Goal: Task Accomplishment & Management: Manage account settings

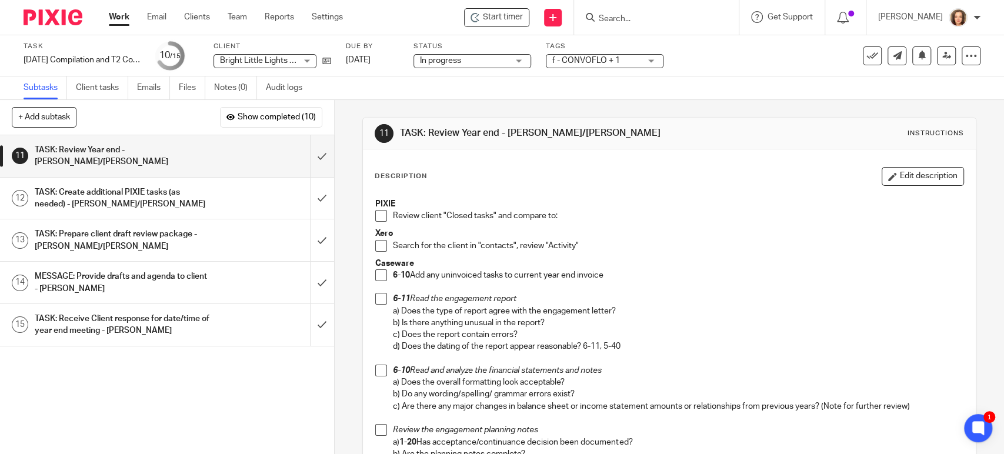
click at [617, 19] on input "Search" at bounding box center [651, 19] width 106 height 11
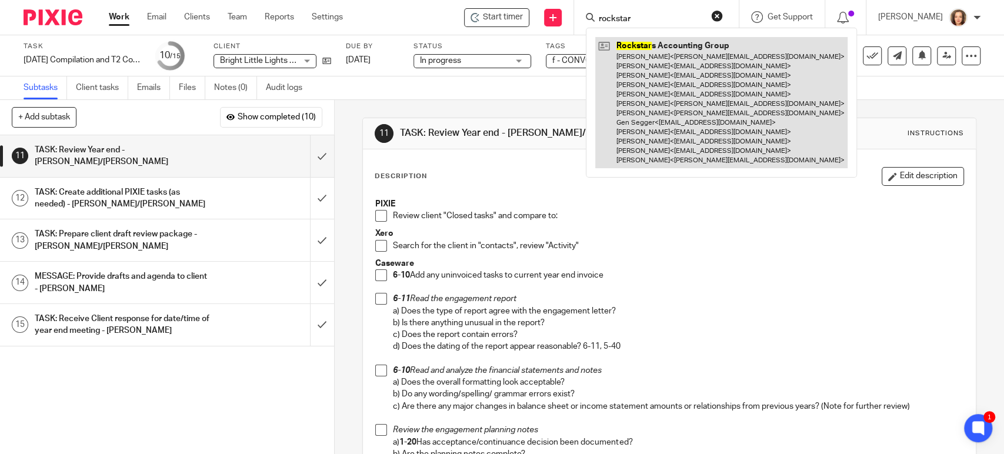
type input "rockstar"
click at [694, 102] on link at bounding box center [721, 102] width 252 height 131
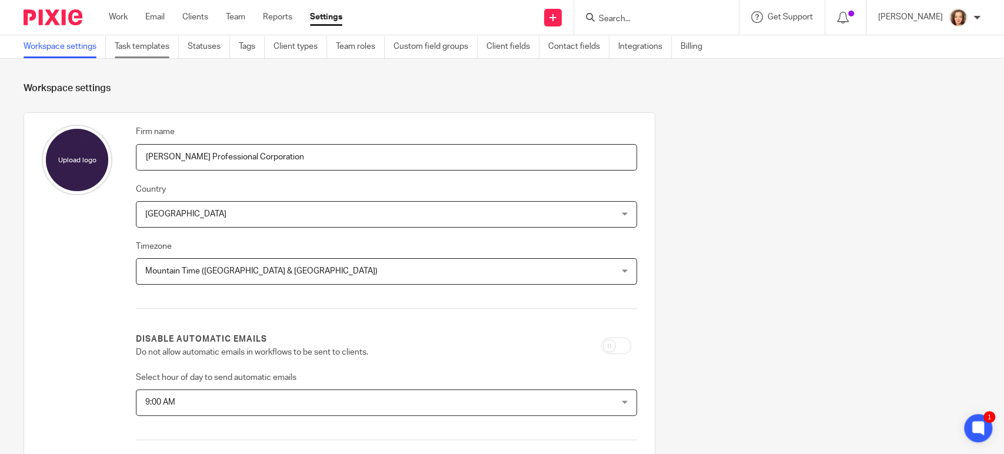
click at [143, 48] on link "Task templates" at bounding box center [147, 46] width 64 height 23
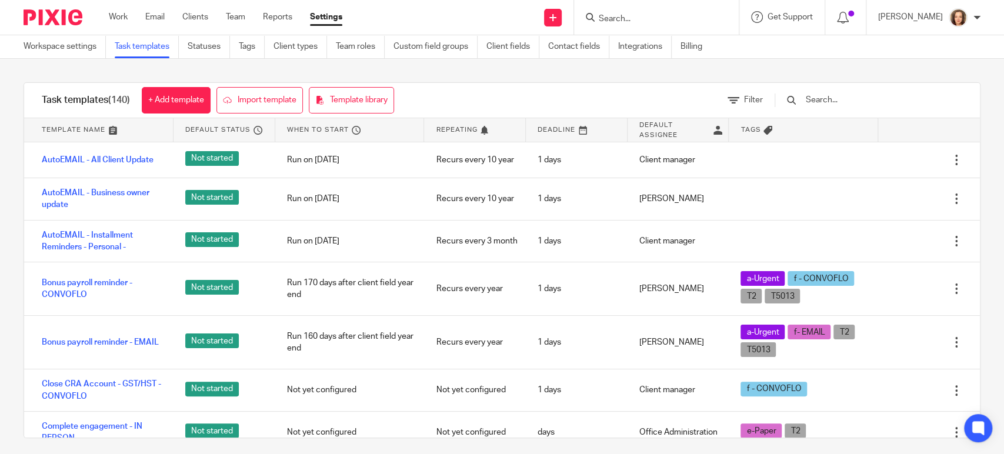
click at [860, 98] on input "text" at bounding box center [873, 100] width 137 height 13
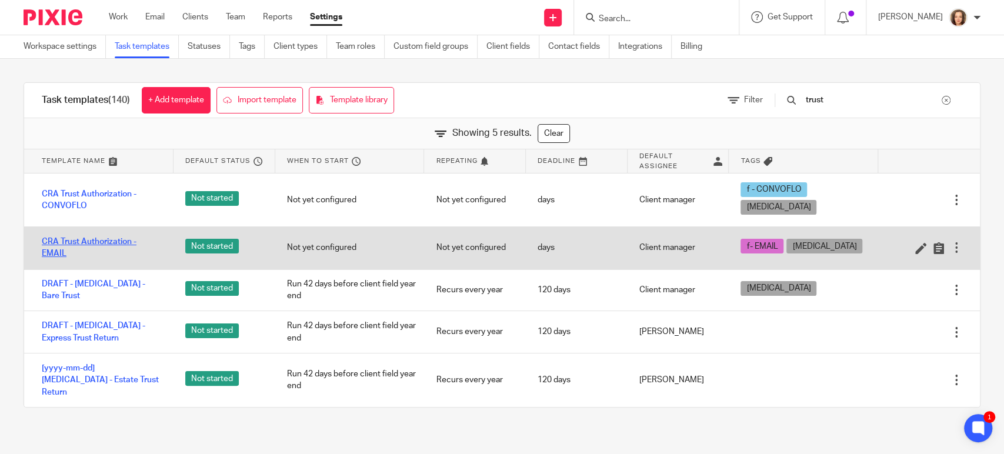
type input "trust"
click at [78, 236] on link "CRA Trust Authorization - EMAIL" at bounding box center [102, 248] width 120 height 24
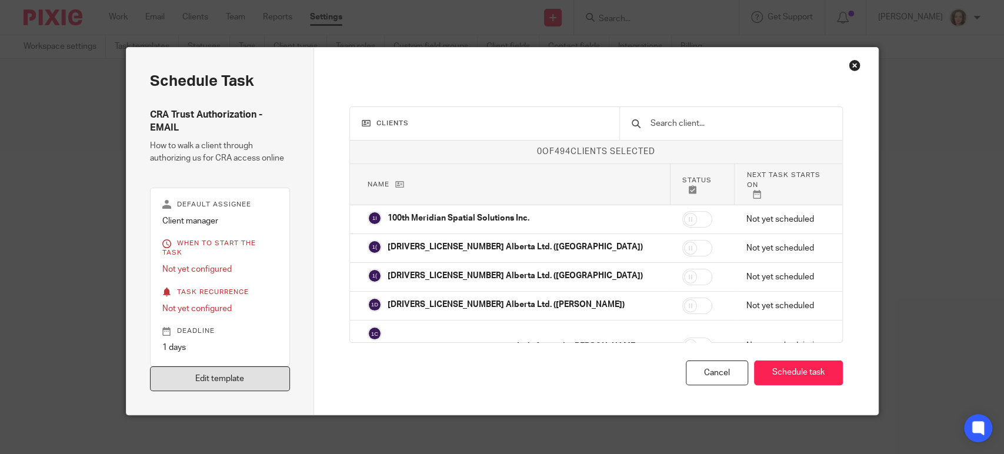
click at [240, 371] on link "Edit template" at bounding box center [220, 379] width 141 height 25
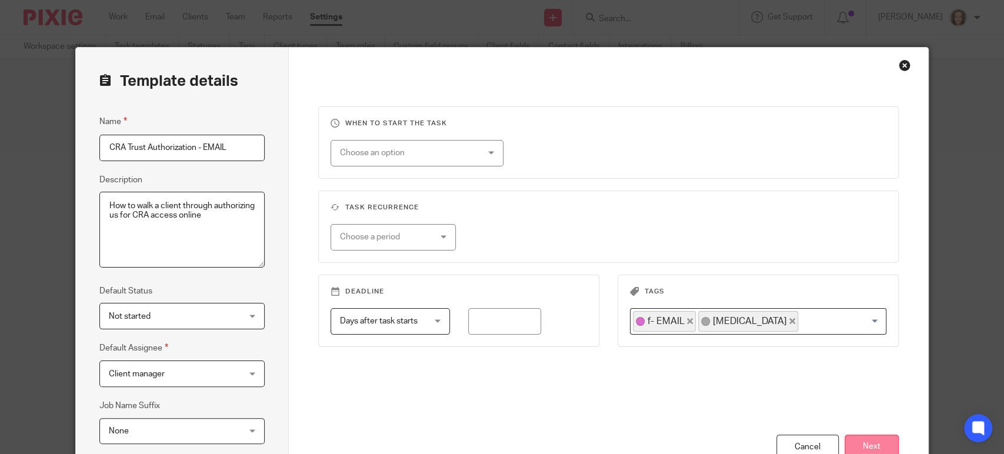
click at [867, 440] on button "Next" at bounding box center [872, 447] width 54 height 25
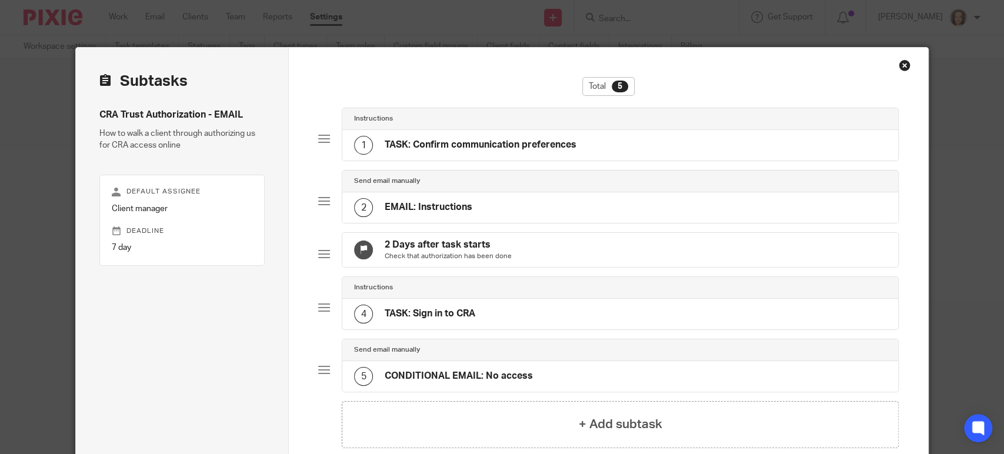
click at [460, 201] on h4 "EMAIL: Instructions" at bounding box center [429, 207] width 88 height 12
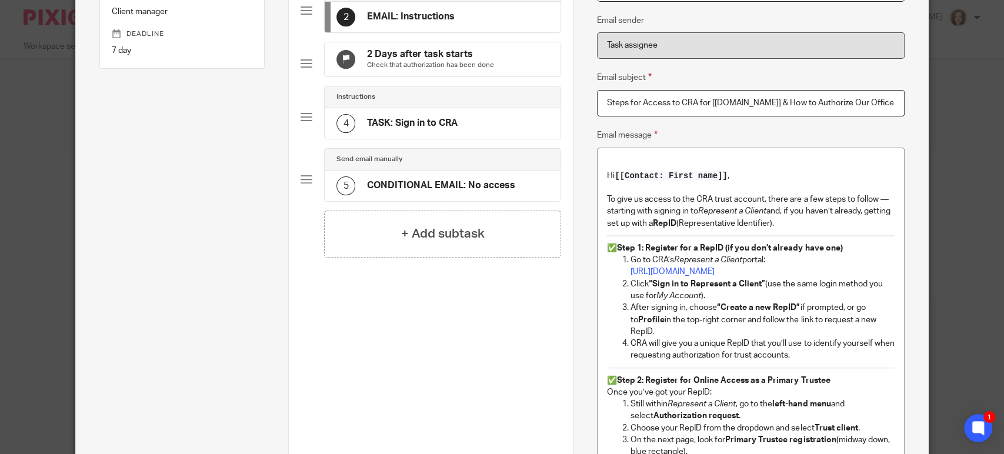
scroll to position [261, 0]
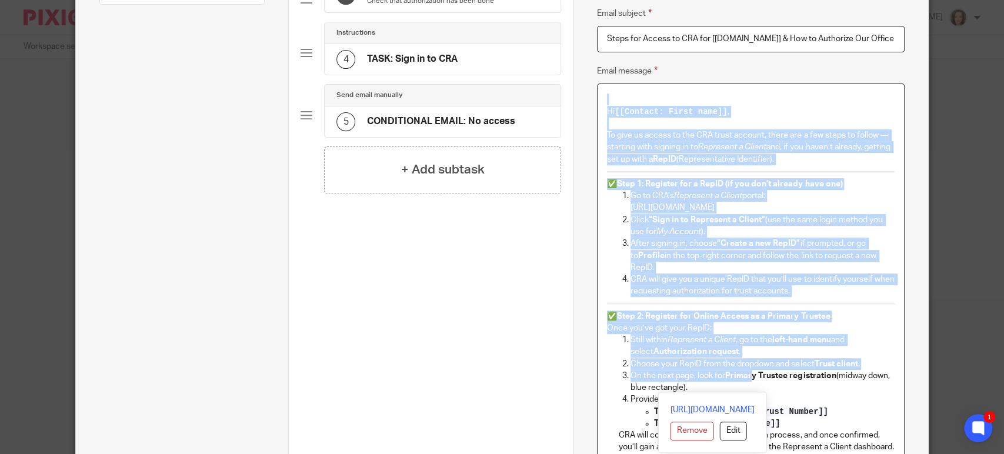
drag, startPoint x: 621, startPoint y: 92, endPoint x: 750, endPoint y: 391, distance: 325.3
click at [750, 391] on div "Hi [[Contact: First name]] , To give us access to the CRA trust account, there …" at bounding box center [751, 436] width 307 height 704
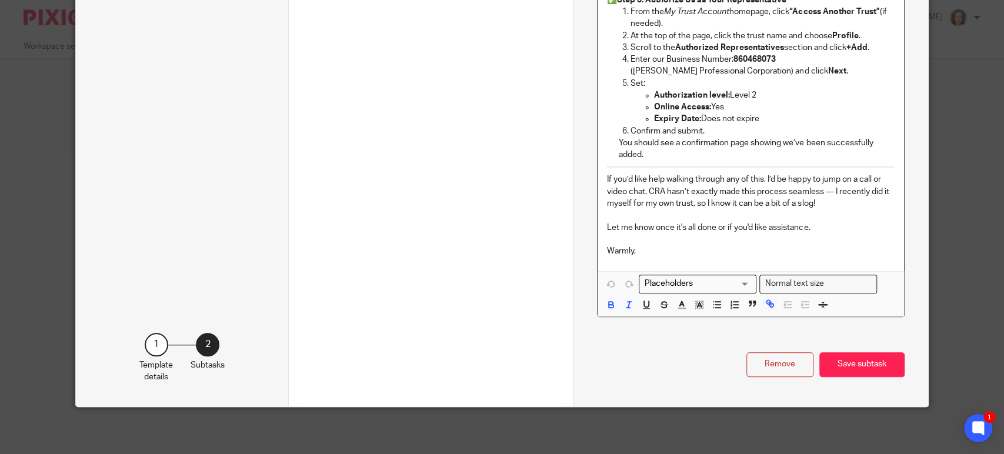
scroll to position [758, 0]
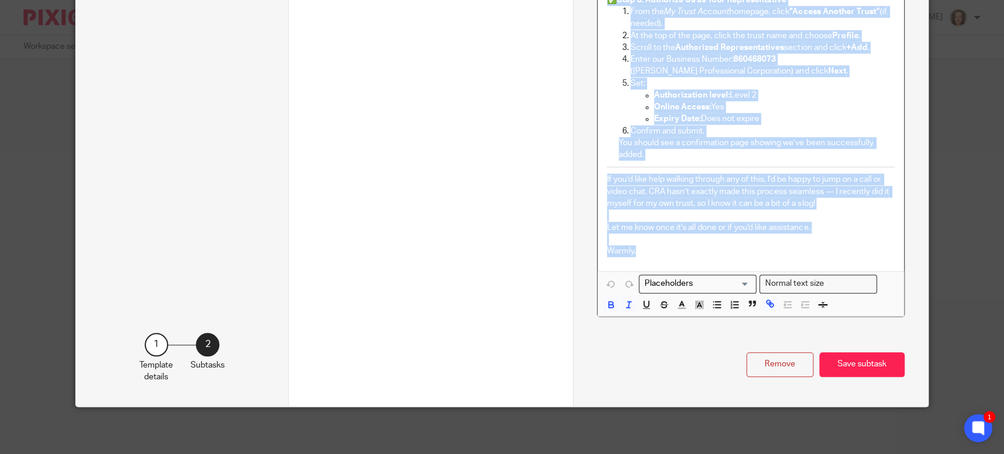
click at [644, 254] on p "Warmly," at bounding box center [751, 251] width 288 height 12
copy div "Hi [[Contact: First name]] , To give us access to the CRA trust account, there …"
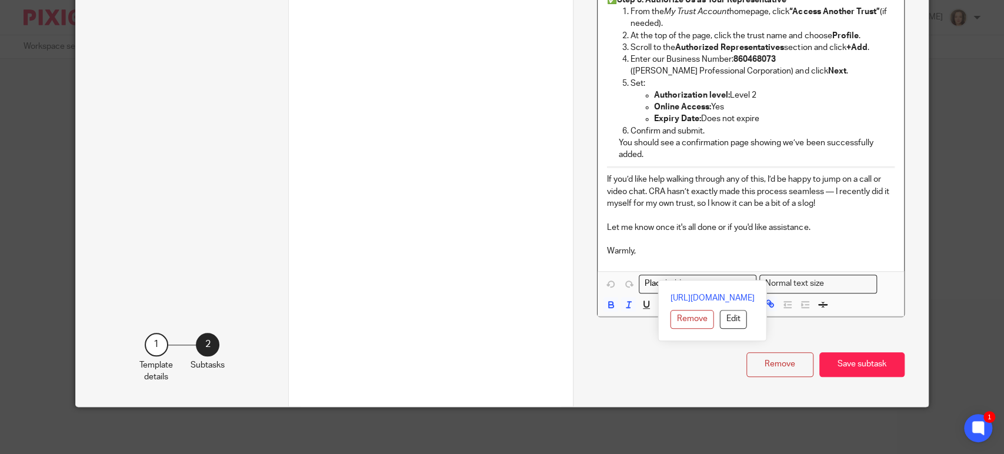
click at [517, 198] on div "Previous Save template" at bounding box center [431, 235] width 261 height 343
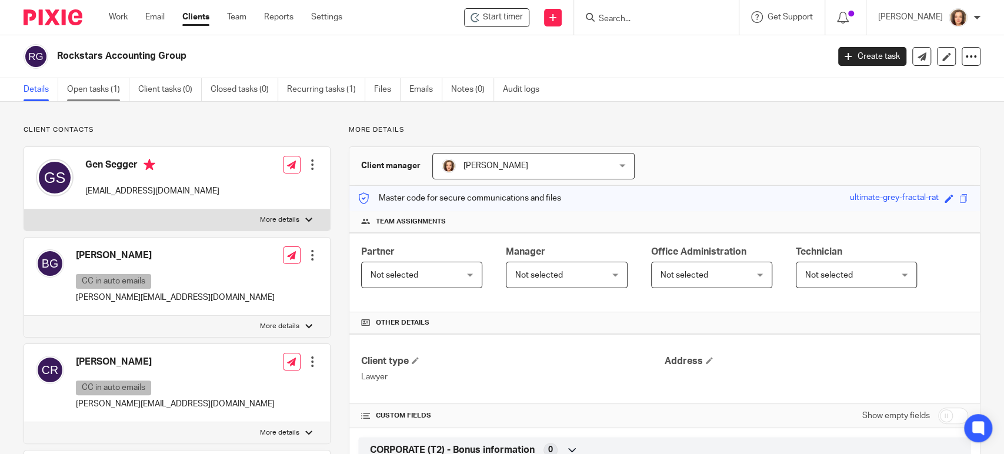
click at [93, 86] on link "Open tasks (1)" at bounding box center [98, 89] width 62 height 23
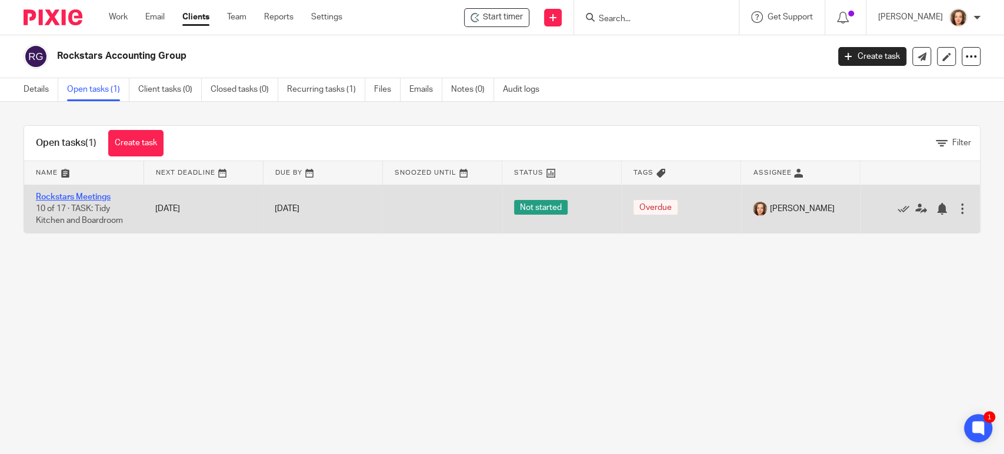
click at [75, 196] on link "Rockstars Meetings" at bounding box center [73, 197] width 75 height 8
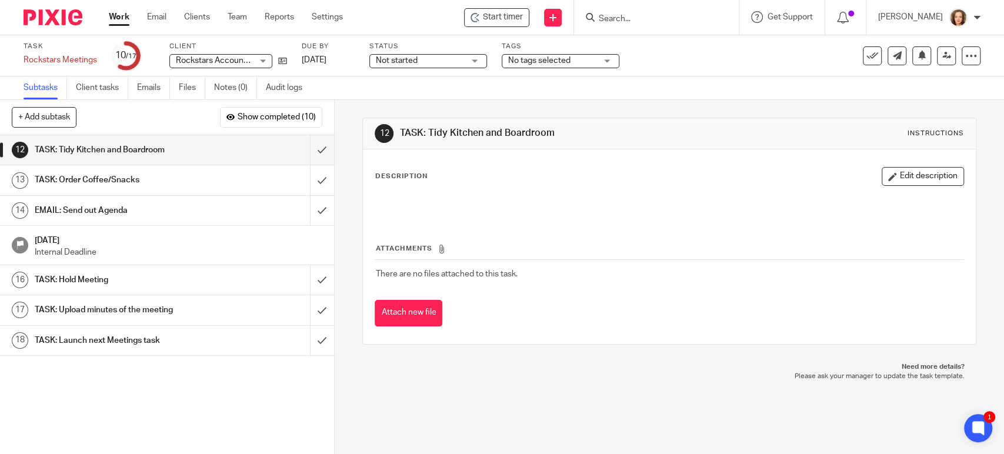
click at [139, 338] on h1 "TASK: Launch next Meetings task" at bounding box center [123, 341] width 176 height 18
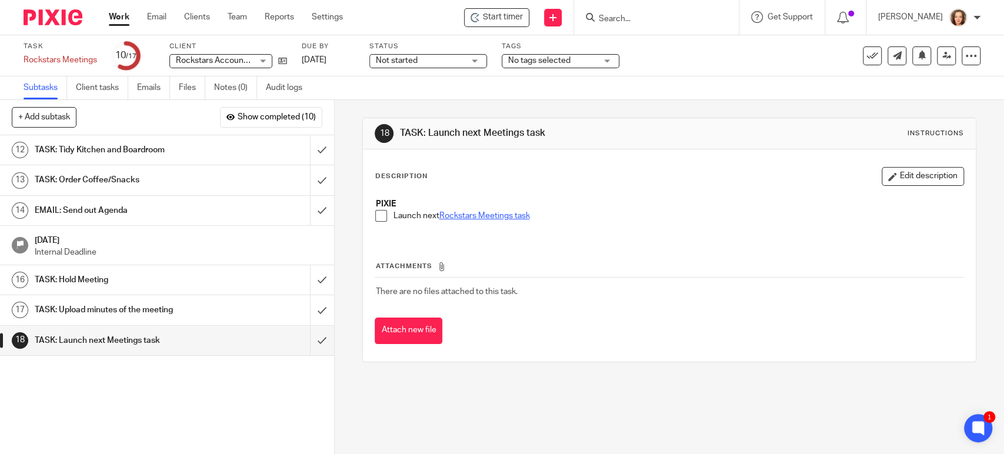
click at [494, 215] on link "Rockstars Meetings task" at bounding box center [484, 216] width 91 height 8
click at [311, 339] on input "submit" at bounding box center [167, 340] width 334 height 29
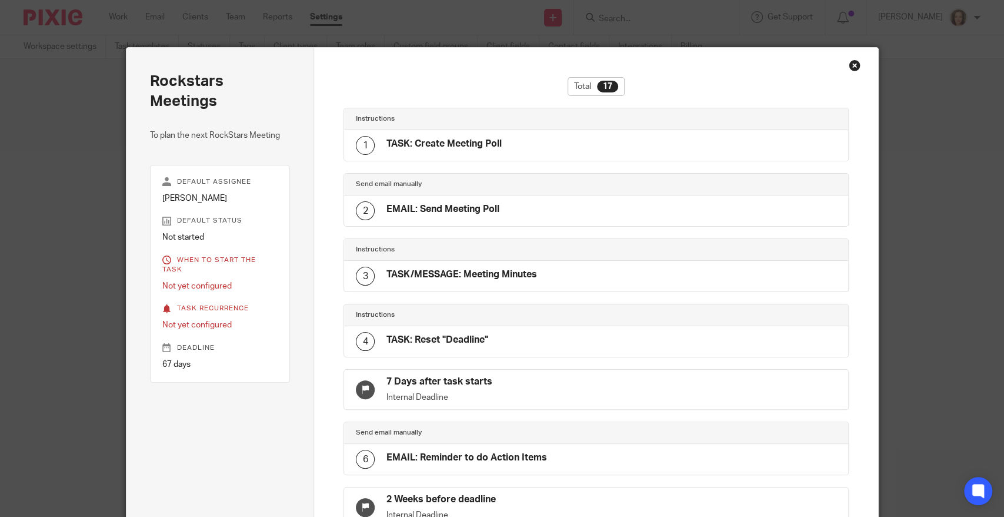
scroll to position [753, 0]
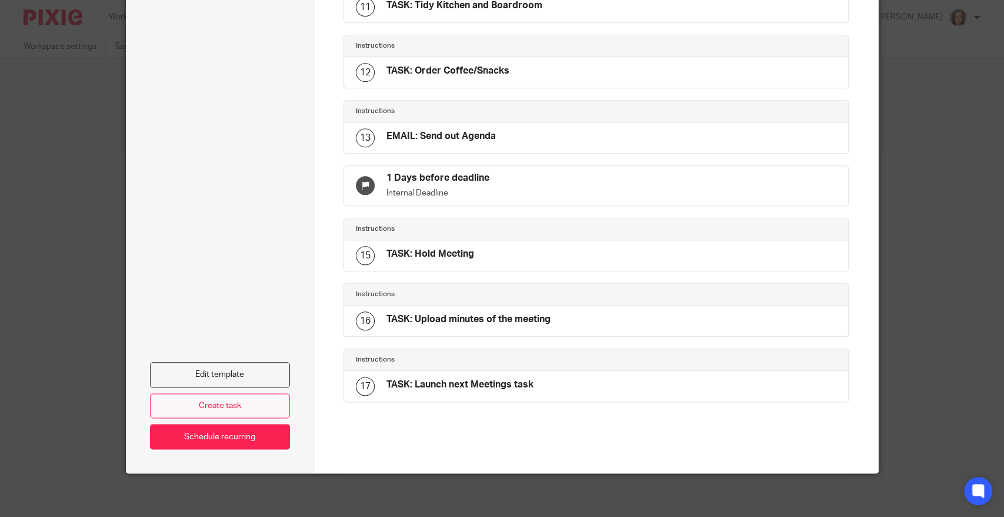
click at [207, 397] on link "Create task" at bounding box center [220, 405] width 141 height 25
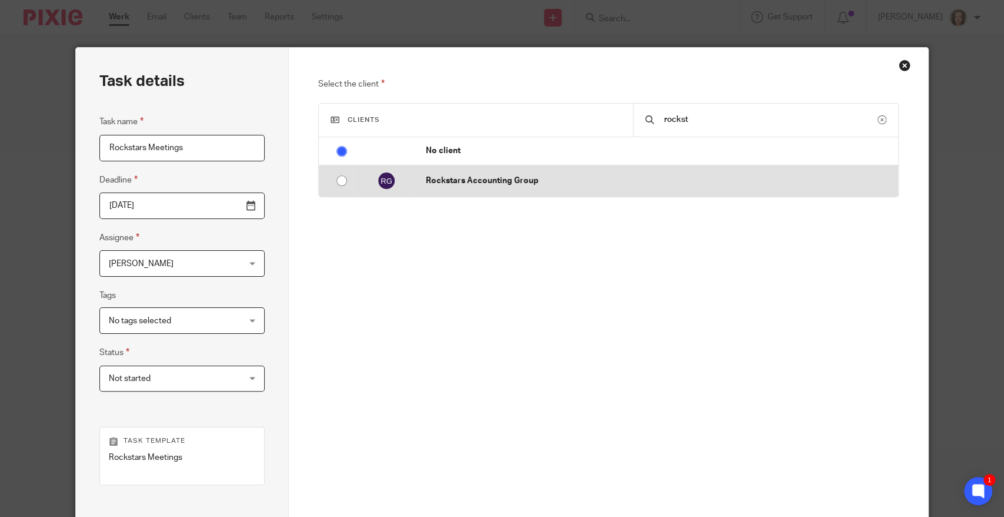
type input "rockst"
drag, startPoint x: 491, startPoint y: 170, endPoint x: 494, endPoint y: 184, distance: 14.6
click at [494, 179] on td "Rockstars Accounting Group" at bounding box center [656, 180] width 484 height 31
radio input "false"
radio input "true"
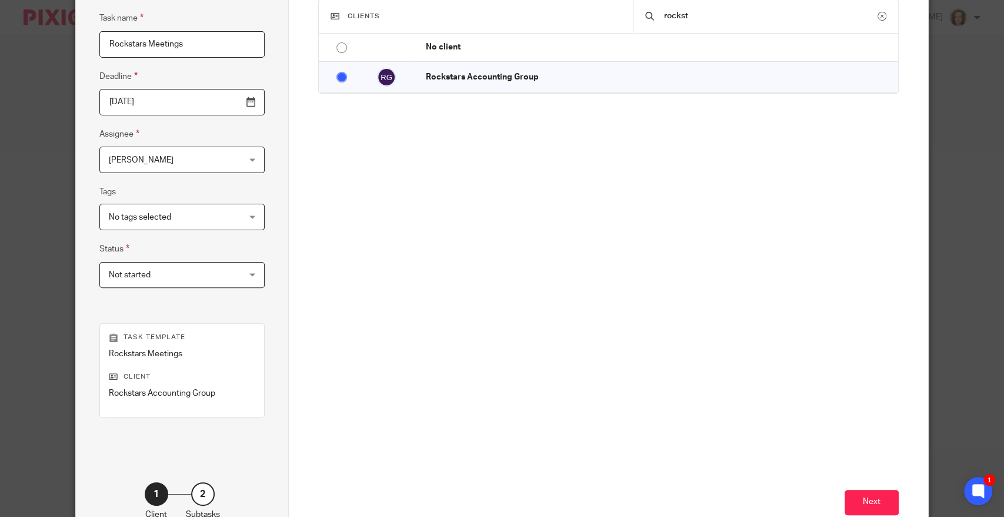
scroll to position [178, 0]
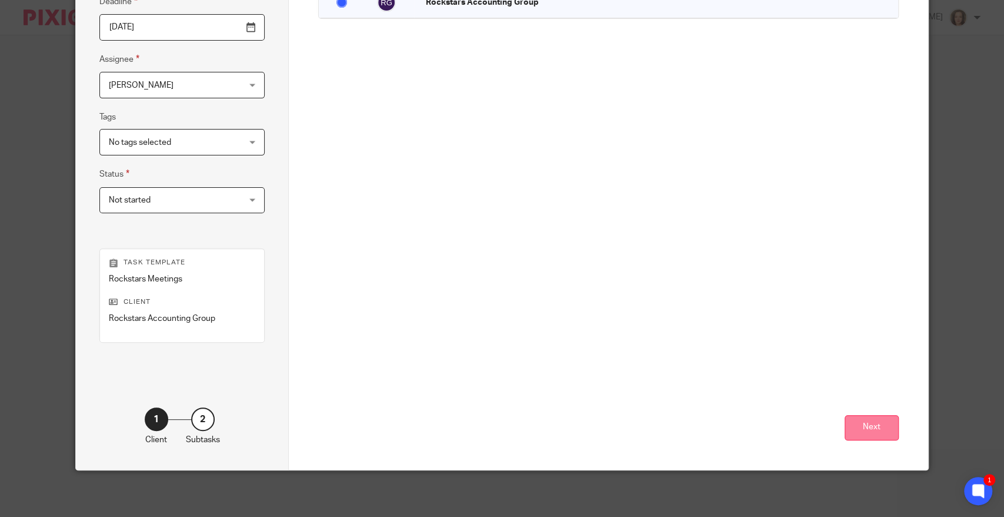
click at [867, 419] on button "Next" at bounding box center [872, 427] width 54 height 25
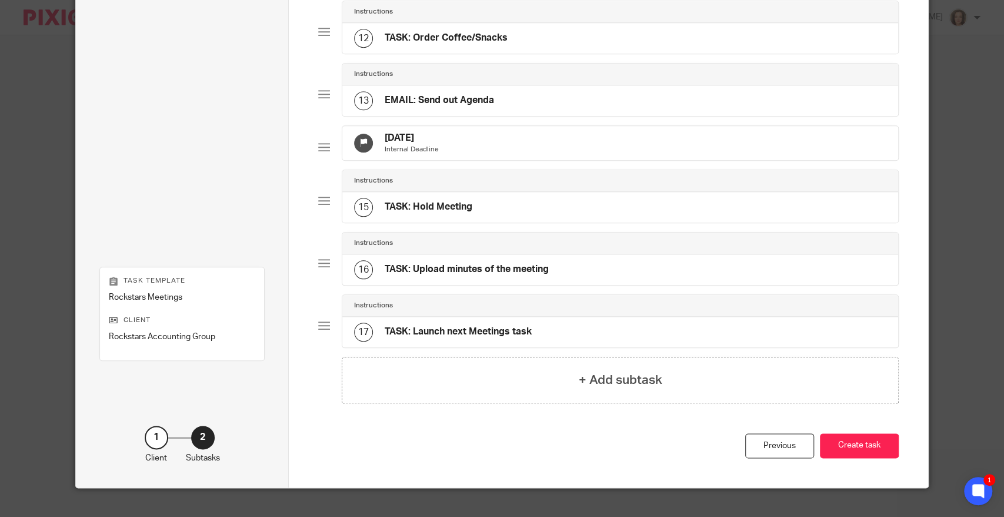
scroll to position [791, 0]
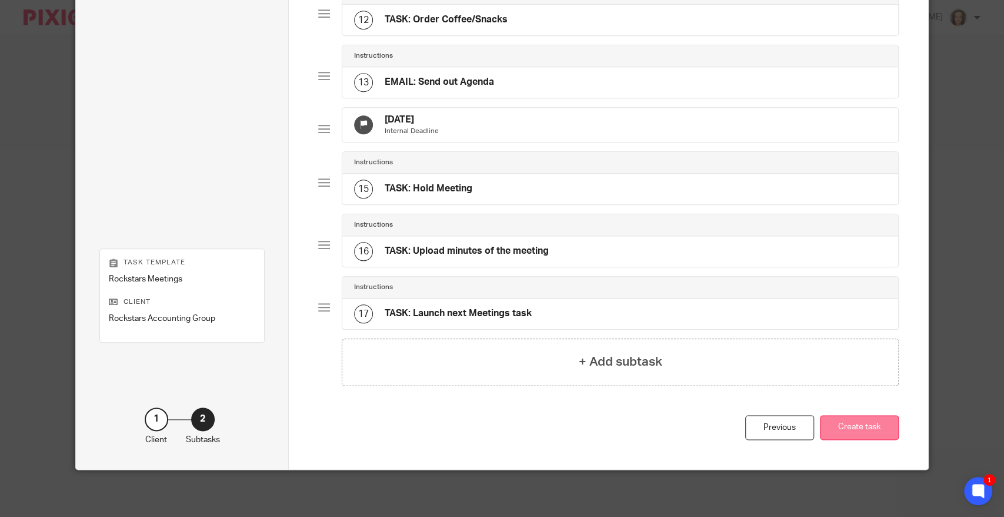
click at [851, 432] on button "Create task" at bounding box center [859, 427] width 79 height 25
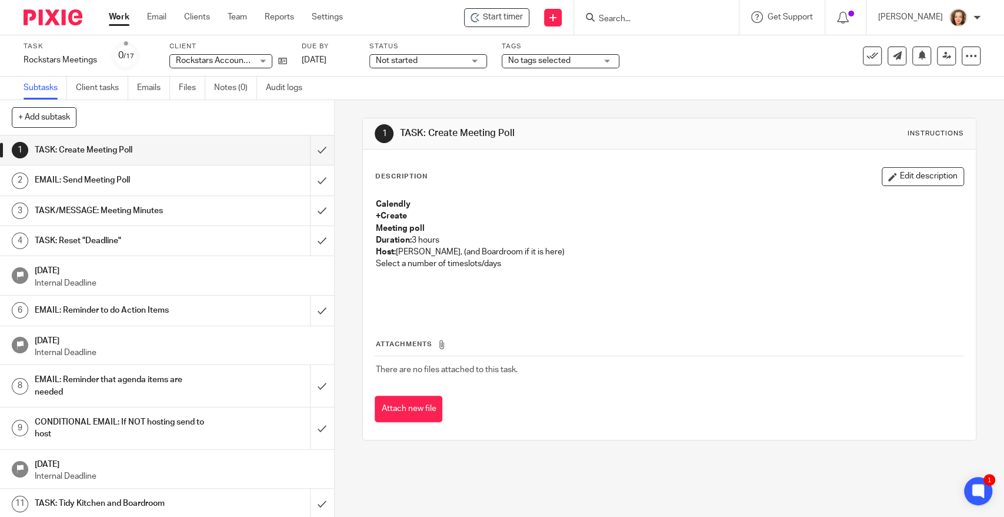
click at [979, 148] on div "1 TASK: Create Meeting Poll Instructions Description Edit description Calendly …" at bounding box center [670, 308] width 670 height 417
click at [966, 57] on icon at bounding box center [972, 56] width 12 height 12
click at [900, 86] on span "See template in use" at bounding box center [922, 85] width 73 height 8
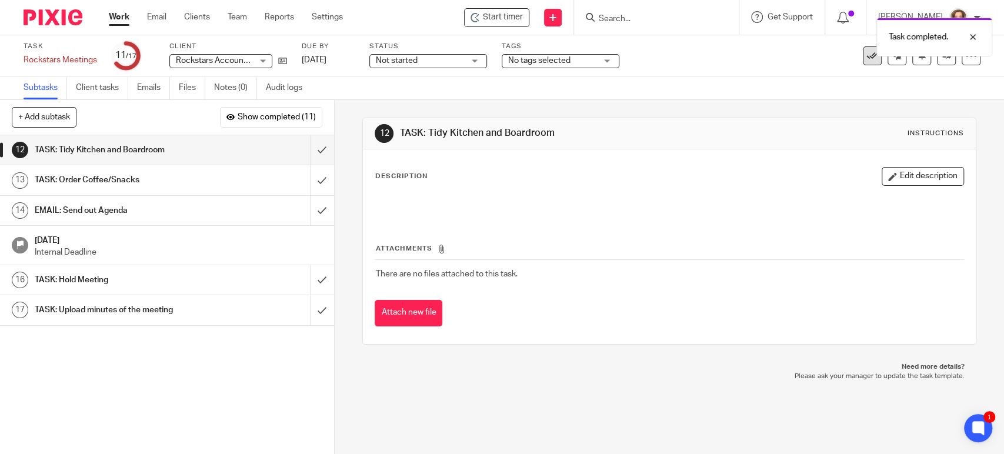
click at [867, 58] on icon at bounding box center [873, 56] width 12 height 12
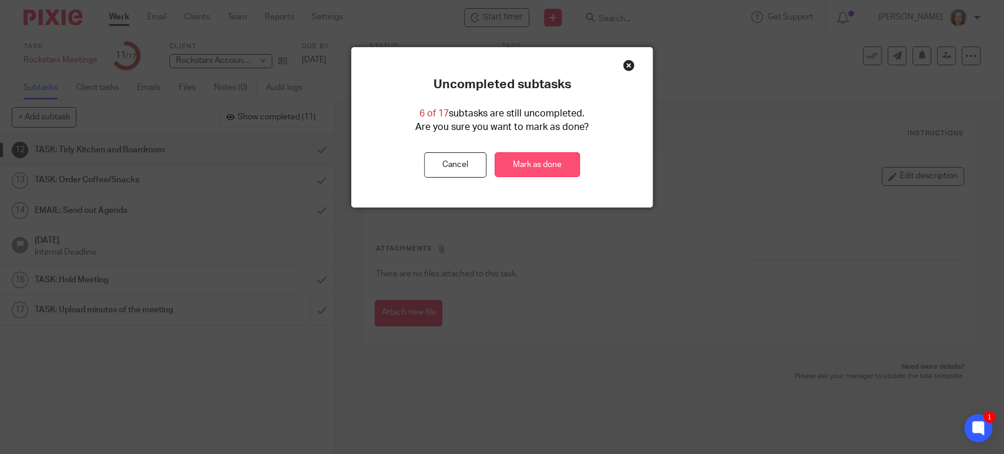
click at [527, 169] on link "Mark as done" at bounding box center [537, 164] width 85 height 25
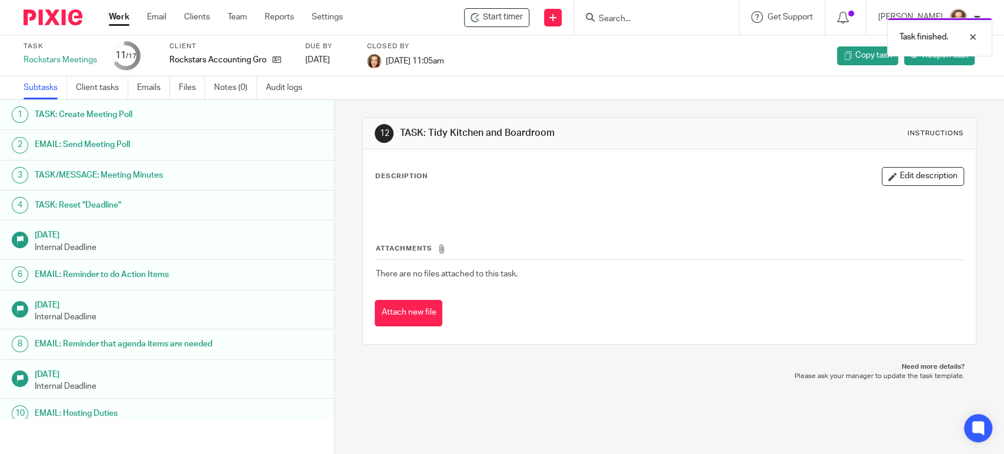
click at [522, 373] on p "Please ask your manager to update the task template." at bounding box center [669, 376] width 590 height 9
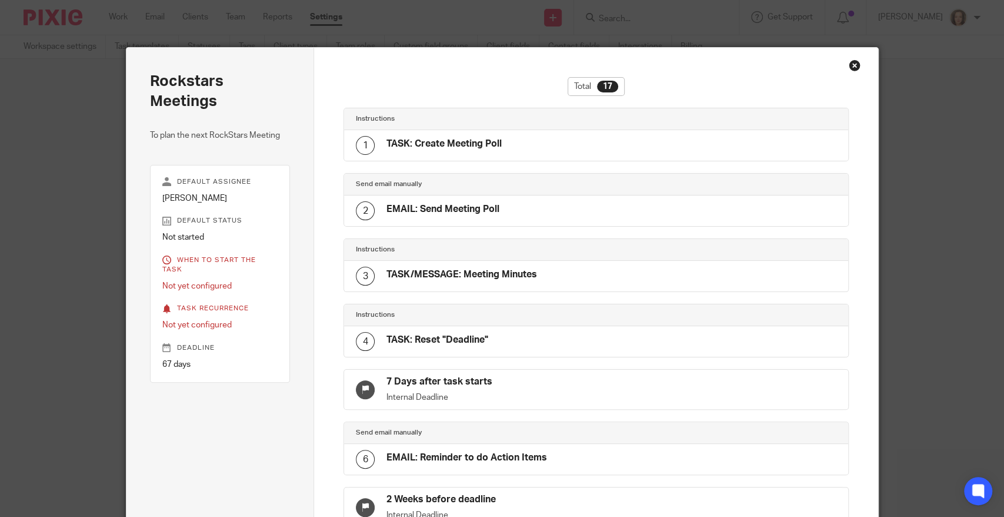
scroll to position [753, 0]
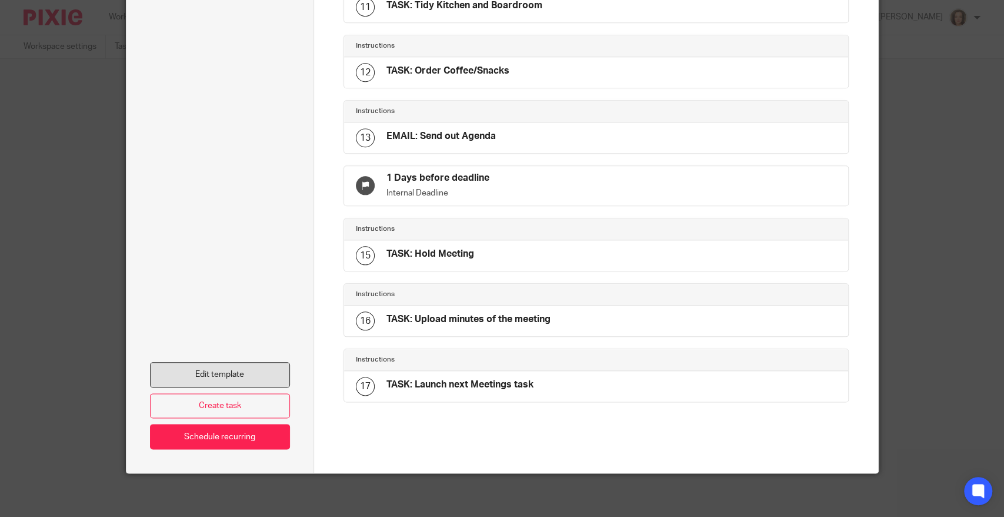
click at [217, 363] on link "Edit template" at bounding box center [220, 374] width 141 height 25
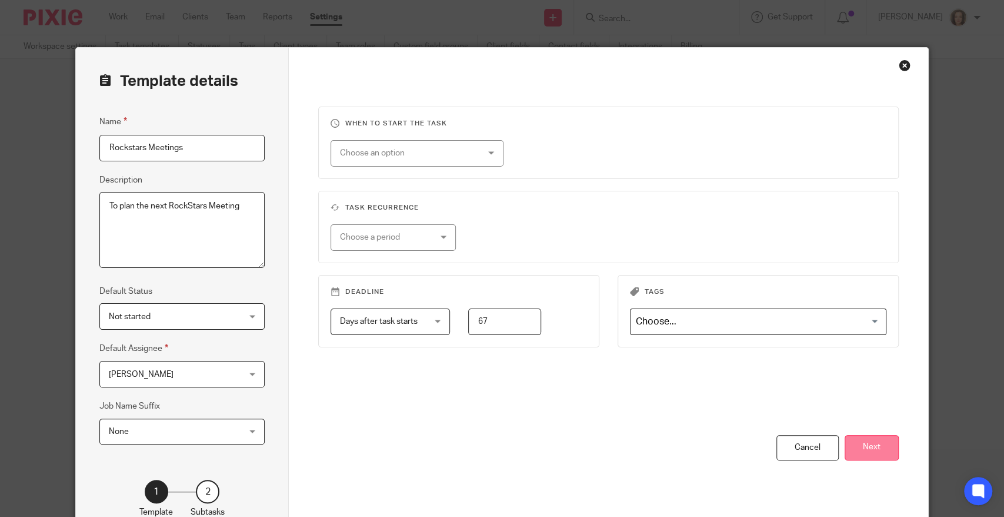
click at [864, 445] on button "Next" at bounding box center [872, 447] width 54 height 25
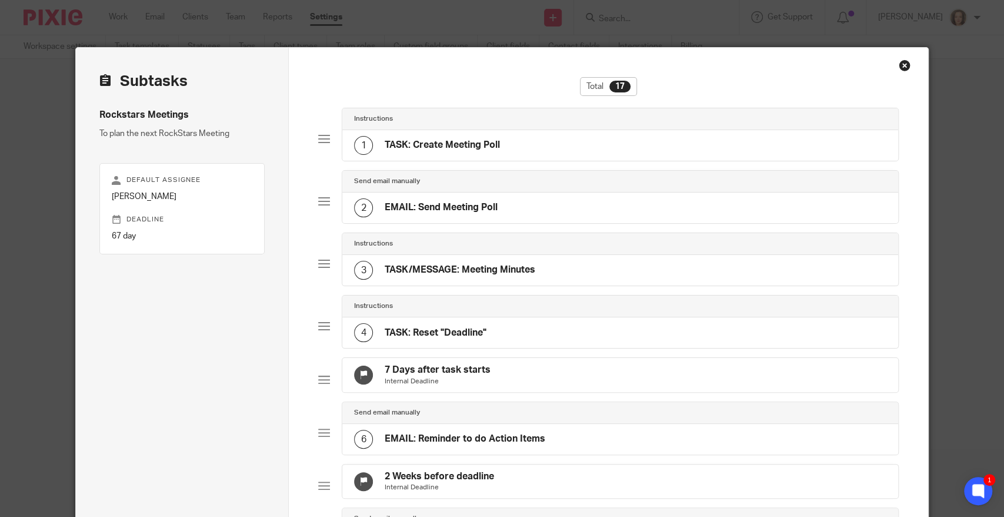
click at [456, 144] on h4 "TASK: Create Meeting Poll" at bounding box center [442, 145] width 115 height 12
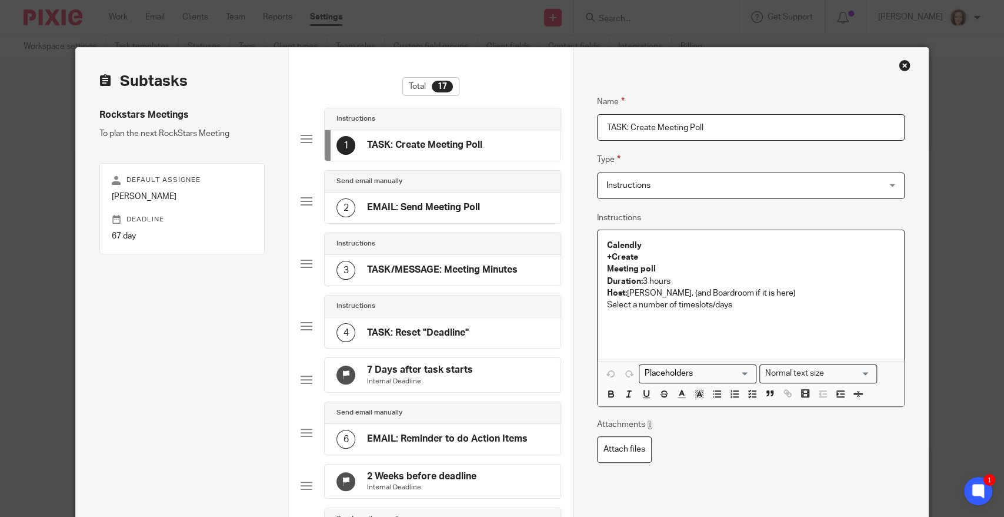
click at [749, 304] on p "Select a number of timeslots/days" at bounding box center [751, 305] width 288 height 12
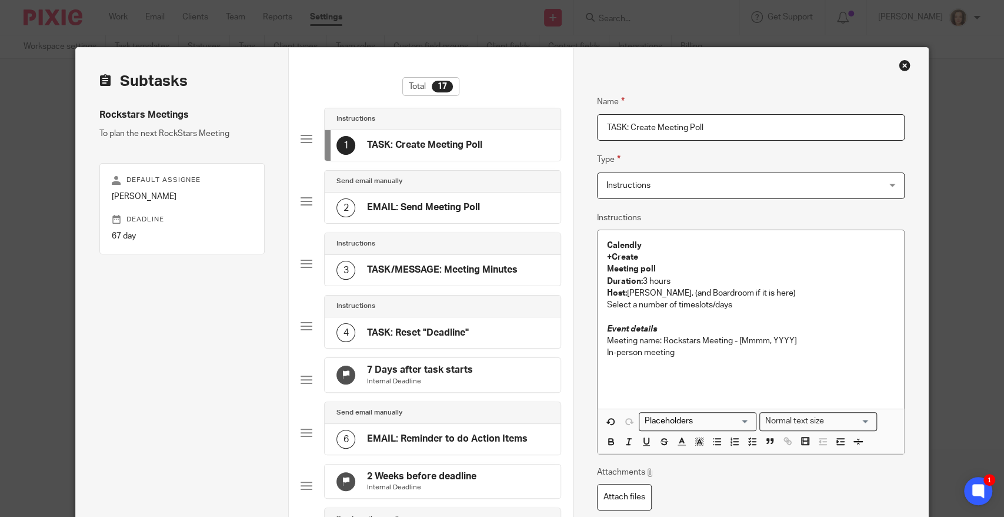
click at [679, 351] on p "In-person meeting" at bounding box center [751, 353] width 288 height 12
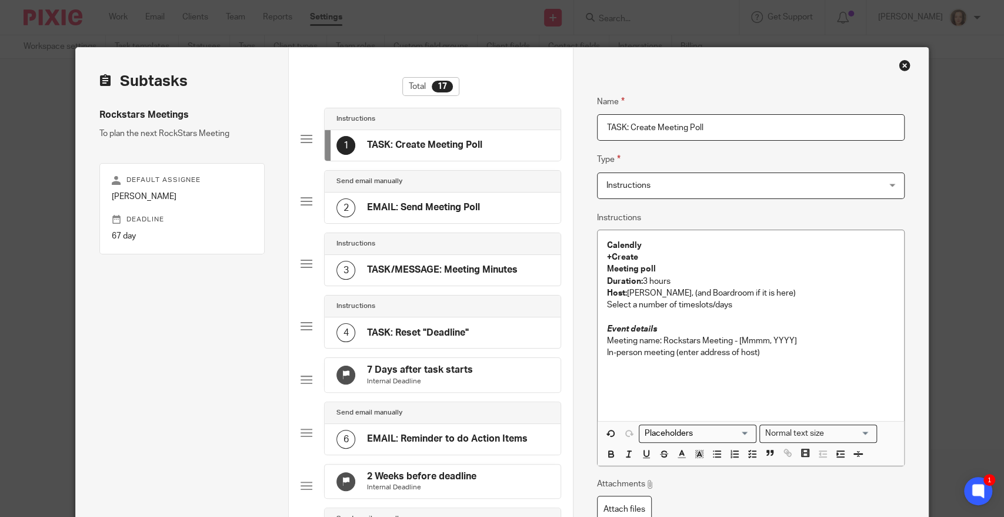
click at [771, 354] on p "In-person meeting (enter address of host)" at bounding box center [751, 353] width 288 height 12
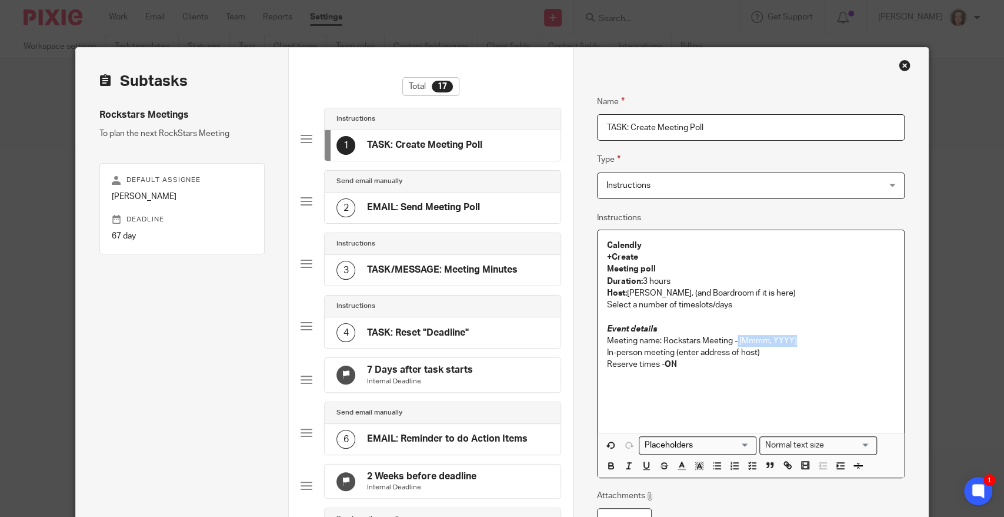
drag, startPoint x: 798, startPoint y: 338, endPoint x: 734, endPoint y: 343, distance: 64.3
click at [734, 343] on p "Meeting name: Rockstars Meeting - [Mmmm, YYYY]" at bounding box center [751, 341] width 288 height 12
click at [741, 374] on p at bounding box center [751, 377] width 288 height 12
drag, startPoint x: 757, startPoint y: 353, endPoint x: 670, endPoint y: 347, distance: 87.3
click at [670, 347] on p "In-person meeting (enter address of host)" at bounding box center [751, 353] width 288 height 12
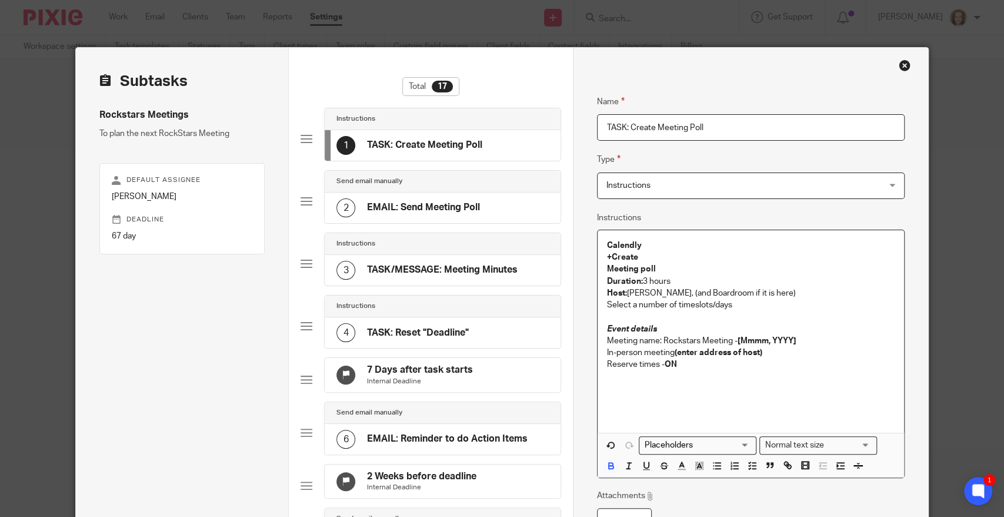
click at [740, 378] on p at bounding box center [751, 377] width 288 height 12
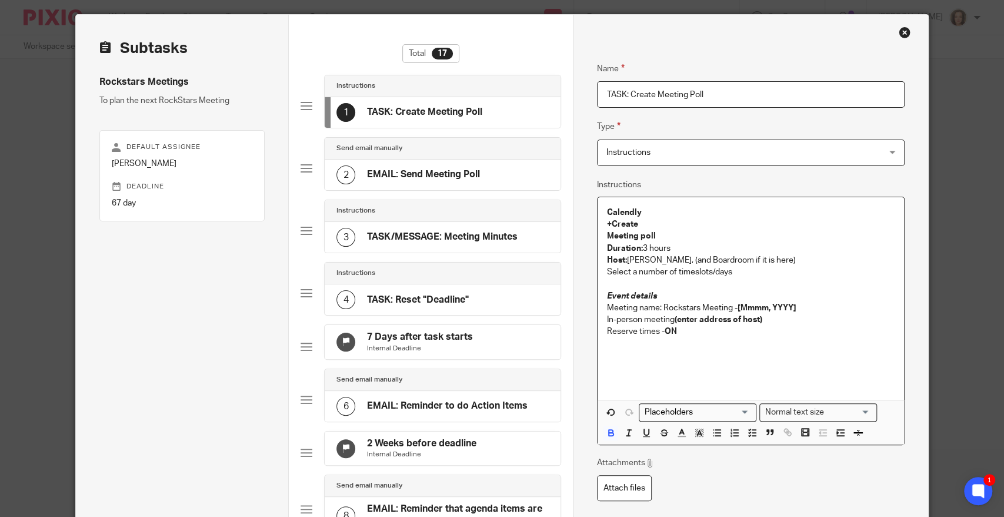
click at [697, 331] on p "Reserve times - ON" at bounding box center [751, 331] width 288 height 12
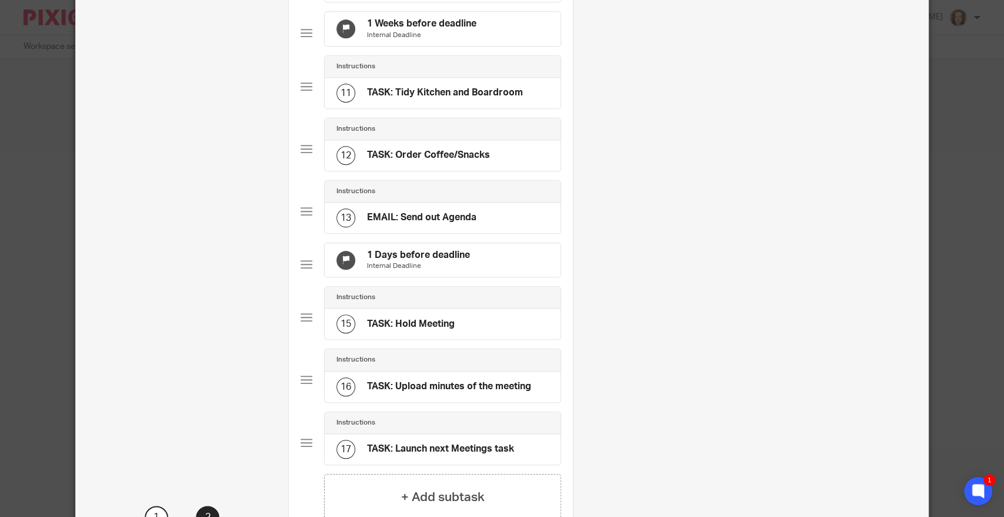
scroll to position [778, 0]
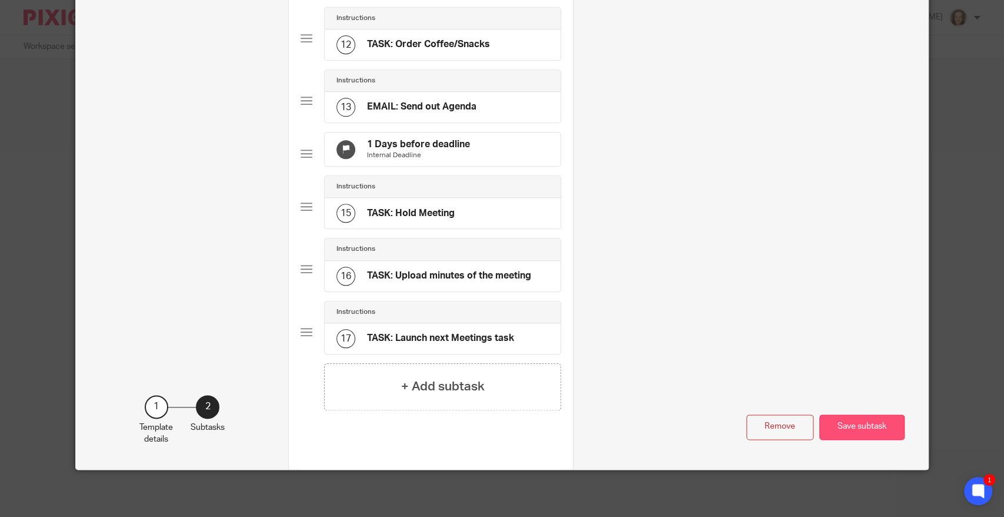
click at [861, 421] on button "Save subtask" at bounding box center [862, 426] width 85 height 25
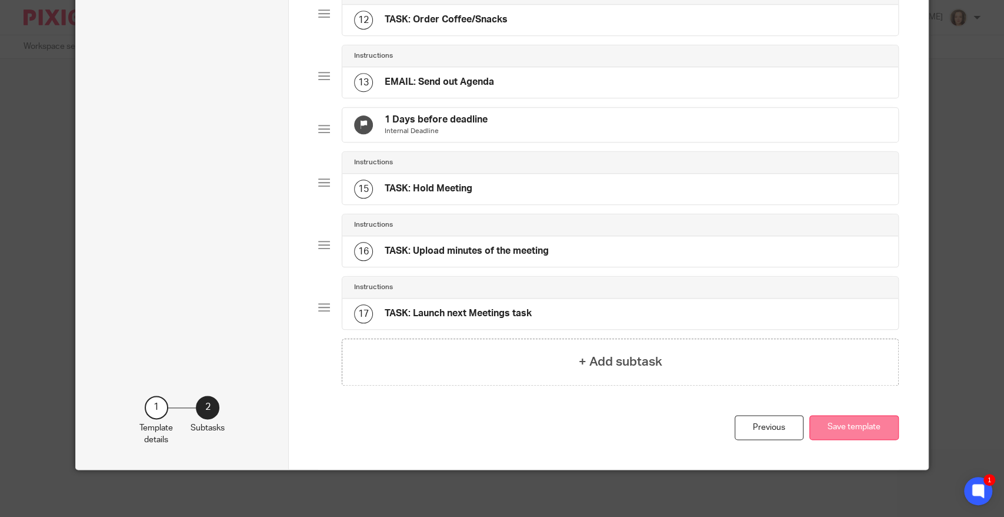
click at [839, 435] on button "Save template" at bounding box center [854, 427] width 89 height 25
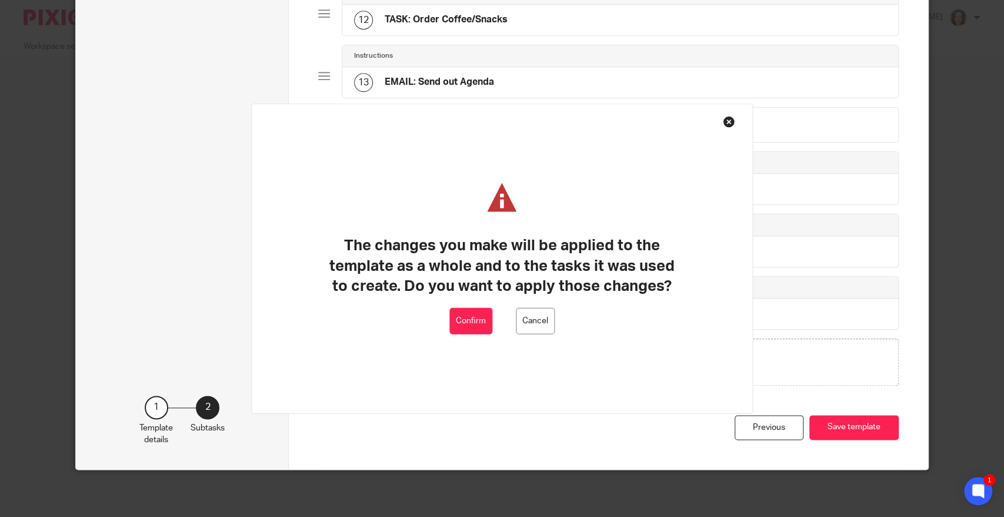
click at [481, 322] on button "Confirm" at bounding box center [471, 321] width 43 height 26
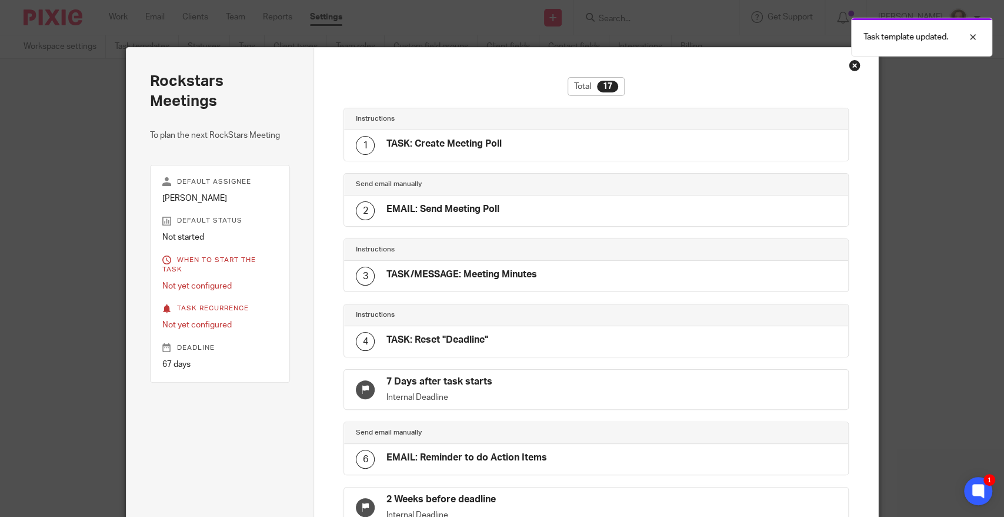
click at [850, 64] on div "Close this dialog window" at bounding box center [855, 65] width 12 height 12
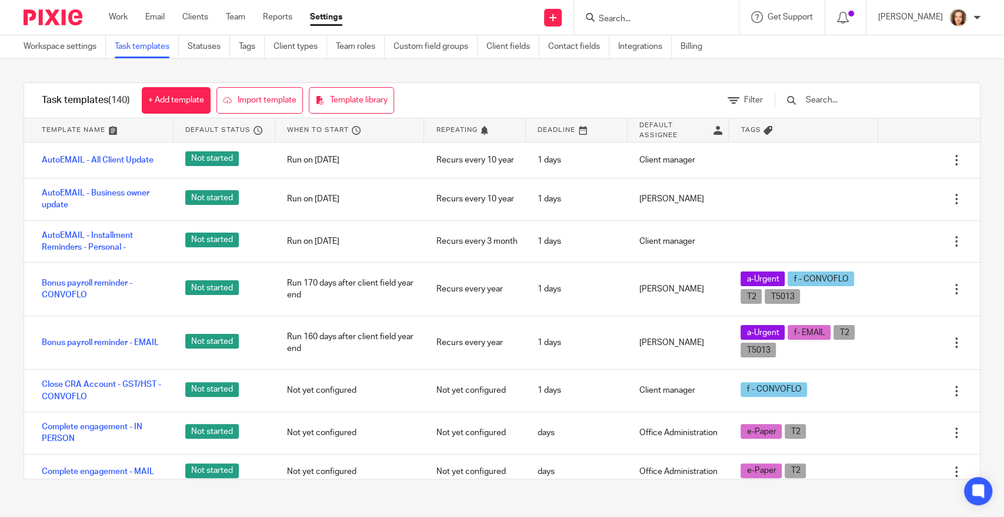
click at [617, 15] on input "Search" at bounding box center [651, 19] width 106 height 11
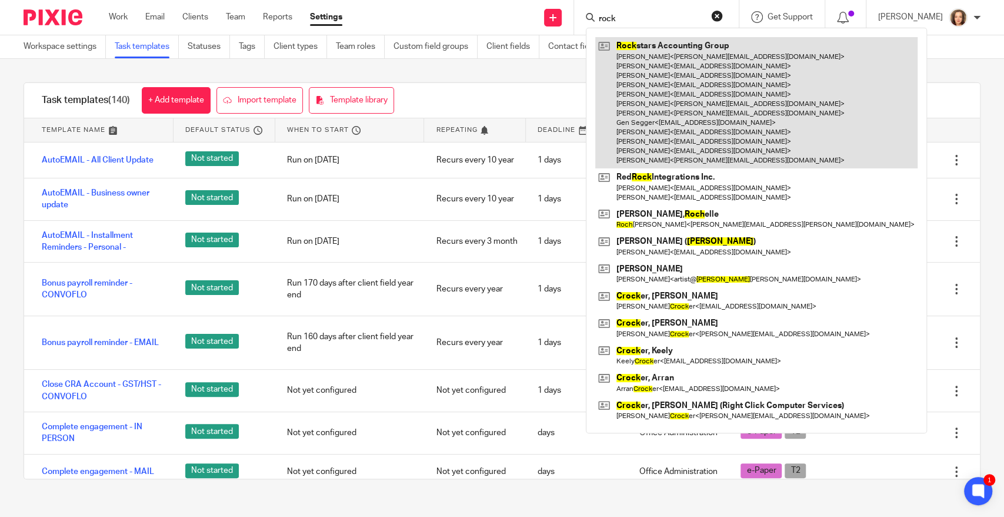
type input "rock"
click at [678, 73] on link at bounding box center [756, 102] width 322 height 131
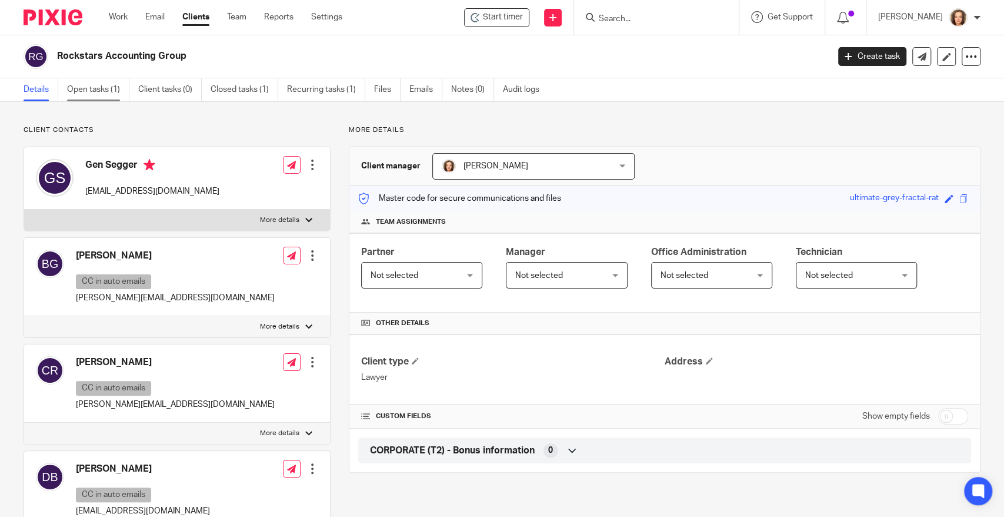
click at [94, 91] on link "Open tasks (1)" at bounding box center [98, 89] width 62 height 23
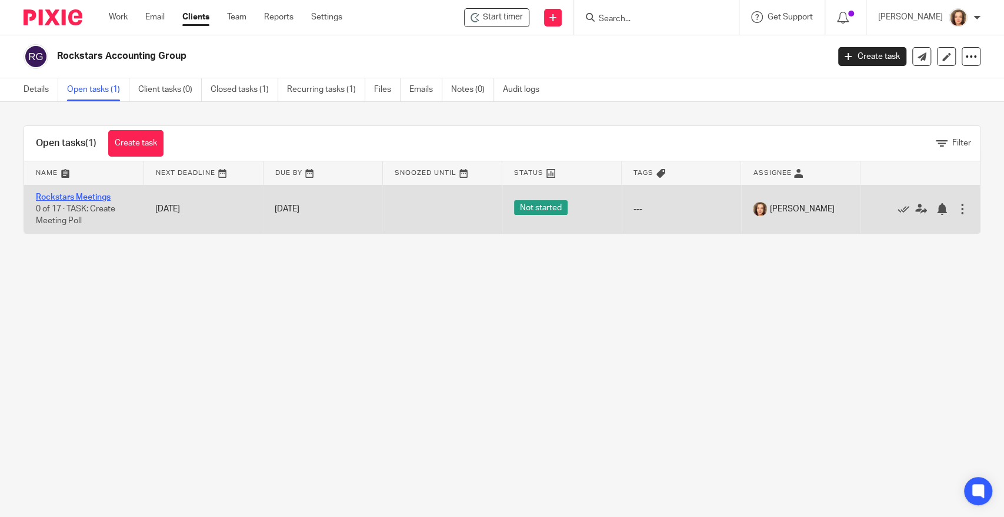
click at [89, 195] on link "Rockstars Meetings" at bounding box center [73, 197] width 75 height 8
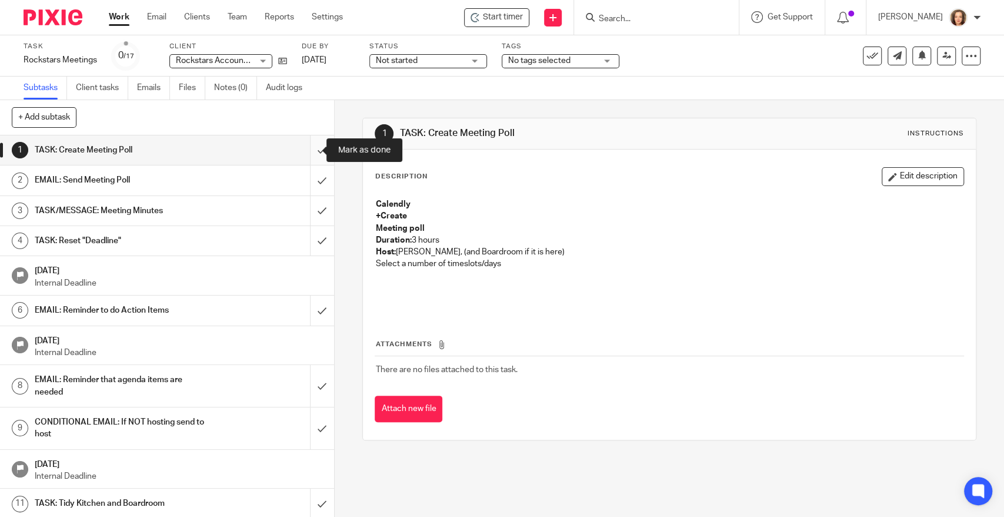
click at [311, 147] on input "submit" at bounding box center [167, 149] width 334 height 29
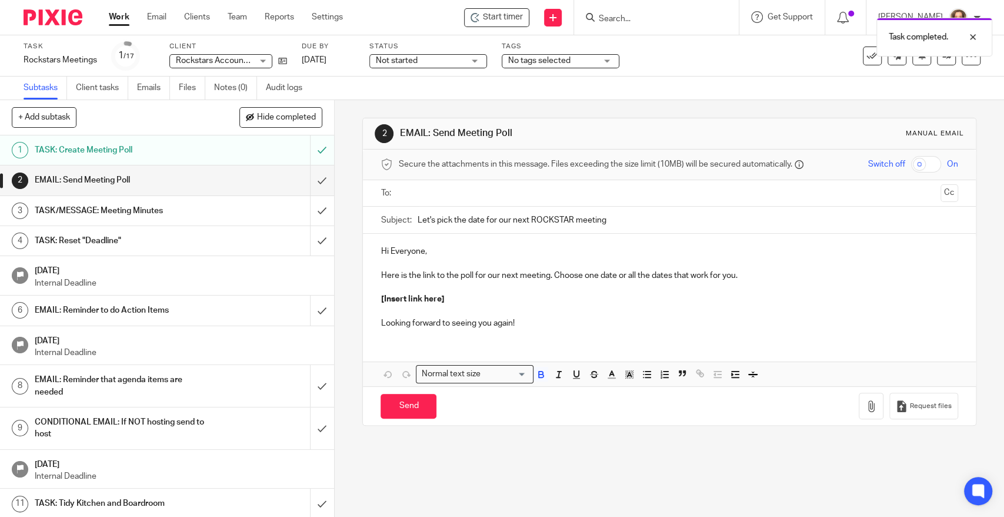
click at [440, 297] on p "[Insert link here]" at bounding box center [669, 299] width 577 height 12
drag, startPoint x: 963, startPoint y: 57, endPoint x: 655, endPoint y: 85, distance: 309.0
click at [655, 86] on div "Subtasks Client tasks Emails Files Notes (0) Audit logs" at bounding box center [502, 88] width 1004 height 24
click at [966, 56] on icon at bounding box center [972, 56] width 12 height 12
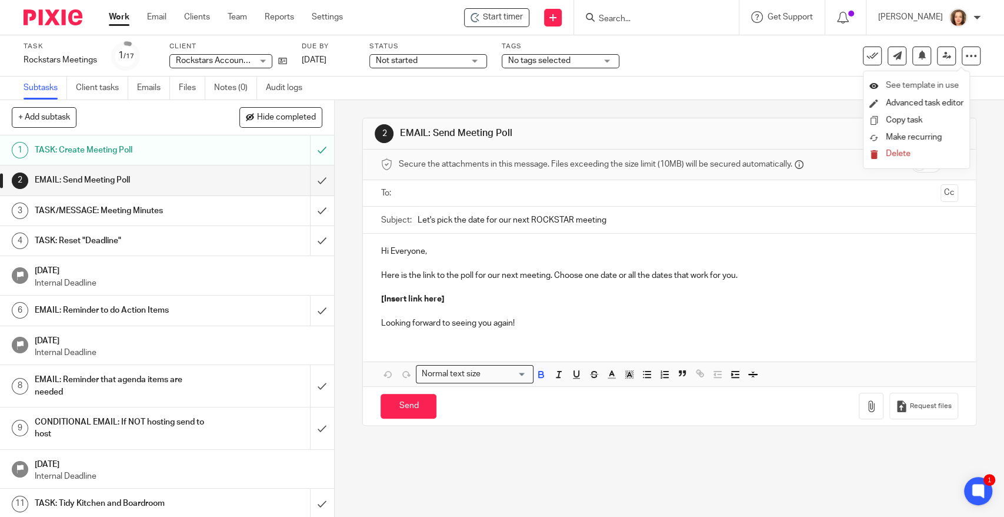
click at [896, 83] on span "See template in use" at bounding box center [922, 85] width 73 height 8
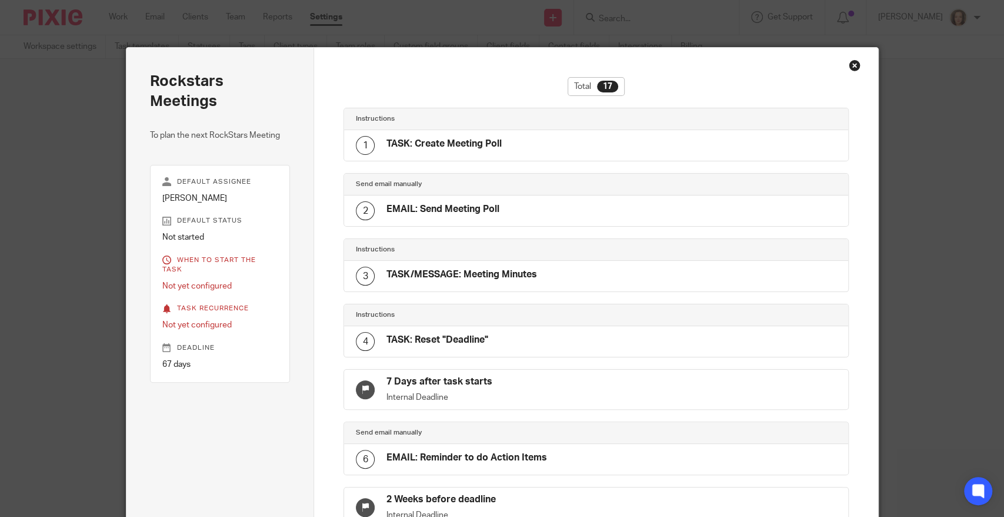
scroll to position [753, 0]
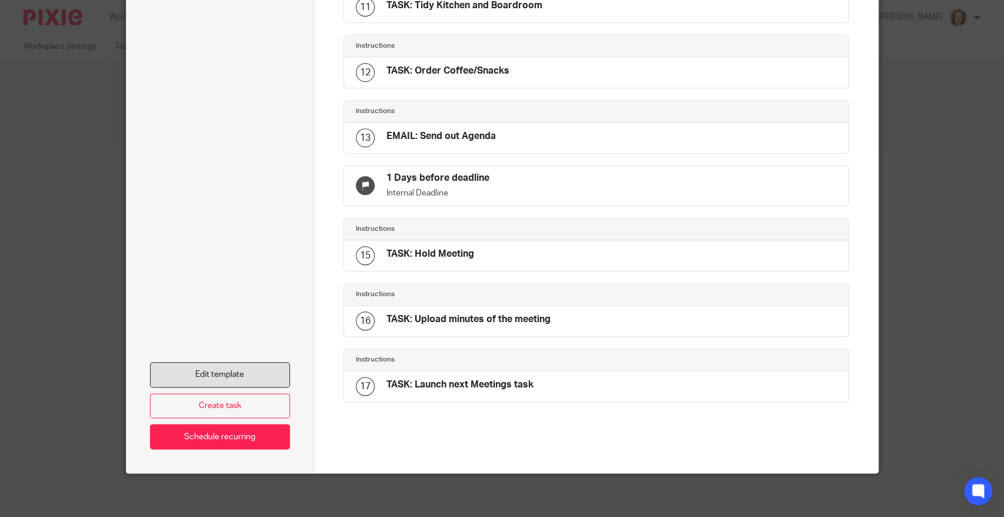
click at [223, 372] on link "Edit template" at bounding box center [220, 374] width 141 height 25
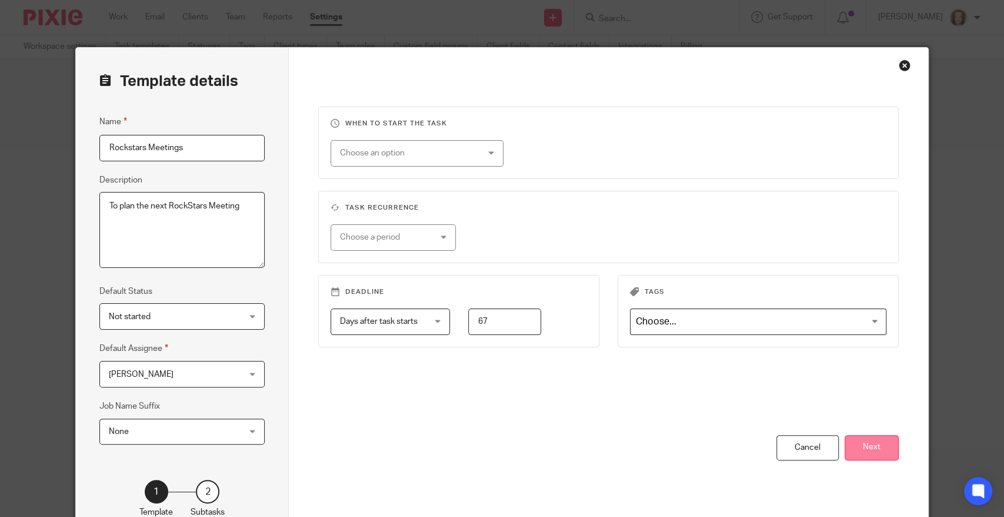
click at [879, 454] on button "Next" at bounding box center [872, 447] width 54 height 25
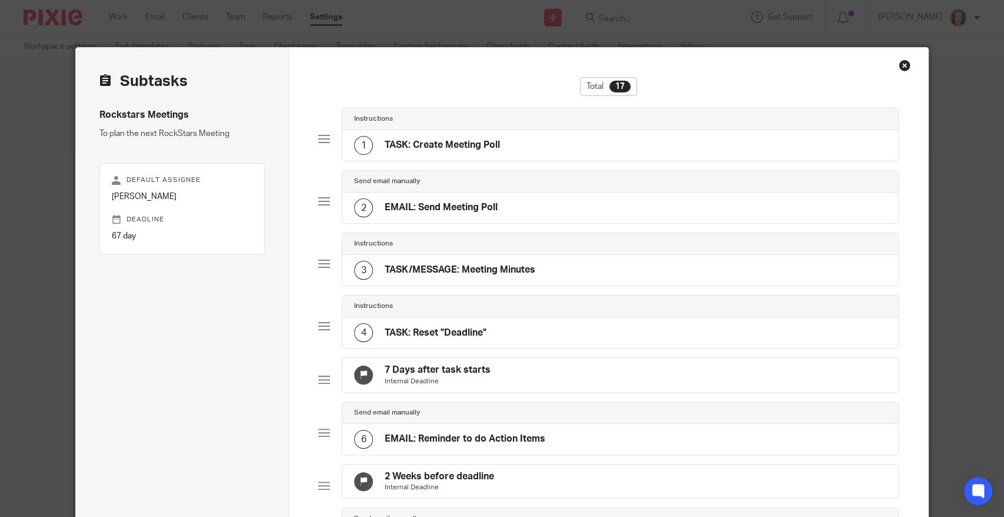
click at [439, 204] on h4 "EMAIL: Send Meeting Poll" at bounding box center [441, 207] width 113 height 12
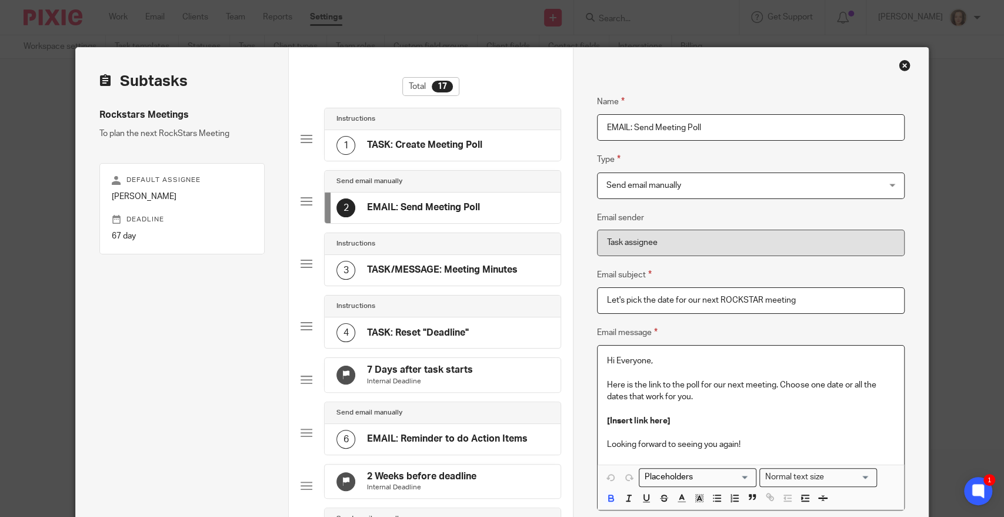
click at [669, 421] on p "[Insert link here]" at bounding box center [751, 421] width 288 height 12
drag, startPoint x: 847, startPoint y: 387, endPoint x: 804, endPoint y: 381, distance: 43.4
click at [804, 381] on p "Here is the link to the poll for our next meeting. Choose one date or all the d…" at bounding box center [751, 391] width 288 height 24
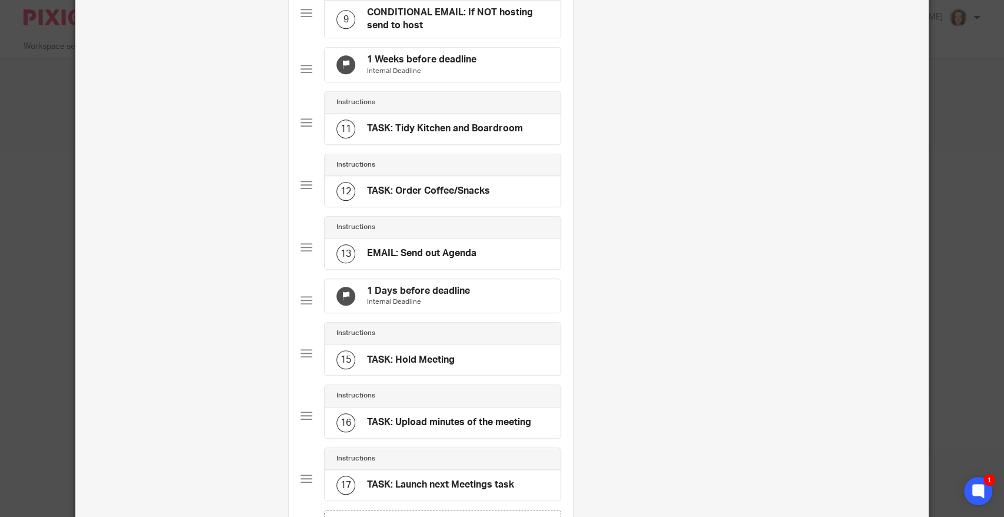
scroll to position [778, 0]
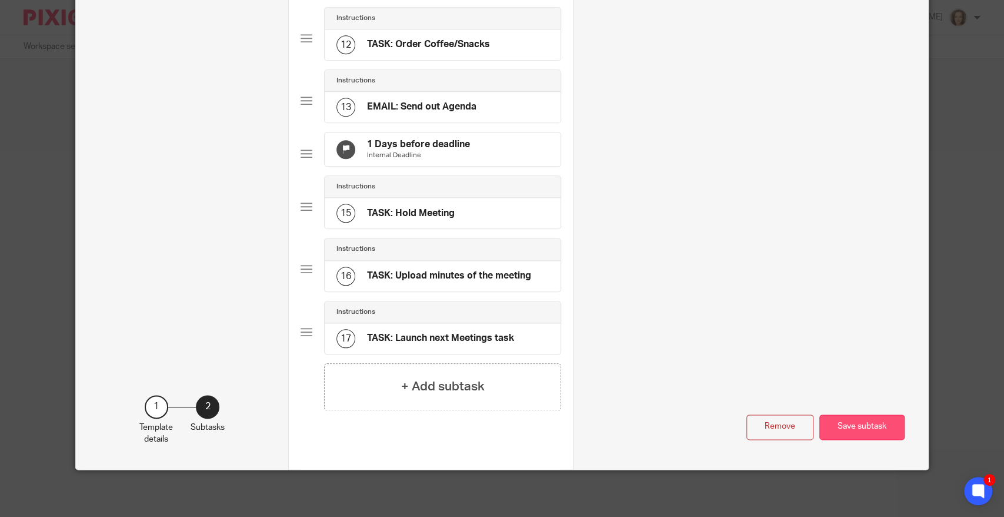
click at [857, 427] on button "Save subtask" at bounding box center [862, 426] width 85 height 25
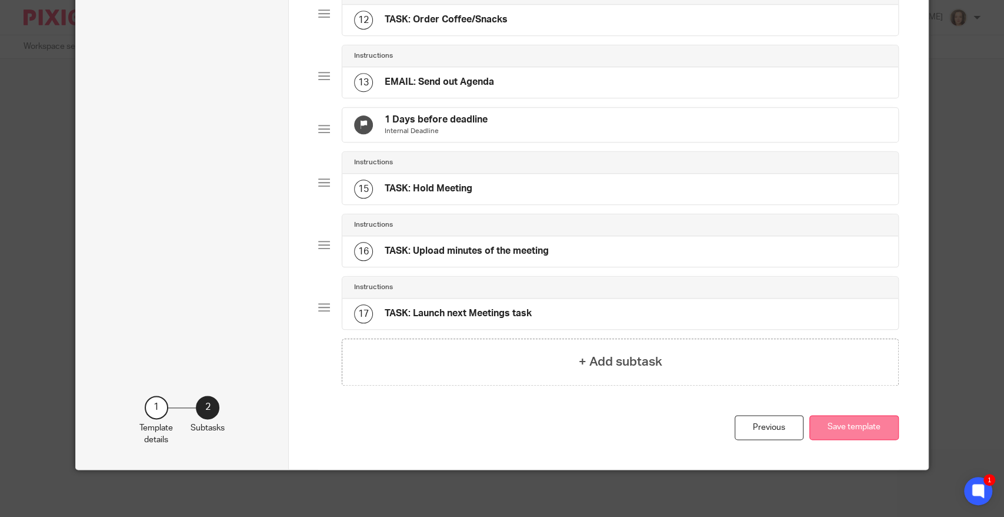
click at [839, 433] on button "Save template" at bounding box center [854, 427] width 89 height 25
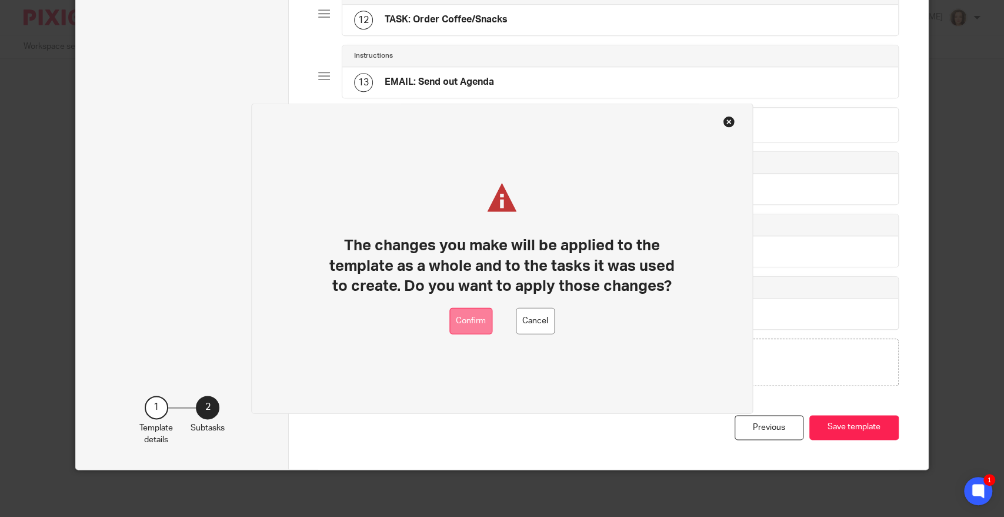
click at [468, 324] on button "Confirm" at bounding box center [471, 321] width 43 height 26
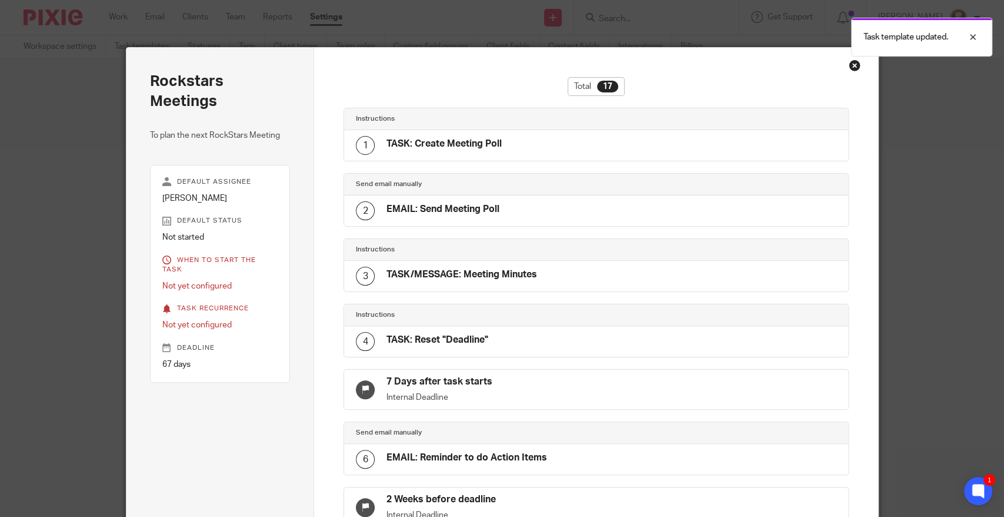
click at [852, 66] on div "Close this dialog window" at bounding box center [855, 65] width 12 height 12
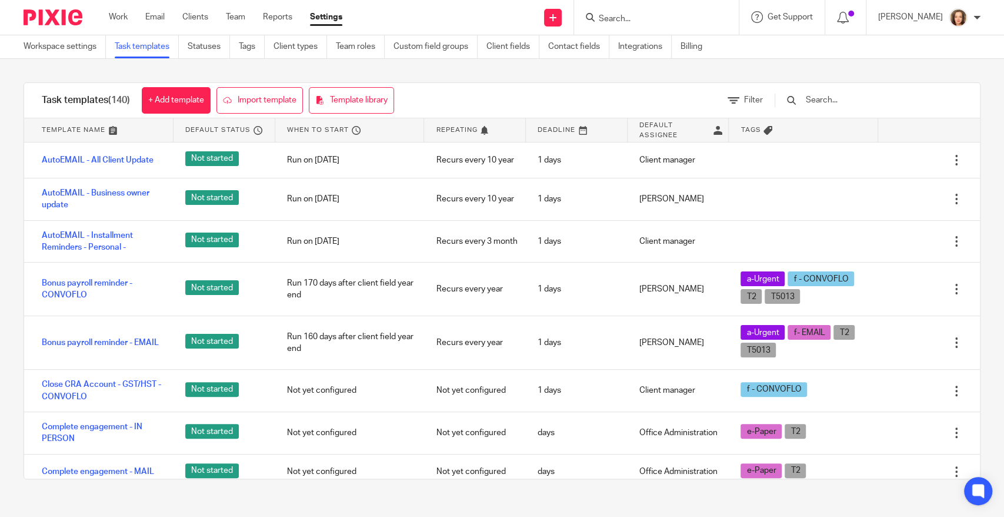
click at [628, 11] on form at bounding box center [660, 17] width 125 height 15
click at [626, 15] on input "Search" at bounding box center [651, 19] width 106 height 11
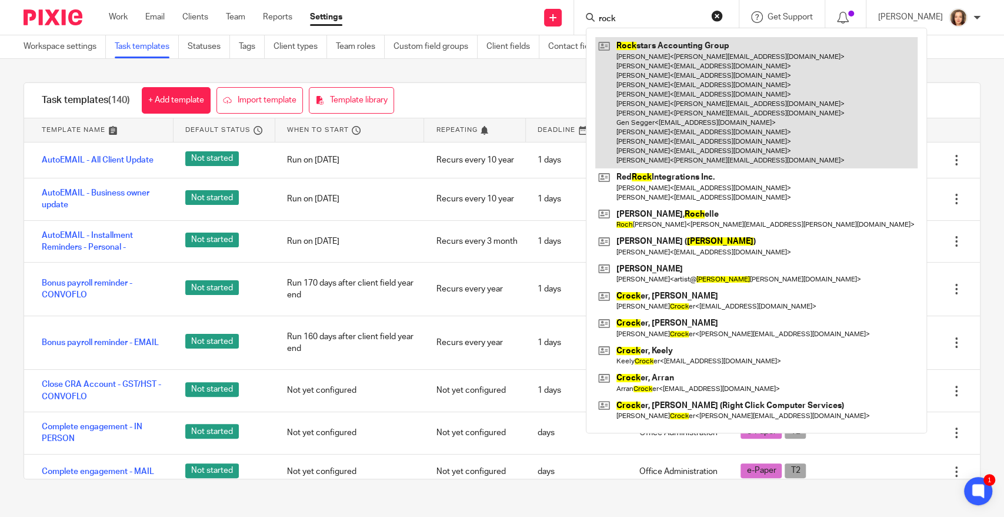
type input "rock"
click at [658, 86] on link at bounding box center [756, 102] width 322 height 131
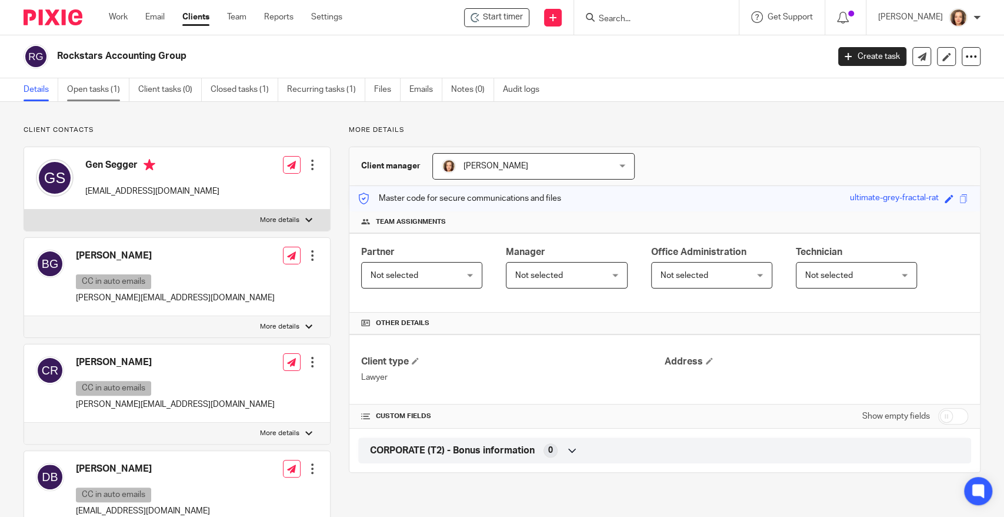
click at [88, 84] on link "Open tasks (1)" at bounding box center [98, 89] width 62 height 23
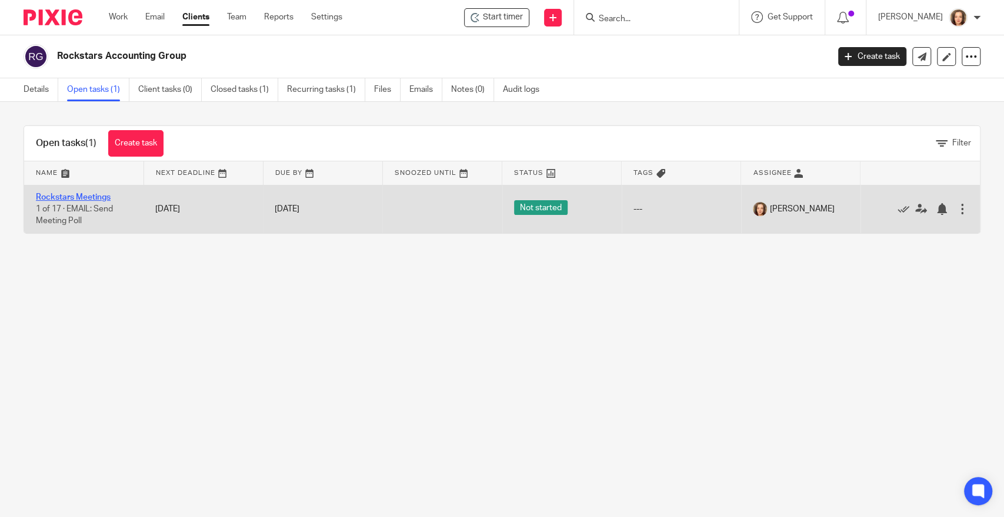
click at [83, 194] on link "Rockstars Meetings" at bounding box center [73, 197] width 75 height 8
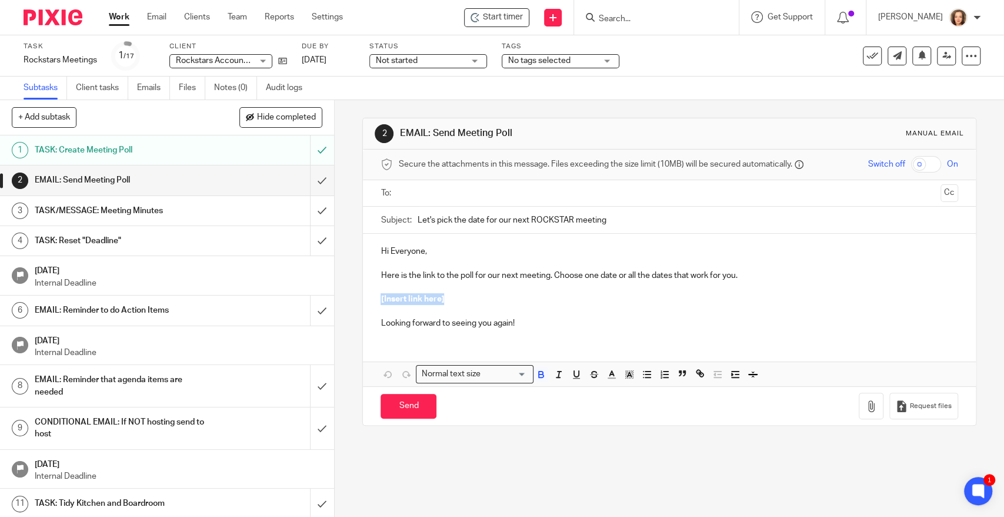
drag, startPoint x: 442, startPoint y: 299, endPoint x: 375, endPoint y: 304, distance: 67.8
click at [372, 304] on div "Hi Everyone, Here is the link to the poll for our next meeting. Choose one date…" at bounding box center [669, 286] width 613 height 104
click at [700, 372] on icon "button" at bounding box center [702, 374] width 4 height 4
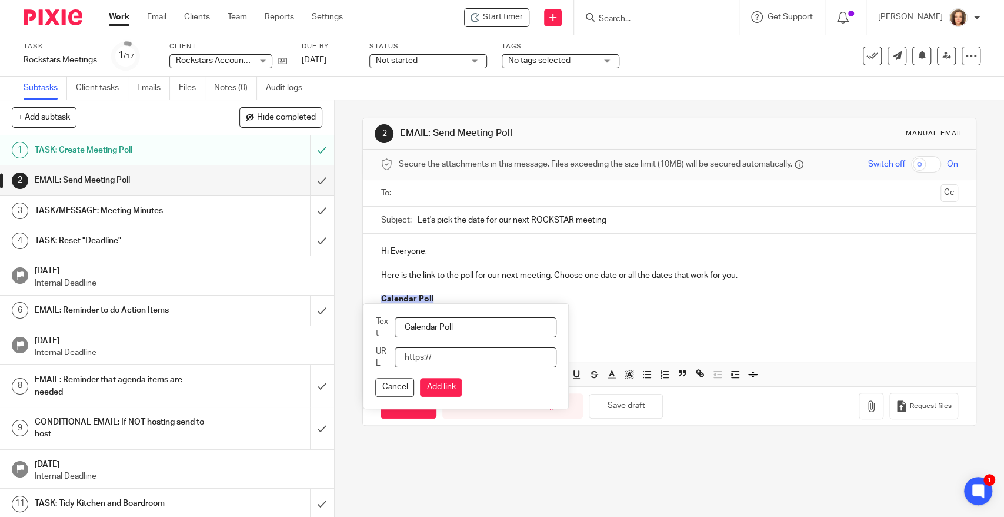
click at [471, 359] on input "URL" at bounding box center [476, 357] width 162 height 20
paste input "[URL][DOMAIN_NAME][PERSON_NAME]"
type input "https://calendly.com/d/csmv-y3q-vkx/rockstars-meeting-january-2026"
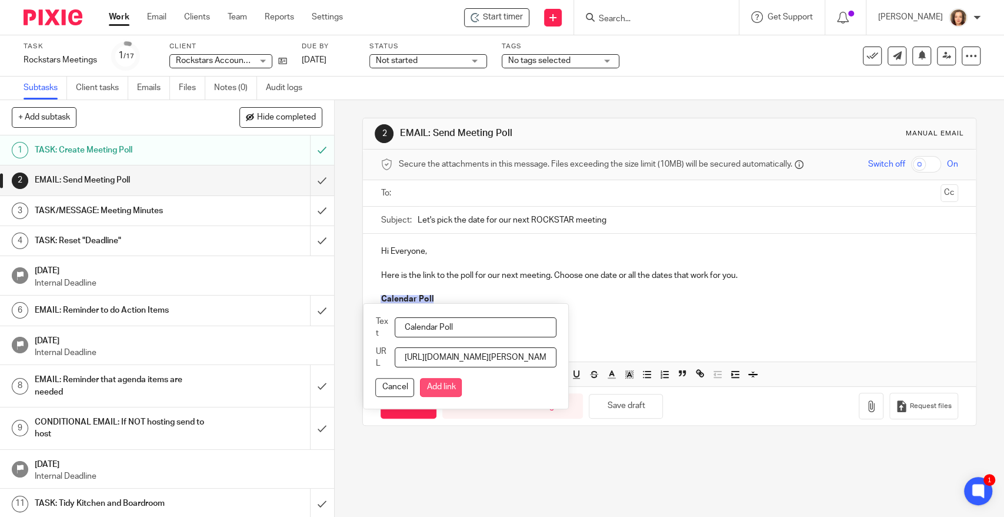
click at [441, 385] on button "Add link" at bounding box center [441, 387] width 42 height 19
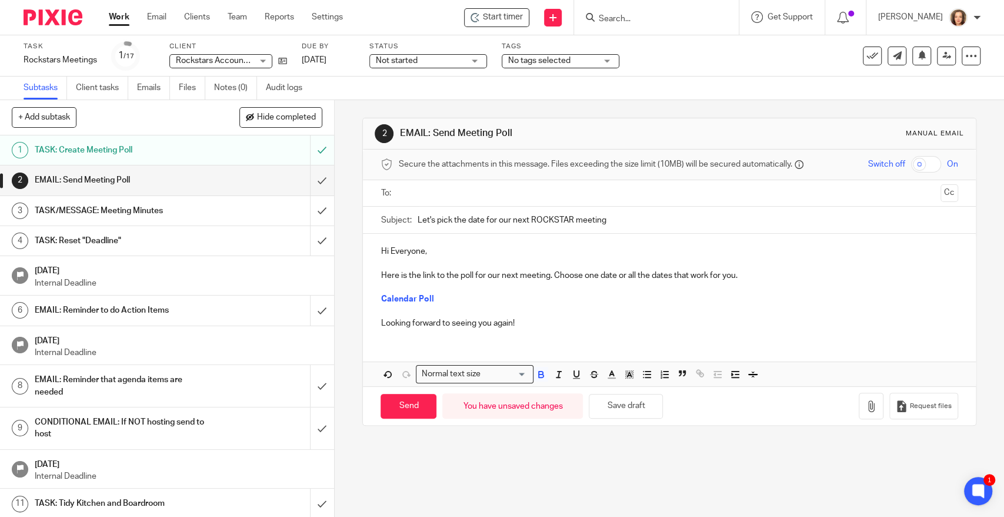
click at [494, 192] on input "text" at bounding box center [668, 194] width 533 height 14
click at [510, 188] on ul "Courtney Repchinsky" at bounding box center [670, 194] width 541 height 29
click at [523, 192] on input "text" at bounding box center [718, 194] width 435 height 23
click at [609, 192] on input "text" at bounding box center [768, 194] width 336 height 23
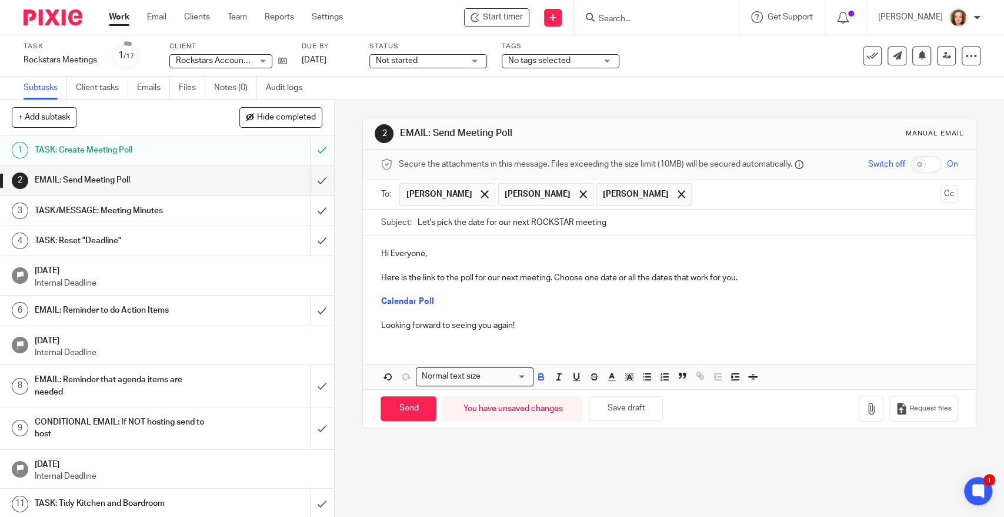
click at [698, 188] on input "text" at bounding box center [817, 194] width 238 height 23
click at [797, 192] on input "text" at bounding box center [866, 194] width 139 height 23
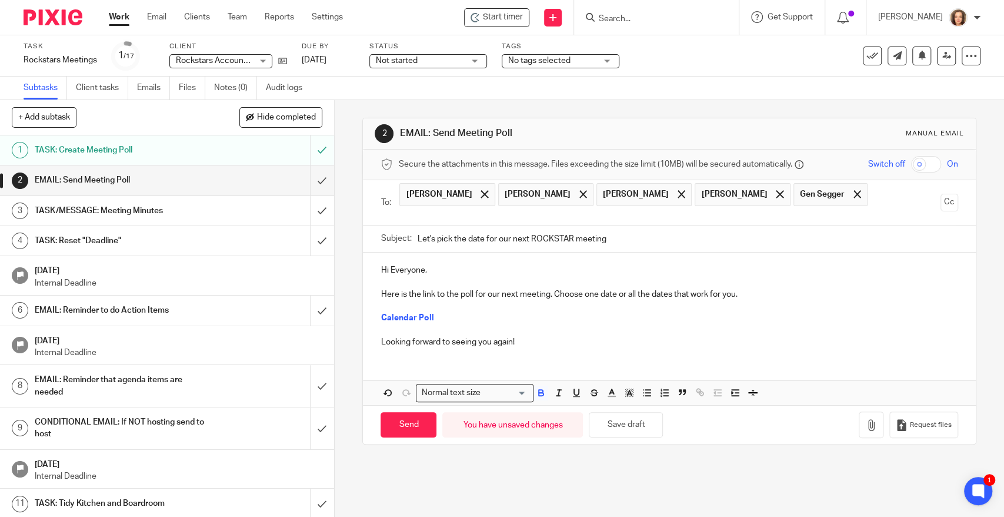
click at [822, 209] on input "text" at bounding box center [668, 216] width 533 height 14
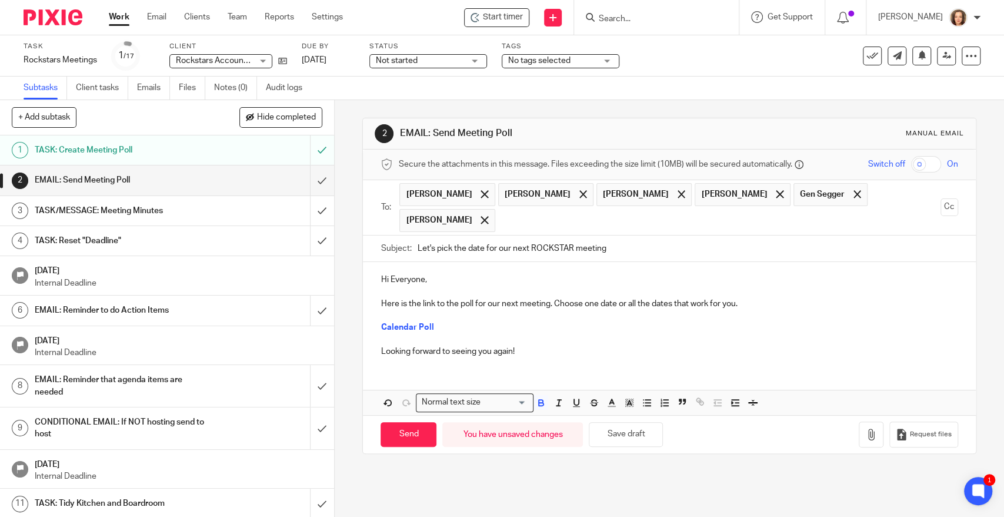
click at [547, 217] on input "text" at bounding box center [718, 220] width 435 height 23
click at [600, 224] on input "text" at bounding box center [768, 220] width 336 height 23
click at [698, 219] on input "text" at bounding box center [817, 220] width 238 height 23
click at [797, 217] on input "text" at bounding box center [866, 220] width 139 height 23
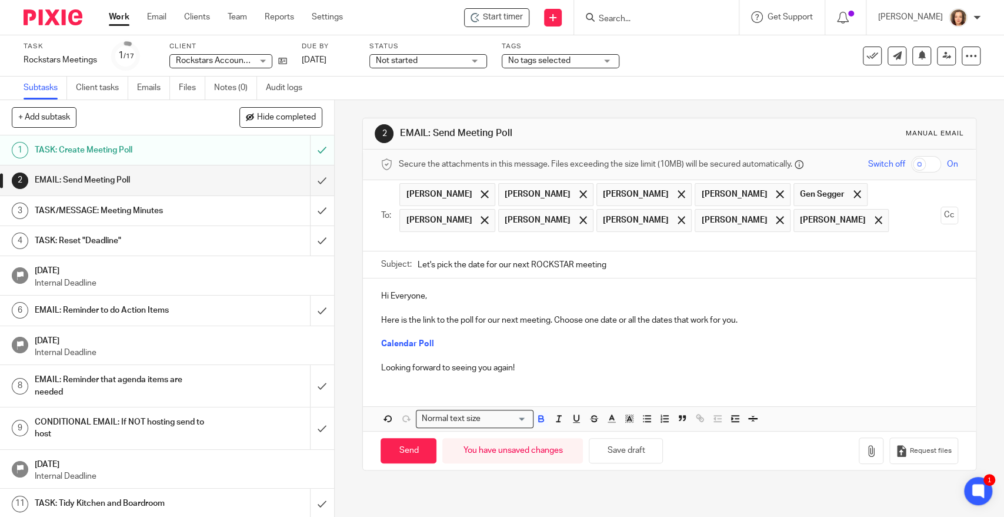
click at [864, 214] on ul "Courtney Repchinsky Darren Buma Drew Tetz Graeme Boe Gen Segger Bernard Grobbel…" at bounding box center [670, 215] width 541 height 71
click at [856, 222] on ul "Courtney Repchinsky Darren Buma Drew Tetz Graeme Boe Gen Segger Bernard Grobbel…" at bounding box center [670, 215] width 541 height 71
click at [431, 240] on input "text" at bounding box center [668, 242] width 533 height 14
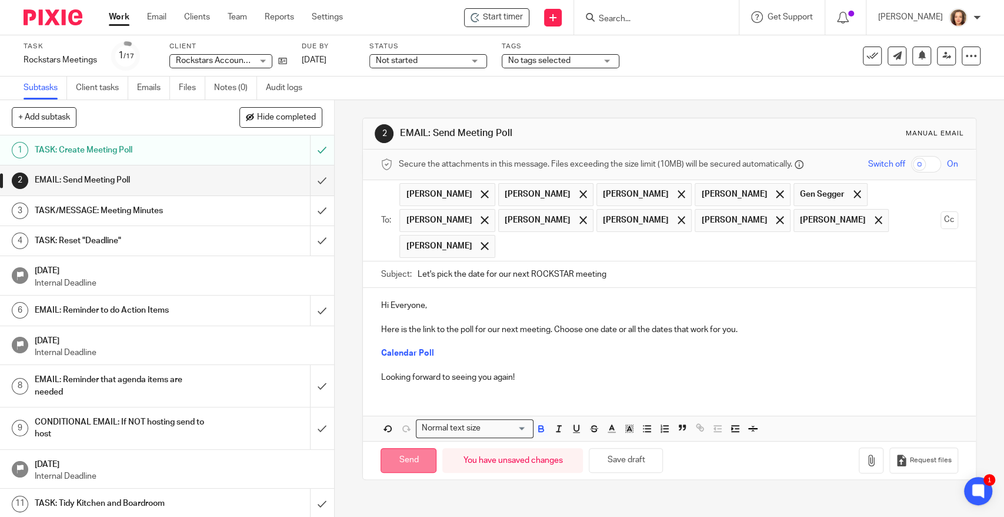
click at [405, 461] on input "Send" at bounding box center [409, 460] width 56 height 25
type input "Sent"
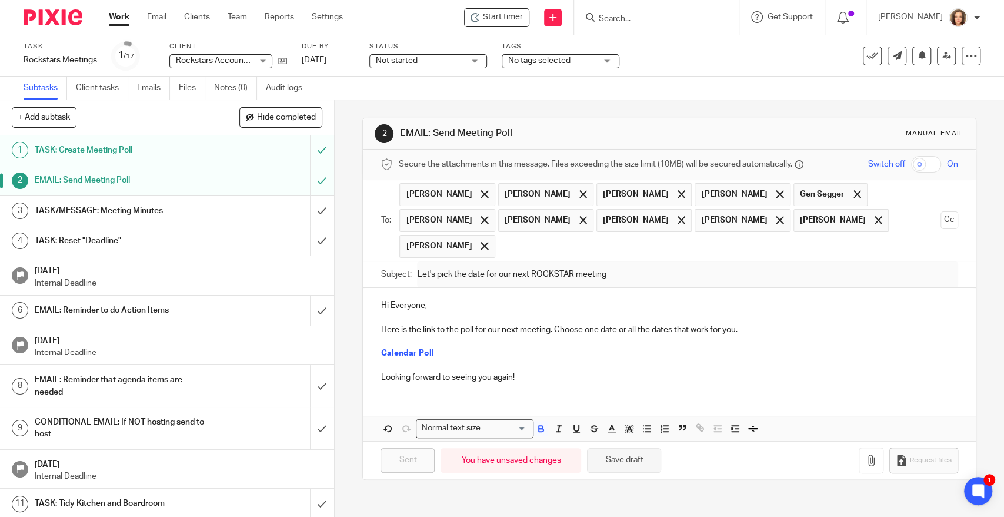
click at [620, 454] on button "Save draft" at bounding box center [624, 460] width 74 height 25
click at [974, 35] on div at bounding box center [964, 37] width 32 height 14
click at [195, 208] on h1 "TASK/MESSAGE: Meeting Minutes" at bounding box center [123, 211] width 176 height 18
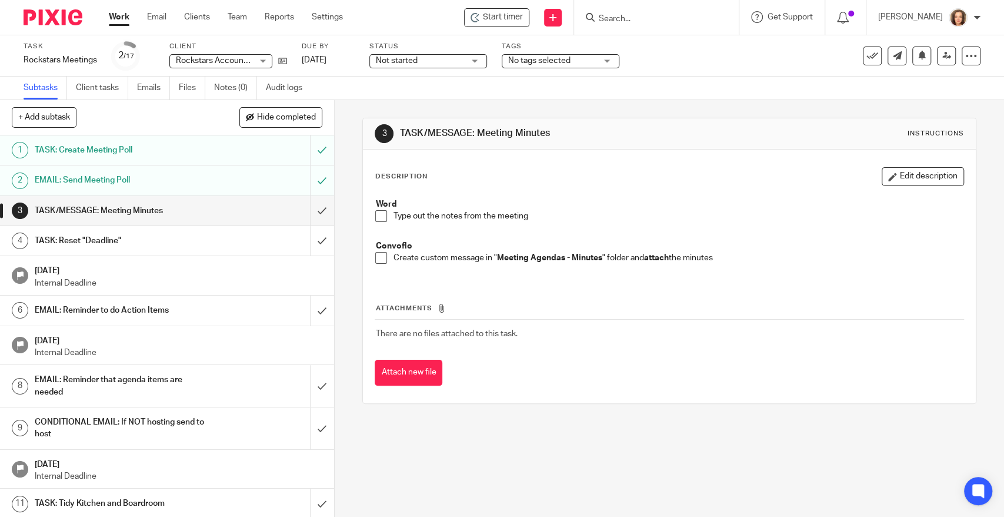
click at [267, 111] on button "Hide completed" at bounding box center [280, 117] width 83 height 20
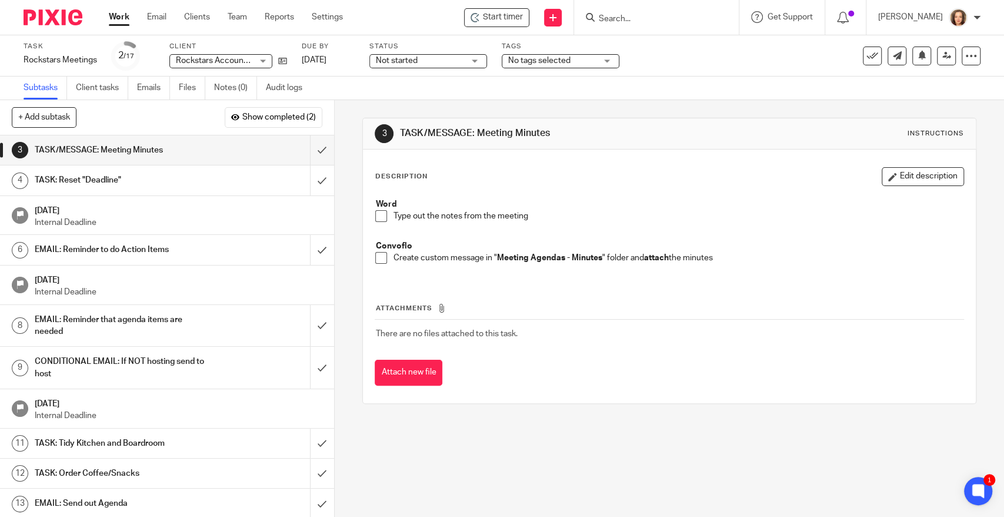
click at [697, 54] on div "Task Rockstars Meetings Save Rockstars Meetings 2 /17 Client Rockstars Accounti…" at bounding box center [423, 56] width 798 height 28
click at [724, 304] on th "Attachments" at bounding box center [669, 310] width 589 height 17
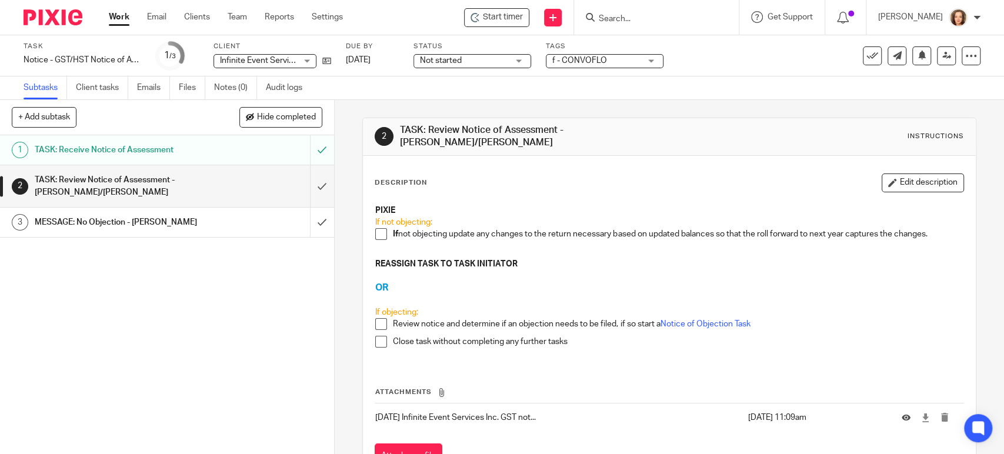
click at [375, 228] on span at bounding box center [381, 234] width 12 height 12
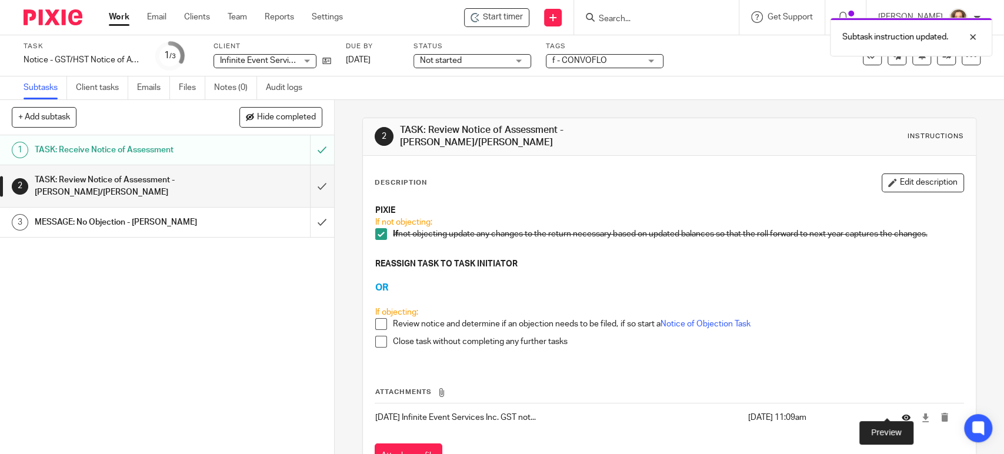
click at [902, 414] on icon at bounding box center [906, 418] width 9 height 9
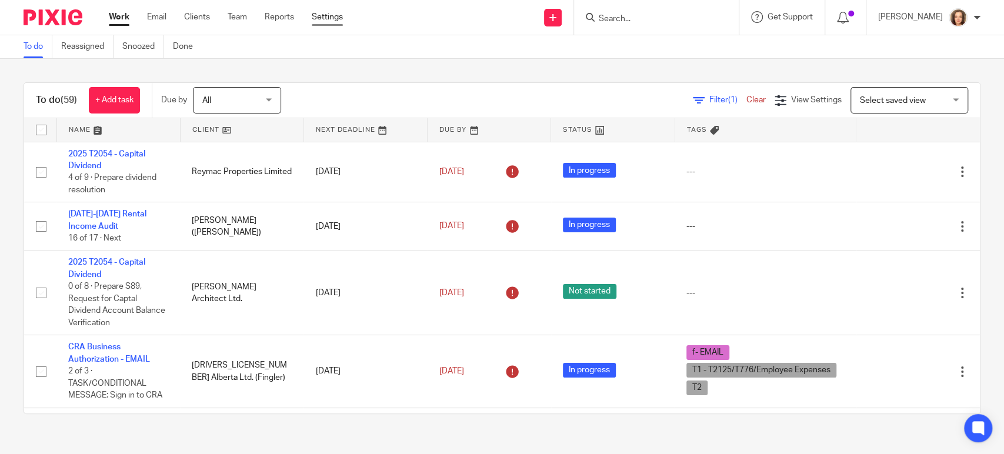
click at [332, 16] on link "Settings" at bounding box center [327, 17] width 31 height 12
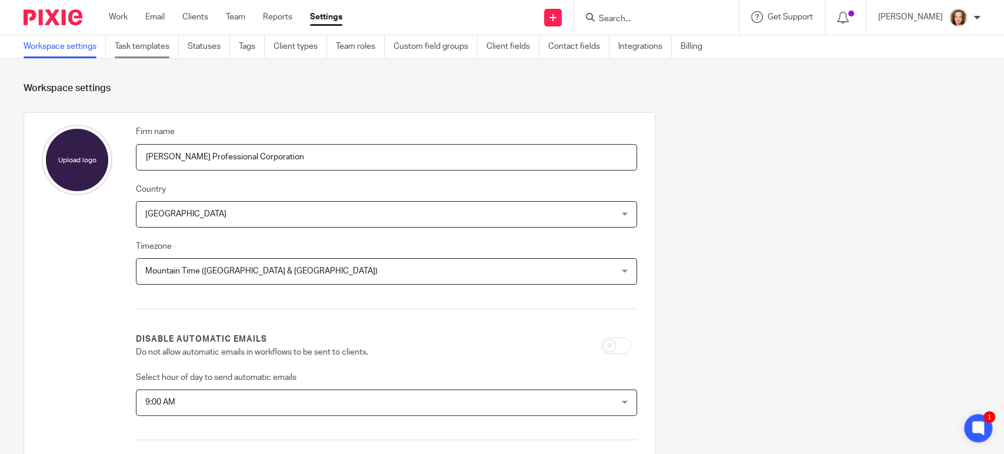
click at [147, 49] on link "Task templates" at bounding box center [147, 46] width 64 height 23
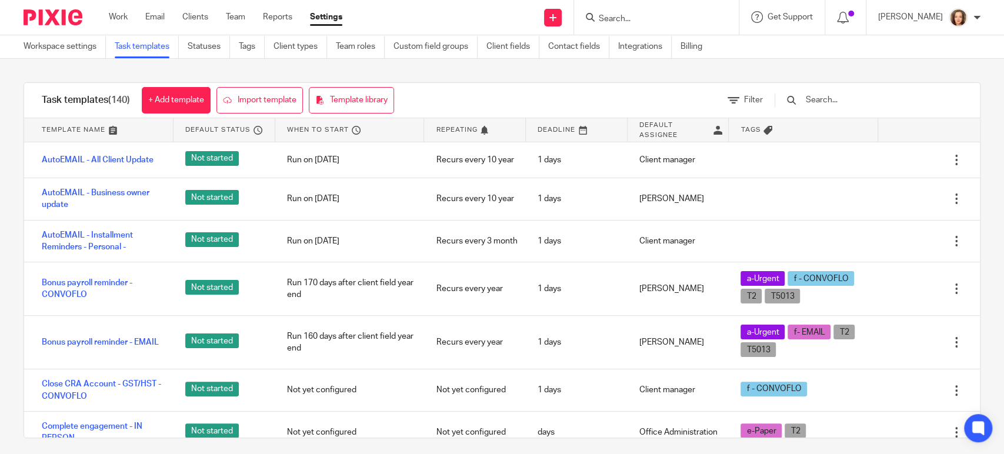
click at [833, 95] on input "text" at bounding box center [873, 100] width 137 height 13
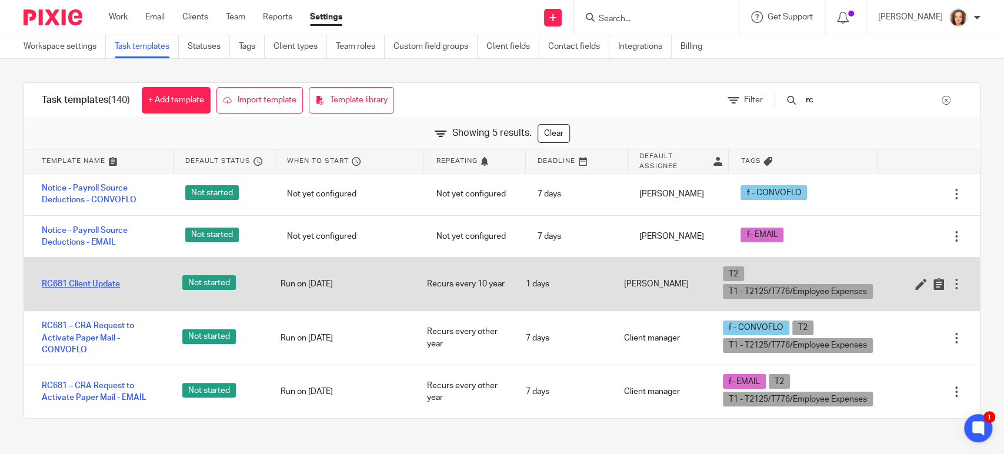
type input "rc"
click at [76, 283] on link "RC681 Client Update" at bounding box center [81, 284] width 78 height 12
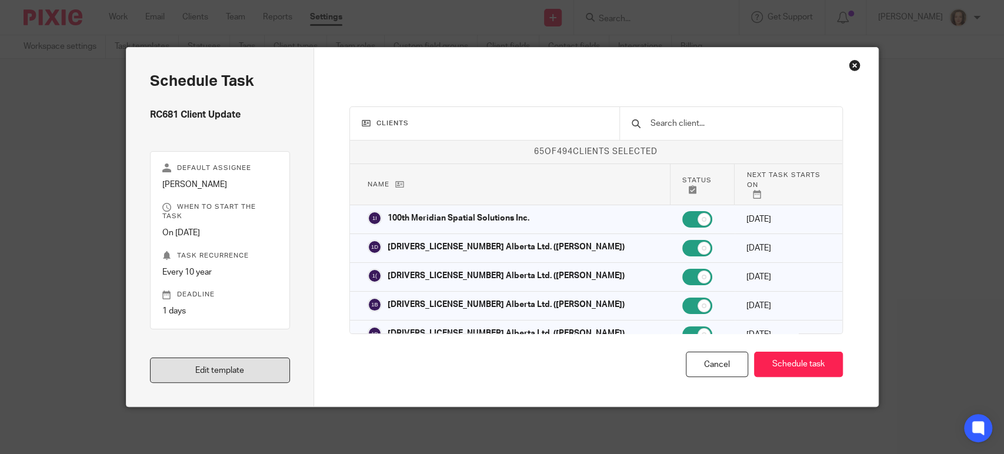
click at [202, 379] on link "Edit template" at bounding box center [220, 370] width 141 height 25
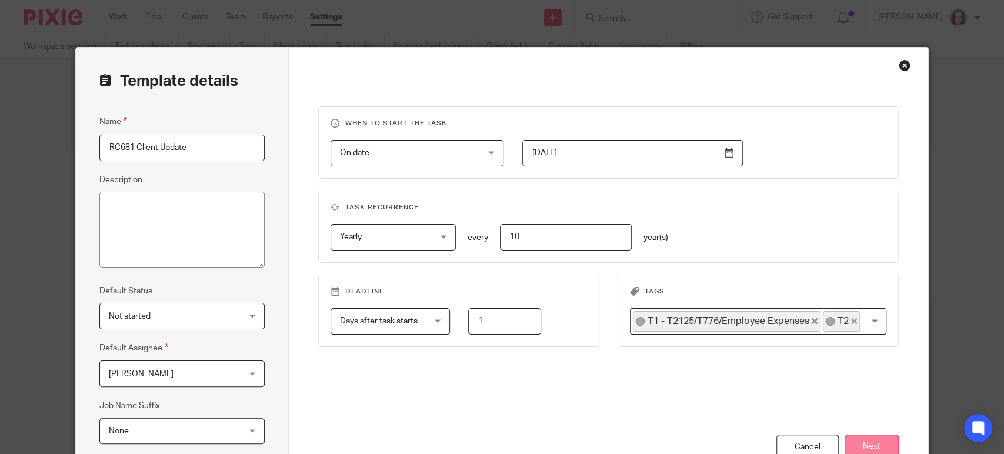
click at [865, 441] on button "Next" at bounding box center [872, 447] width 54 height 25
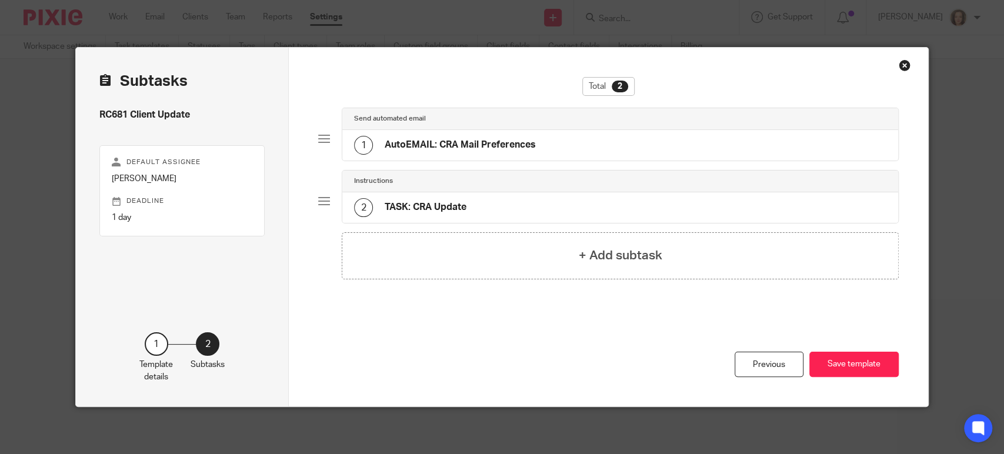
click at [490, 140] on h4 "AutoEMAIL: CRA Mail Preferences" at bounding box center [460, 145] width 151 height 12
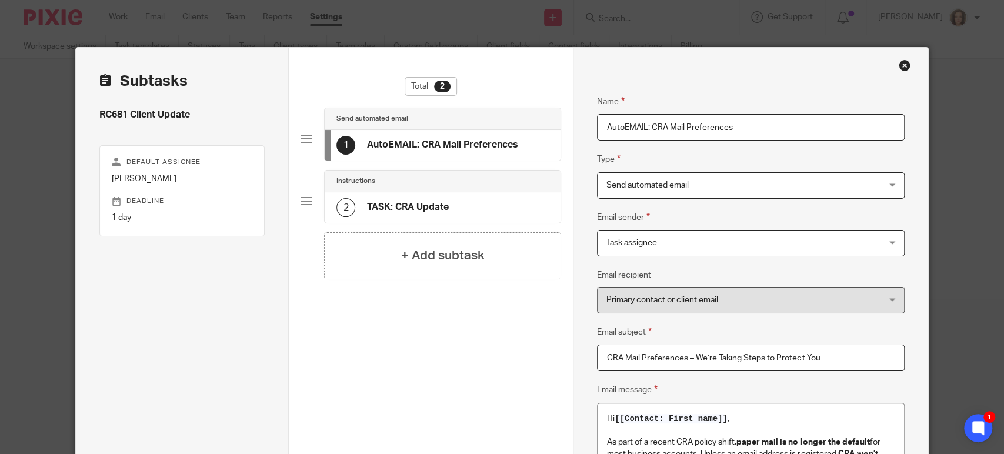
click at [899, 64] on div "Close this dialog window" at bounding box center [905, 65] width 12 height 12
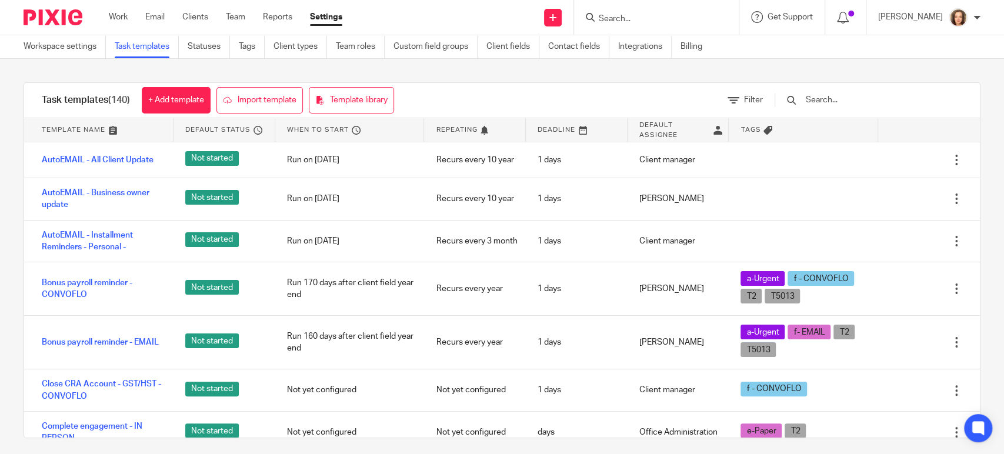
click at [843, 102] on input "text" at bounding box center [873, 100] width 137 height 13
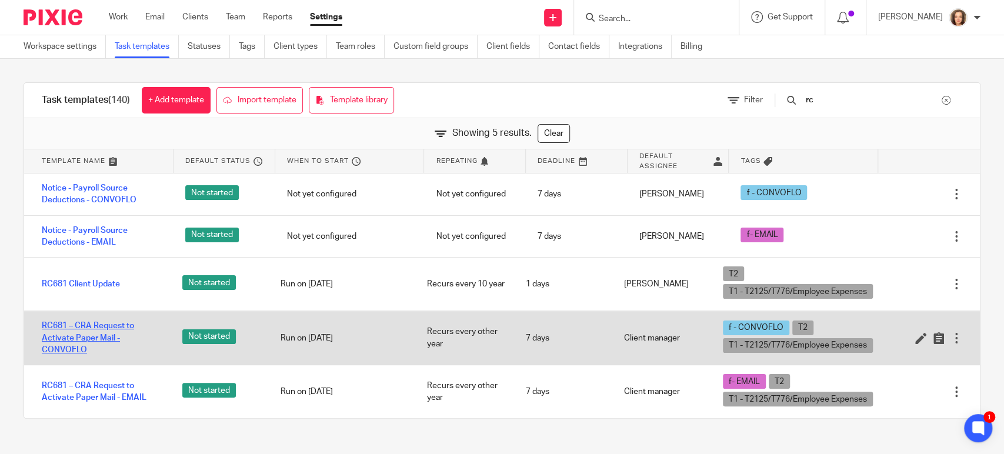
type input "rc"
click at [65, 331] on link "RC681 – CRA Request to Activate Paper Mail - CONVOFLO" at bounding box center [100, 338] width 117 height 36
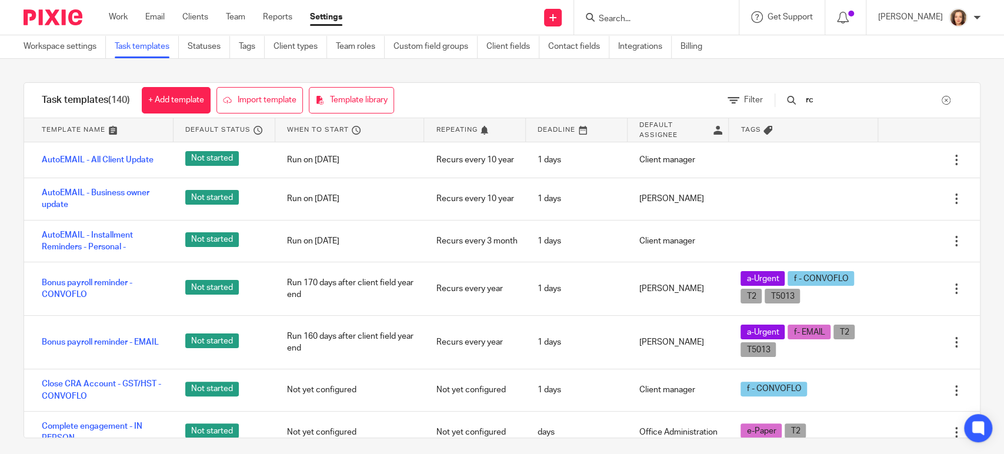
click at [850, 99] on input "rc" at bounding box center [873, 100] width 137 height 13
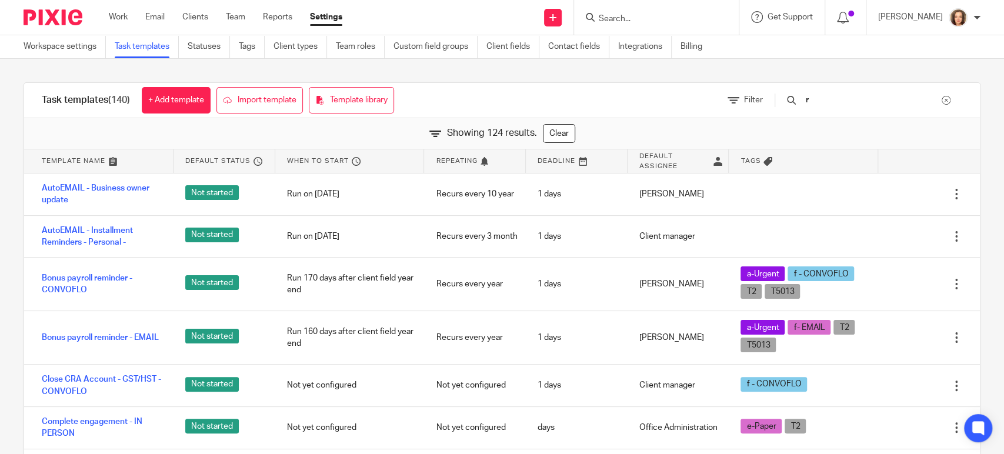
type input "rc"
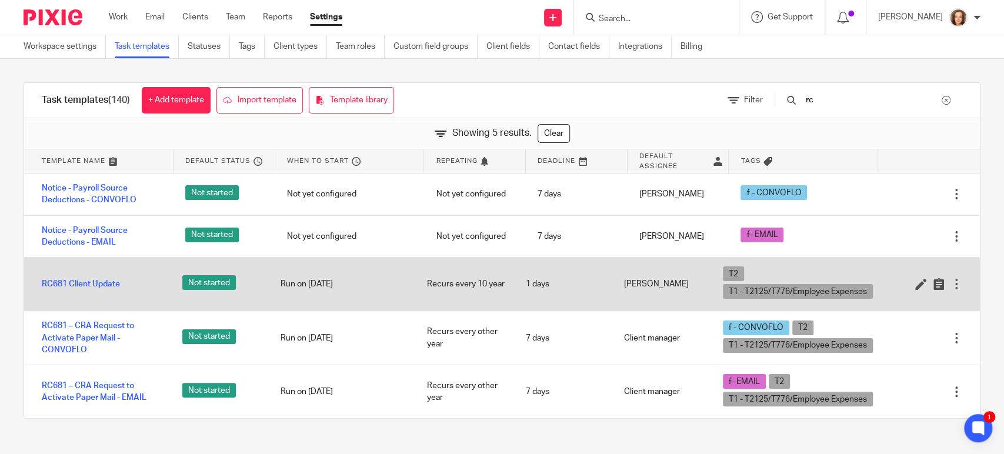
click at [951, 285] on div at bounding box center [957, 284] width 12 height 12
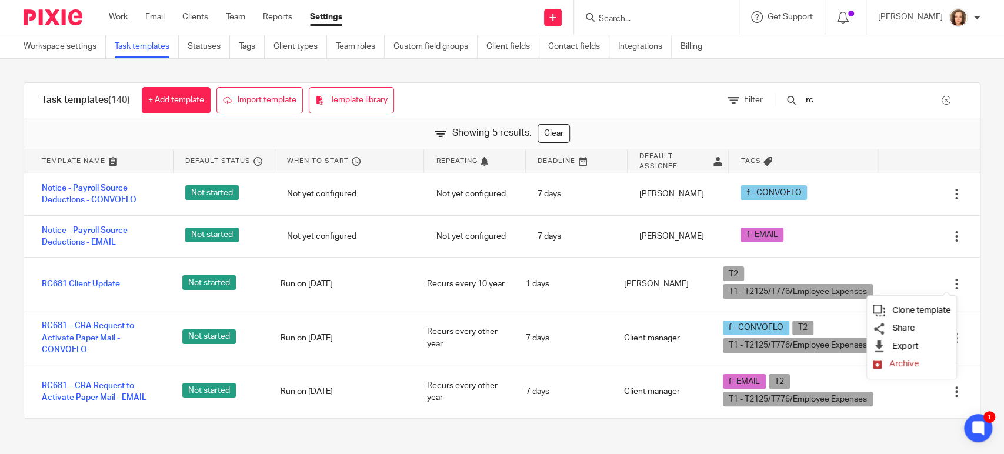
click at [920, 307] on span "Clone template" at bounding box center [922, 310] width 58 height 9
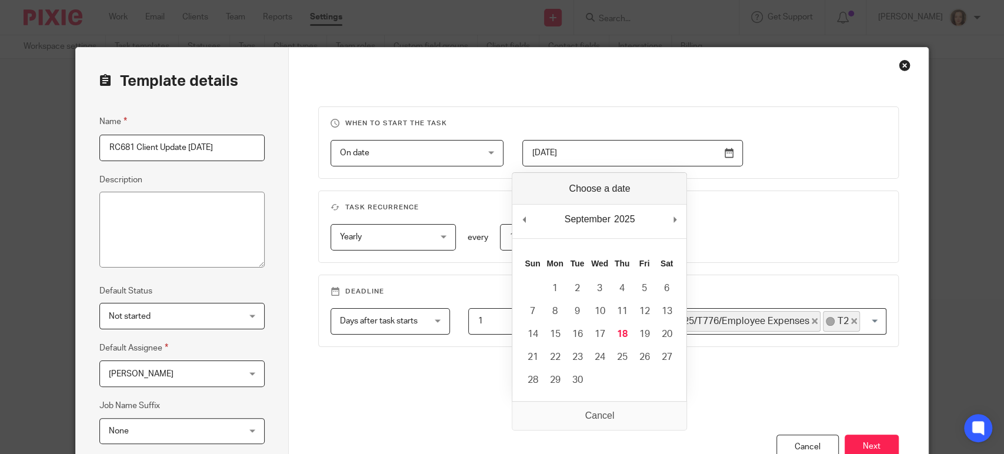
click at [598, 154] on input "[DATE]" at bounding box center [632, 153] width 221 height 26
type input "2025-10-15"
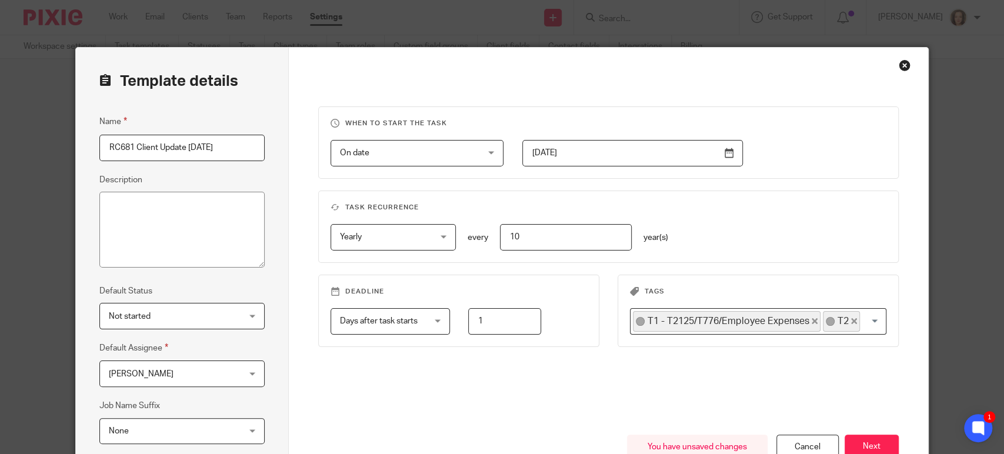
click at [742, 199] on fieldset "Task recurrence Yearly Yearly No repeat Weekly Monthly Yearly yearly every 10 y…" at bounding box center [608, 227] width 581 height 72
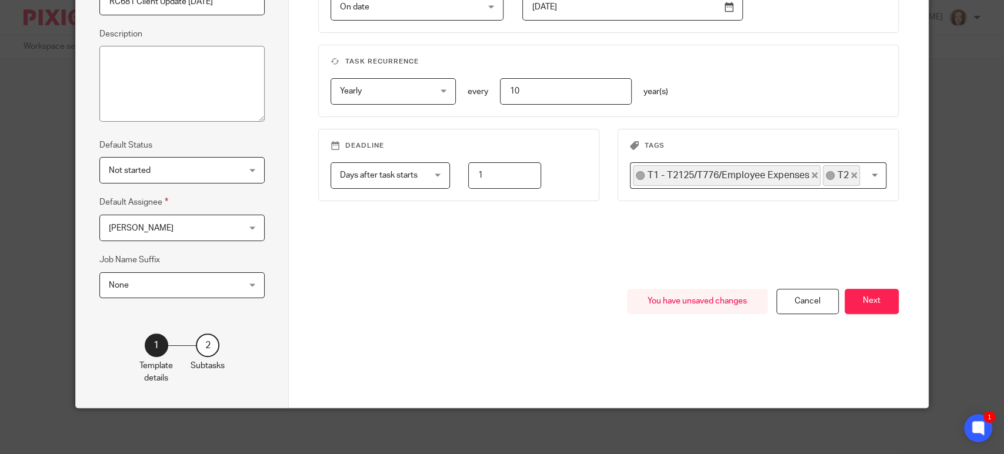
scroll to position [146, 0]
click at [867, 302] on button "Next" at bounding box center [872, 301] width 54 height 25
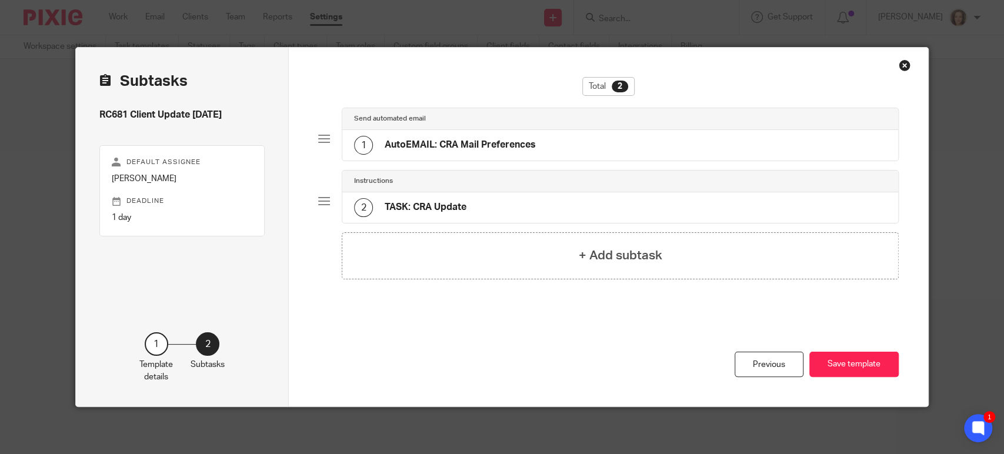
scroll to position [0, 0]
click at [843, 365] on button "Save template" at bounding box center [854, 364] width 89 height 25
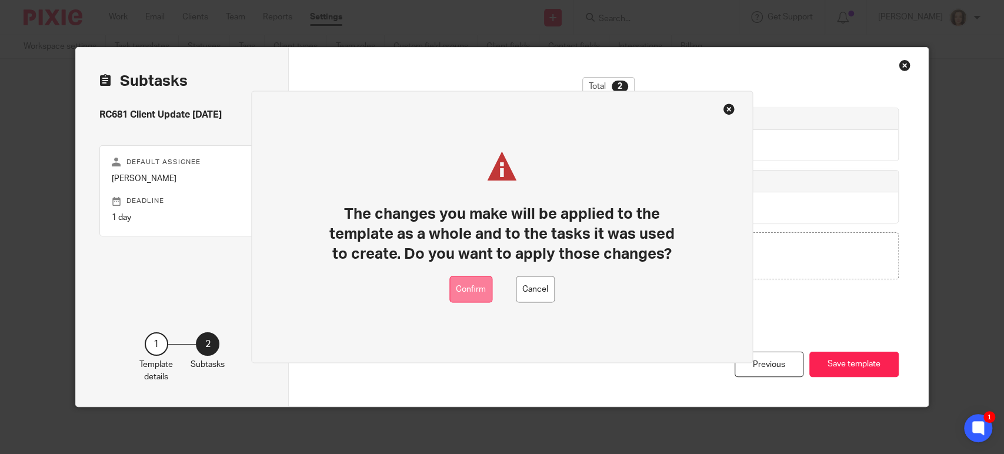
click at [465, 294] on button "Confirm" at bounding box center [471, 290] width 43 height 26
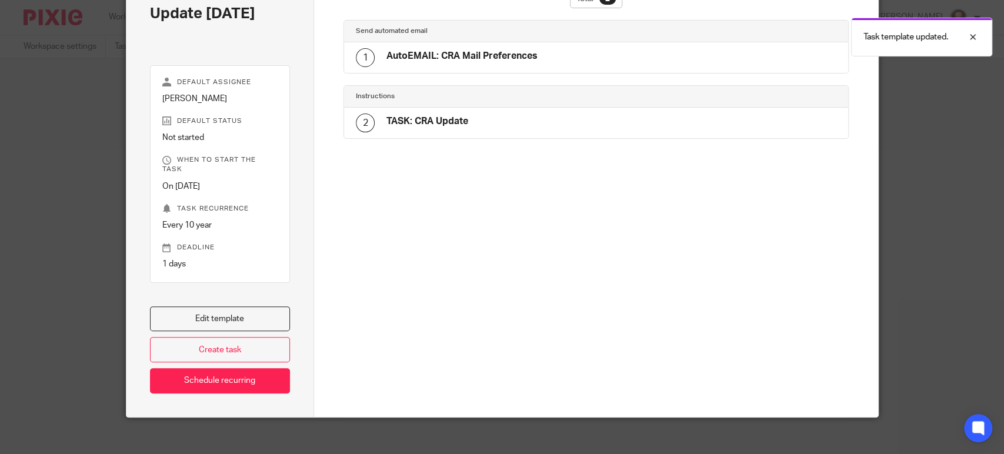
scroll to position [88, 0]
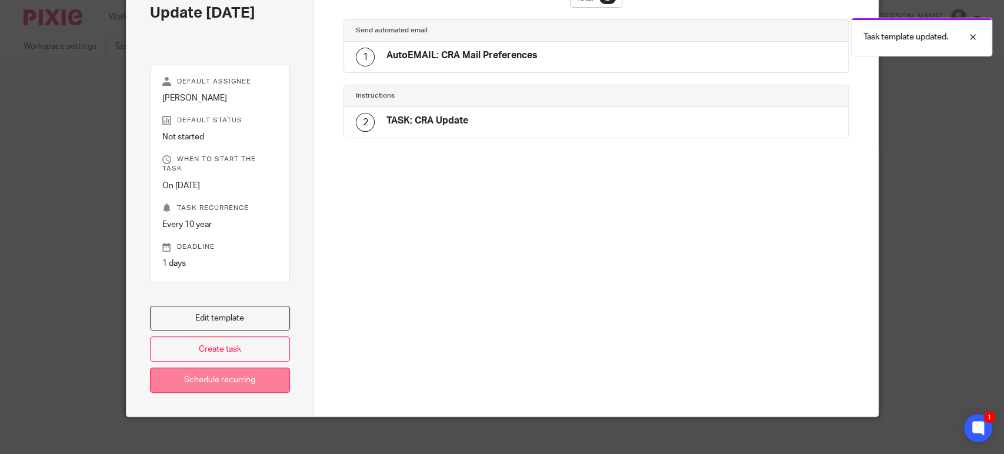
click at [222, 368] on link "Schedule recurring" at bounding box center [220, 380] width 141 height 25
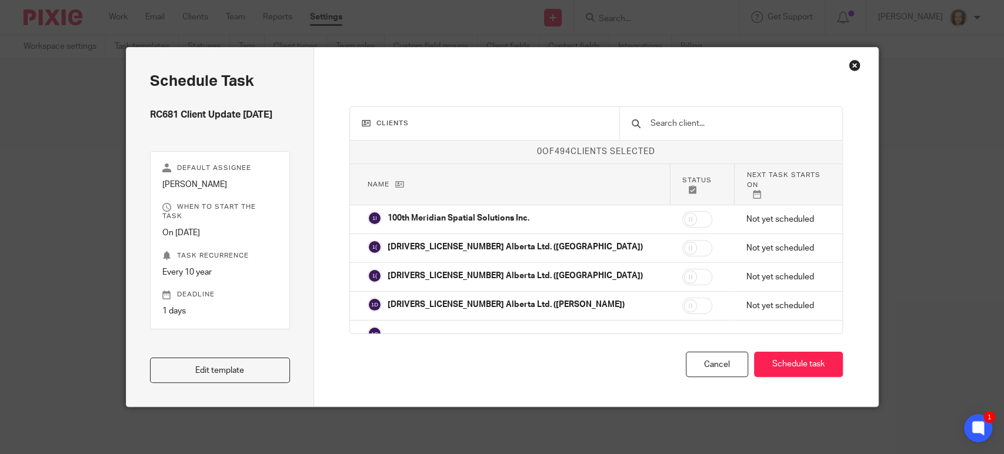
click at [705, 129] on input "text" at bounding box center [740, 123] width 181 height 13
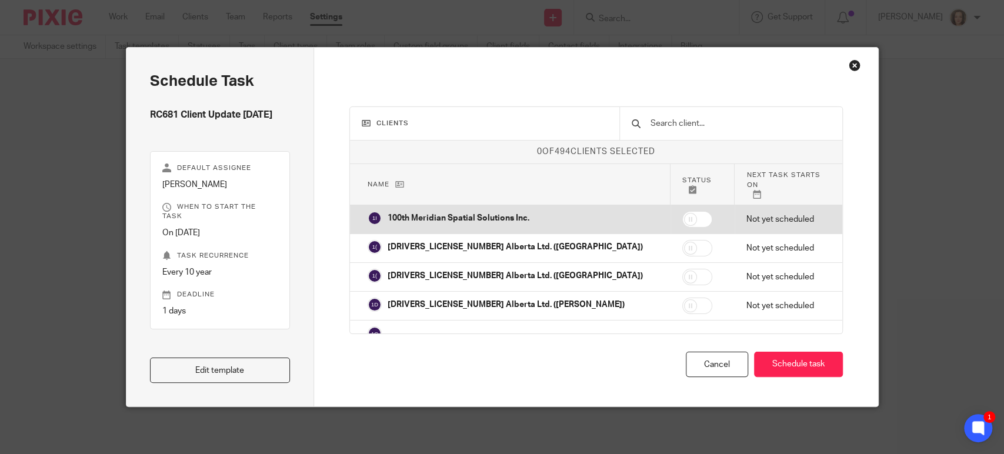
click at [683, 211] on input "checkbox" at bounding box center [698, 219] width 30 height 16
checkbox input "true"
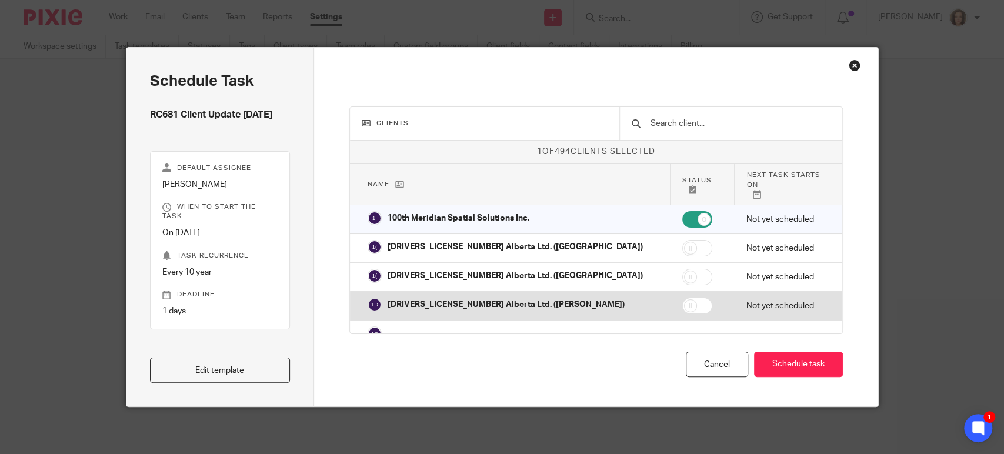
click at [683, 298] on input "checkbox" at bounding box center [698, 306] width 30 height 16
checkbox input "true"
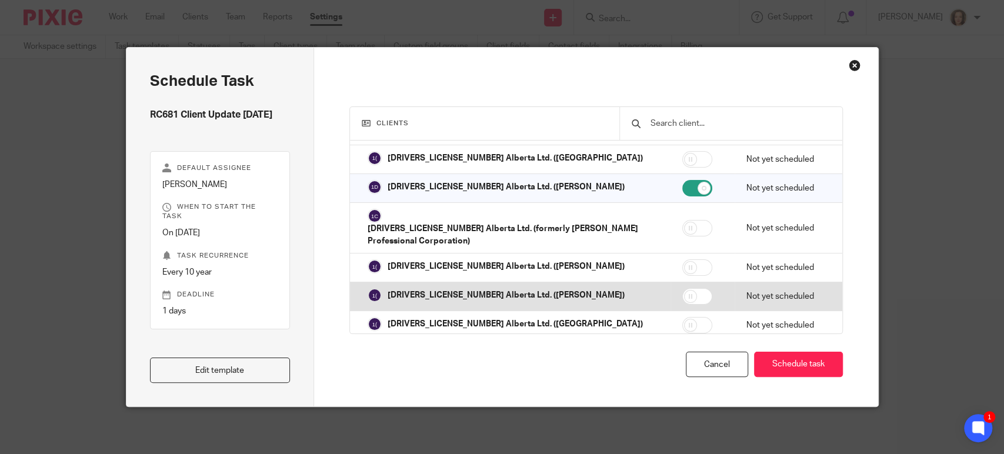
scroll to position [147, 0]
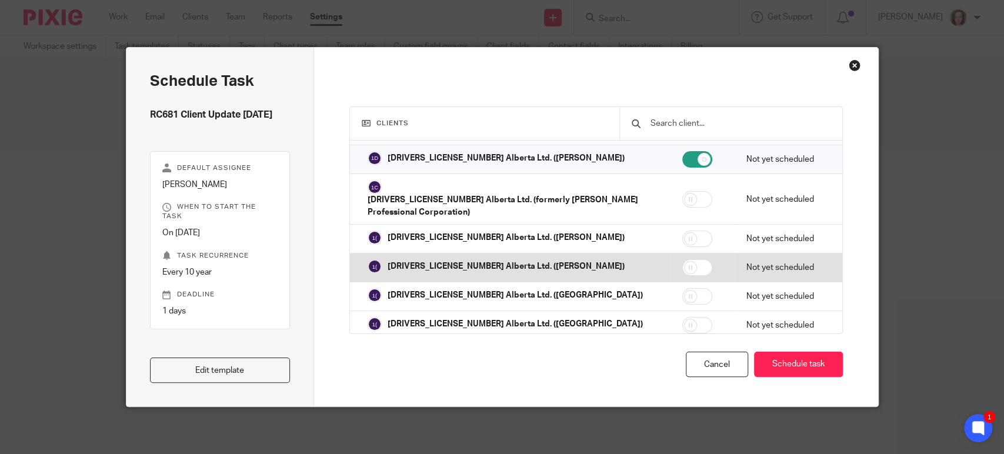
click at [683, 259] on input "checkbox" at bounding box center [698, 267] width 30 height 16
checkbox input "true"
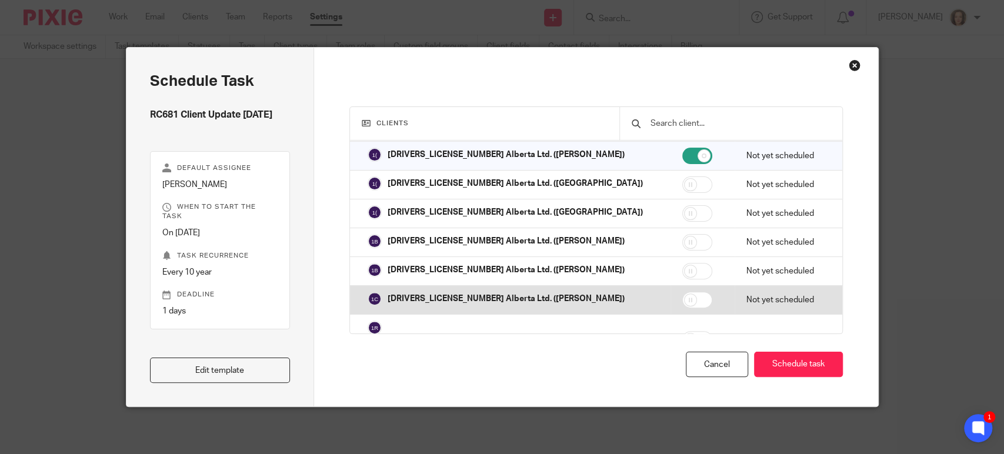
scroll to position [261, 0]
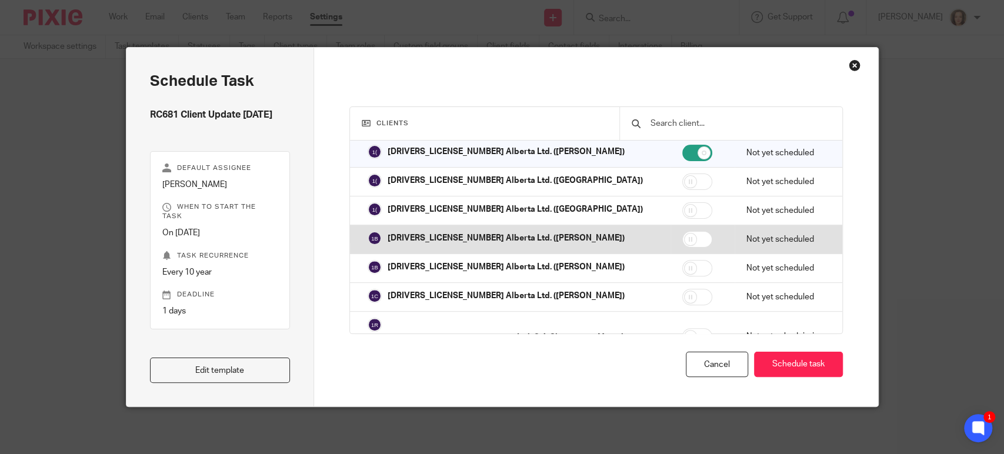
click at [683, 231] on input "checkbox" at bounding box center [698, 239] width 30 height 16
checkbox input "true"
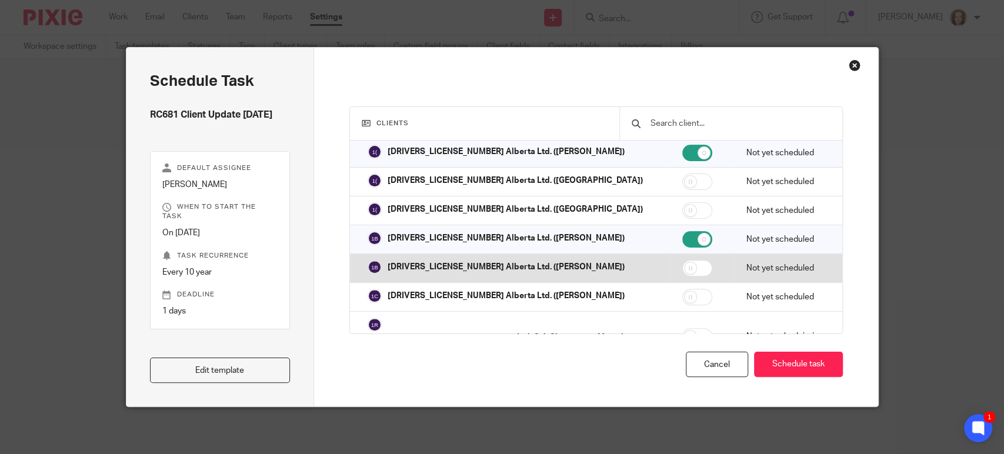
click at [683, 260] on input "checkbox" at bounding box center [698, 268] width 30 height 16
checkbox input "true"
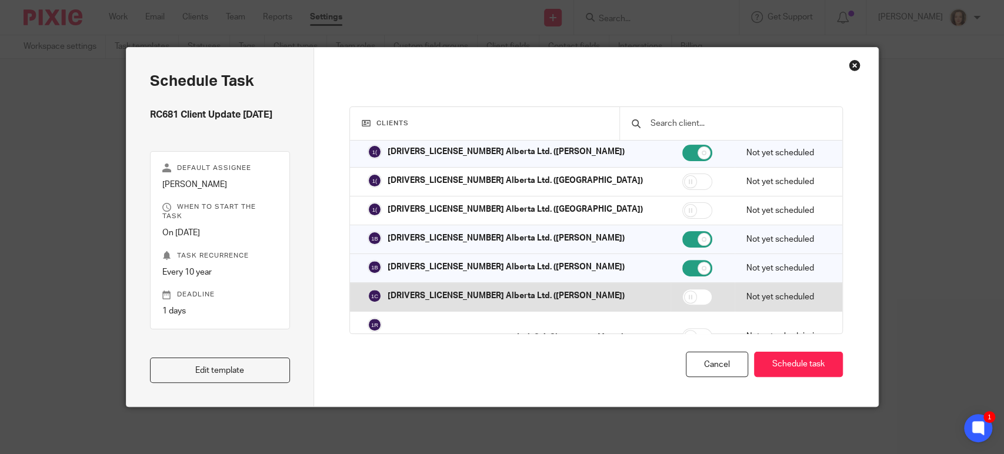
click at [683, 289] on input "checkbox" at bounding box center [698, 297] width 30 height 16
checkbox input "true"
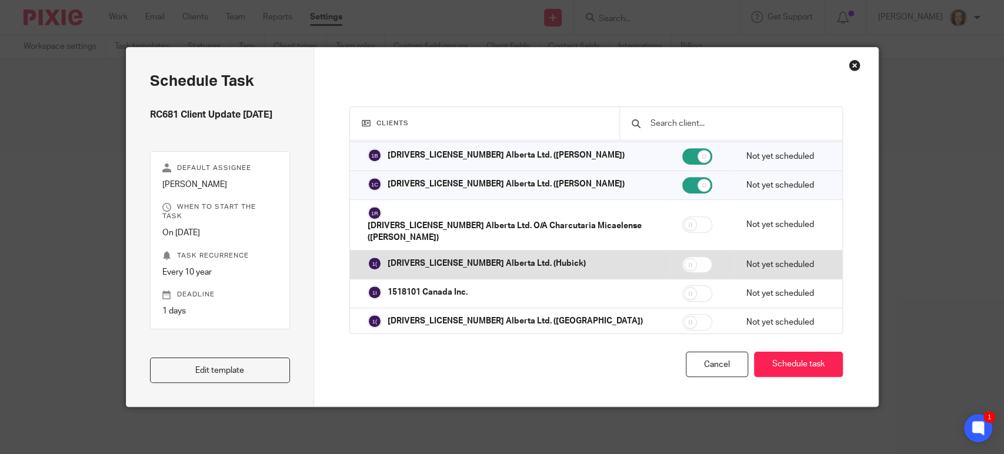
scroll to position [376, 0]
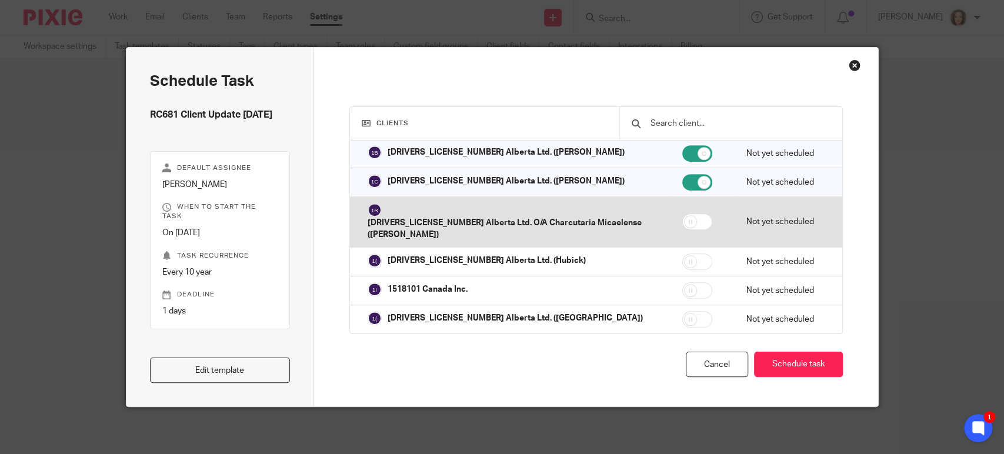
click at [683, 214] on input "checkbox" at bounding box center [698, 222] width 30 height 16
checkbox input "true"
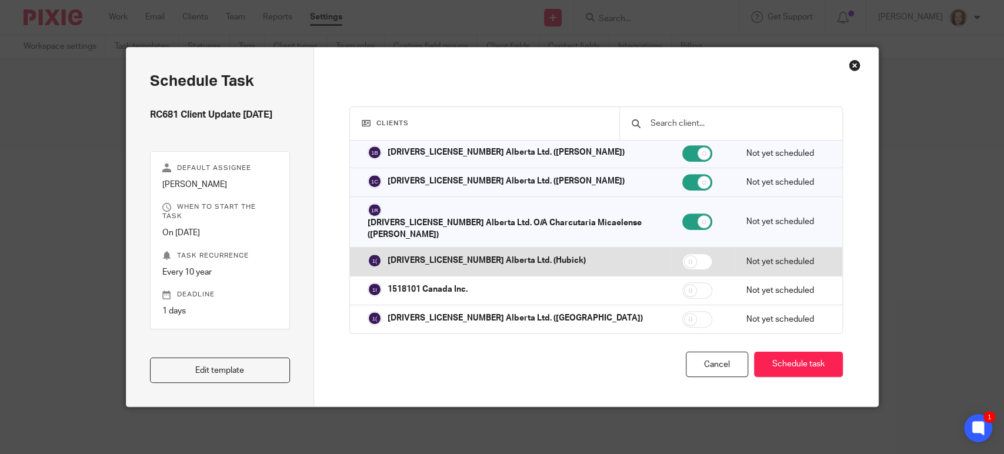
click at [683, 254] on input "checkbox" at bounding box center [698, 262] width 30 height 16
checkbox input "true"
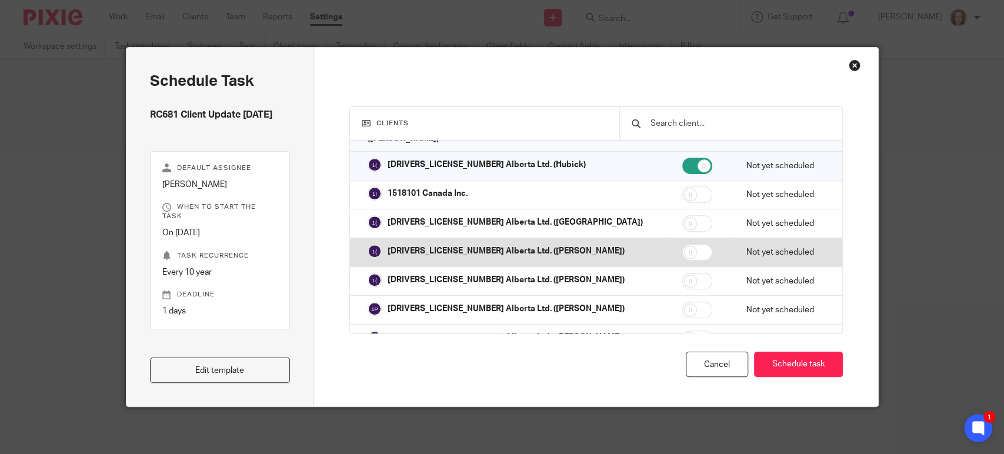
scroll to position [474, 0]
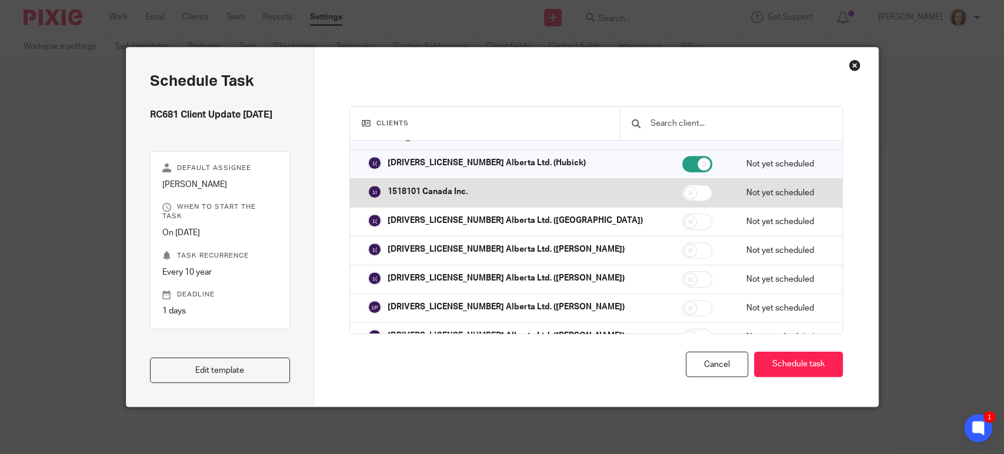
click at [683, 185] on input "checkbox" at bounding box center [698, 193] width 30 height 16
checkbox input "true"
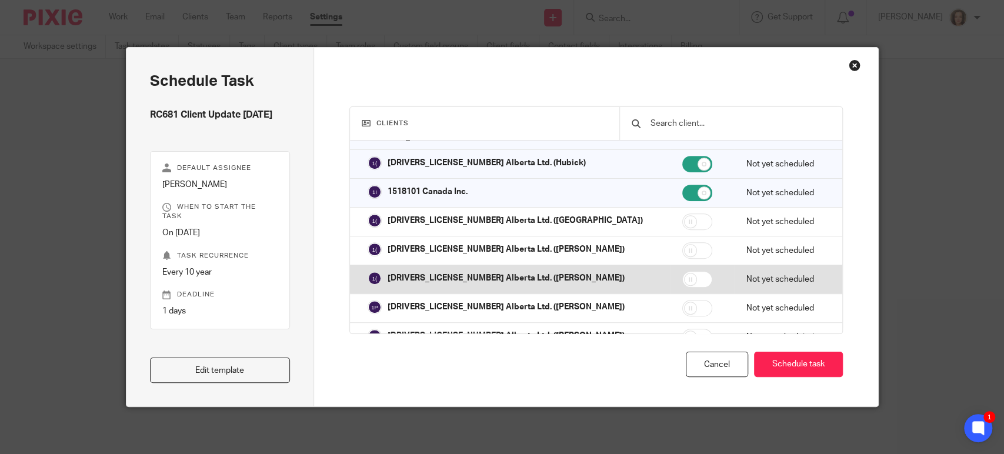
click at [683, 271] on input "checkbox" at bounding box center [698, 279] width 30 height 16
checkbox input "true"
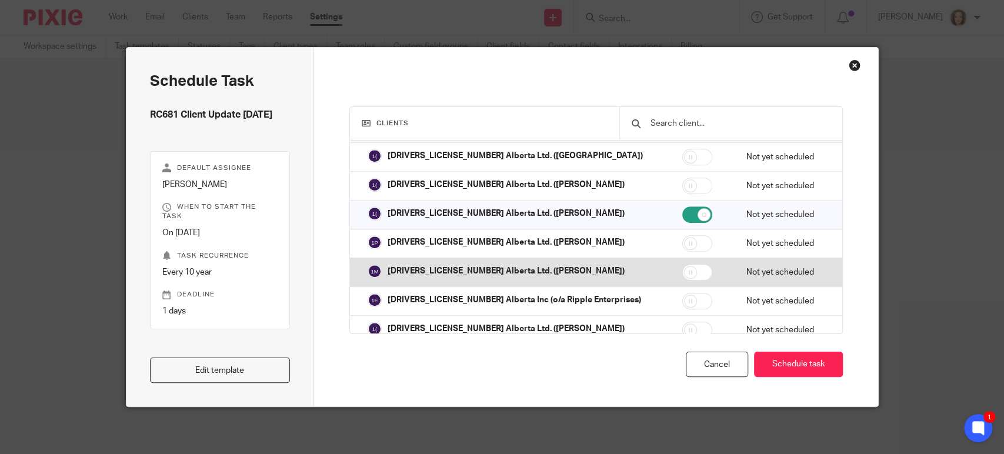
scroll to position [539, 0]
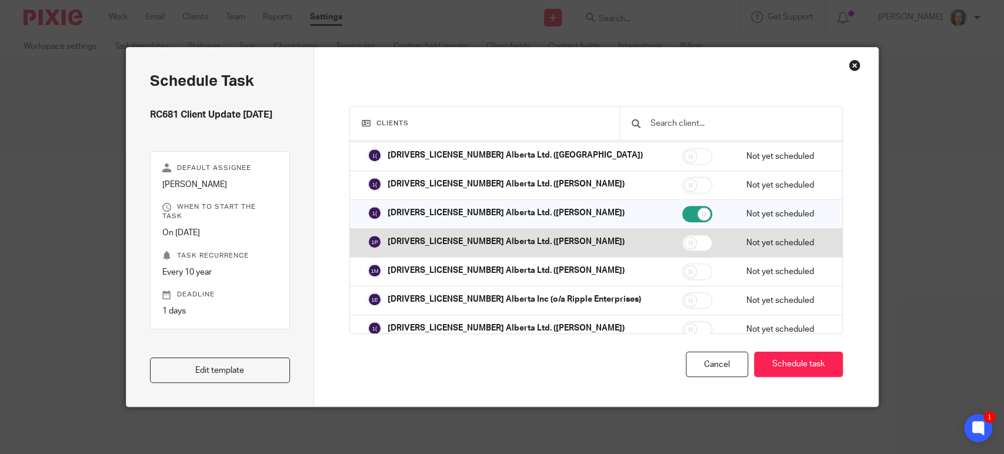
click at [683, 235] on input "checkbox" at bounding box center [698, 243] width 30 height 16
checkbox input "true"
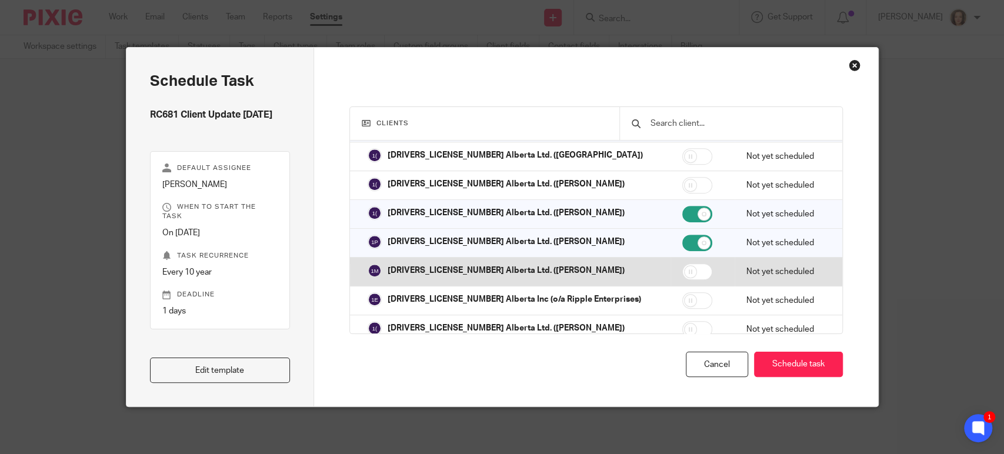
click at [683, 264] on input "checkbox" at bounding box center [698, 272] width 30 height 16
checkbox input "true"
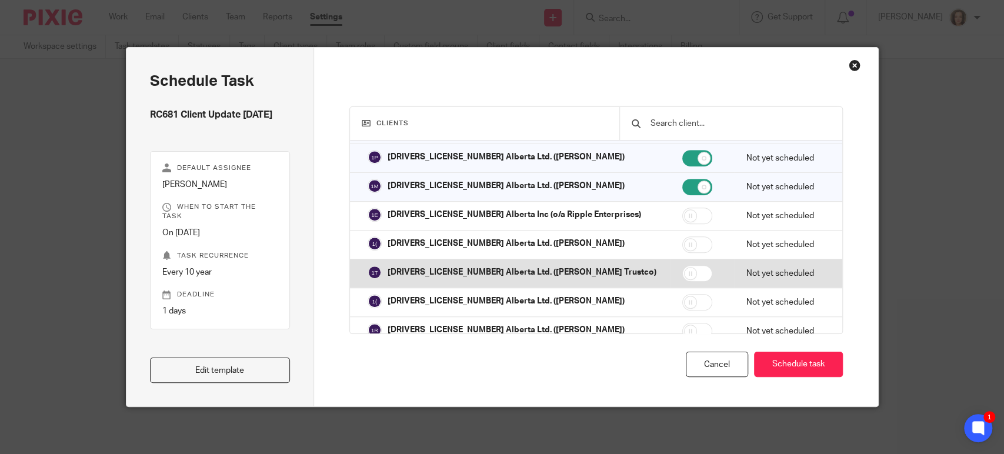
scroll to position [637, 0]
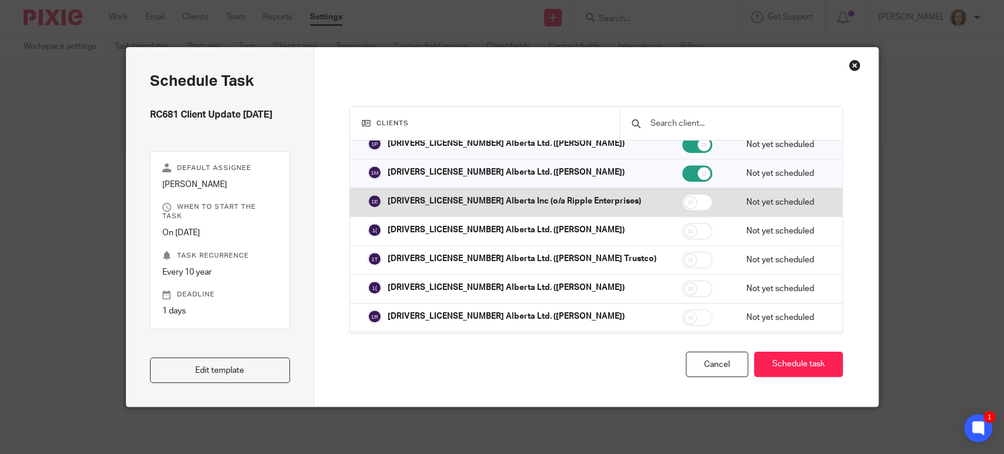
click at [683, 194] on input "checkbox" at bounding box center [698, 202] width 30 height 16
checkbox input "true"
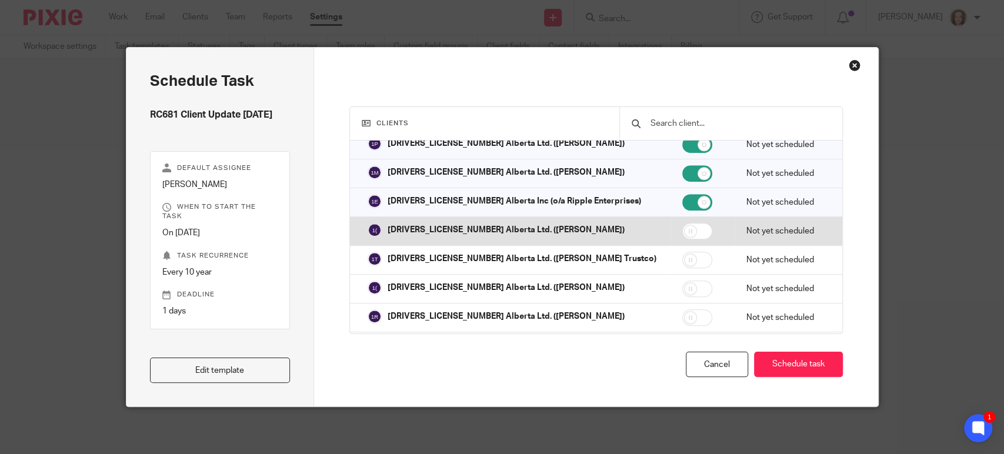
click at [683, 223] on input "checkbox" at bounding box center [698, 231] width 30 height 16
checkbox input "true"
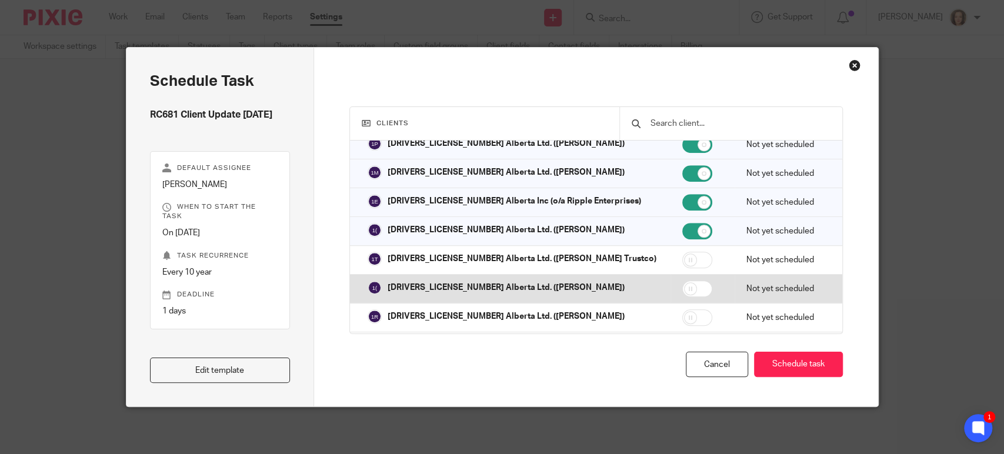
click at [683, 281] on input "checkbox" at bounding box center [698, 289] width 30 height 16
checkbox input "true"
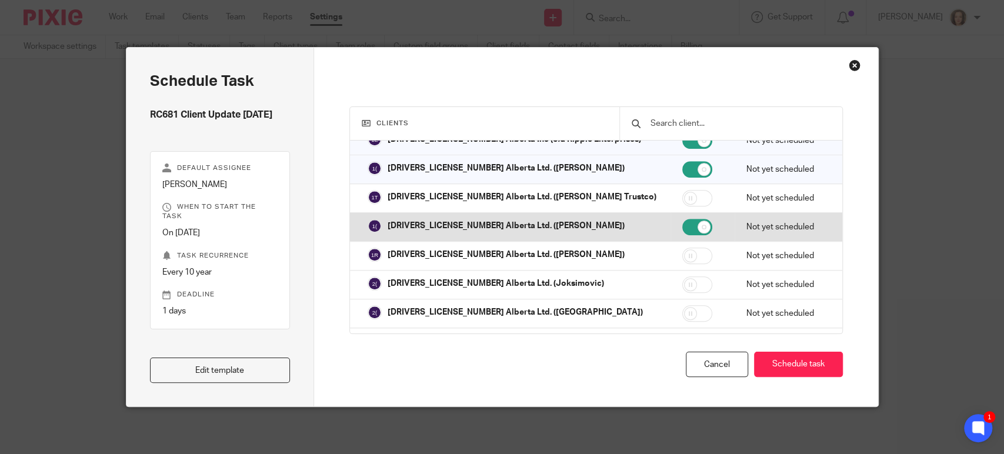
scroll to position [735, 0]
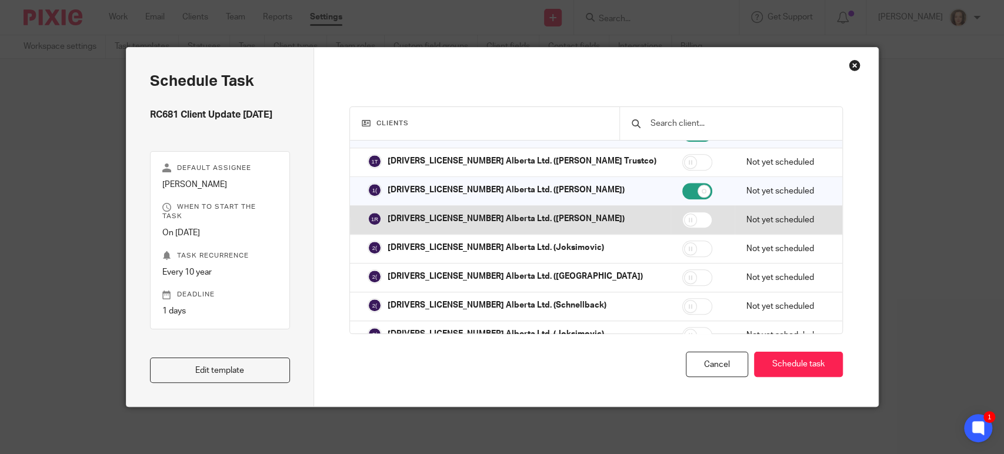
click at [683, 212] on input "checkbox" at bounding box center [698, 220] width 30 height 16
checkbox input "true"
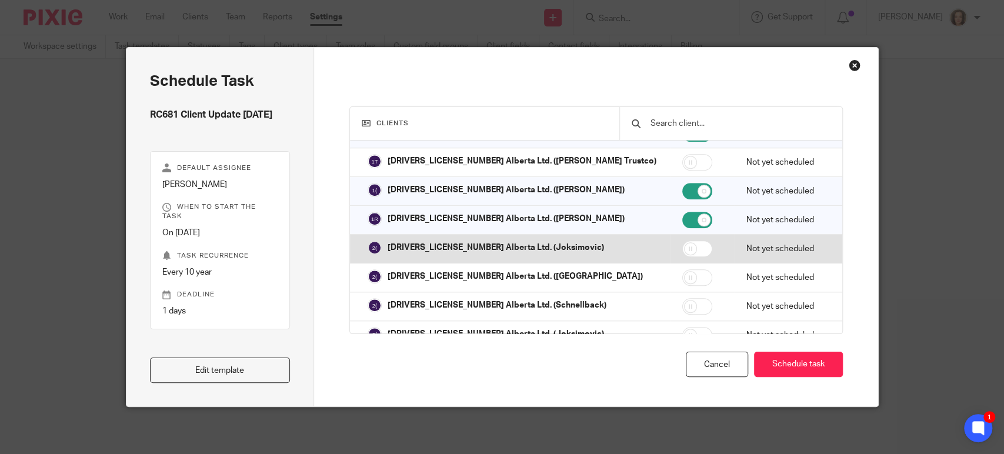
click at [683, 241] on input "checkbox" at bounding box center [698, 249] width 30 height 16
checkbox input "true"
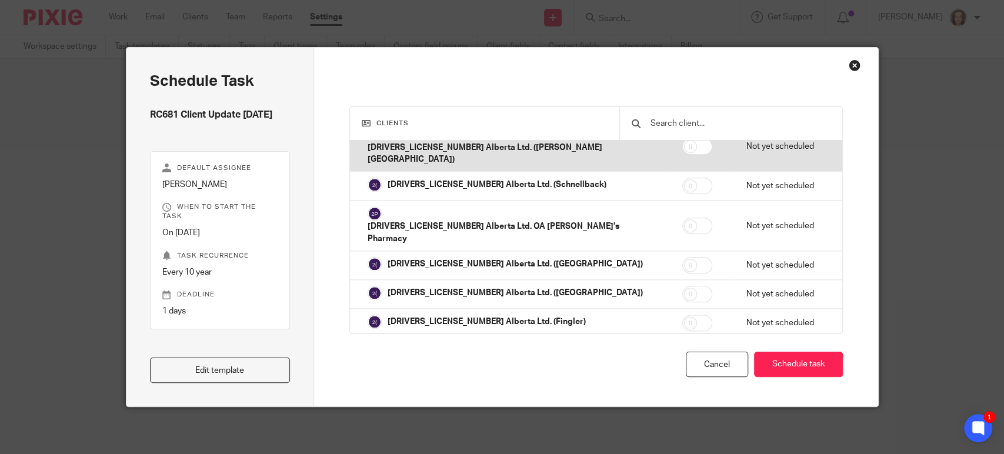
scroll to position [948, 0]
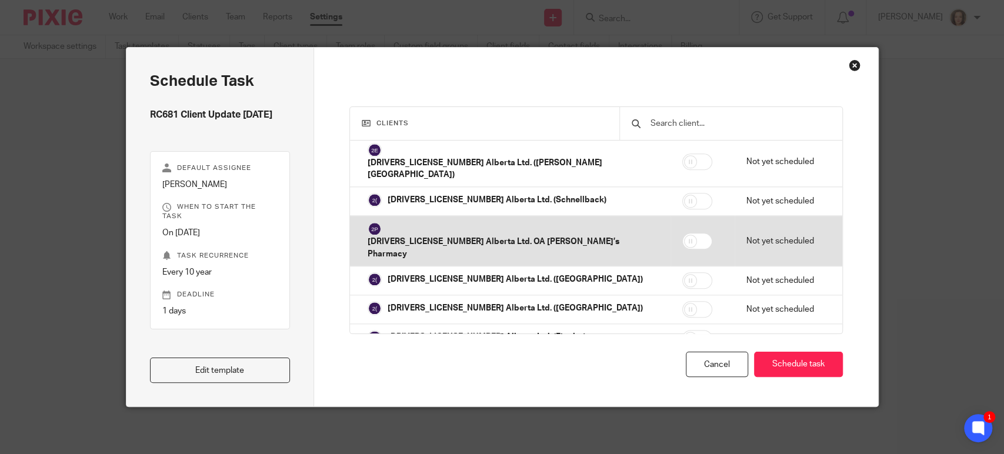
click at [683, 233] on input "checkbox" at bounding box center [698, 241] width 30 height 16
checkbox input "true"
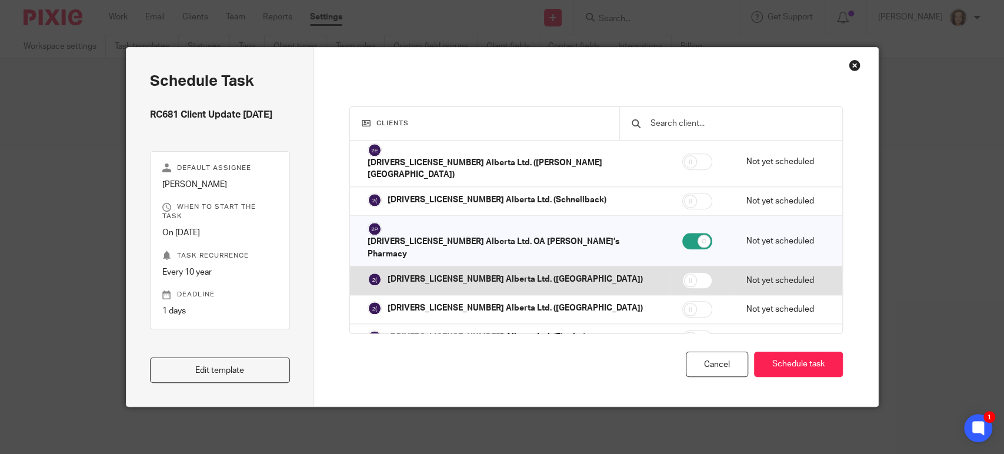
click at [683, 272] on input "checkbox" at bounding box center [698, 280] width 30 height 16
checkbox input "true"
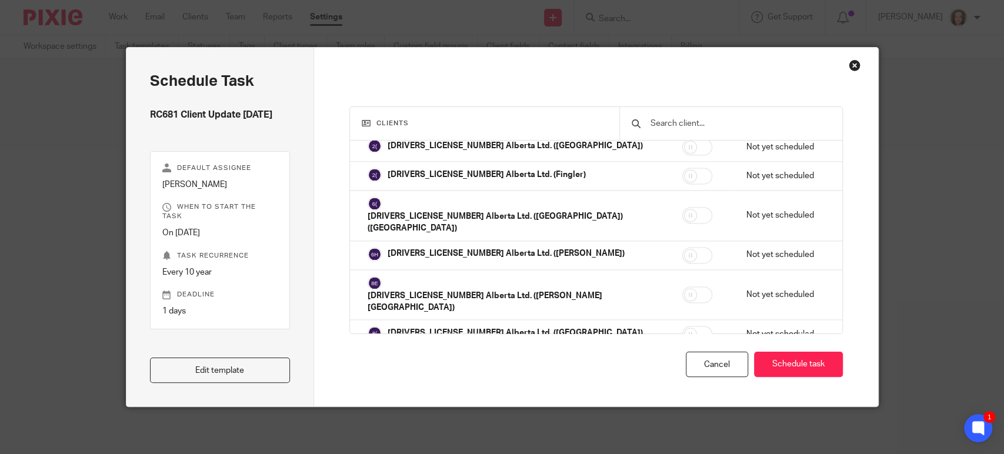
scroll to position [1111, 0]
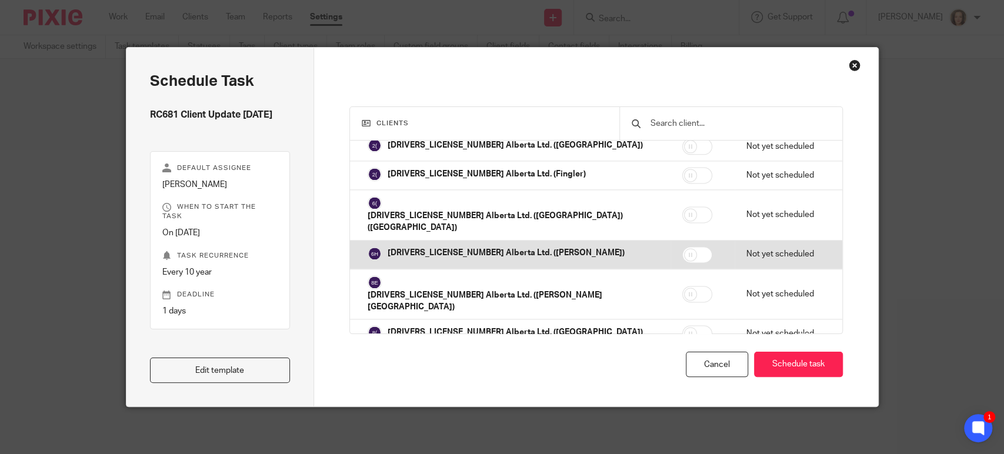
click at [683, 247] on input "checkbox" at bounding box center [698, 255] width 30 height 16
checkbox input "true"
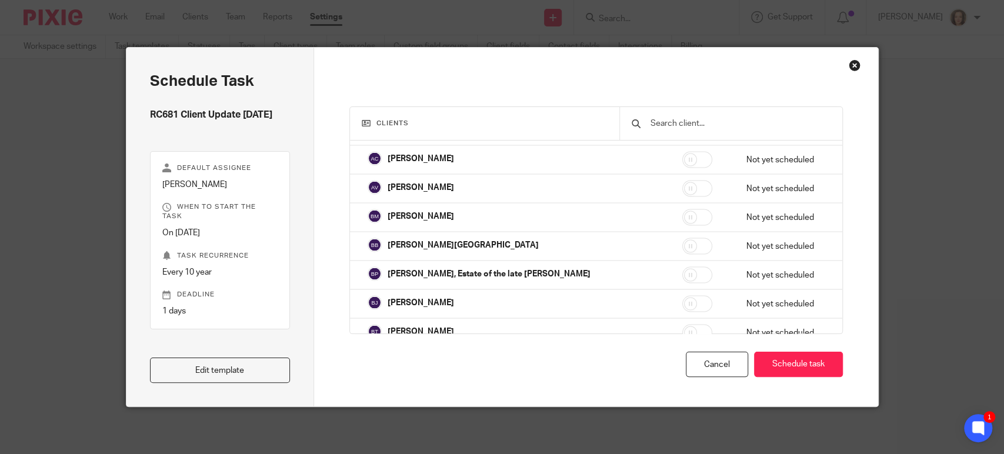
scroll to position [1520, 0]
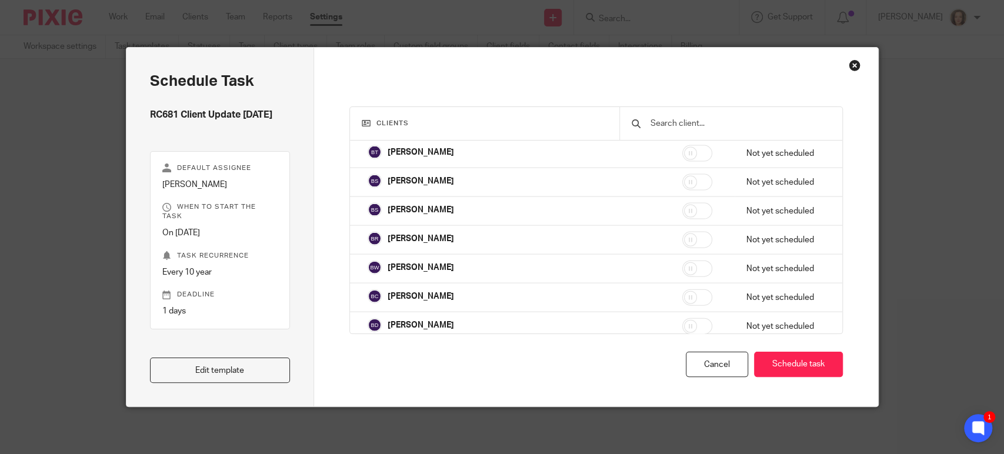
click at [683, 347] on input "checkbox" at bounding box center [698, 355] width 30 height 16
checkbox input "true"
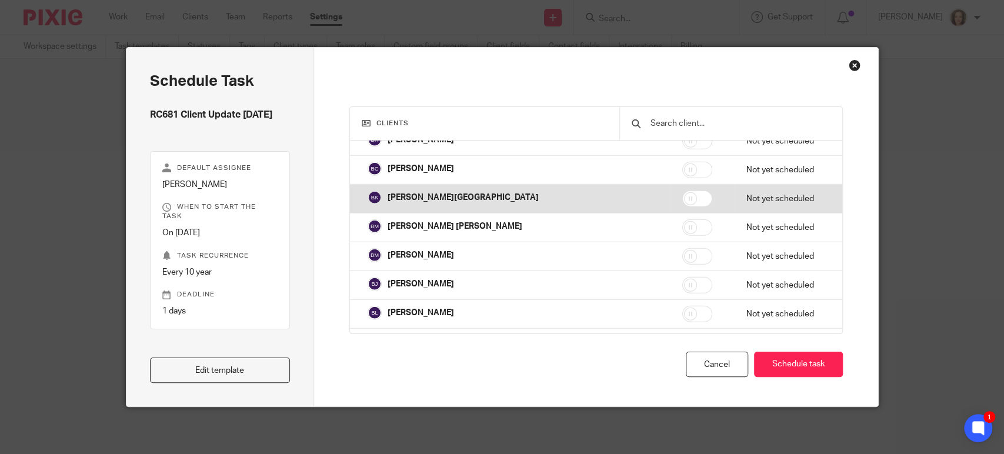
scroll to position [2157, 0]
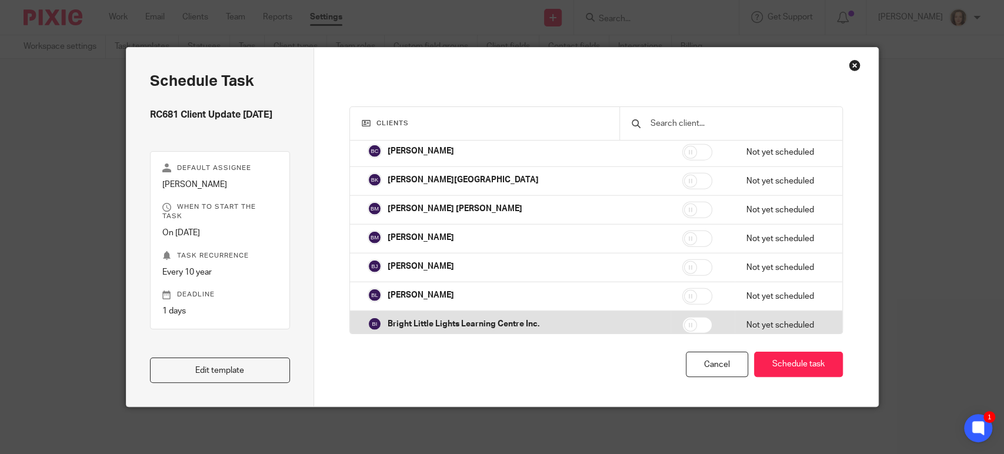
click at [683, 317] on input "checkbox" at bounding box center [698, 325] width 30 height 16
checkbox input "true"
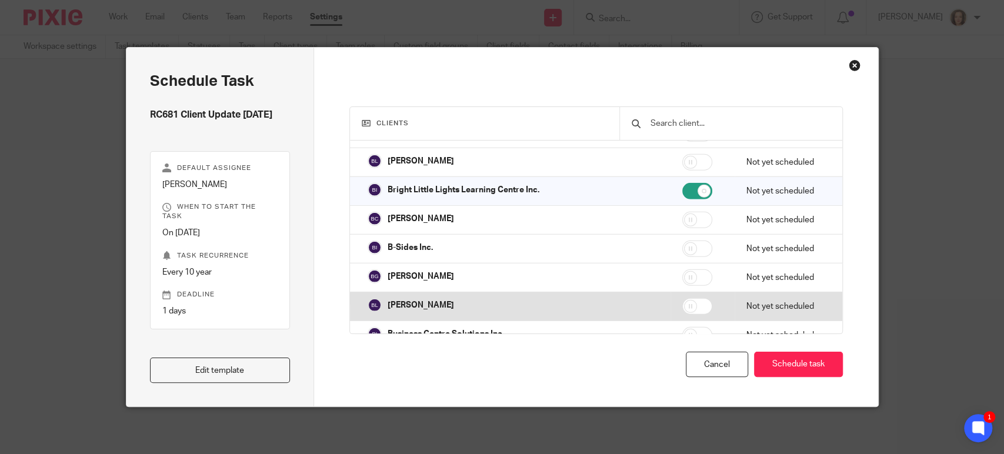
scroll to position [2272, 0]
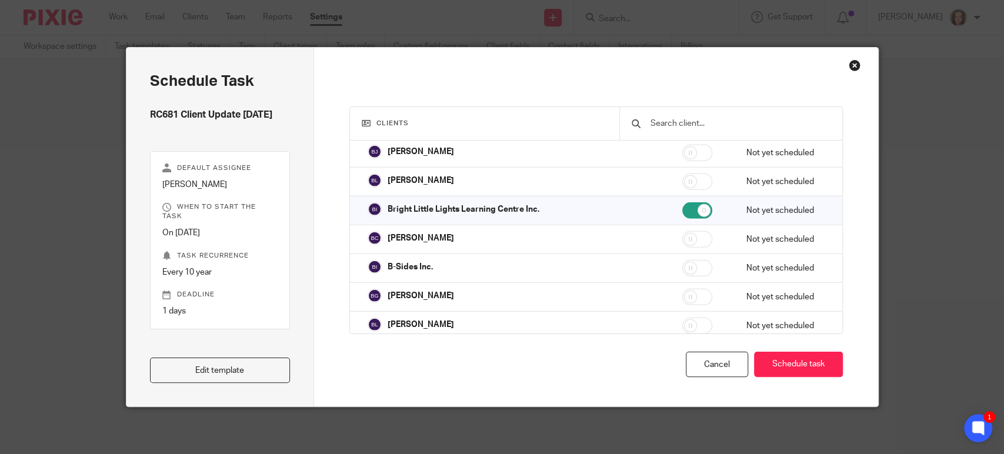
click at [683, 347] on input "checkbox" at bounding box center [698, 355] width 30 height 16
checkbox input "true"
click at [683, 375] on input "checkbox" at bounding box center [698, 383] width 30 height 16
checkbox input "true"
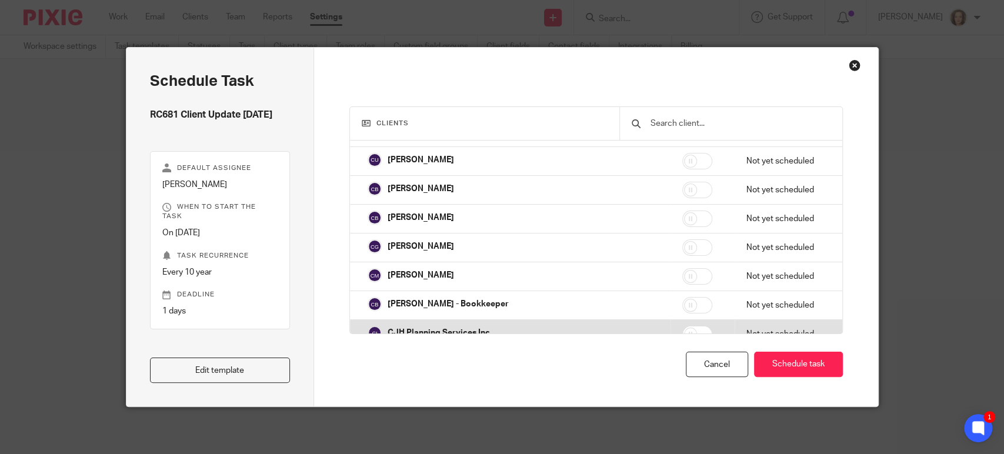
scroll to position [2582, 0]
click at [683, 324] on input "checkbox" at bounding box center [698, 332] width 30 height 16
checkbox input "true"
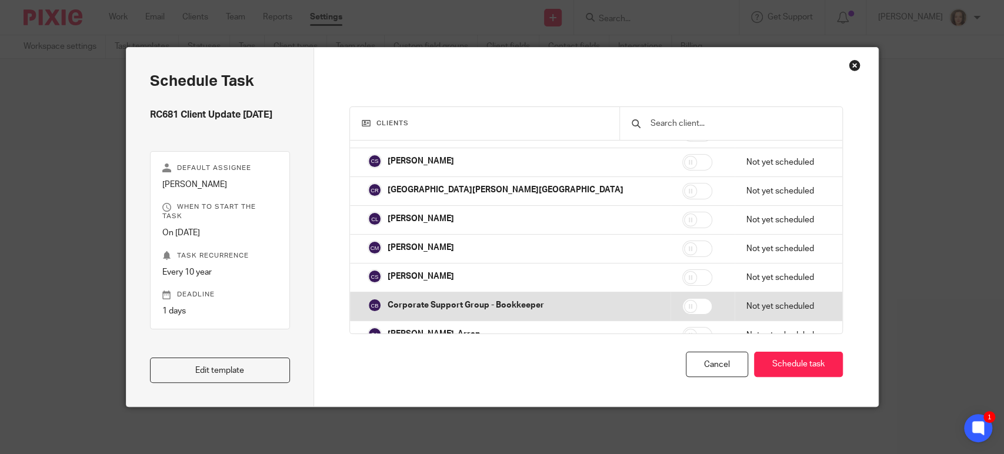
scroll to position [2909, 0]
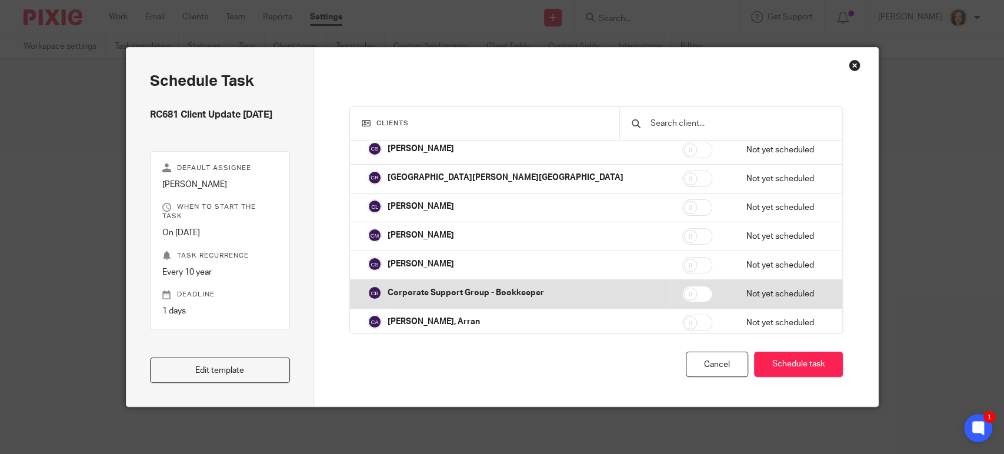
click at [683, 344] on input "checkbox" at bounding box center [698, 352] width 30 height 16
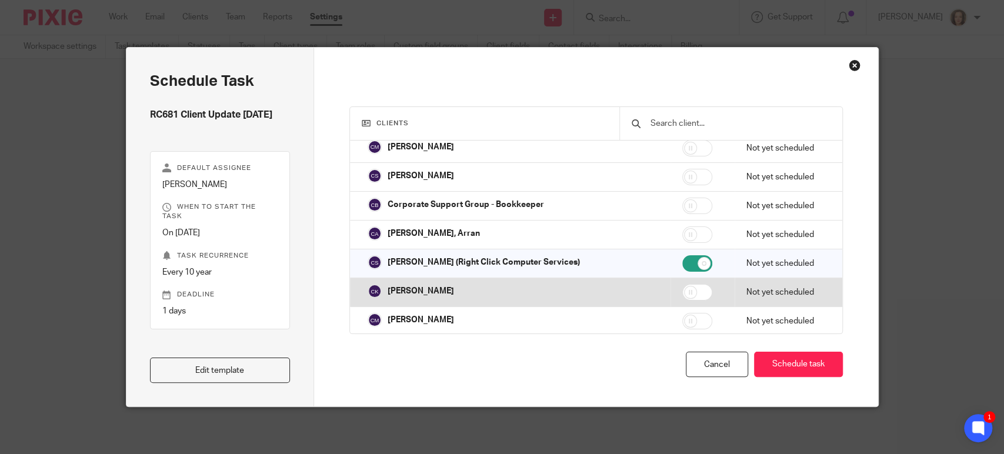
scroll to position [2991, 0]
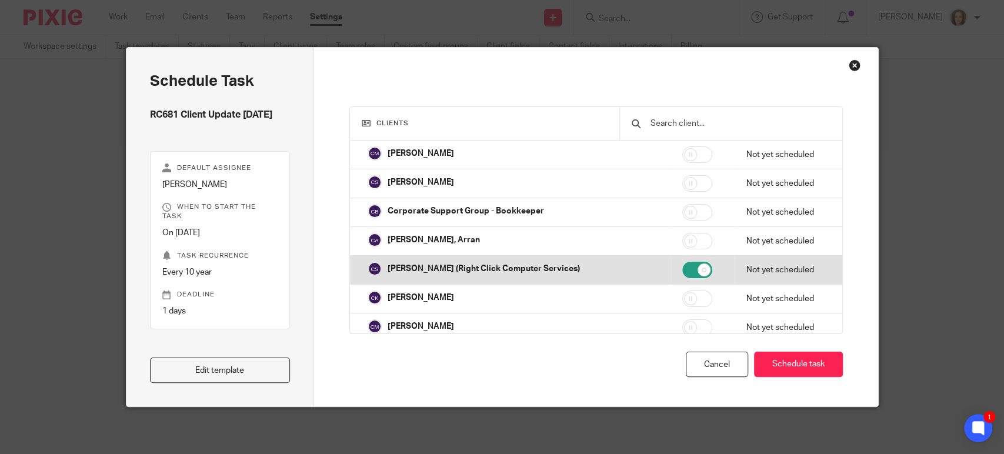
click at [683, 262] on input "checkbox" at bounding box center [698, 270] width 30 height 16
checkbox input "false"
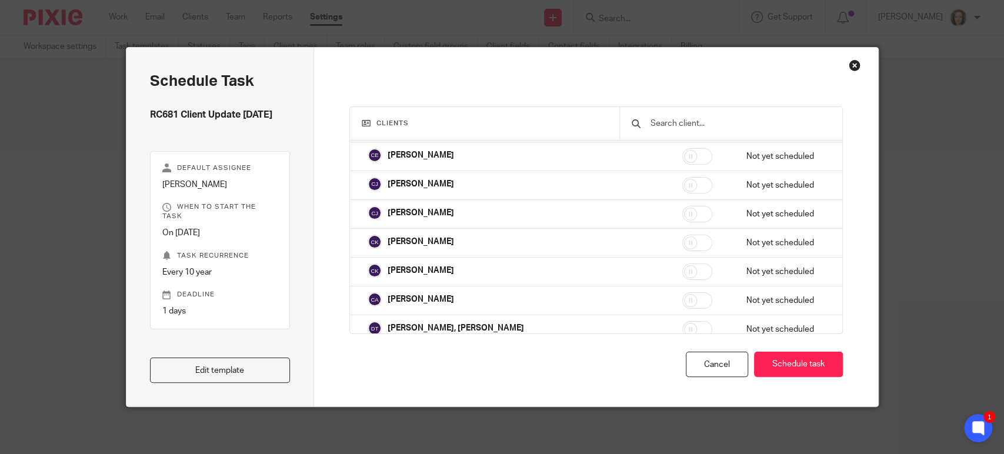
scroll to position [3285, 0]
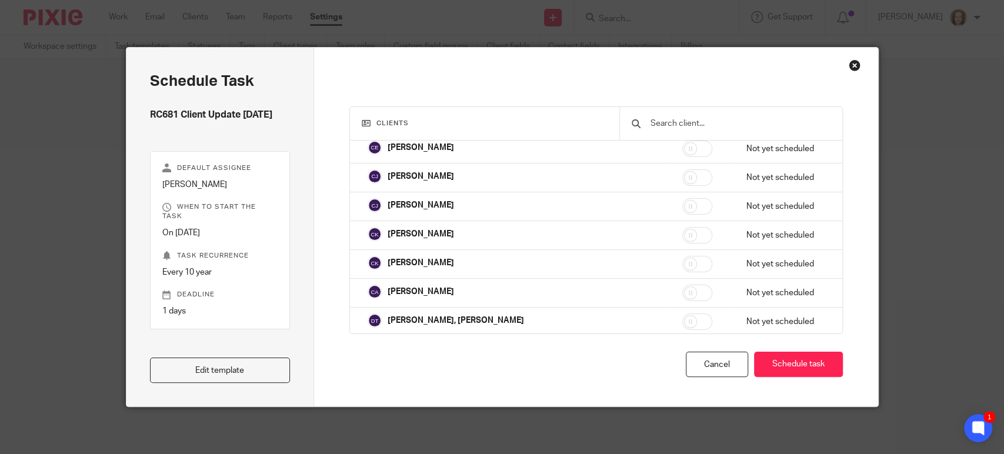
click at [683, 342] on input "checkbox" at bounding box center [698, 350] width 30 height 16
checkbox input "true"
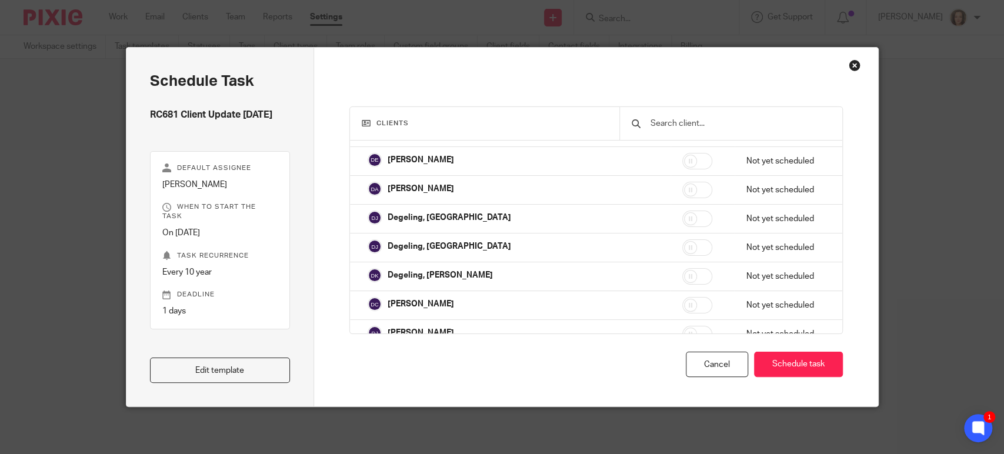
scroll to position [3677, 0]
click at [683, 354] on input "checkbox" at bounding box center [698, 362] width 30 height 16
checkbox input "true"
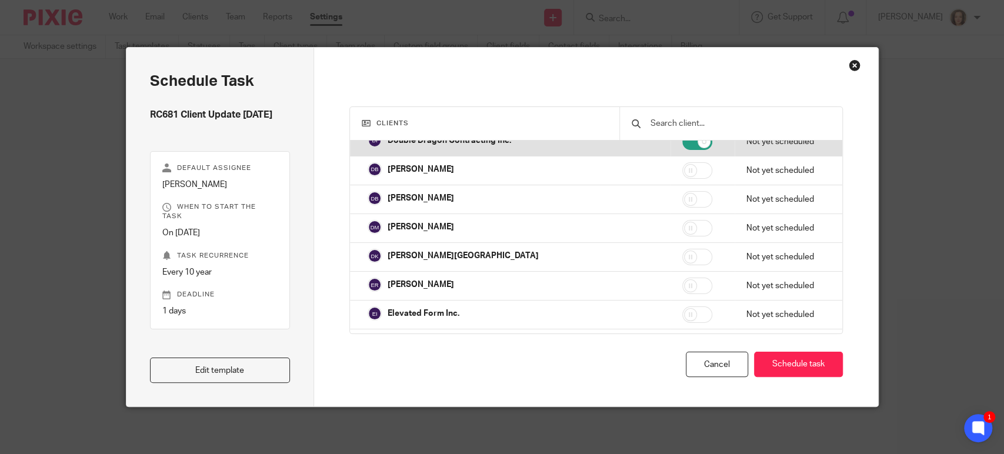
scroll to position [3906, 0]
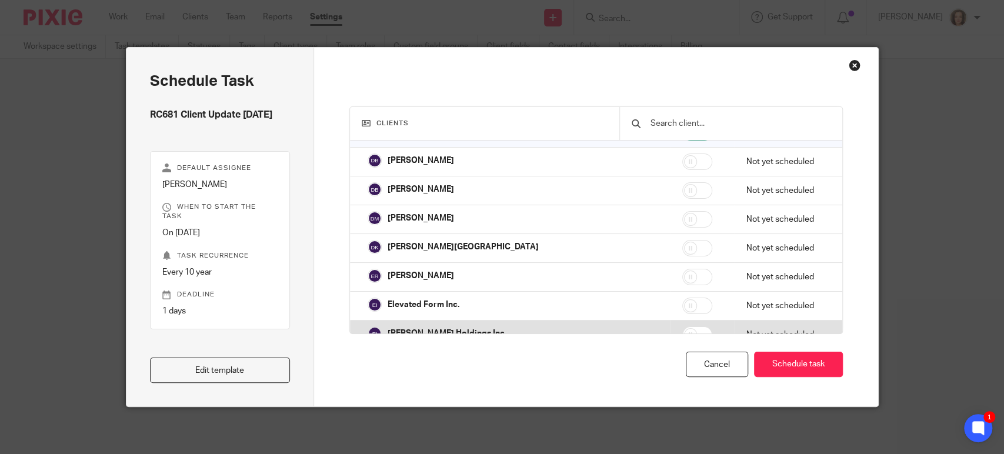
click at [683, 327] on input "checkbox" at bounding box center [698, 335] width 30 height 16
checkbox input "true"
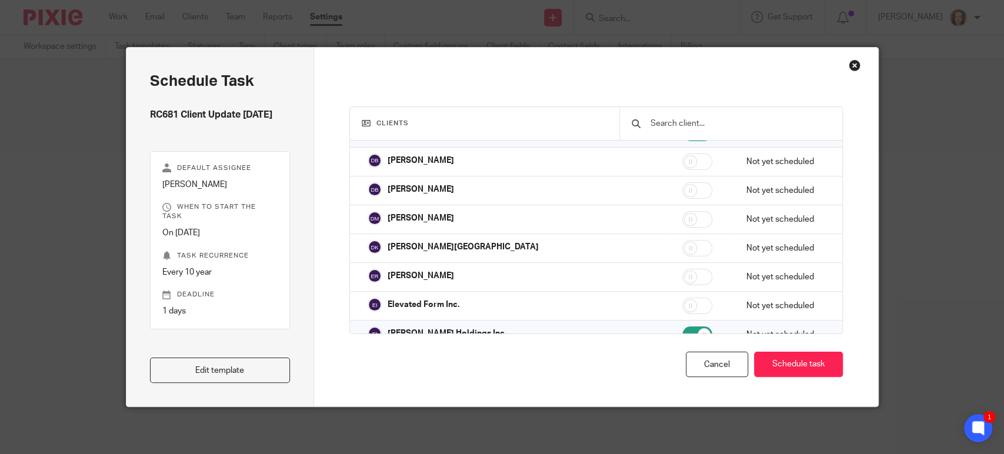
click at [683, 355] on input "checkbox" at bounding box center [698, 363] width 30 height 16
checkbox input "true"
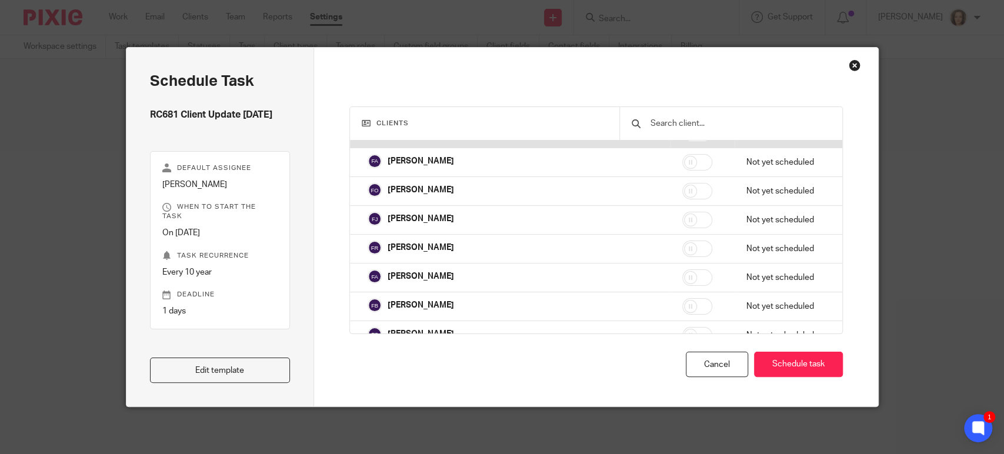
scroll to position [4348, 0]
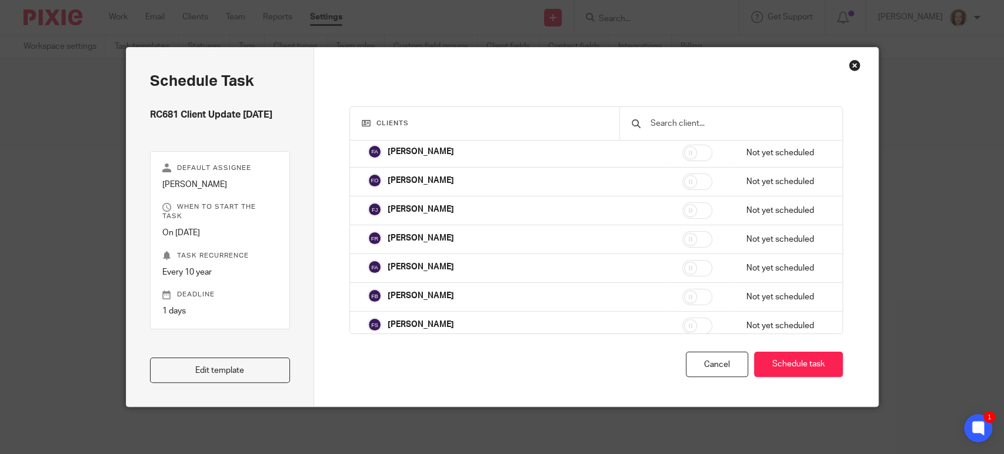
click at [683, 375] on input "checkbox" at bounding box center [698, 383] width 30 height 16
checkbox input "true"
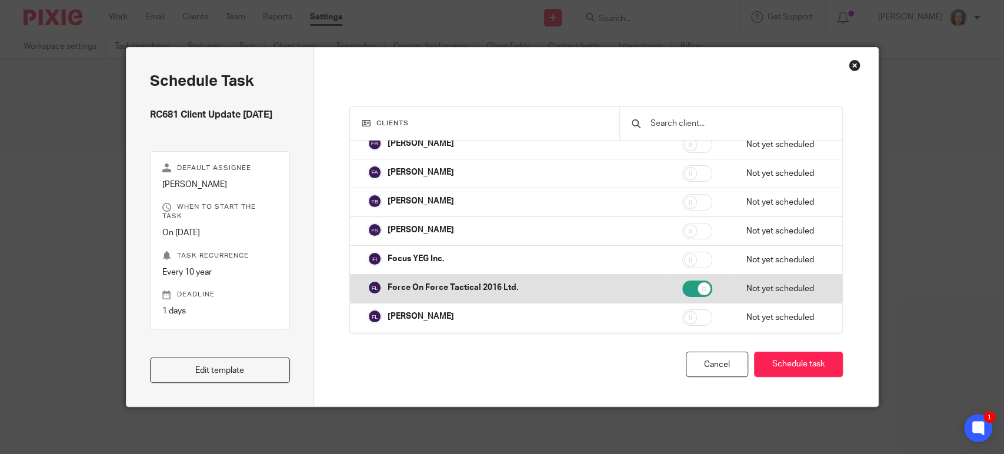
scroll to position [4445, 0]
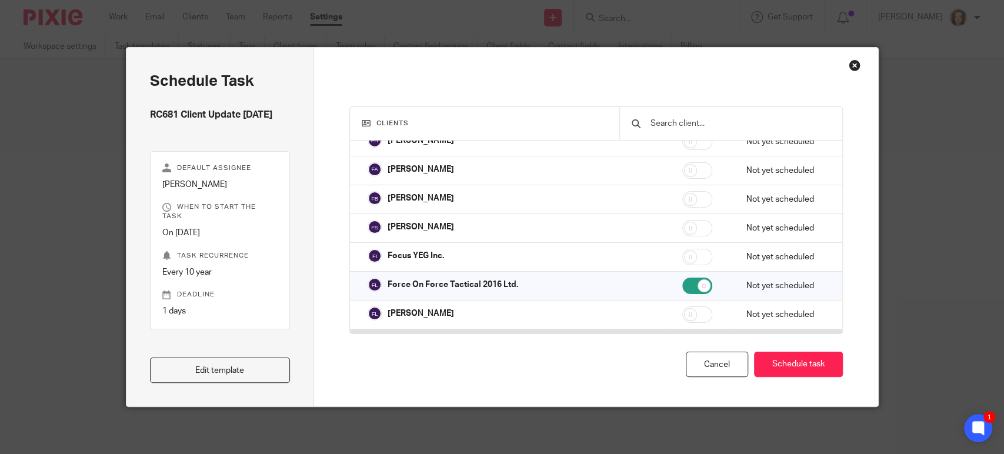
click at [683, 335] on input "checkbox" at bounding box center [698, 343] width 30 height 16
checkbox input "true"
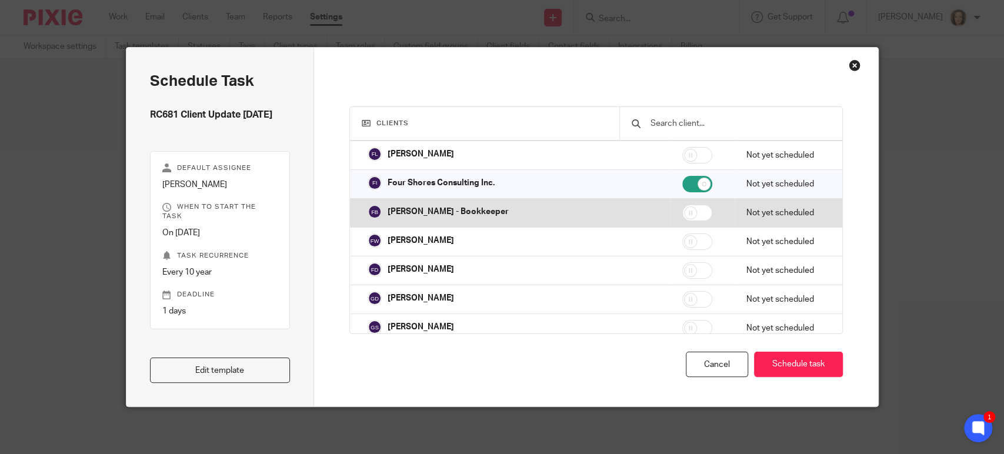
scroll to position [4609, 0]
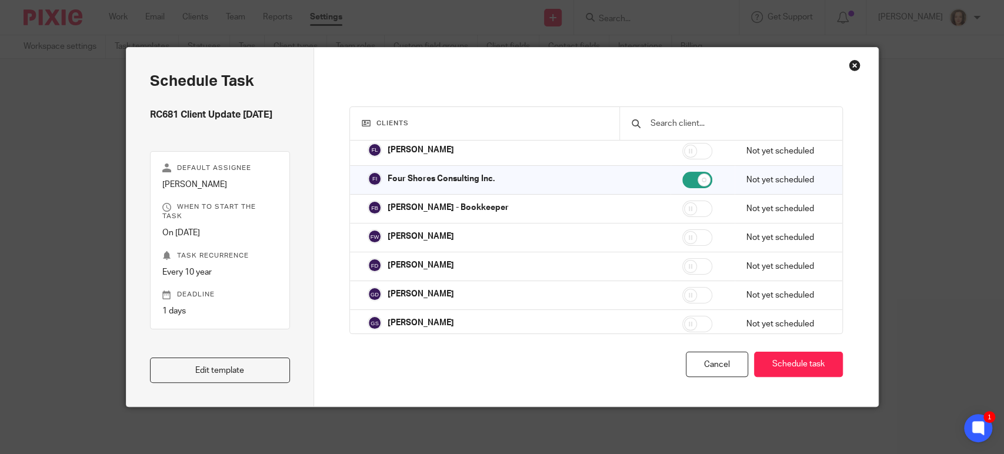
click at [683, 345] on input "checkbox" at bounding box center [698, 353] width 30 height 16
checkbox input "true"
click at [683, 374] on input "checkbox" at bounding box center [698, 382] width 30 height 16
checkbox input "true"
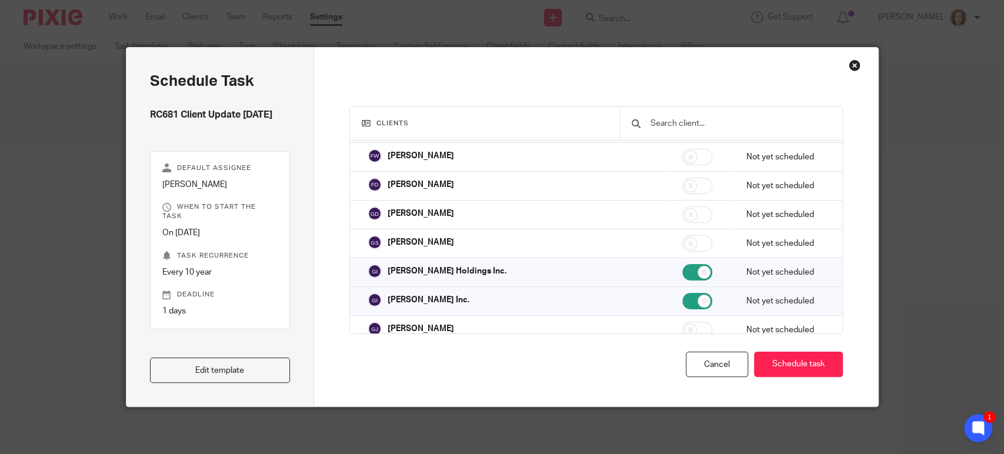
scroll to position [4691, 0]
click at [683, 350] on input "checkbox" at bounding box center [698, 358] width 30 height 16
checkbox input "true"
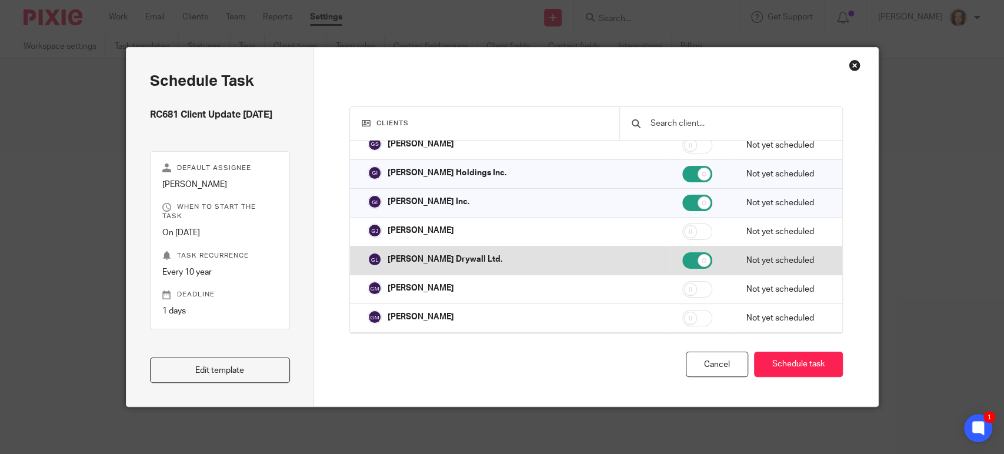
scroll to position [4788, 0]
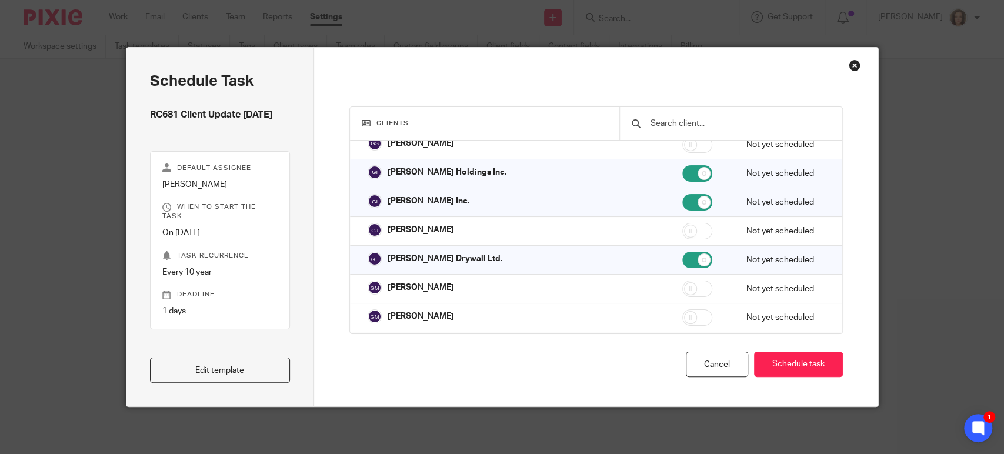
click at [683, 367] on input "checkbox" at bounding box center [698, 375] width 30 height 16
checkbox input "true"
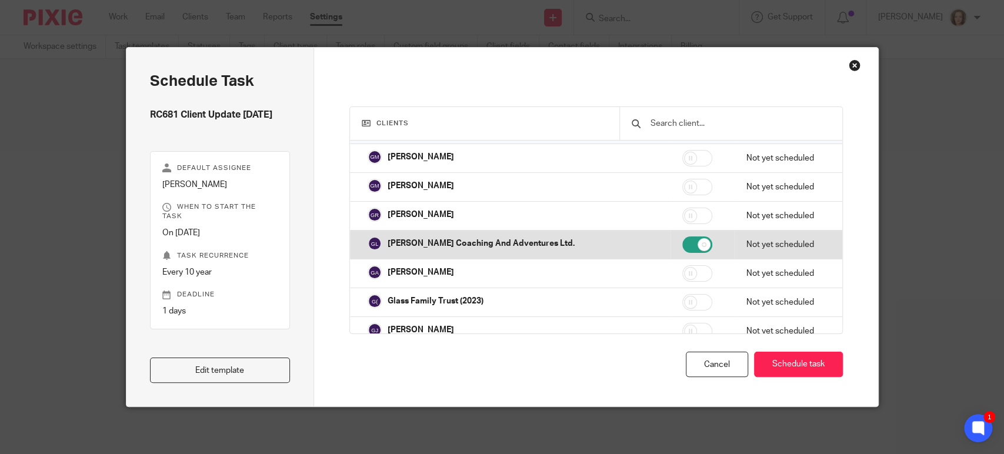
scroll to position [4919, 0]
click at [671, 375] on td at bounding box center [703, 389] width 64 height 29
checkbox input "true"
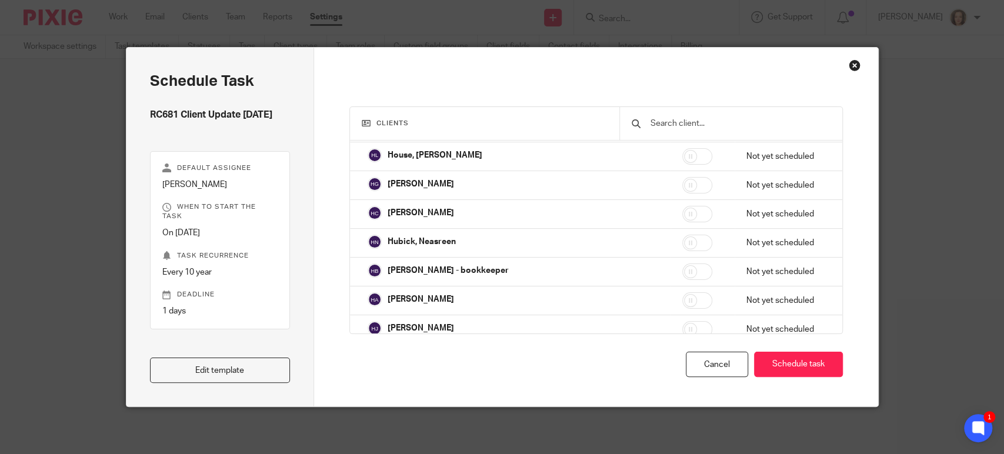
scroll to position [5933, 0]
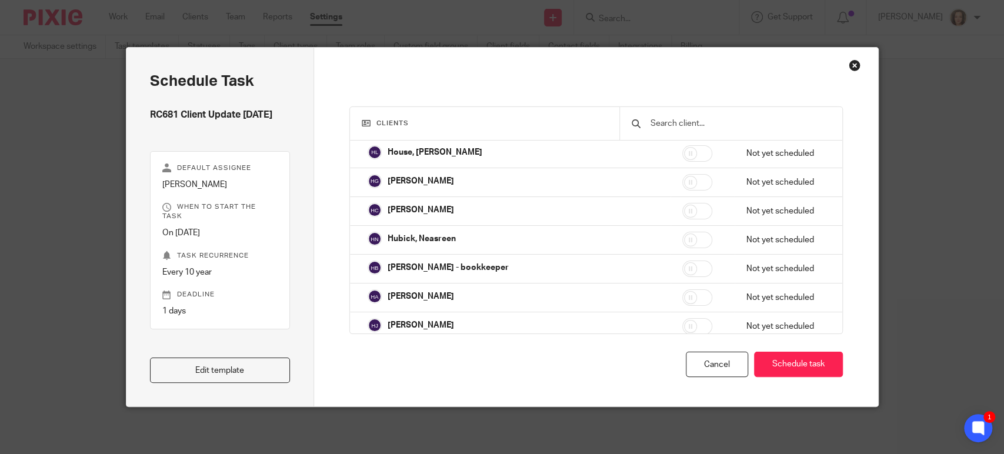
click at [683, 376] on input "checkbox" at bounding box center [698, 384] width 30 height 16
checkbox input "true"
click at [683, 405] on input "checkbox" at bounding box center [698, 413] width 30 height 16
checkbox input "true"
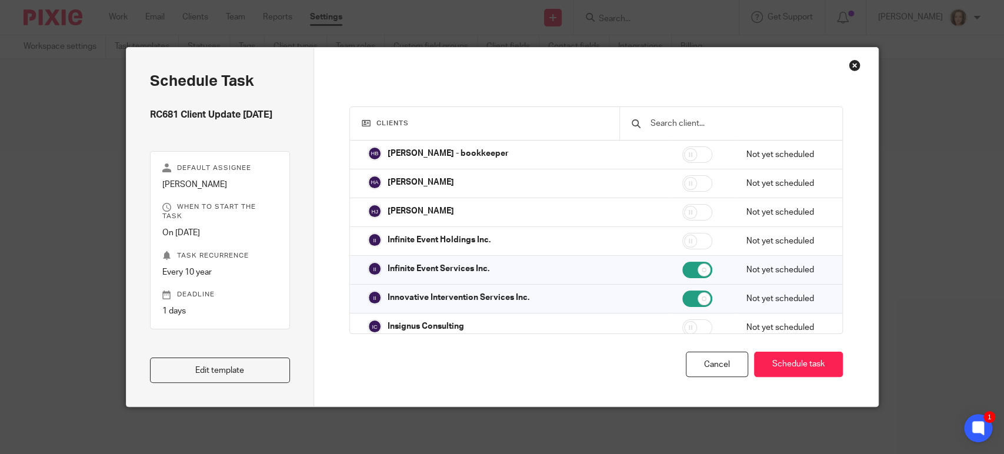
scroll to position [6047, 0]
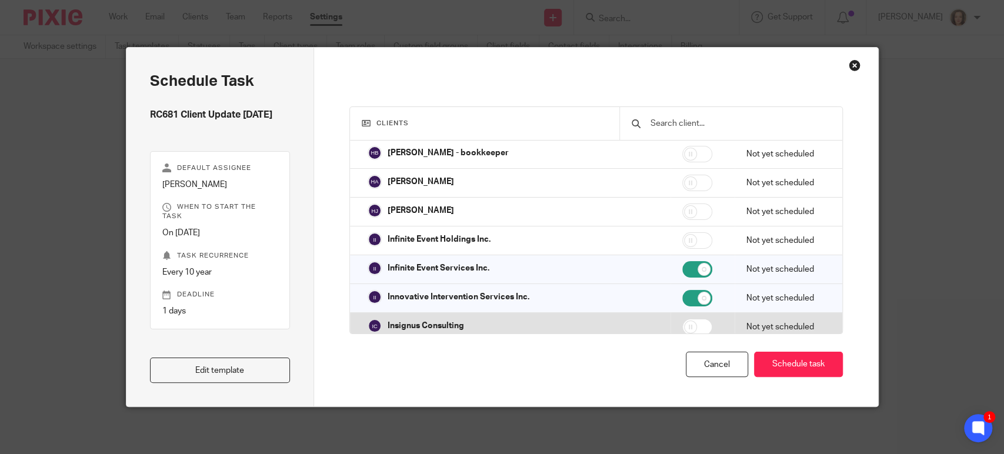
click at [683, 319] on input "checkbox" at bounding box center [698, 327] width 30 height 16
checkbox input "true"
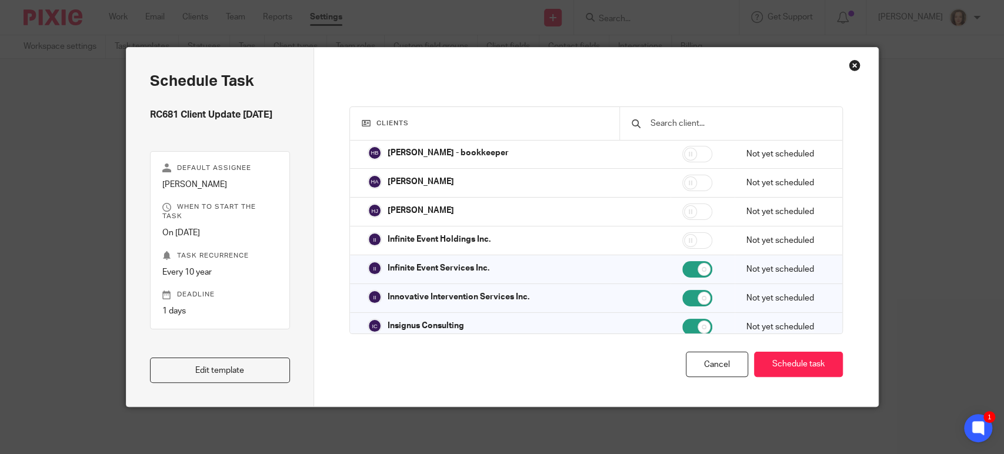
click at [683, 348] on input "checkbox" at bounding box center [698, 356] width 30 height 16
checkbox input "true"
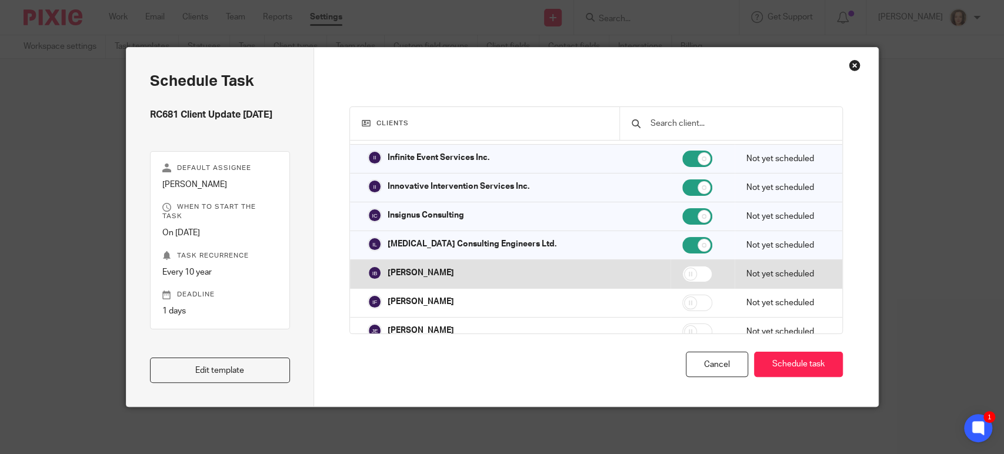
scroll to position [6162, 0]
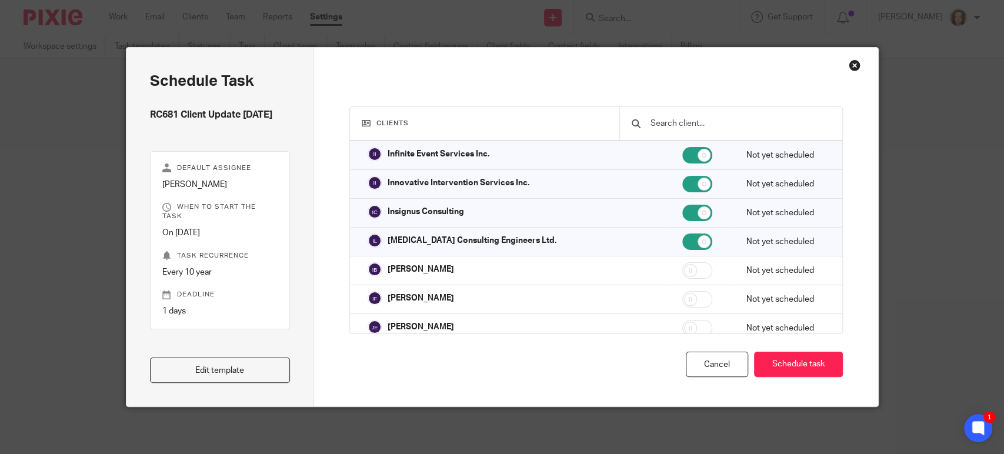
click at [683, 349] on input "checkbox" at bounding box center [698, 357] width 30 height 16
checkbox input "true"
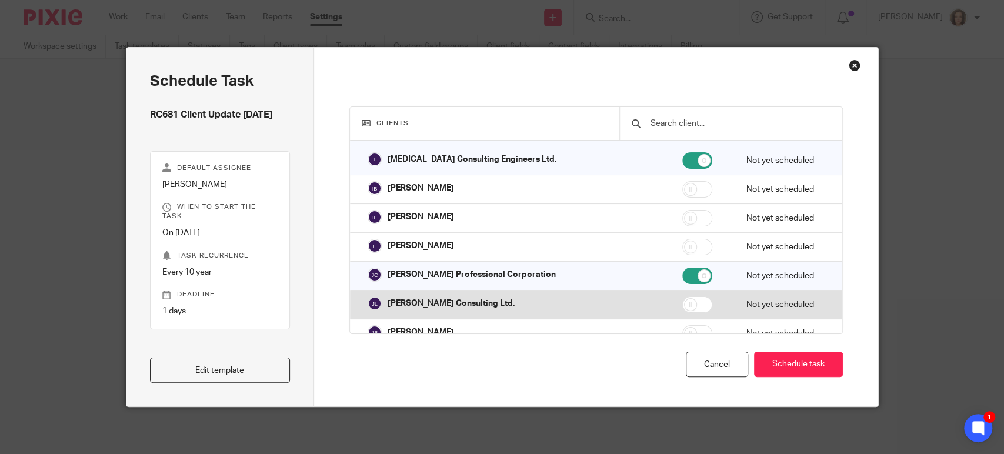
scroll to position [6243, 0]
click at [683, 296] on input "checkbox" at bounding box center [698, 304] width 30 height 16
checkbox input "true"
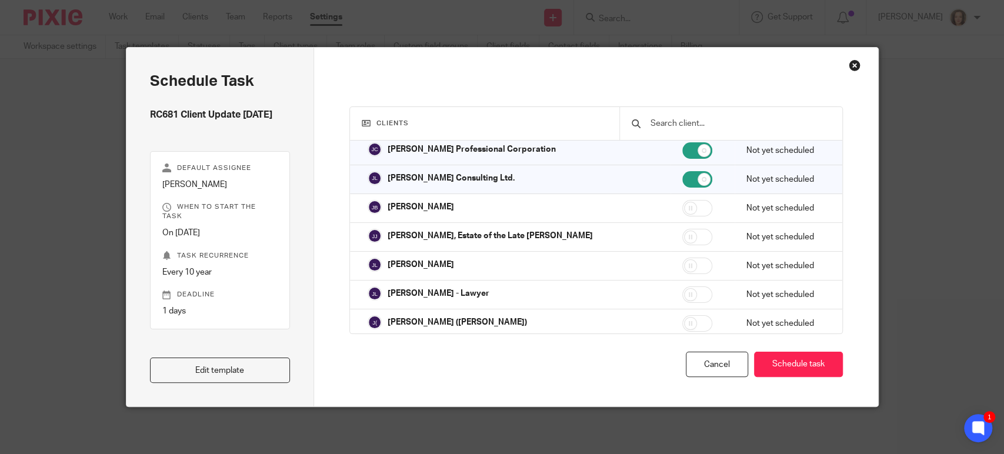
scroll to position [6374, 0]
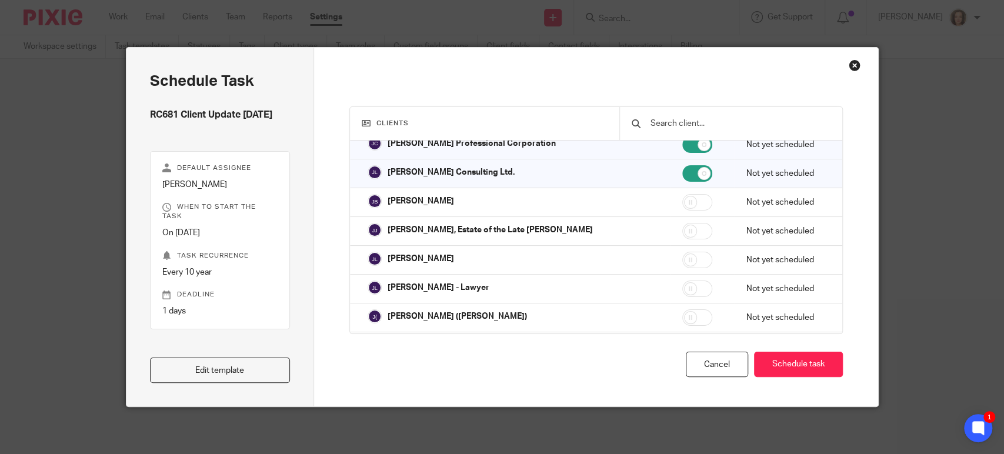
click at [683, 396] on input "checkbox" at bounding box center [698, 404] width 30 height 16
checkbox input "true"
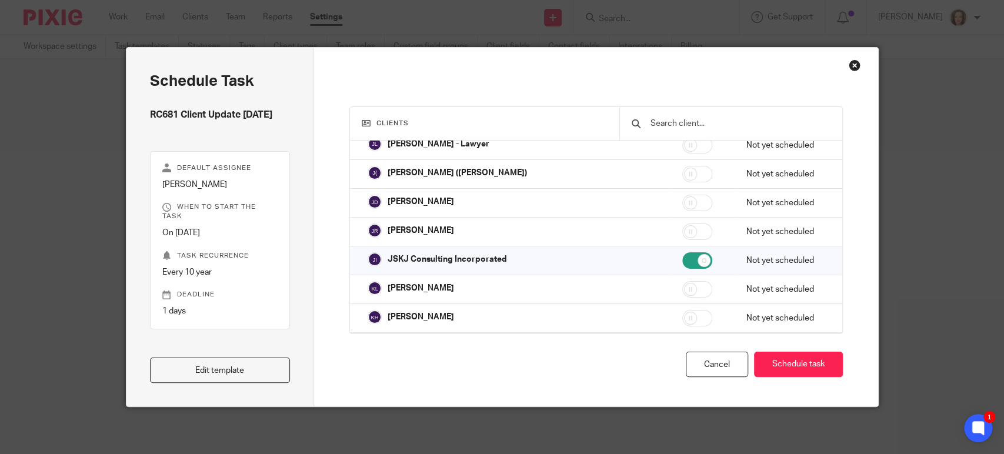
scroll to position [6521, 0]
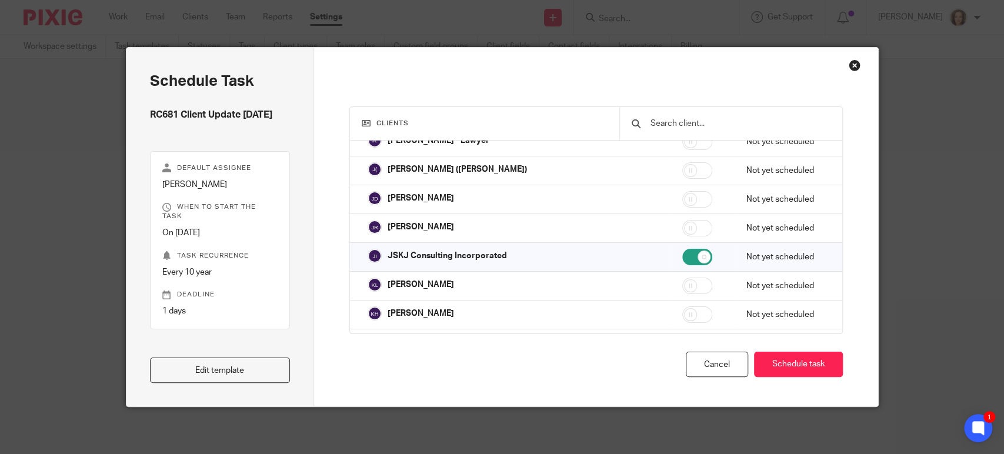
click at [683, 393] on input "checkbox" at bounding box center [698, 401] width 30 height 16
checkbox input "true"
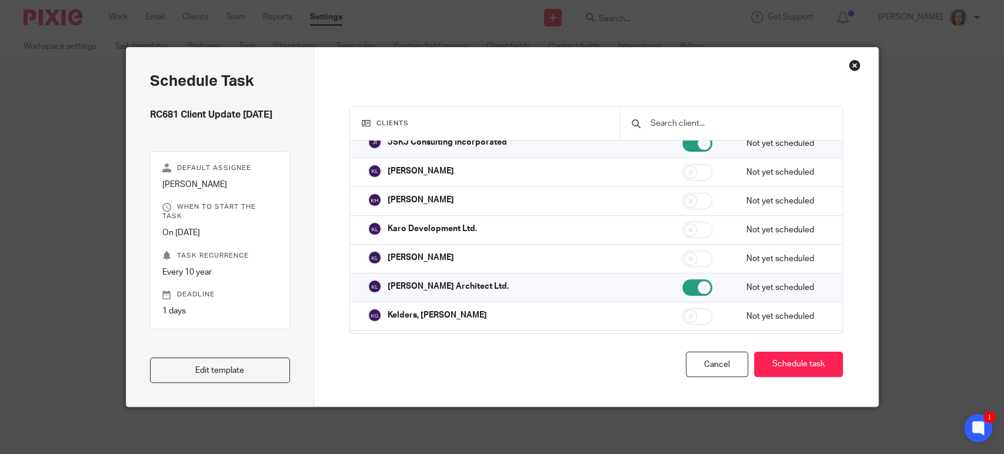
scroll to position [6636, 0]
click at [683, 365] on input "checkbox" at bounding box center [698, 373] width 30 height 16
checkbox input "false"
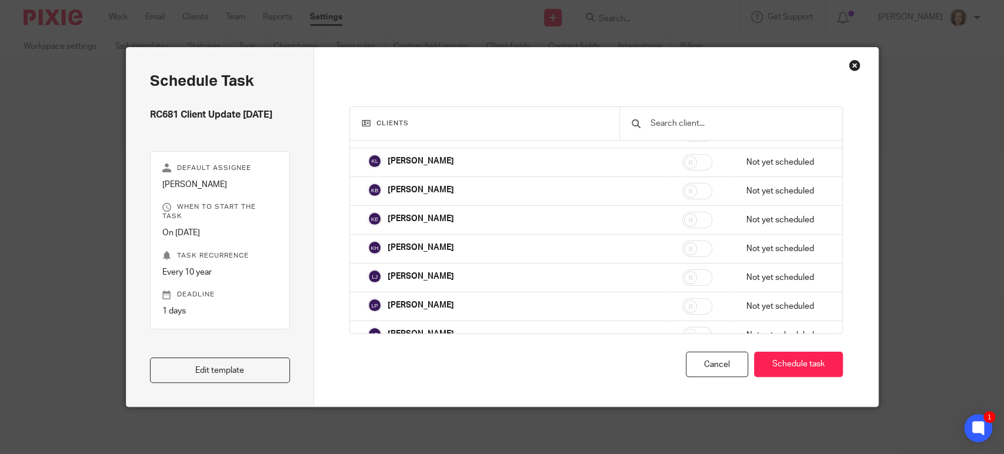
scroll to position [6995, 0]
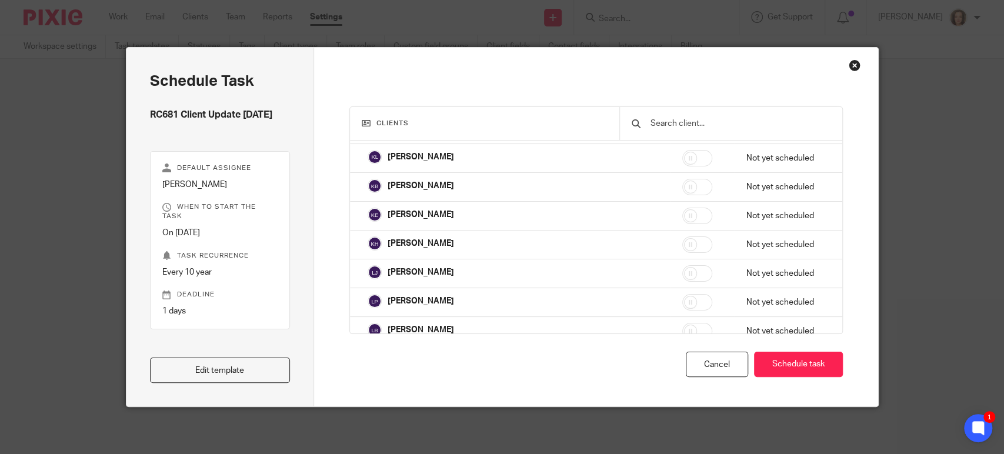
click at [683, 352] on input "checkbox" at bounding box center [698, 360] width 30 height 16
checkbox input "true"
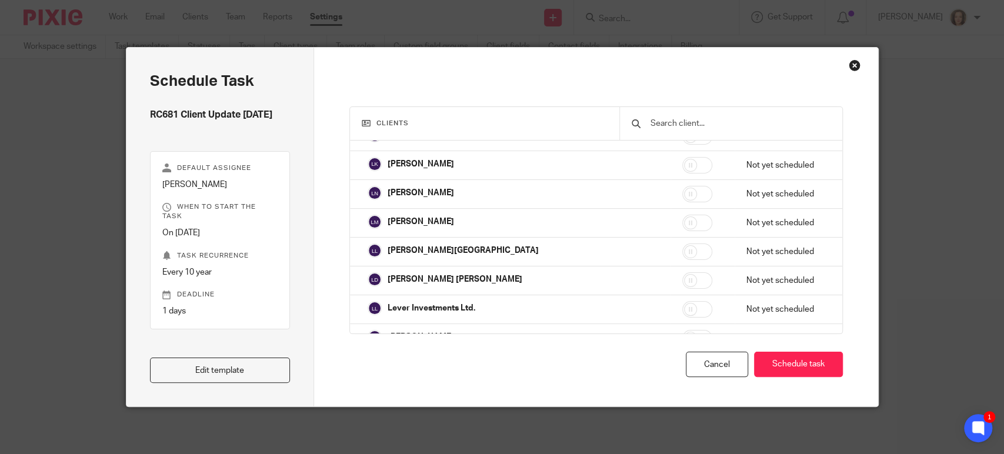
scroll to position [7567, 0]
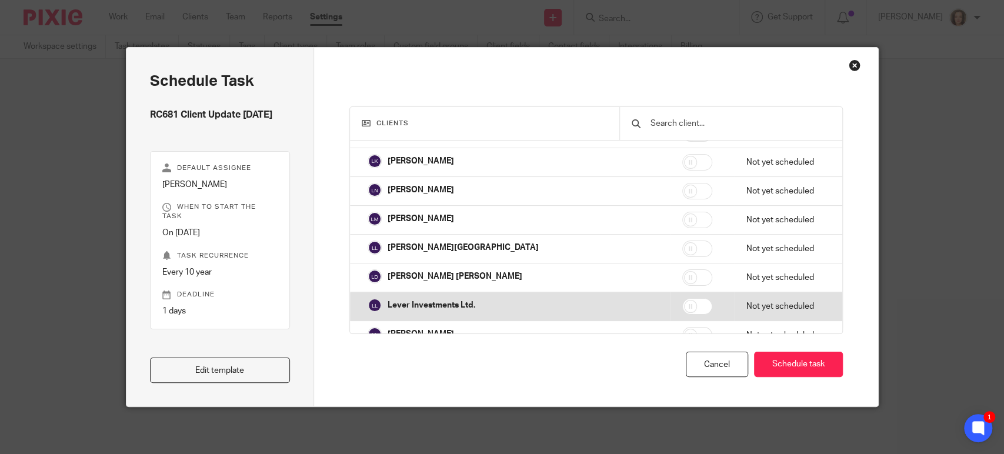
click at [683, 298] on input "checkbox" at bounding box center [698, 306] width 30 height 16
checkbox input "true"
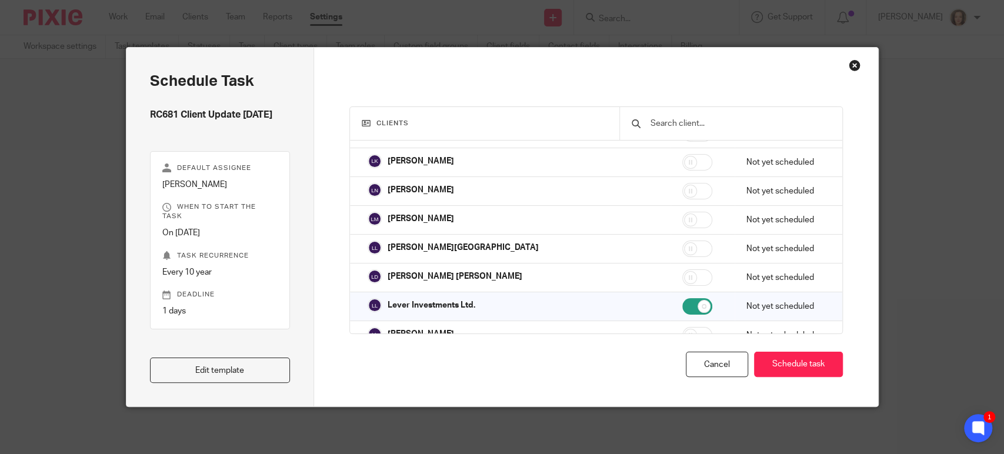
click at [683, 356] on input "checkbox" at bounding box center [698, 364] width 30 height 16
checkbox input "true"
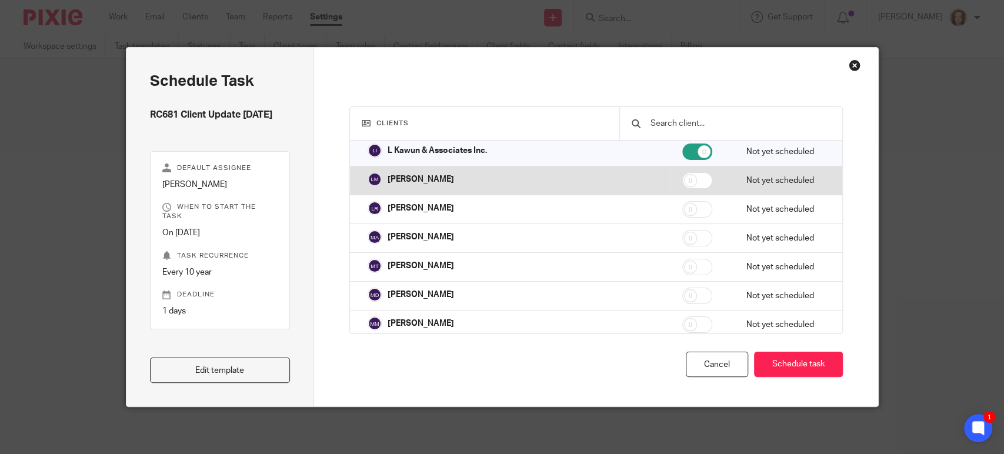
scroll to position [7796, 0]
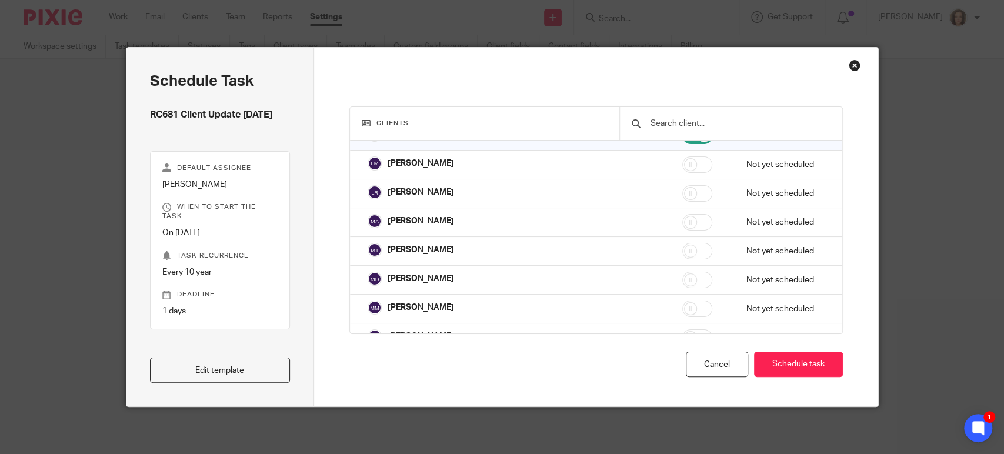
click at [683, 387] on input "checkbox" at bounding box center [698, 395] width 30 height 16
checkbox input "true"
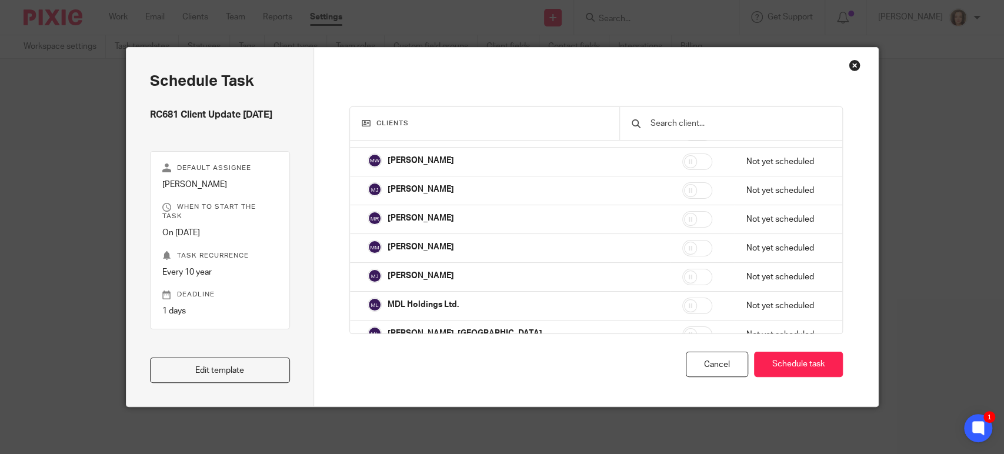
scroll to position [8433, 0]
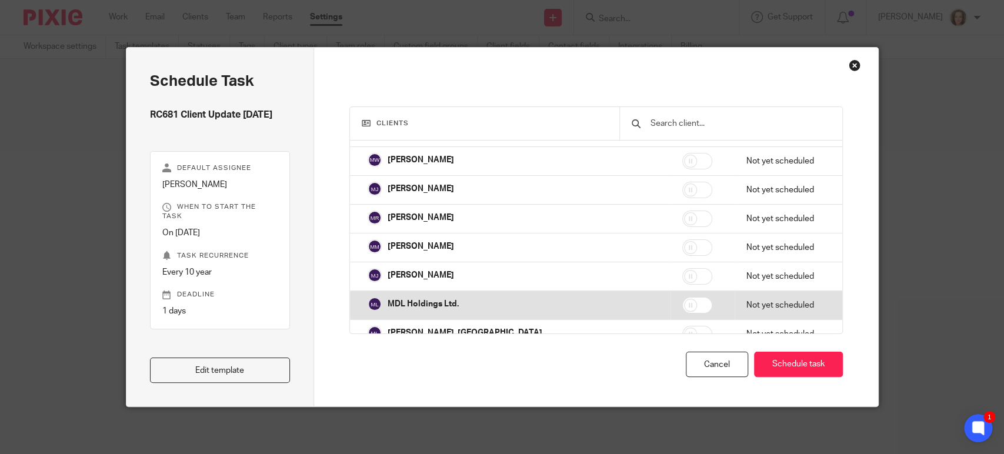
click at [683, 297] on input "checkbox" at bounding box center [698, 305] width 30 height 16
checkbox input "true"
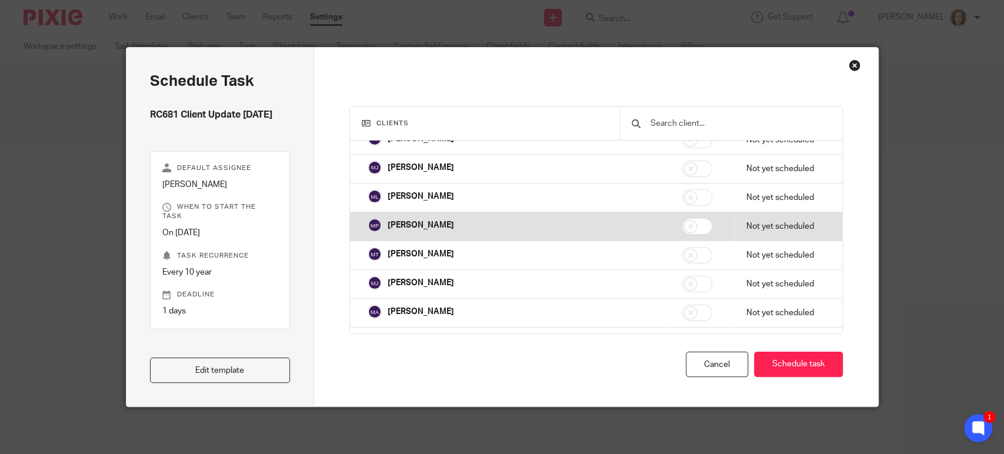
scroll to position [8859, 0]
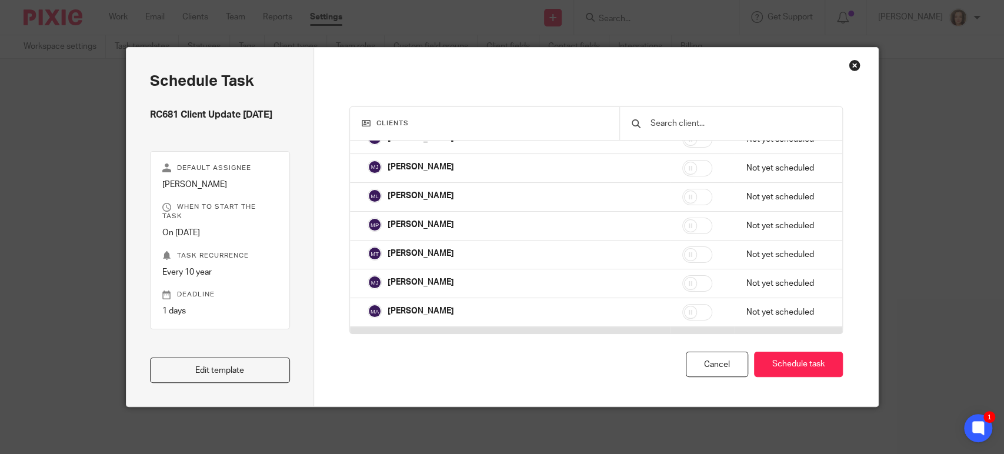
click at [683, 333] on input "checkbox" at bounding box center [698, 341] width 30 height 16
checkbox input "false"
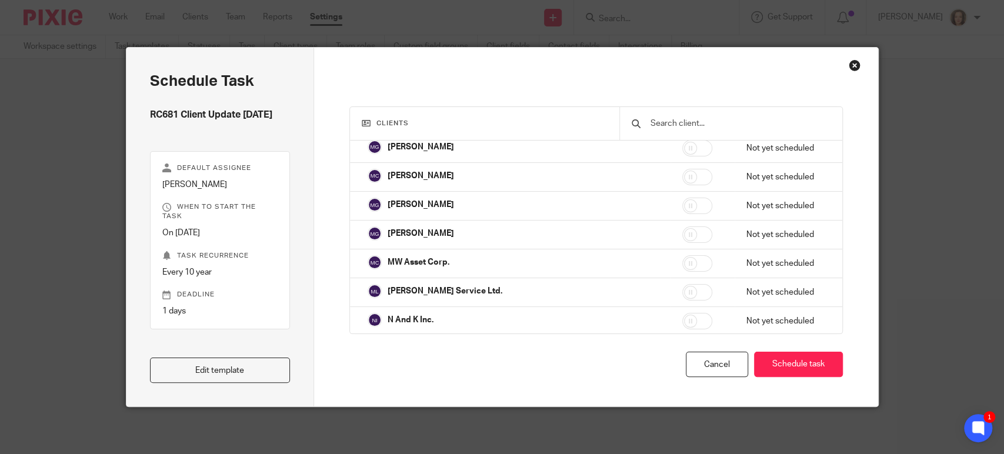
scroll to position [9087, 0]
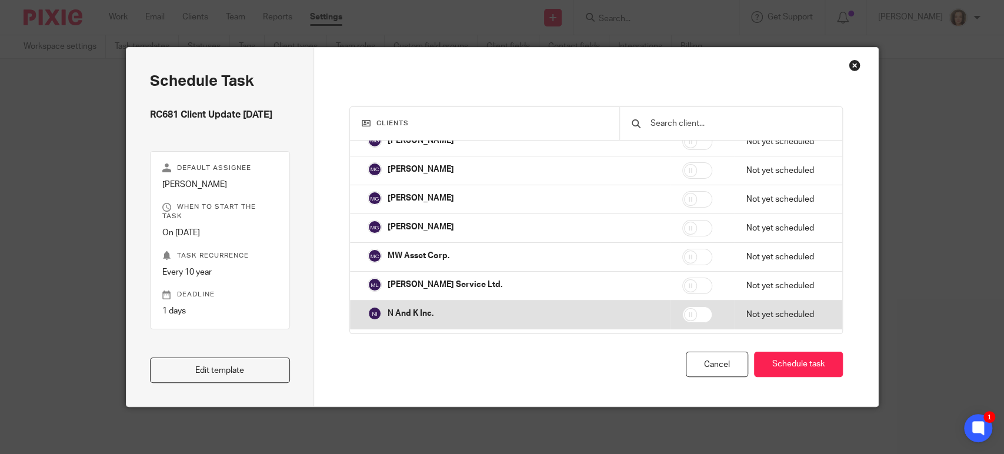
click at [683, 307] on input "checkbox" at bounding box center [698, 315] width 30 height 16
checkbox input "true"
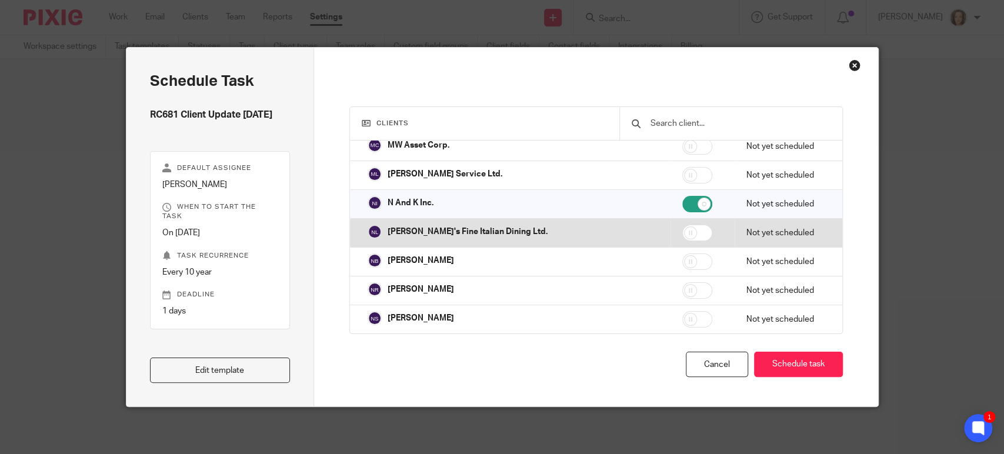
scroll to position [9202, 0]
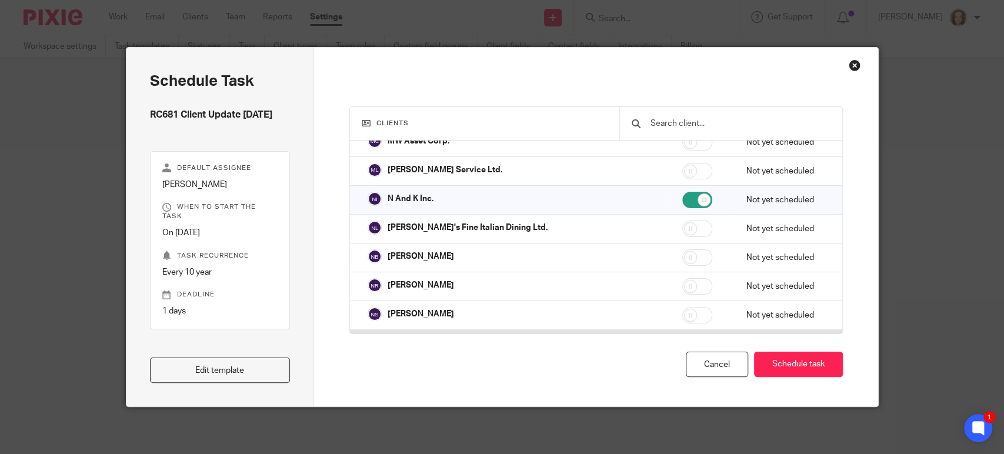
click at [683, 336] on input "checkbox" at bounding box center [698, 344] width 30 height 16
checkbox input "true"
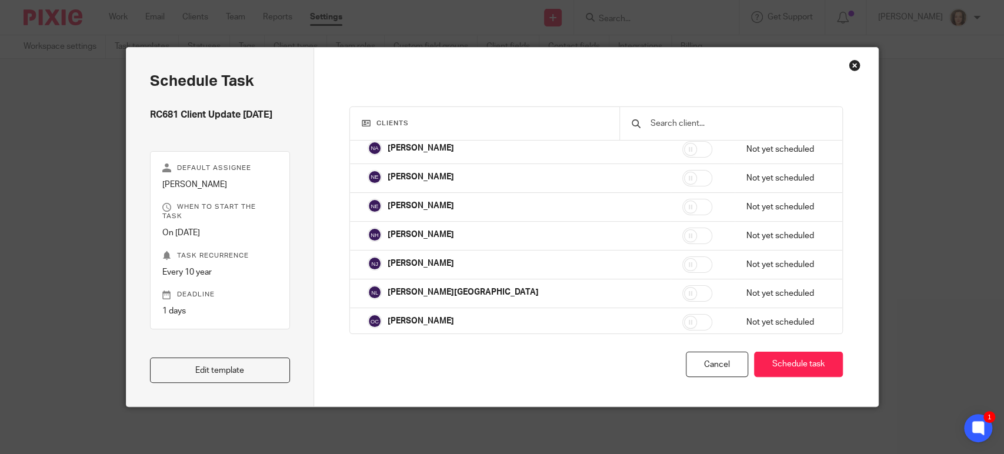
scroll to position [9463, 0]
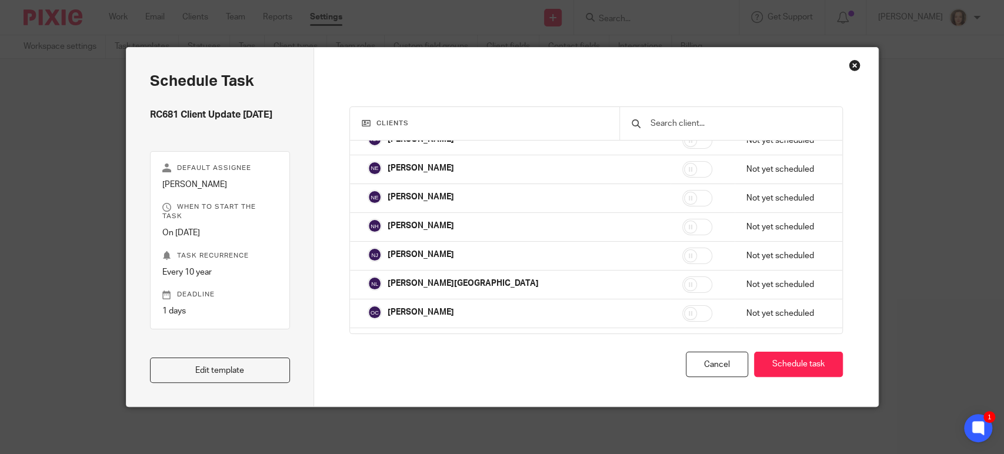
click at [683, 363] on input "checkbox" at bounding box center [698, 371] width 30 height 16
checkbox input "true"
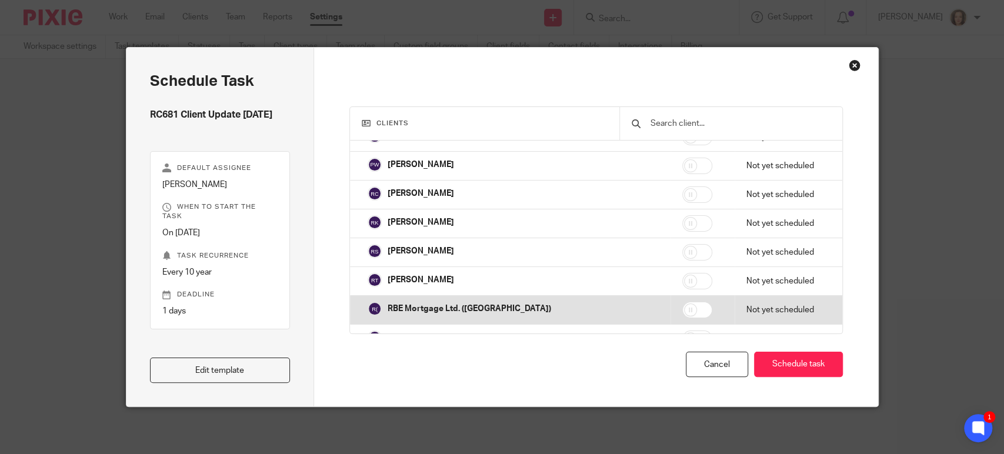
scroll to position [10313, 0]
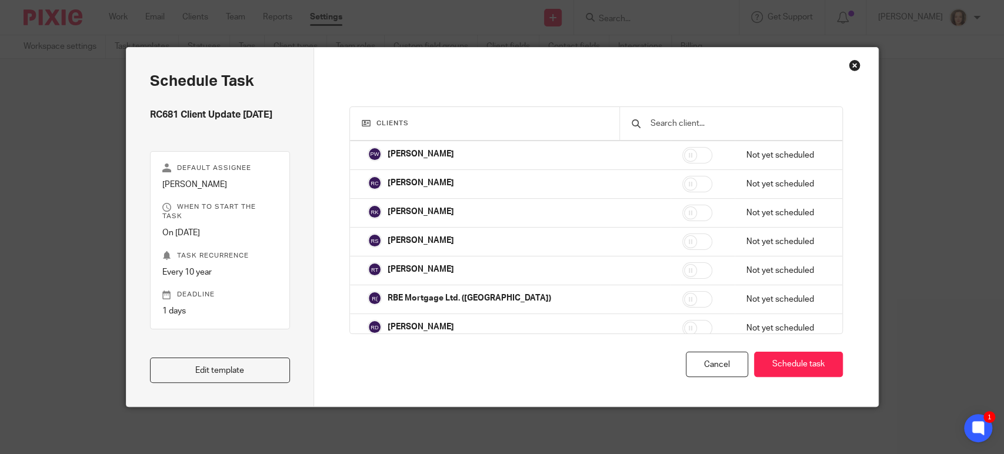
click at [683, 378] on input "checkbox" at bounding box center [698, 386] width 30 height 16
checkbox input "true"
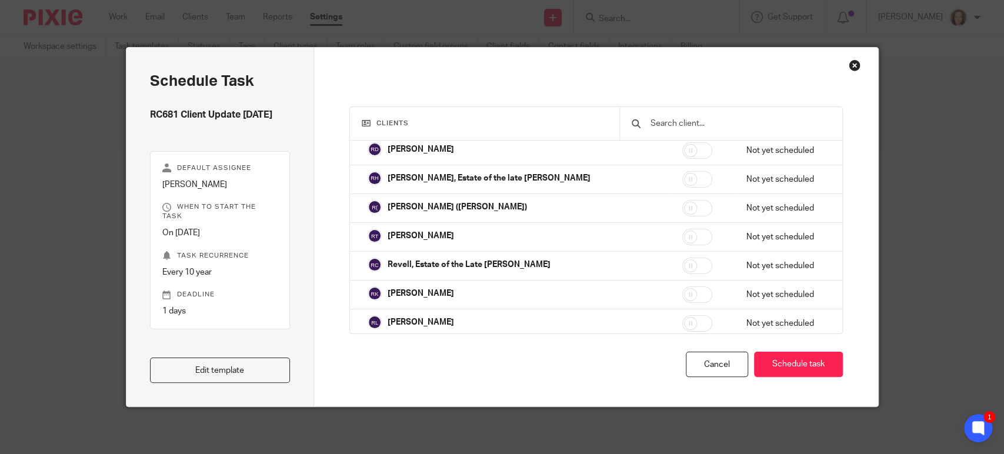
scroll to position [10607, 0]
click at [683, 344] on input "checkbox" at bounding box center [698, 352] width 30 height 16
checkbox input "true"
click at [683, 372] on input "checkbox" at bounding box center [698, 380] width 30 height 16
checkbox input "true"
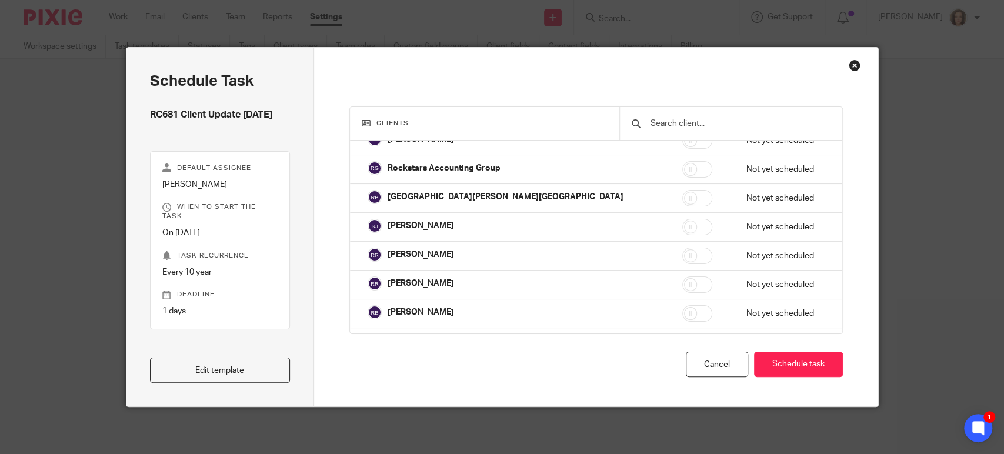
scroll to position [10999, 0]
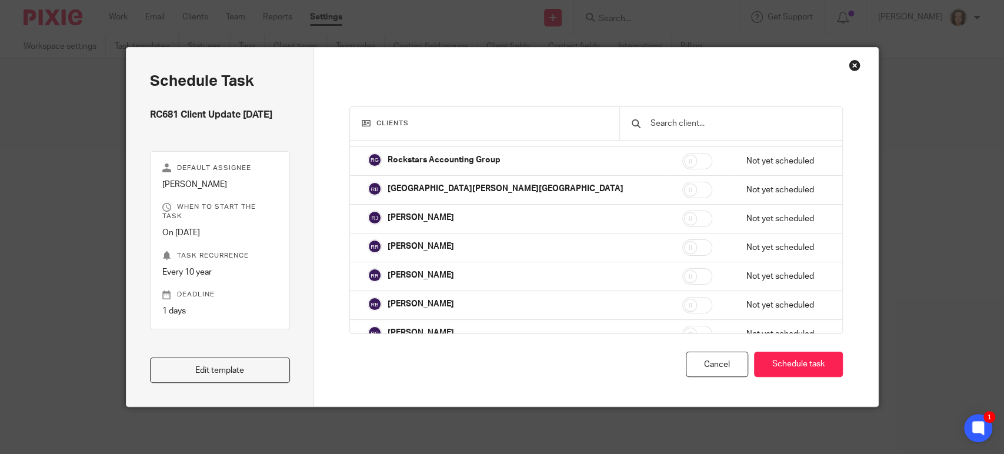
click at [683, 384] on input "checkbox" at bounding box center [698, 392] width 30 height 16
checkbox input "true"
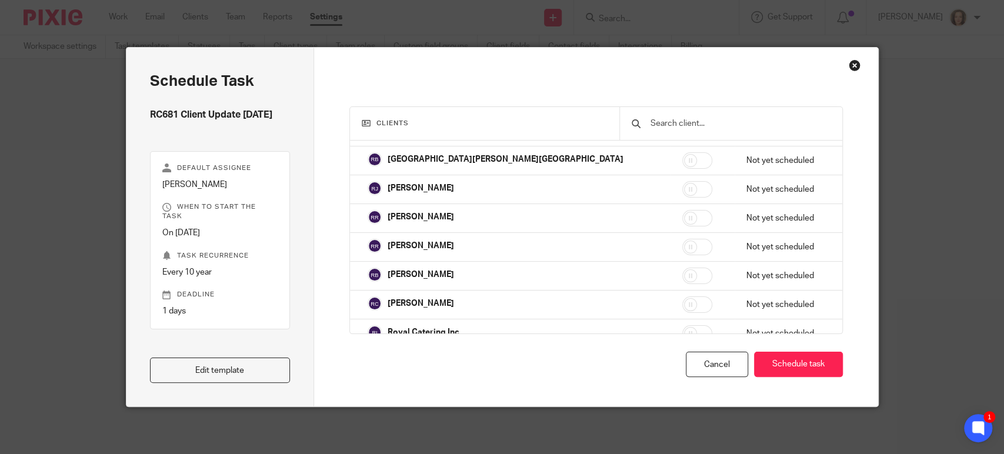
scroll to position [11032, 0]
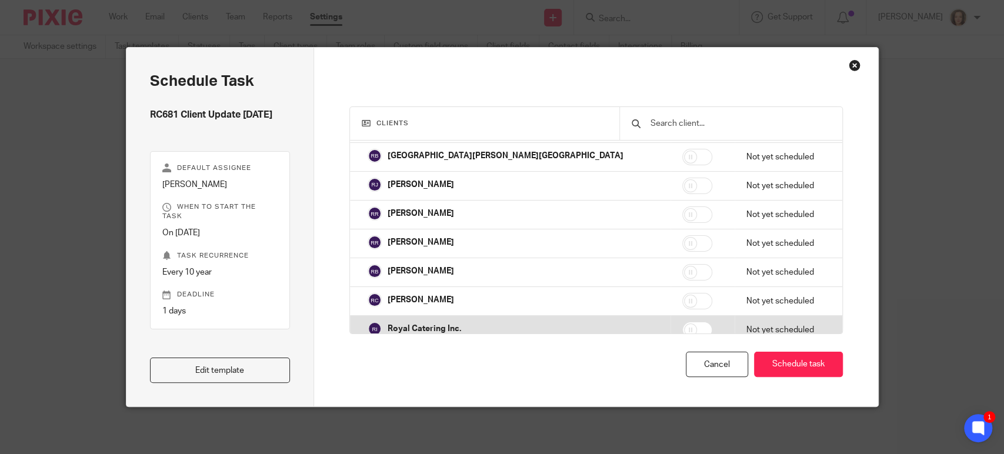
click at [683, 322] on input "checkbox" at bounding box center [698, 330] width 30 height 16
checkbox input "true"
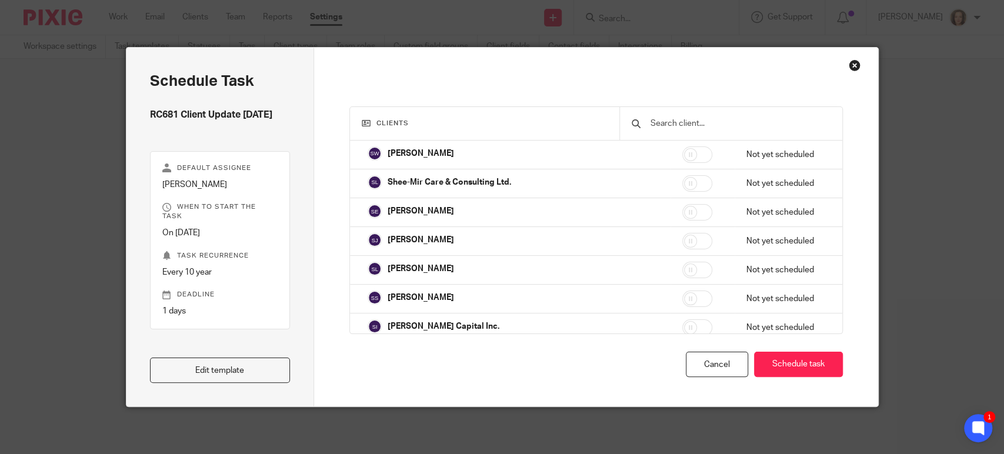
scroll to position [11636, 0]
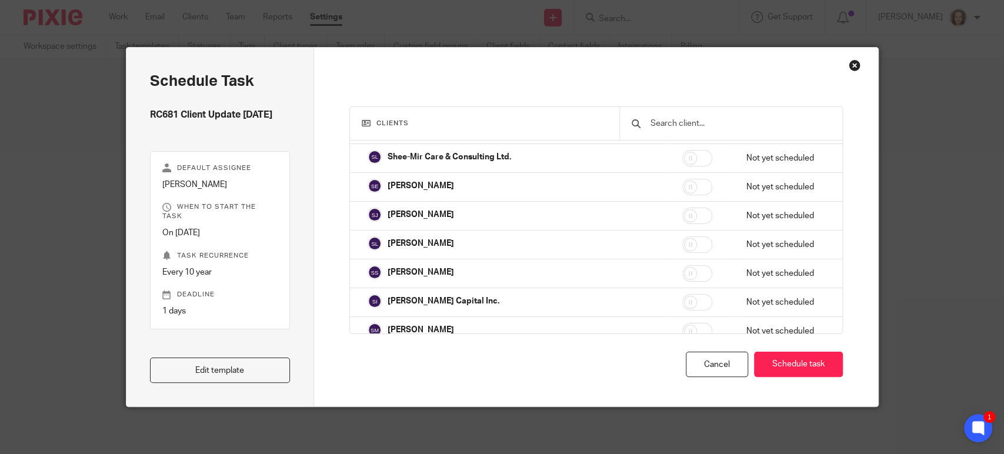
click at [683, 352] on input "checkbox" at bounding box center [698, 360] width 30 height 16
checkbox input "true"
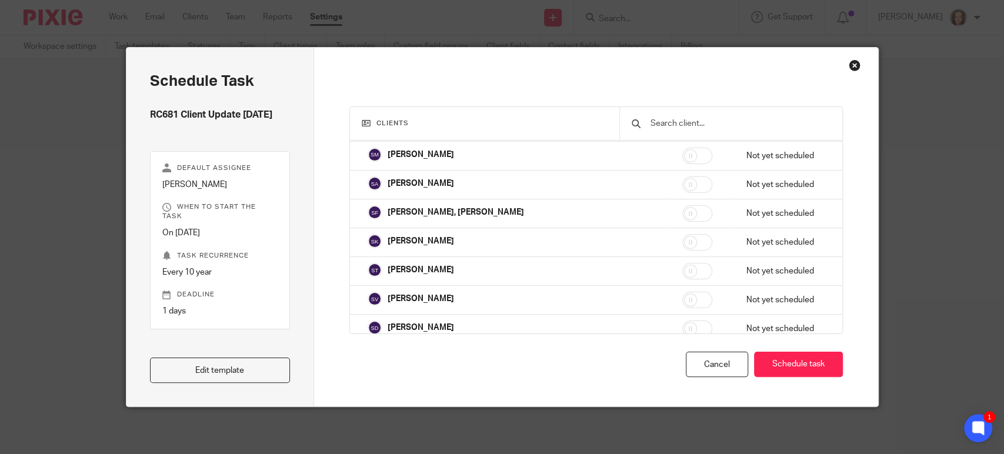
scroll to position [12045, 0]
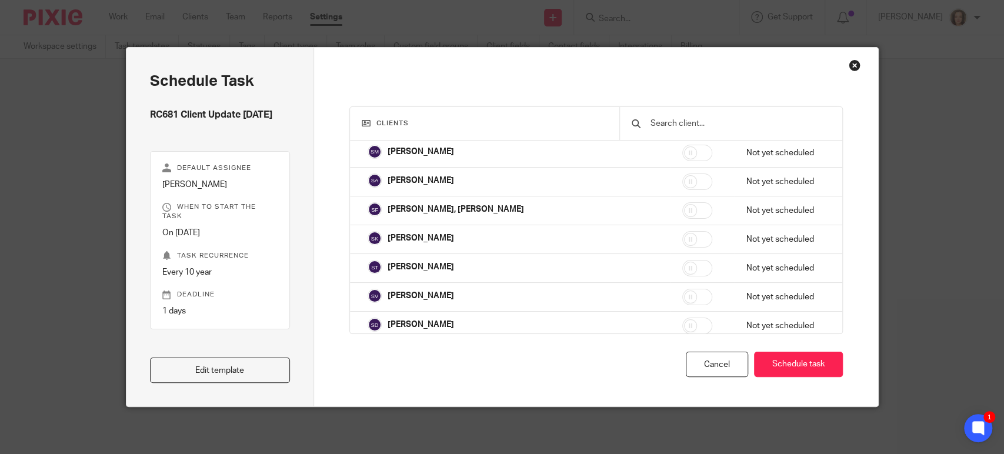
click at [683, 347] on input "checkbox" at bounding box center [698, 355] width 30 height 16
checkbox input "true"
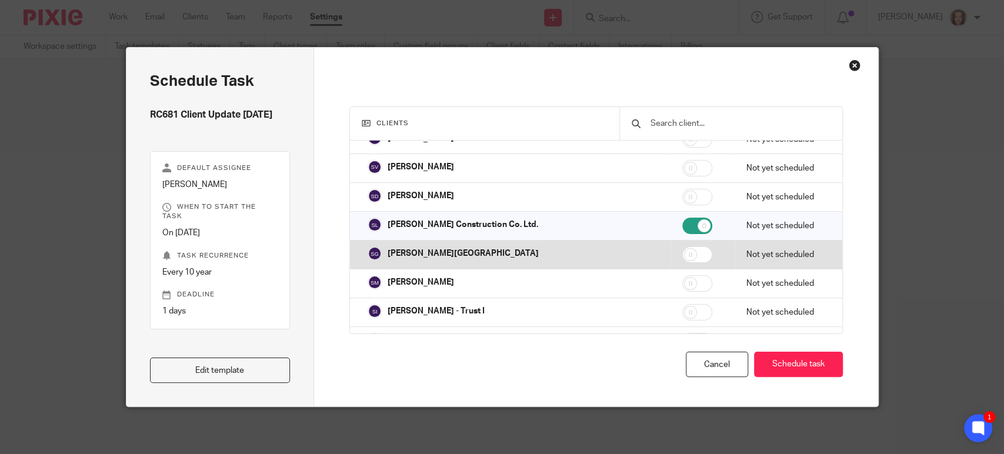
scroll to position [12176, 0]
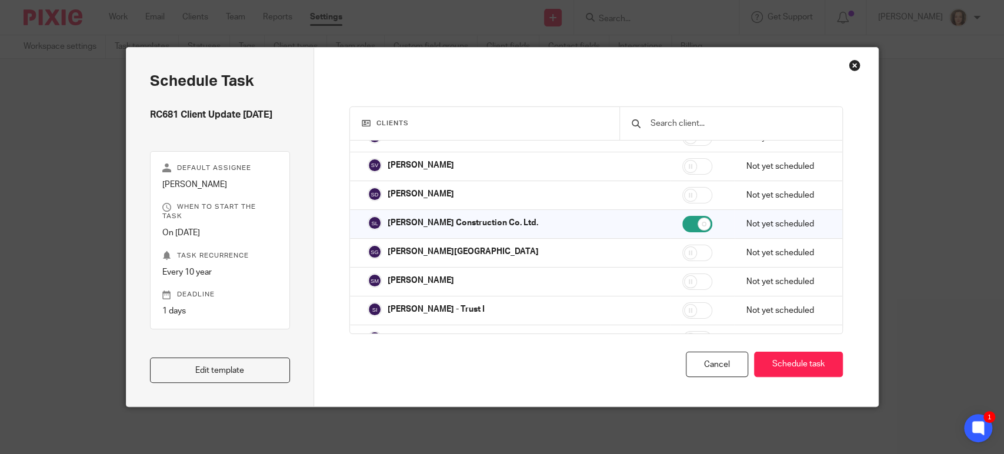
click at [683, 360] on input "checkbox" at bounding box center [698, 368] width 30 height 16
checkbox input "true"
click at [683, 389] on input "checkbox" at bounding box center [698, 397] width 30 height 16
checkbox input "true"
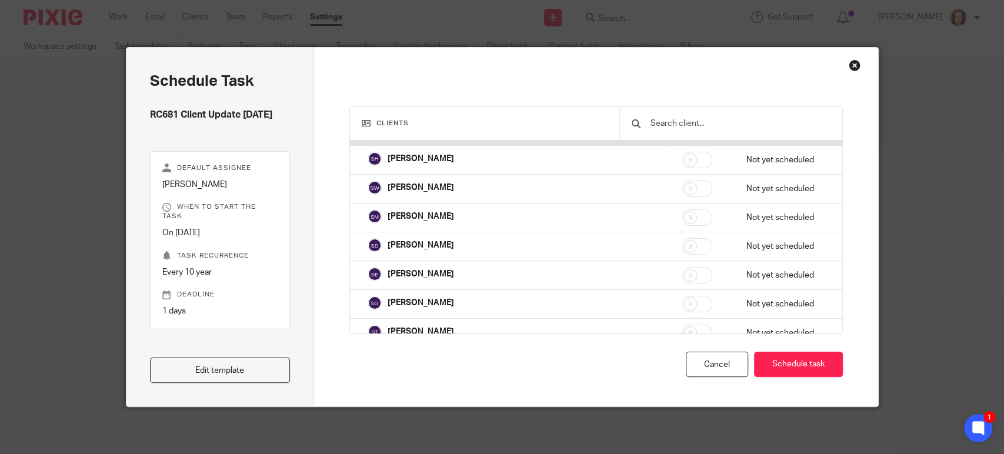
scroll to position [12454, 0]
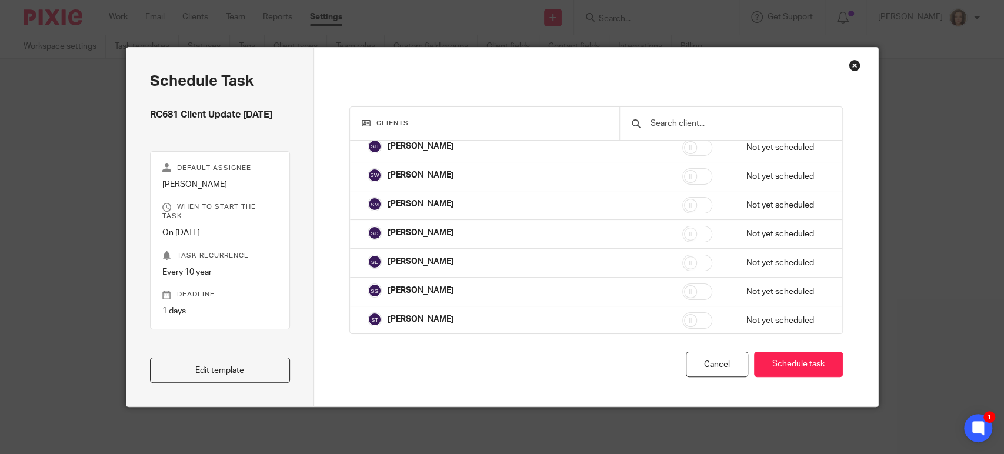
click at [683, 370] on input "checkbox" at bounding box center [698, 378] width 30 height 16
checkbox input "true"
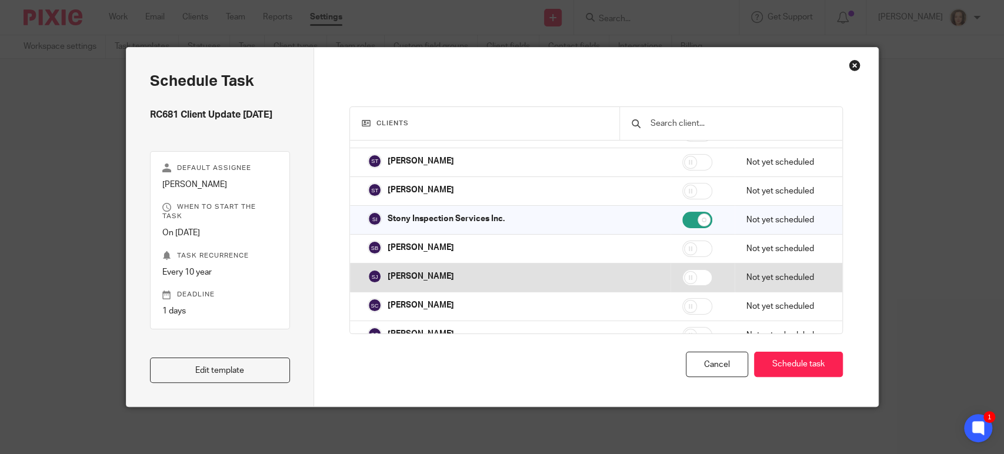
scroll to position [12617, 0]
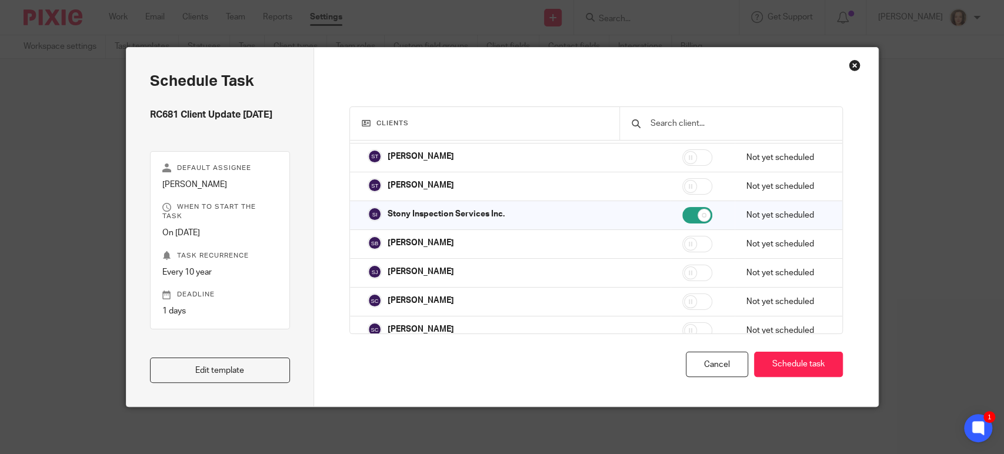
click at [683, 351] on input "checkbox" at bounding box center [698, 359] width 30 height 16
checkbox input "true"
click at [683, 380] on input "checkbox" at bounding box center [698, 388] width 30 height 16
checkbox input "true"
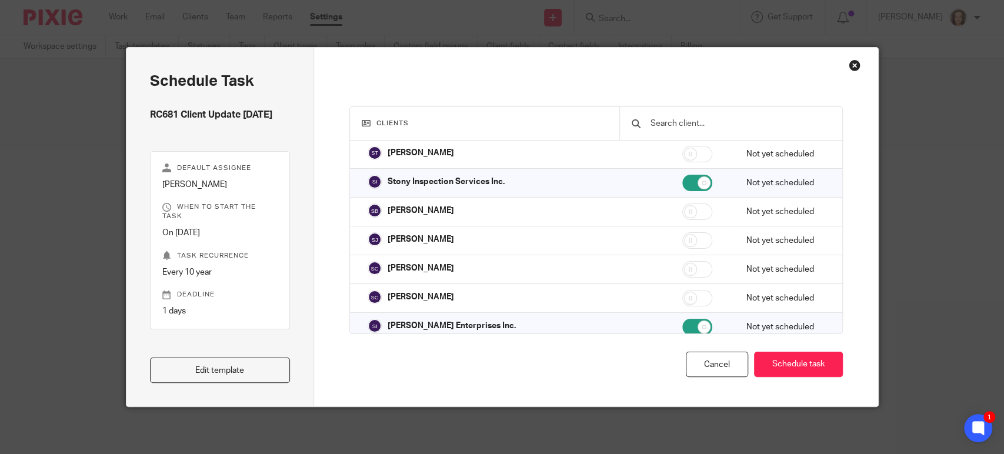
scroll to position [12650, 0]
click at [683, 405] on input "checkbox" at bounding box center [698, 413] width 30 height 16
checkbox input "true"
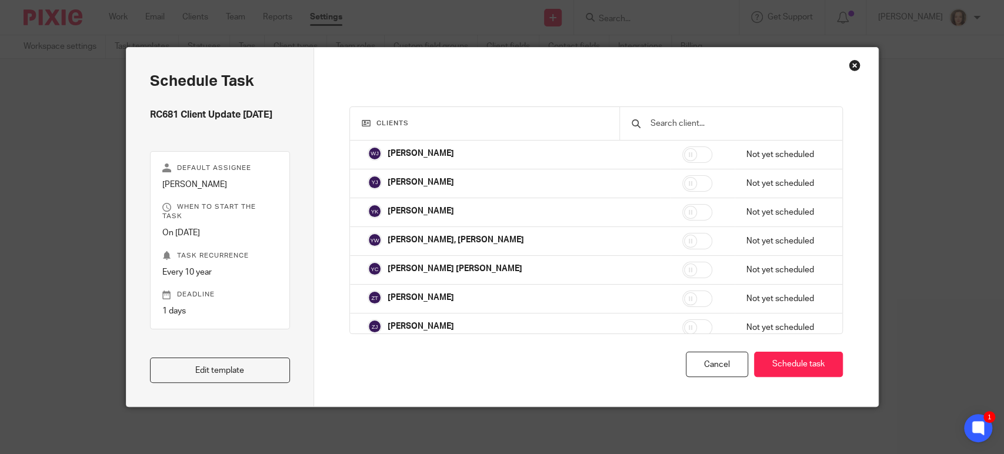
scroll to position [14092, 0]
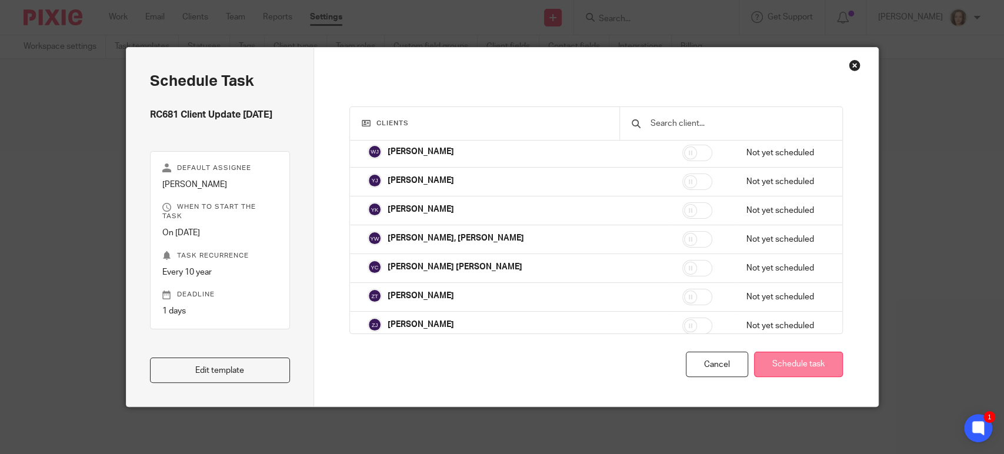
click at [778, 359] on button "Schedule task" at bounding box center [798, 364] width 89 height 25
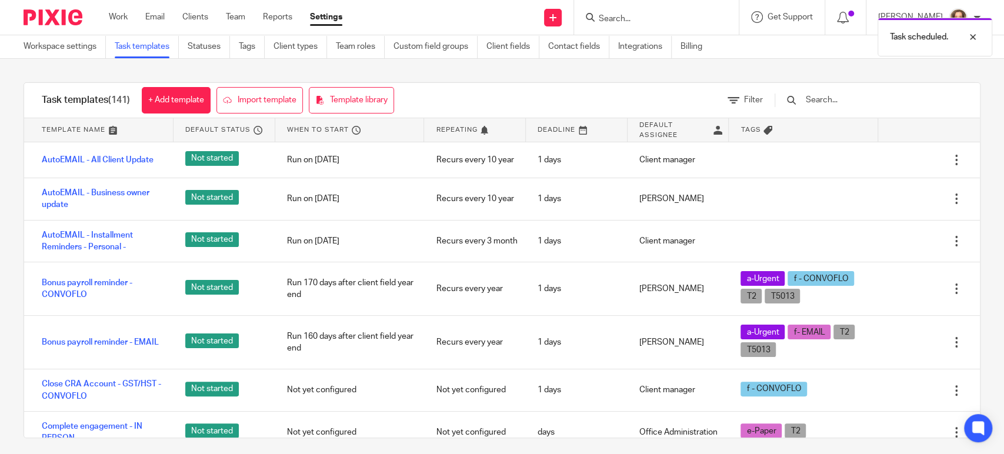
click at [845, 94] on input "text" at bounding box center [873, 100] width 137 height 13
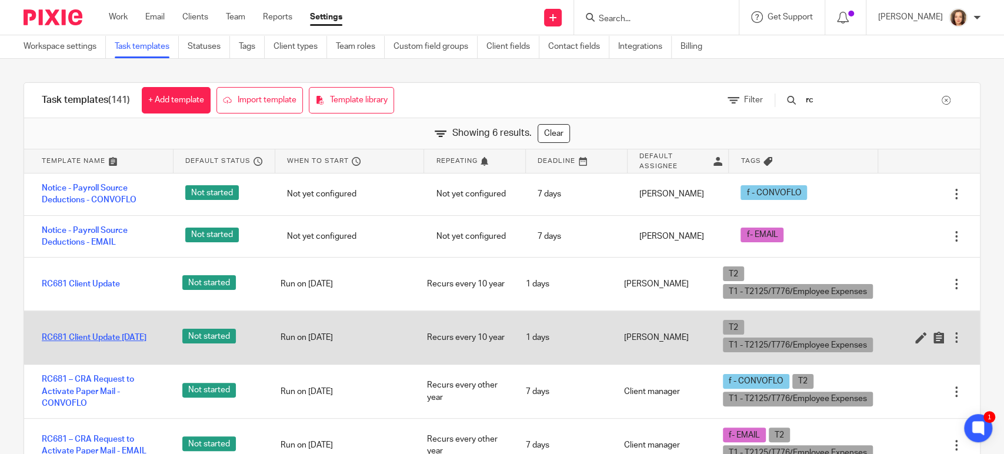
type input "rc"
click at [104, 332] on link "RC681 Client Update 2025-09-18" at bounding box center [94, 338] width 105 height 12
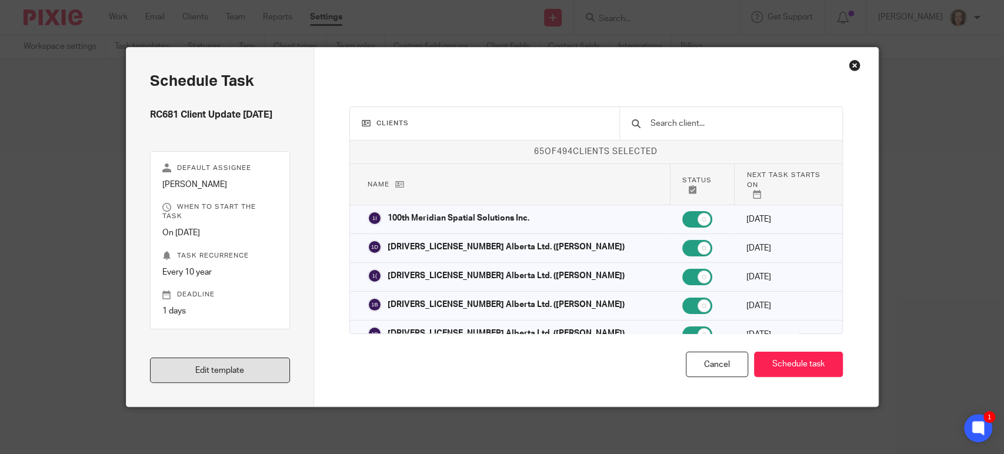
click at [214, 361] on link "Edit template" at bounding box center [220, 370] width 141 height 25
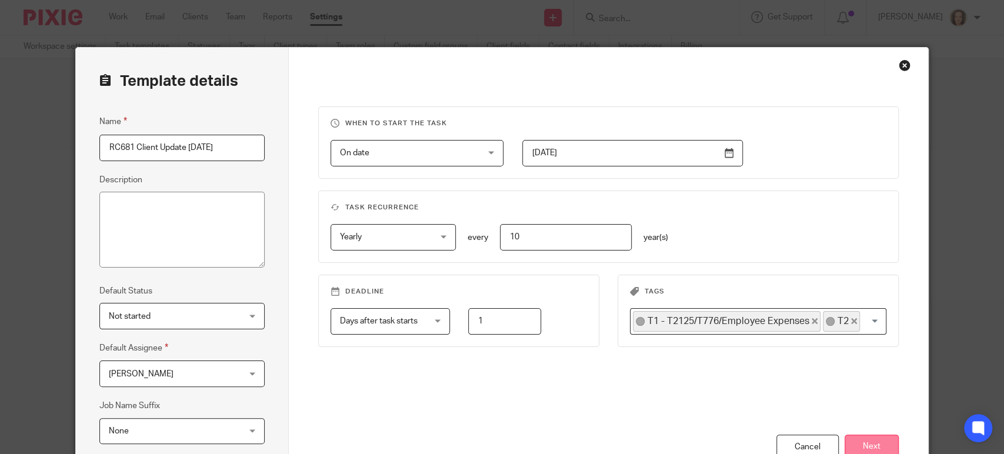
click at [864, 440] on button "Next" at bounding box center [872, 447] width 54 height 25
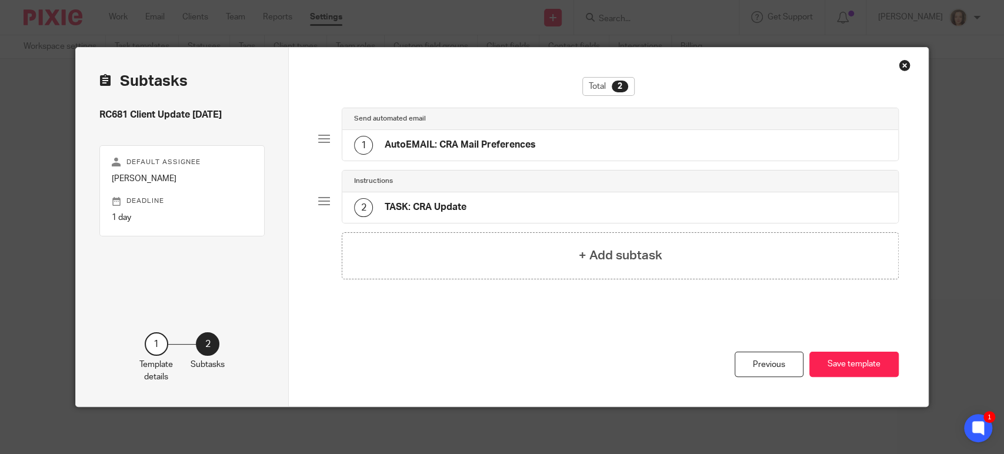
click at [513, 147] on h4 "AutoEMAIL: CRA Mail Preferences" at bounding box center [460, 145] width 151 height 12
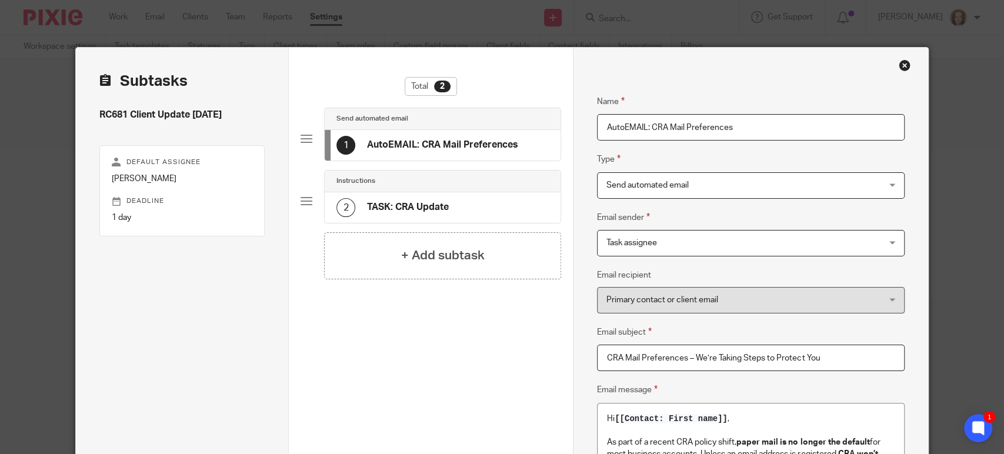
drag, startPoint x: 649, startPoint y: 126, endPoint x: 663, endPoint y: 126, distance: 14.1
click at [663, 126] on input "AutoEMAIL: CRA Mail Preferences" at bounding box center [751, 127] width 308 height 26
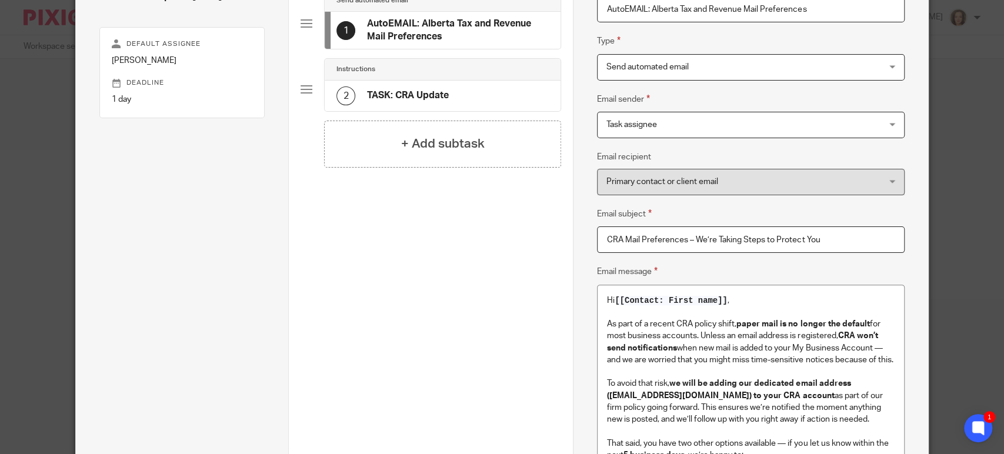
scroll to position [131, 0]
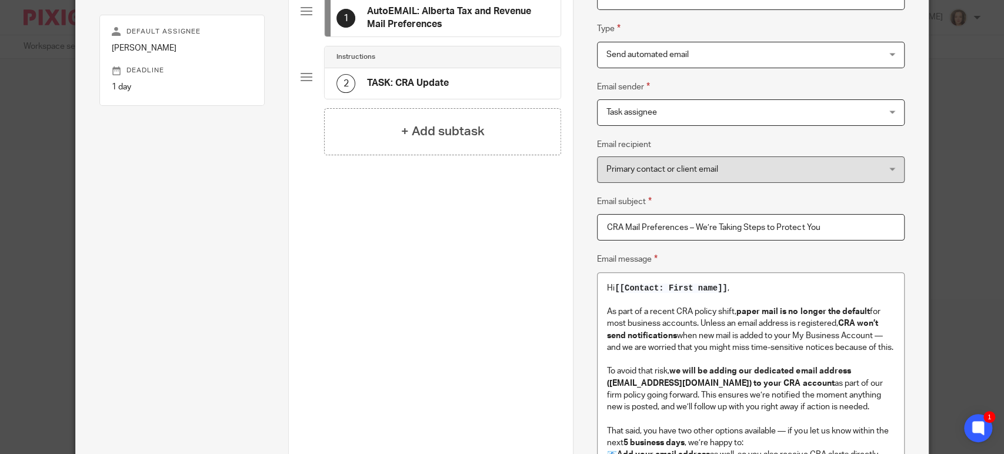
type input "AutoEMAIL: Alberta Tax and Revenue Mail Preferences"
drag, startPoint x: 617, startPoint y: 227, endPoint x: 567, endPoint y: 220, distance: 50.5
click at [573, 221] on div "Name AutoEMAIL: Alberta Tax and Revenue Mail Preferences Type Send automated em…" at bounding box center [750, 369] width 355 height 904
click at [697, 226] on input "Alberta Tax and Revenue Mail Preferences – We’re Taking Steps to Protect You" at bounding box center [751, 227] width 308 height 26
click at [600, 284] on div "Hi [[Contact: First name]] , As part of a recent CRA policy shift, paper mail i…" at bounding box center [751, 458] width 307 height 370
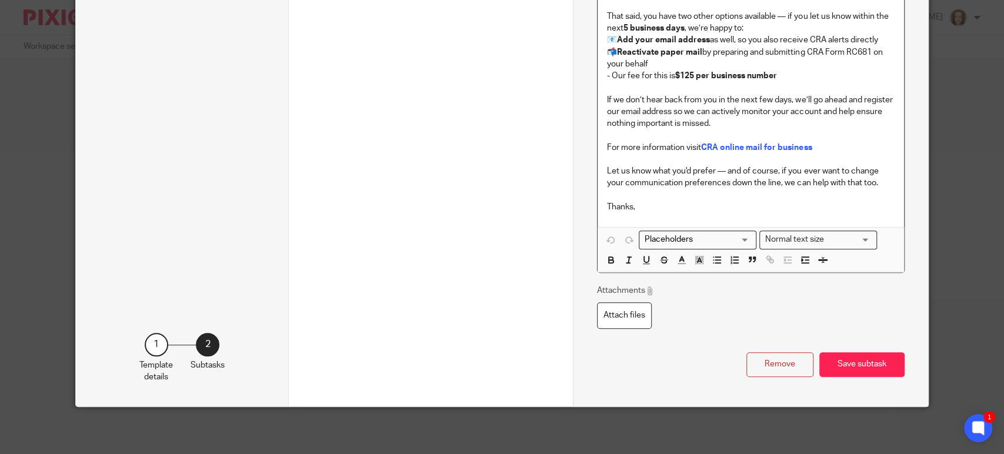
scroll to position [557, 0]
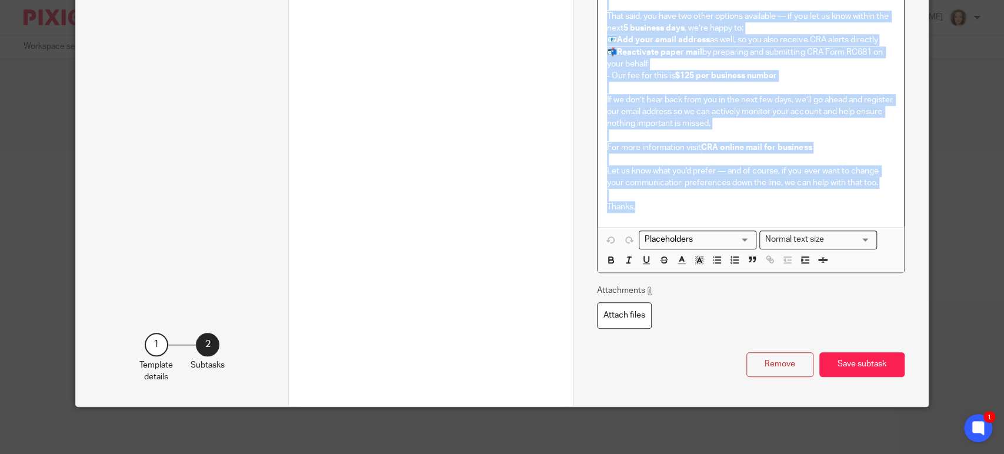
click at [657, 211] on div "Hi [[Contact: First name]] , As part of a recent CRA policy shift, paper mail i…" at bounding box center [751, 65] width 307 height 414
click at [643, 202] on p "Thanks," at bounding box center [751, 207] width 288 height 12
copy div "Hi [[Contact: First name]] , As part of a recent CRA policy shift, paper mail i…"
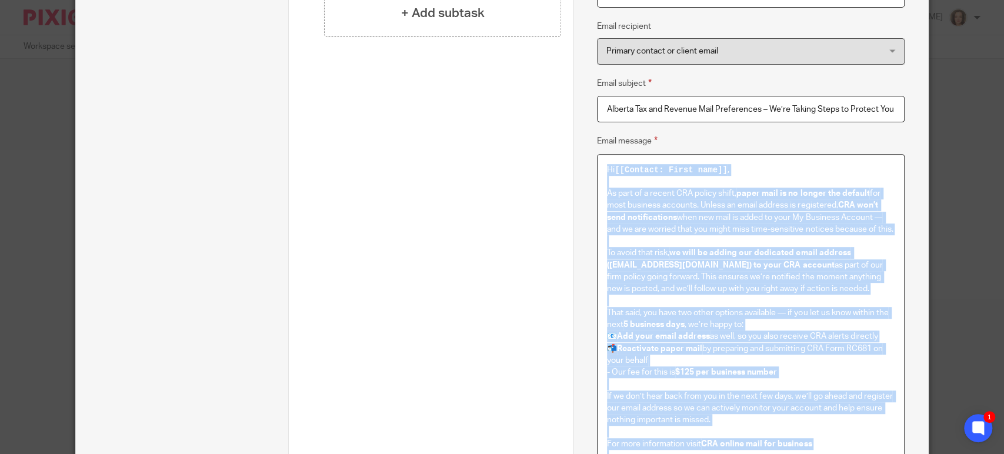
scroll to position [198, 0]
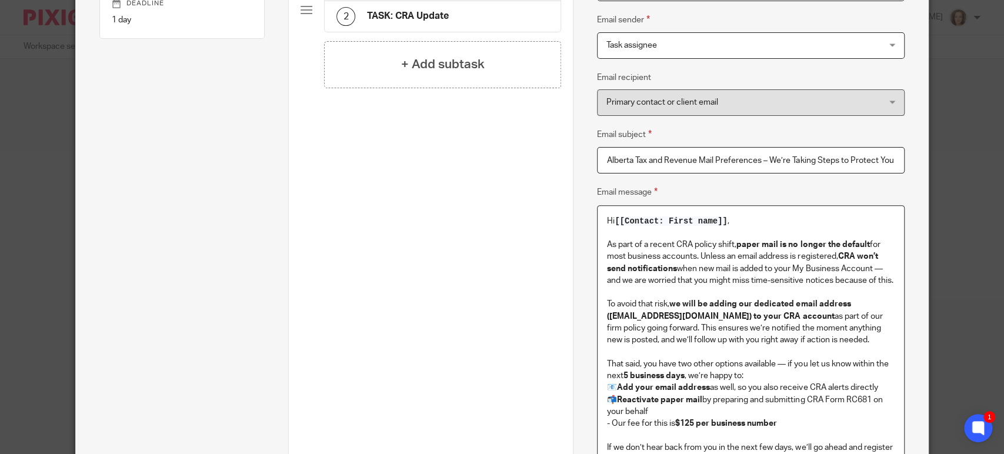
click at [600, 163] on input "Alberta Tax and Revenue Mail Preferences – We’re Taking Steps to Protect You" at bounding box center [751, 160] width 308 height 26
paste input "Important Update: TRA’s New Email Requirement & TRACS Sign-Up"
type input "Important Update: TRA’s New Email Requirement & TRACS Sign-Up"
click at [601, 219] on div "Hi [[Contact: First name]] , As part of a recent CRA policy shift, paper mail i…" at bounding box center [751, 391] width 307 height 370
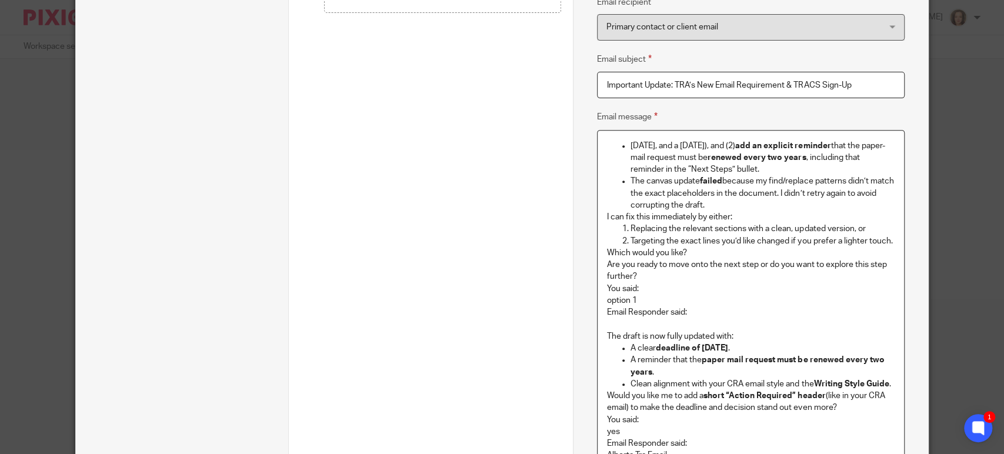
scroll to position [273, 0]
click at [624, 142] on ul "today, and a Monday), and (2) add an explicit reminder that the paper-mail requ…" at bounding box center [751, 176] width 288 height 72
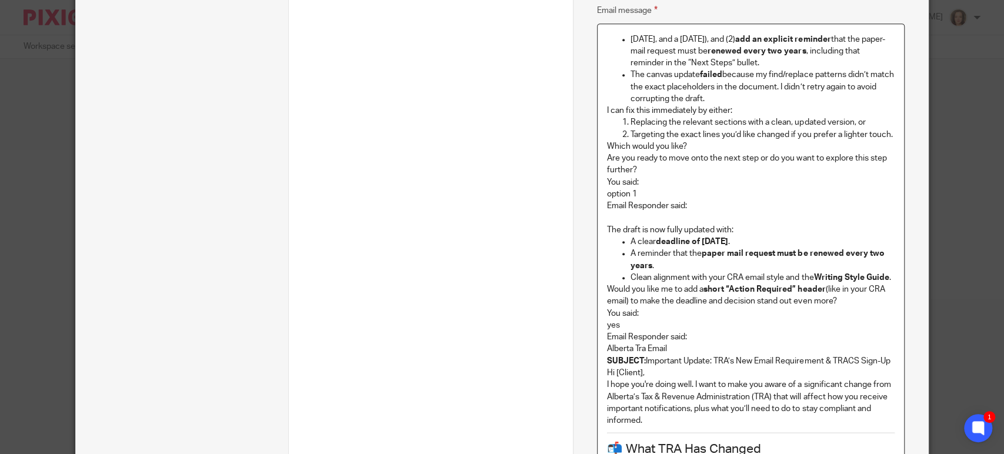
scroll to position [420, 0]
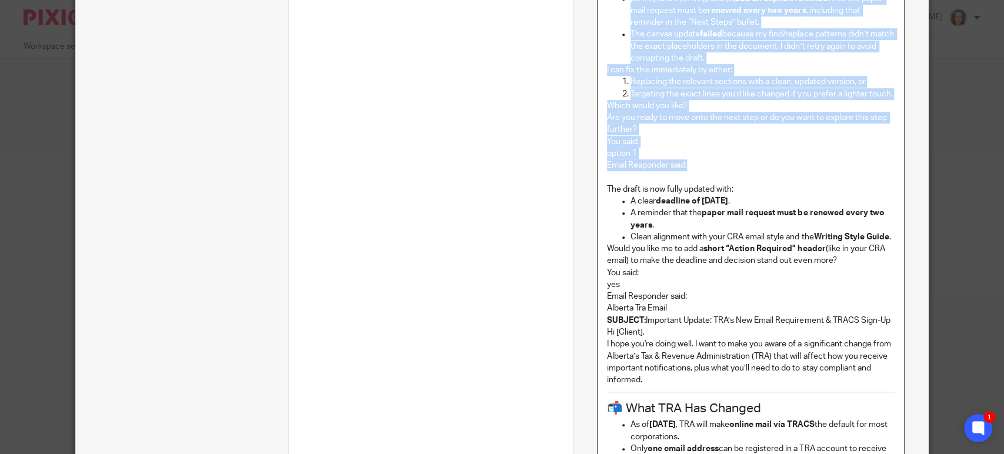
click at [703, 163] on p "Email Responder said:" at bounding box center [751, 165] width 288 height 12
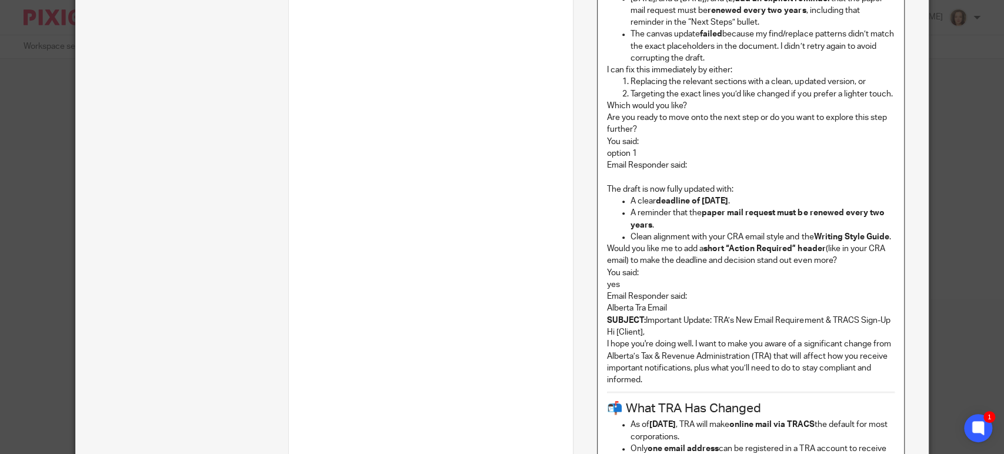
scroll to position [411, 0]
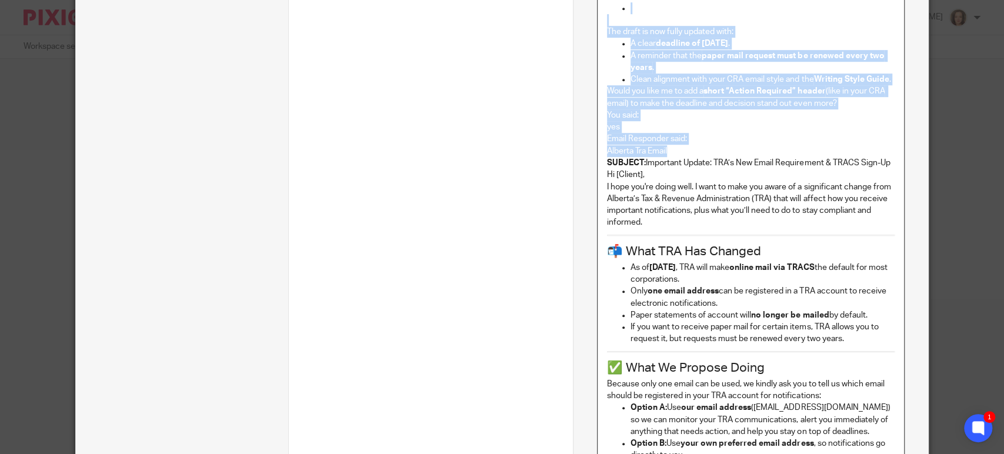
click at [674, 151] on p "Alberta Tra Email" at bounding box center [751, 151] width 288 height 12
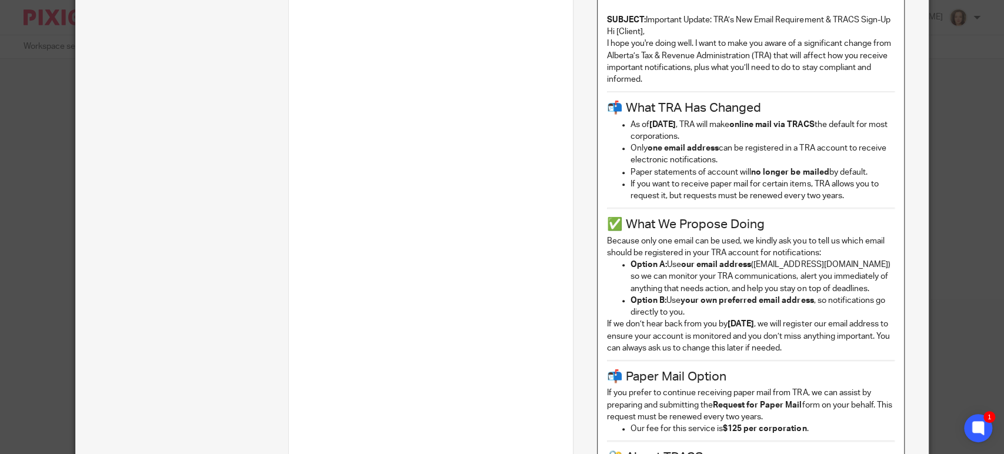
scroll to position [399, 0]
click at [642, 18] on p "SUBJECT: Important Update: TRA’s New Email Requirement & TRACS Sign-Up" at bounding box center [751, 20] width 288 height 12
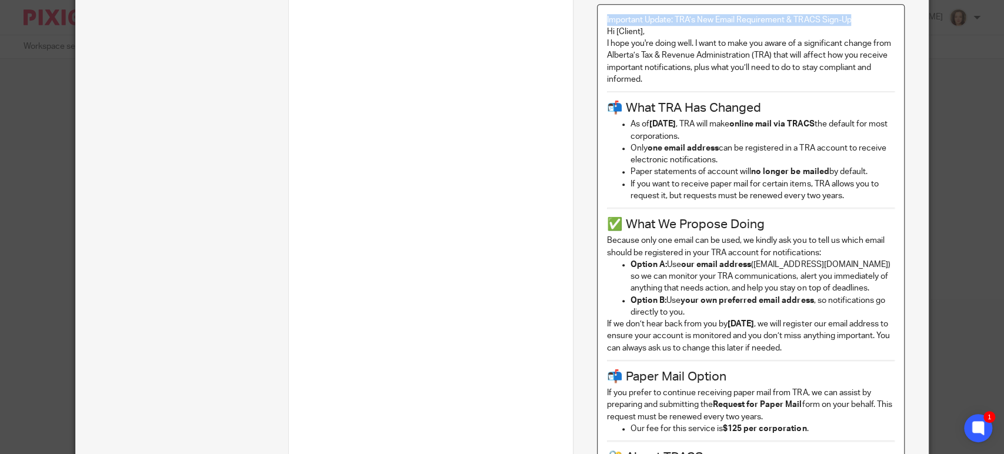
click at [856, 19] on p "Important Update: TRA’s New Email Requirement & TRACS Sign-Up" at bounding box center [751, 20] width 288 height 12
copy p "Important Update: TRA’s New Email Requirement & TRACS Sign-Up"
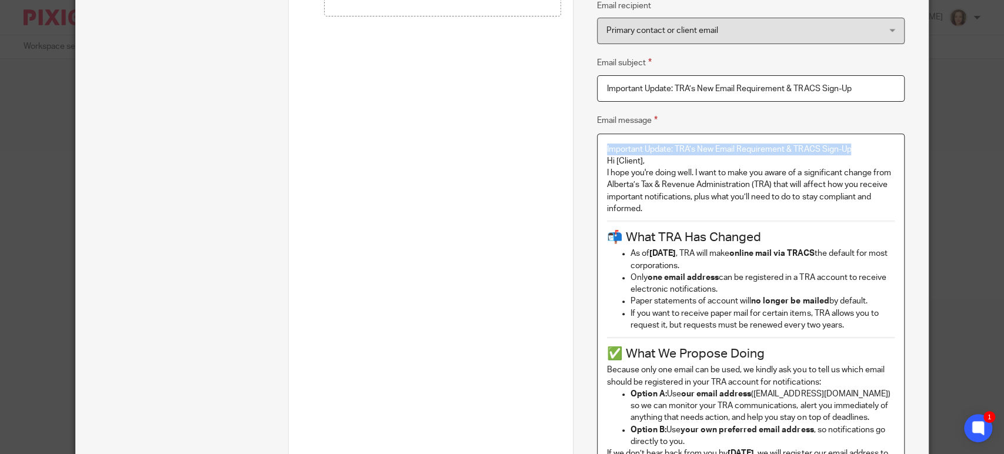
scroll to position [235, 0]
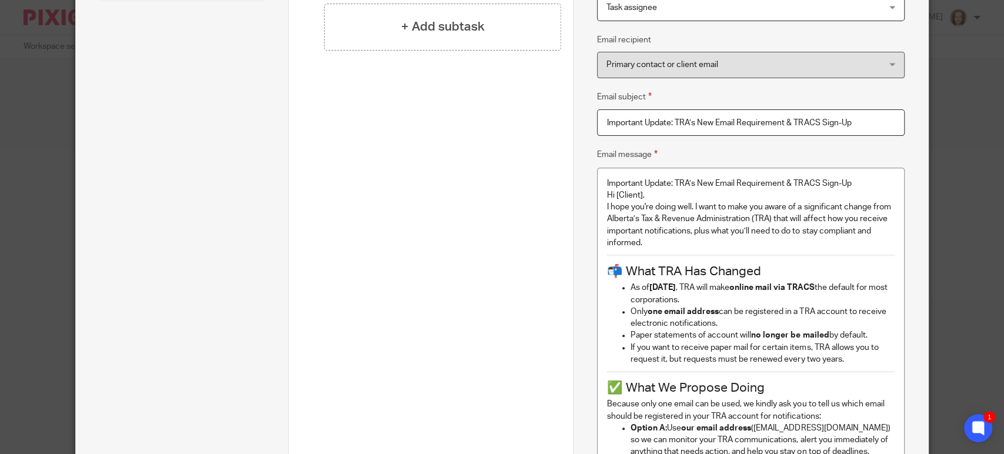
drag, startPoint x: 863, startPoint y: 118, endPoint x: 537, endPoint y: 117, distance: 326.0
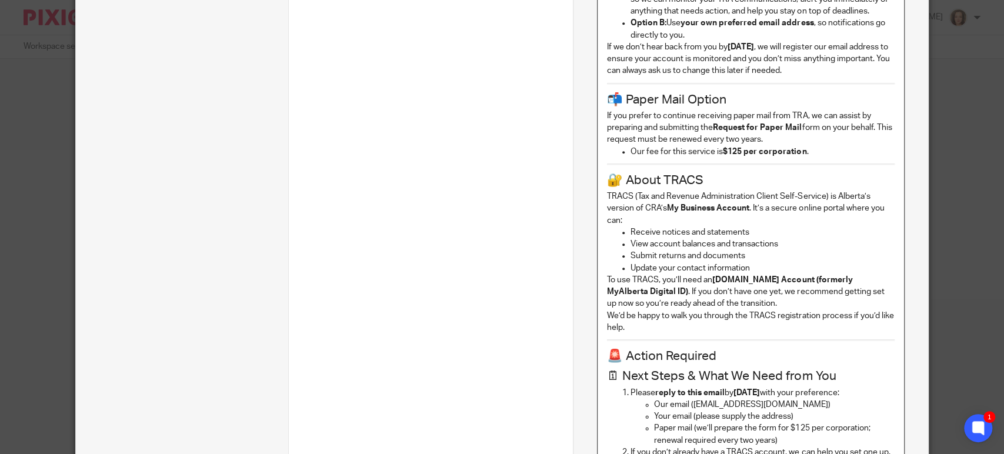
scroll to position [980, 0]
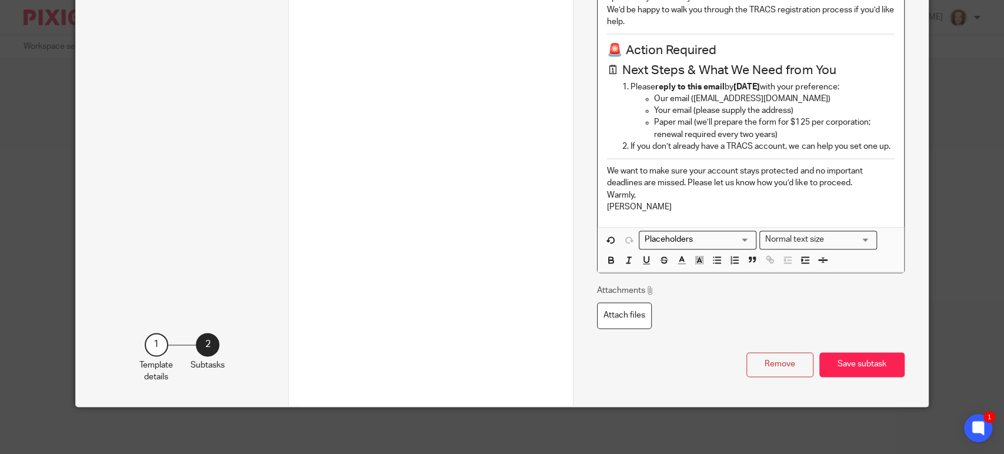
click at [739, 237] on input "Search for option" at bounding box center [695, 240] width 109 height 12
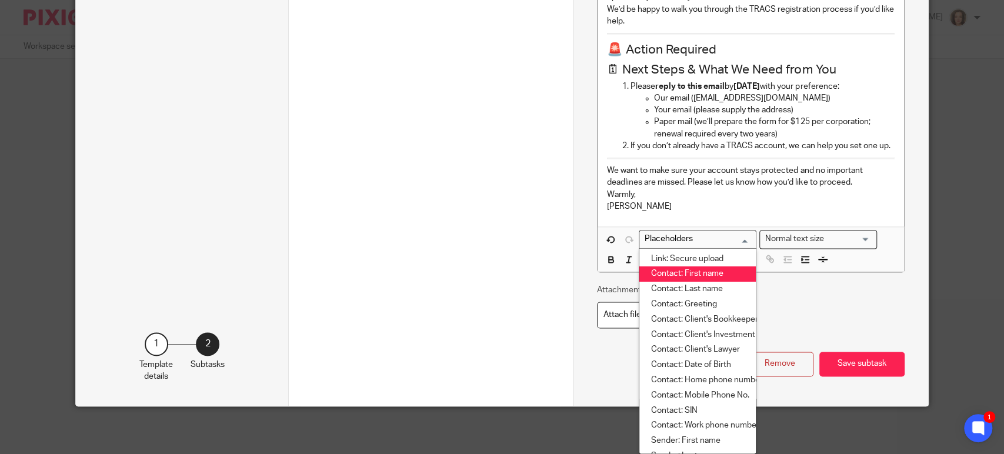
click at [708, 277] on li "Contact: First name" at bounding box center [698, 274] width 117 height 15
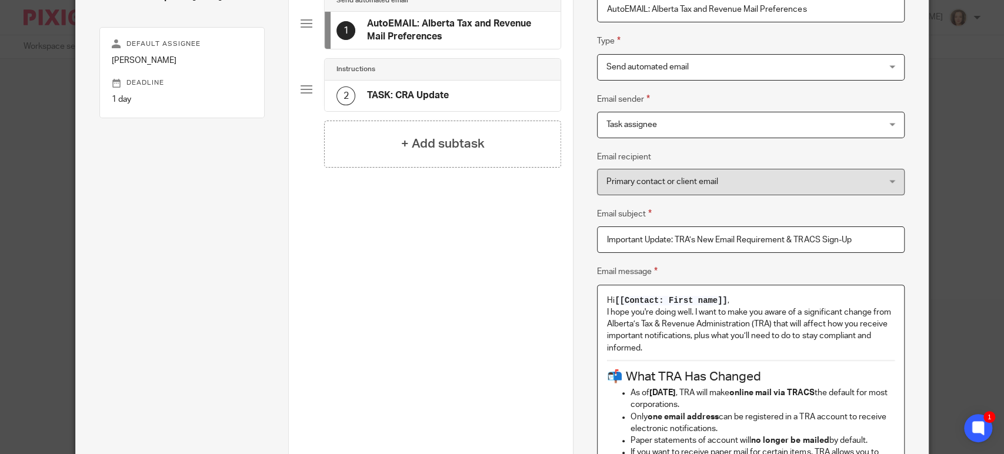
scroll to position [117, 0]
click at [737, 300] on p "Hi [[Contact: First name]] ," at bounding box center [751, 302] width 288 height 12
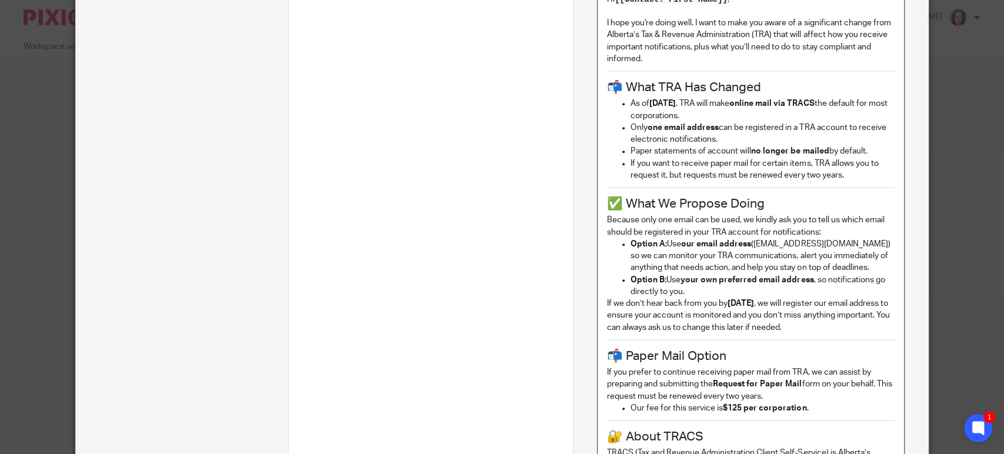
scroll to position [427, 0]
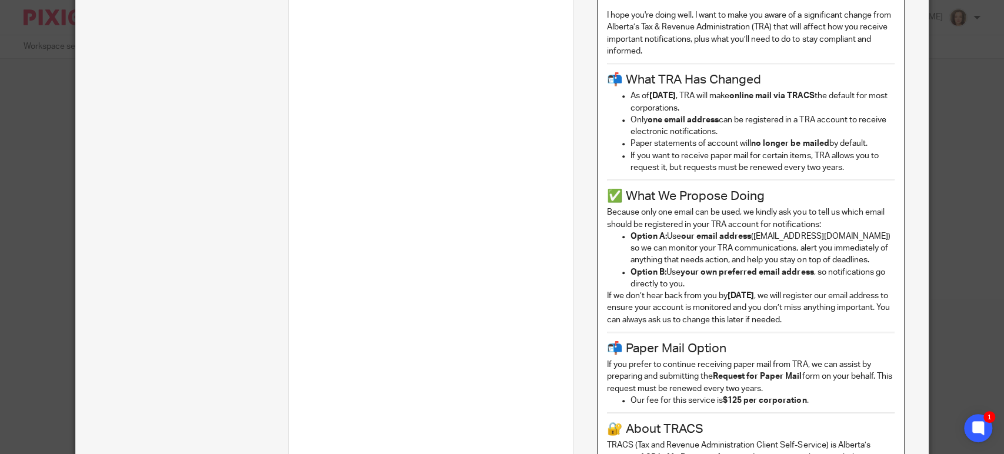
click at [783, 83] on h2 "📬 What TRA Has Changed" at bounding box center [751, 80] width 288 height 20
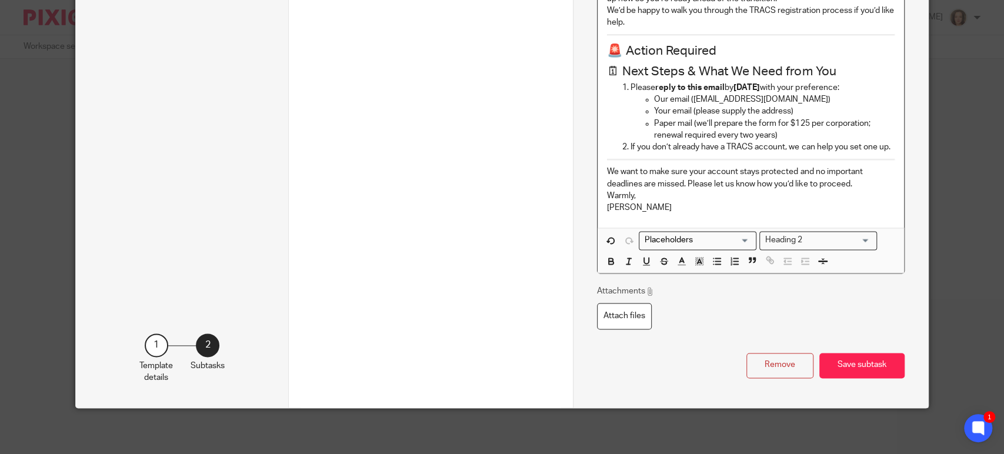
scroll to position [993, 0]
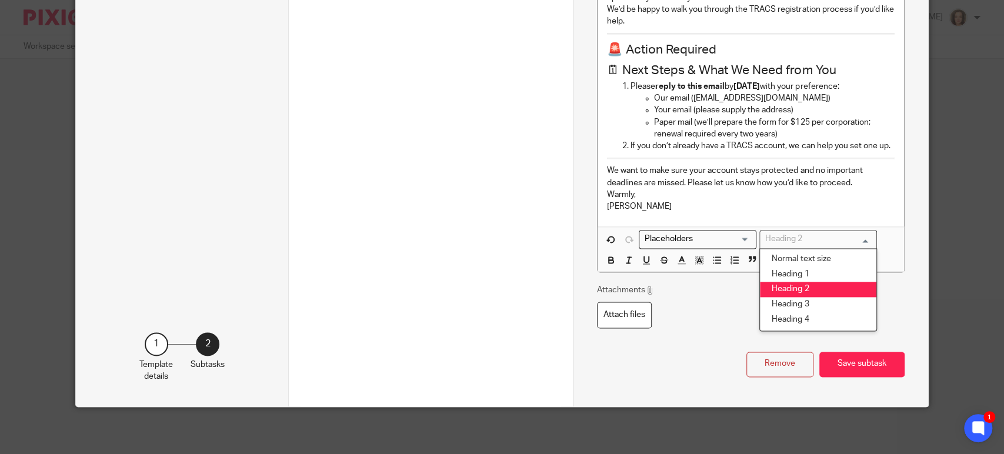
click at [785, 241] on div "Heading 2" at bounding box center [815, 238] width 111 height 15
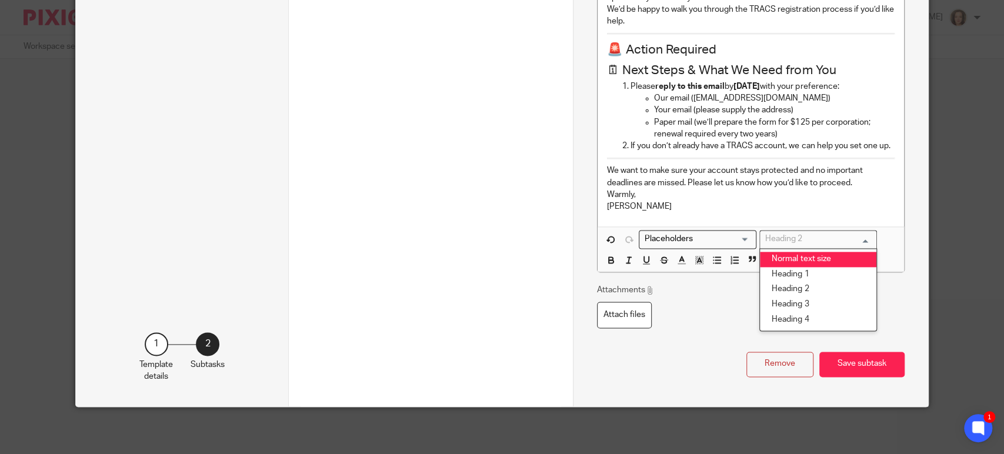
click at [789, 258] on li "Normal text size" at bounding box center [818, 259] width 117 height 15
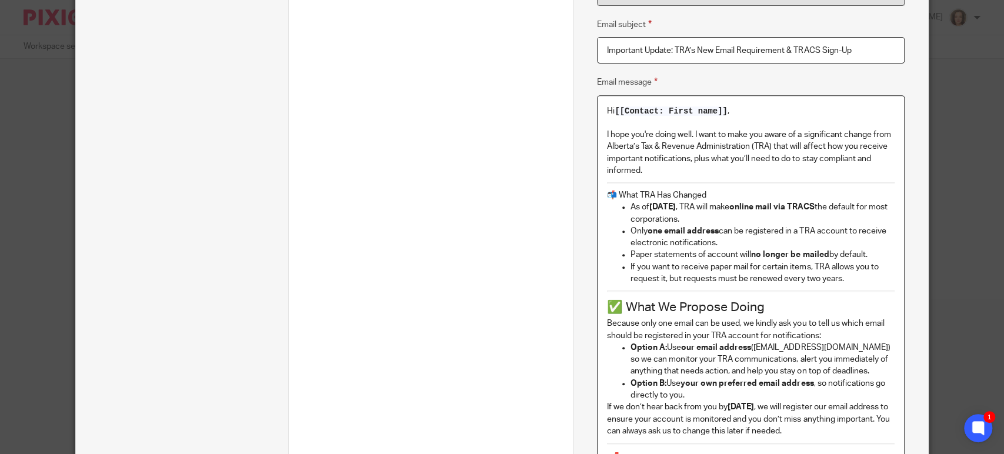
scroll to position [283, 0]
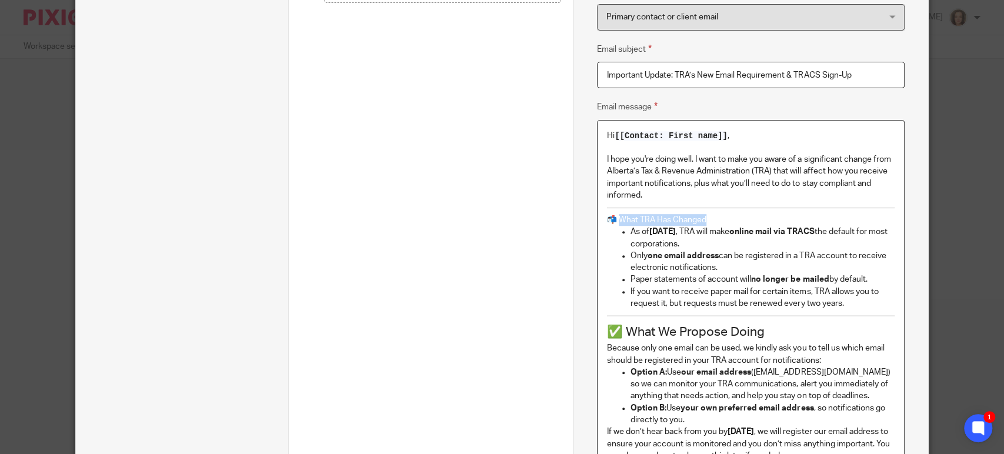
click at [616, 219] on p "📬 What TRA Has Changed" at bounding box center [751, 220] width 288 height 12
click at [659, 222] on strong "What TRA Has Changed" at bounding box center [663, 220] width 92 height 8
drag, startPoint x: 656, startPoint y: 218, endPoint x: 670, endPoint y: 217, distance: 14.2
click at [670, 217] on strong "What TRA Has Changed" at bounding box center [663, 220] width 92 height 8
click at [720, 269] on p "Only one email address can be registered in a TRA account to receive electronic…" at bounding box center [763, 262] width 264 height 24
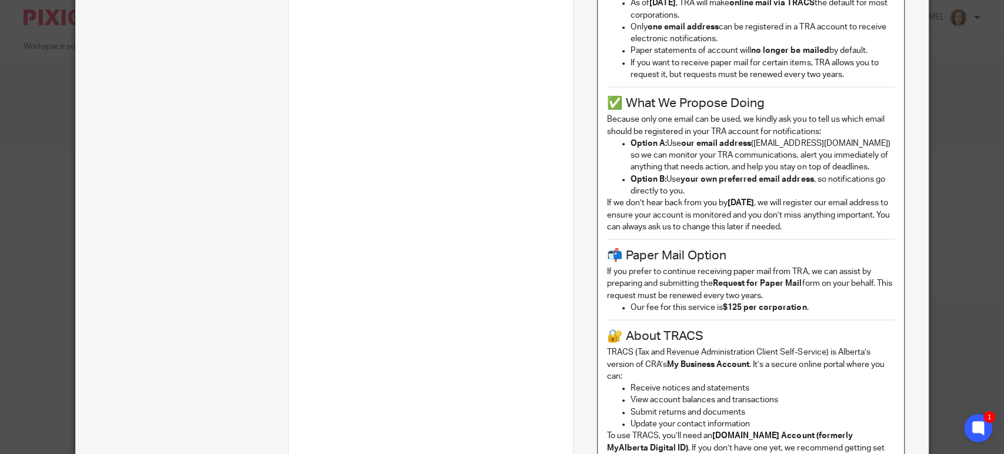
click at [645, 99] on h2 "✅ What We Propose Doing" at bounding box center [751, 104] width 288 height 20
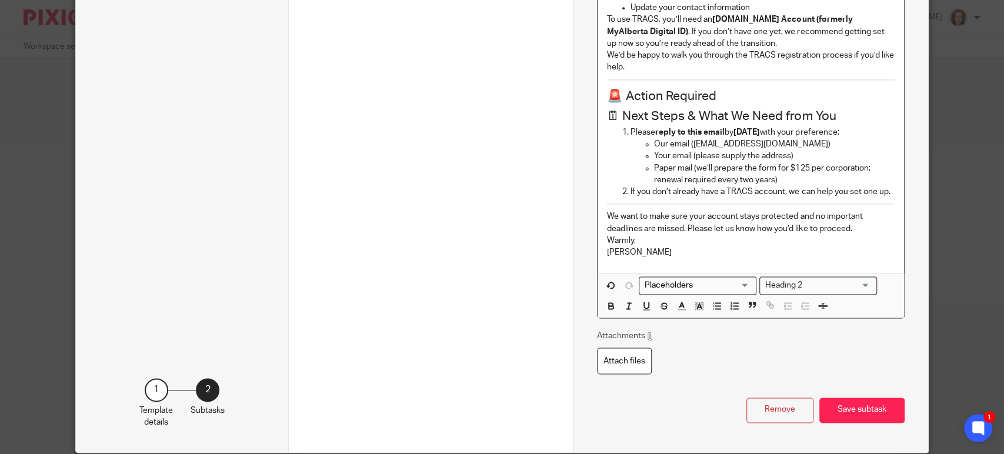
scroll to position [984, 0]
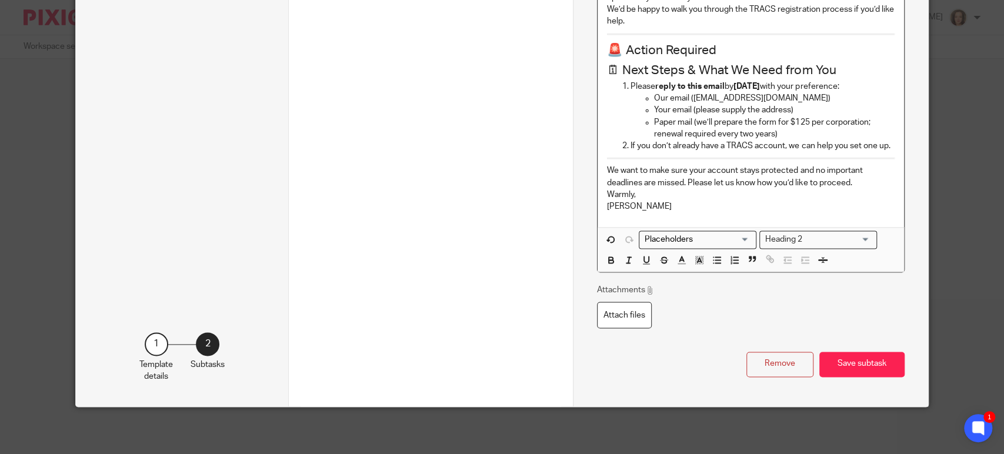
click at [776, 239] on div "Heading 2" at bounding box center [815, 238] width 111 height 15
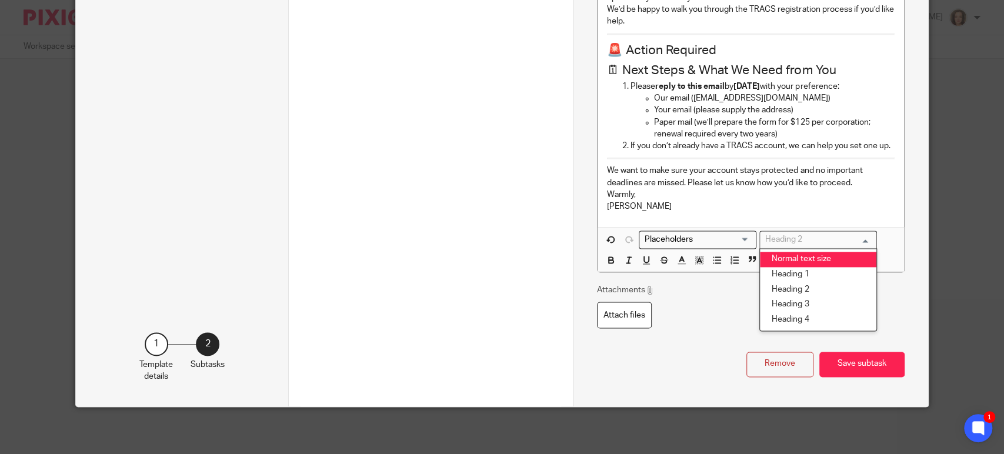
click at [781, 261] on li "Normal text size" at bounding box center [818, 259] width 117 height 15
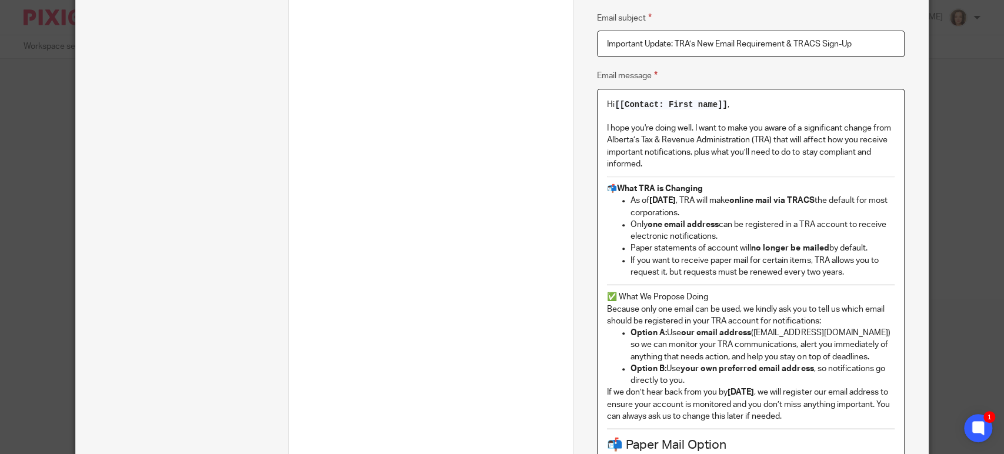
scroll to position [293, 0]
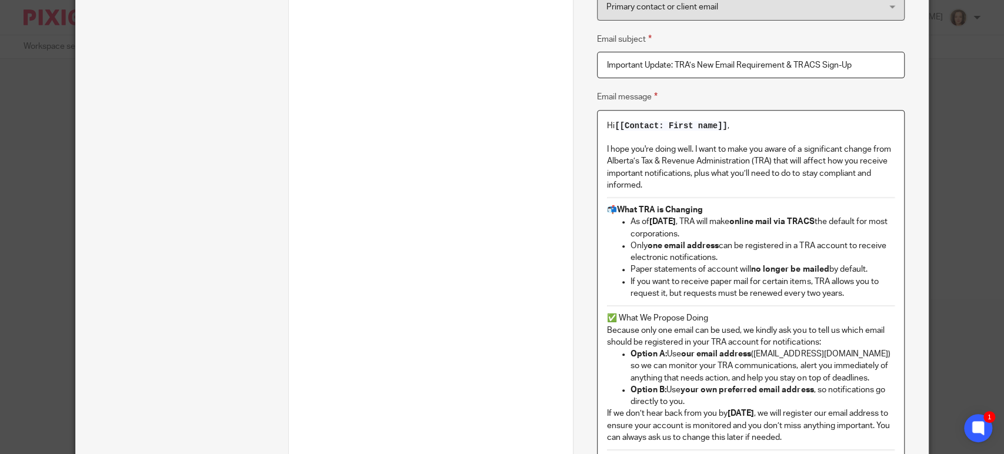
click at [707, 315] on p "✅ What We Propose Doing" at bounding box center [751, 318] width 288 height 12
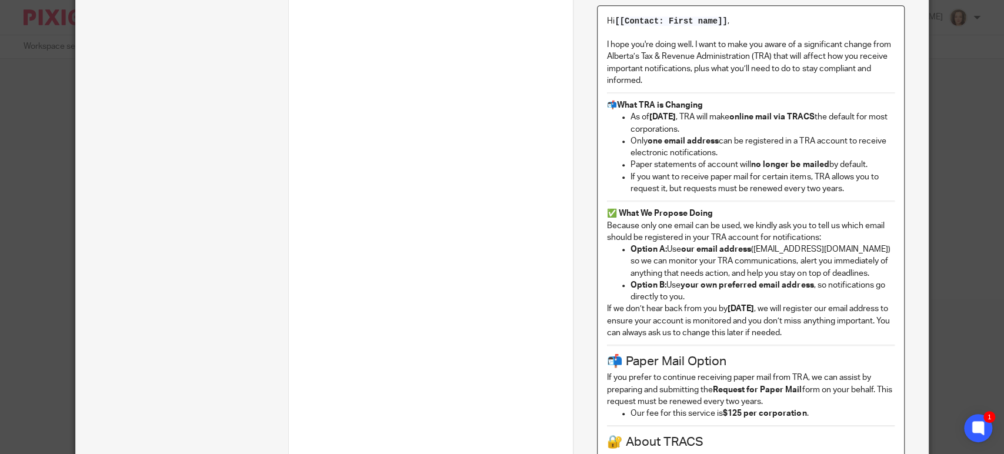
scroll to position [424, 0]
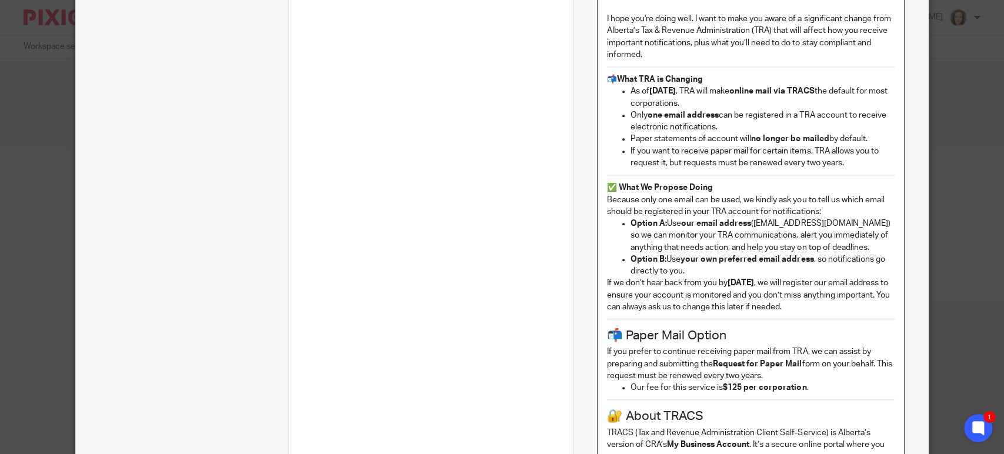
click at [754, 281] on strong "Monday, October 6, 2025" at bounding box center [741, 283] width 26 height 8
click at [728, 284] on strong ", 2025" at bounding box center [739, 283] width 22 height 8
click at [641, 305] on p "If we don’t hear back from you by November 3, 2025 , we will register our email…" at bounding box center [751, 295] width 288 height 36
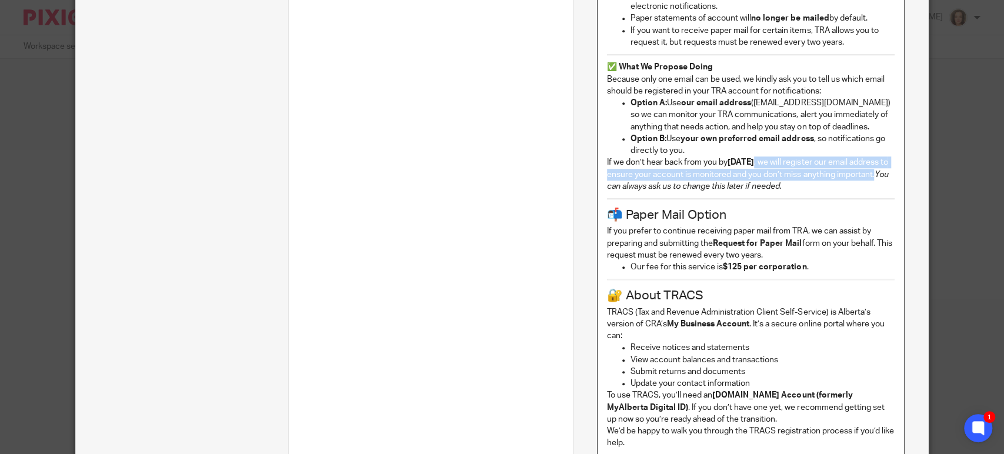
scroll to position [588, 0]
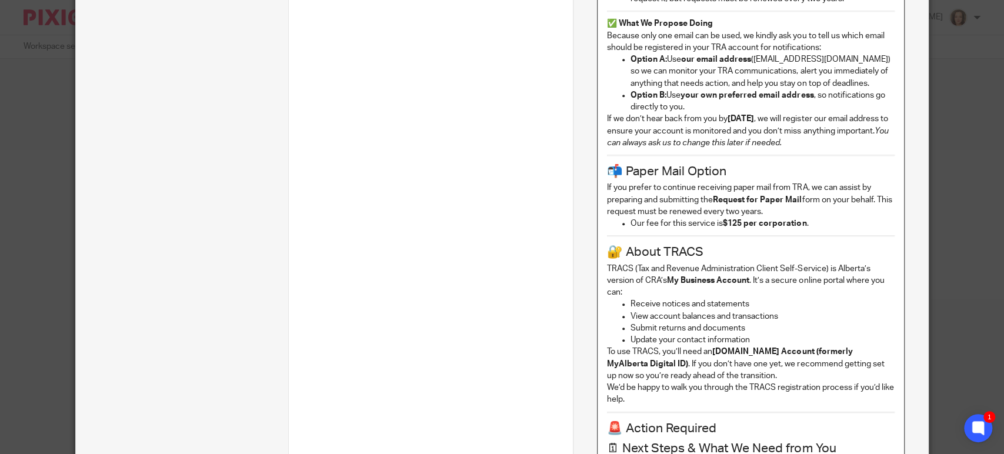
click at [738, 161] on div "Hi [[Contact: First name]] , I hope you're doing well. I want to make you aware…" at bounding box center [751, 211] width 307 height 790
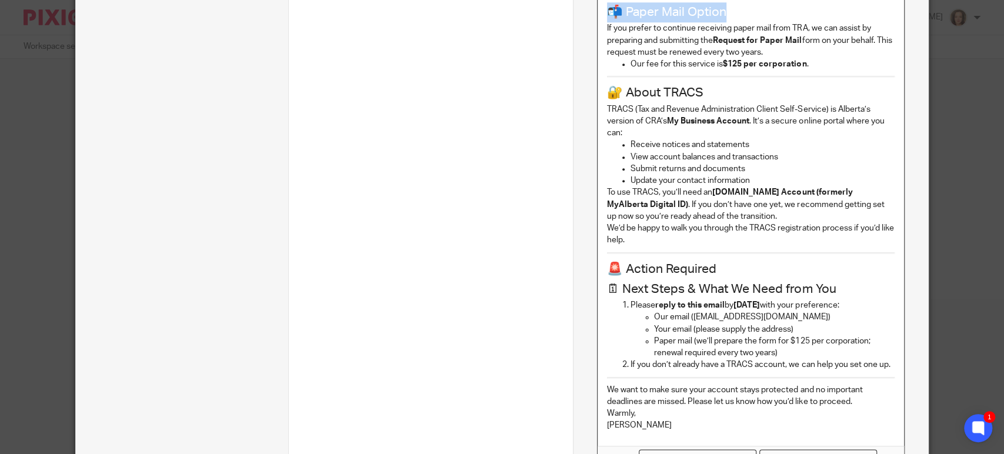
scroll to position [976, 0]
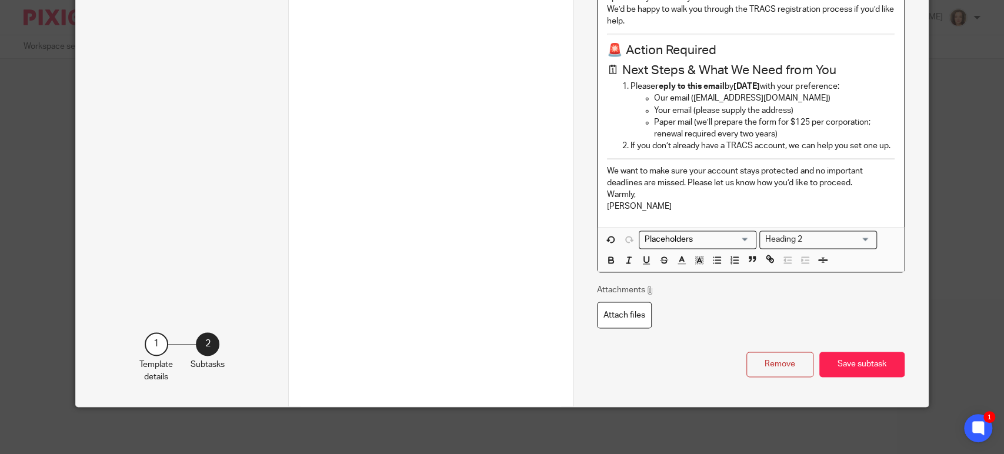
click at [797, 238] on div "Heading 2" at bounding box center [815, 238] width 111 height 15
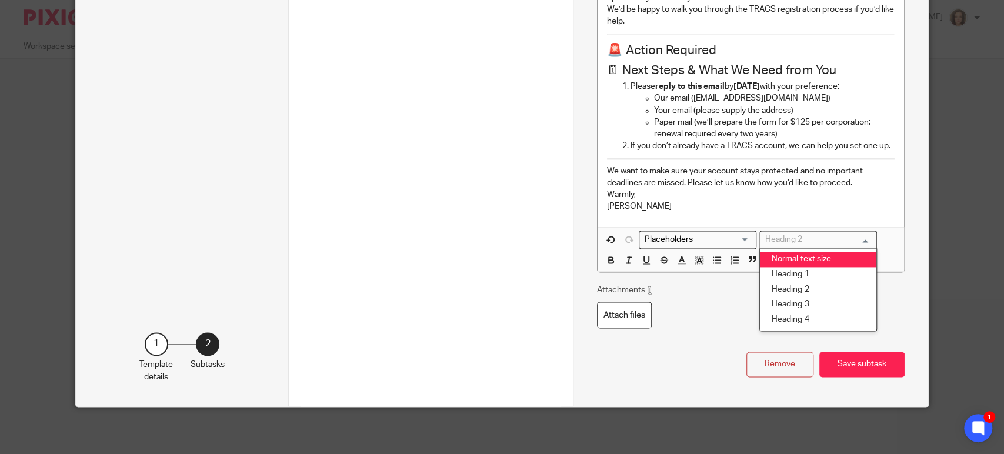
click at [794, 259] on li "Normal text size" at bounding box center [818, 259] width 117 height 15
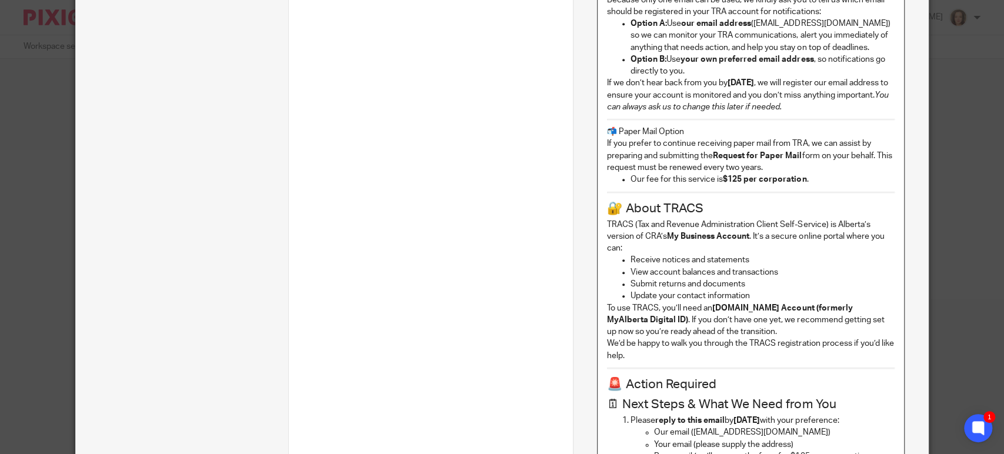
scroll to position [617, 0]
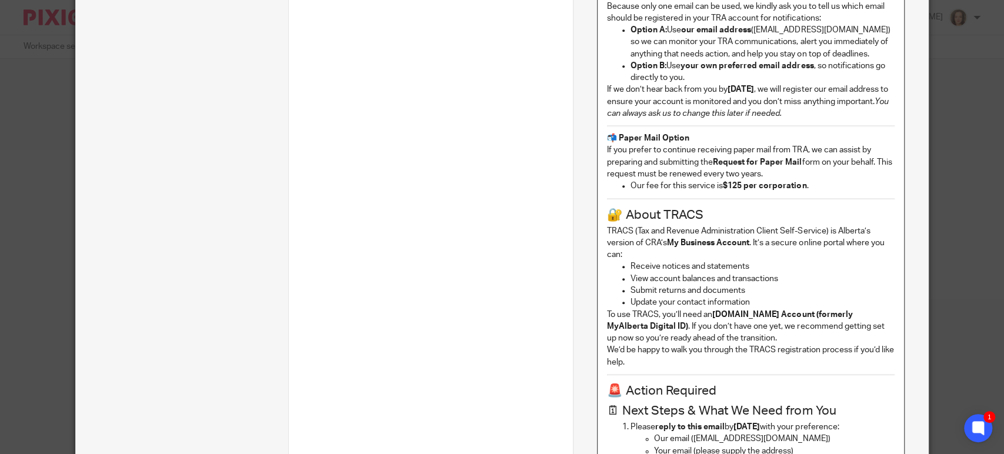
click at [701, 182] on p "Our fee for this service is $125 per corporation ." at bounding box center [763, 186] width 264 height 12
click at [716, 211] on h2 "🔐 About TRACS" at bounding box center [751, 215] width 288 height 20
click at [612, 214] on h2 "🔐 About TRACS" at bounding box center [751, 215] width 288 height 20
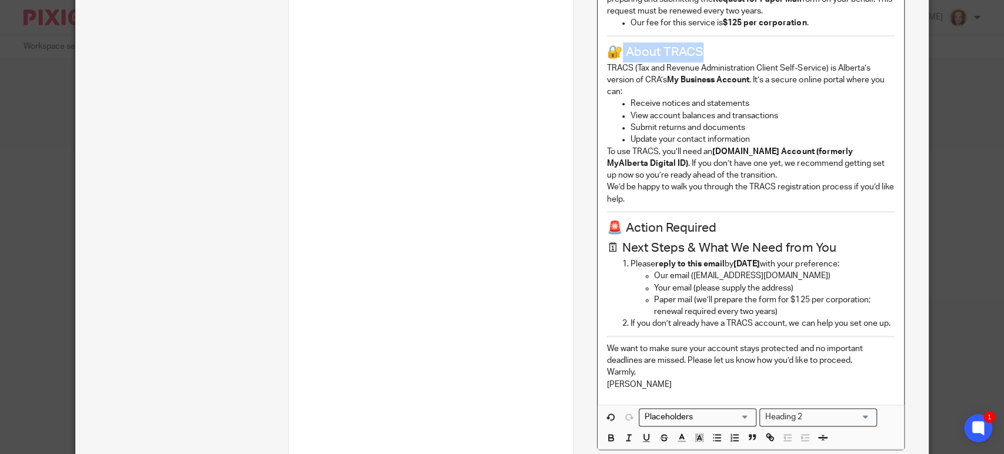
scroll to position [968, 0]
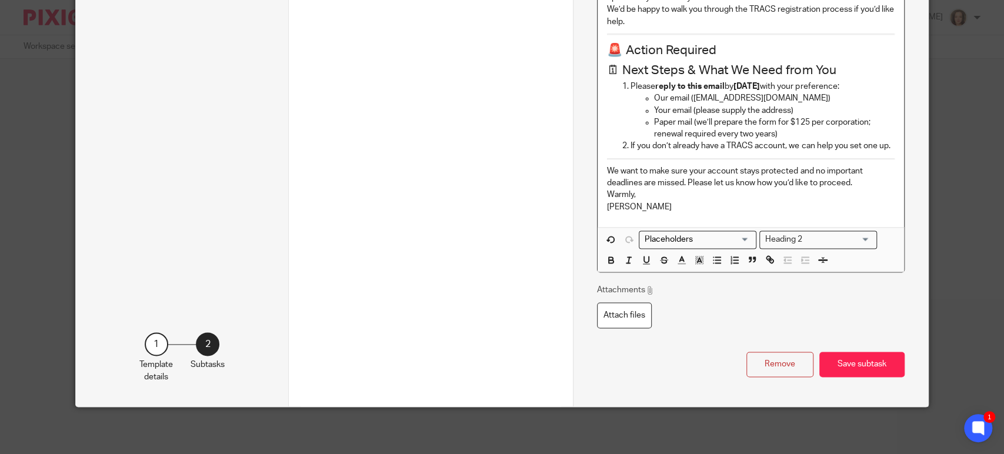
click at [813, 238] on input "Search for option" at bounding box center [838, 240] width 64 height 12
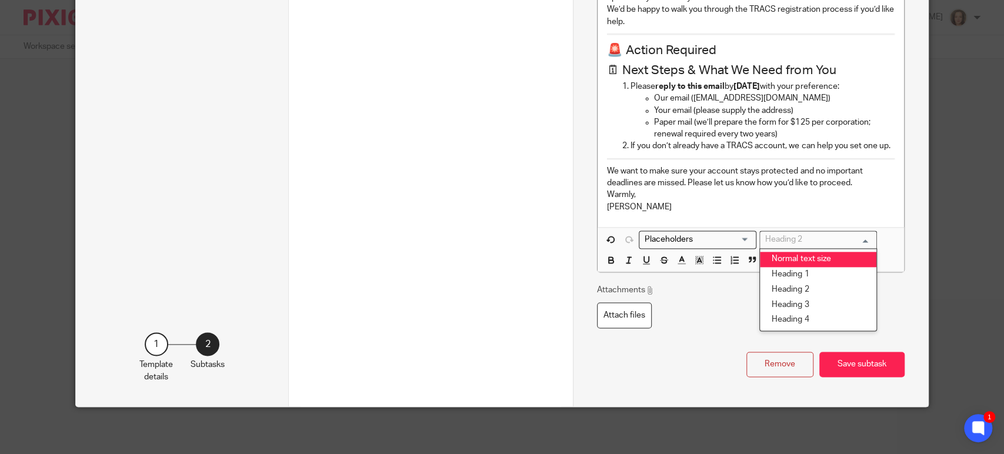
click at [810, 261] on li "Normal text size" at bounding box center [818, 259] width 117 height 15
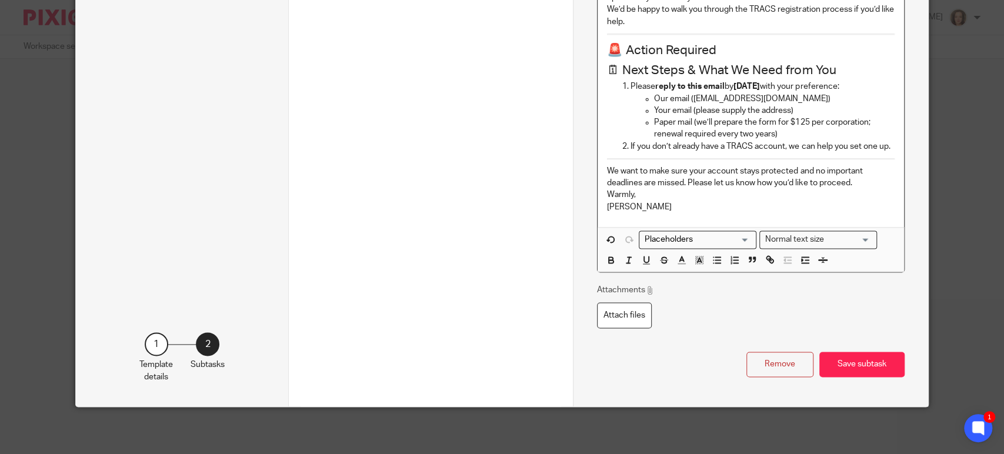
scroll to position [820, 0]
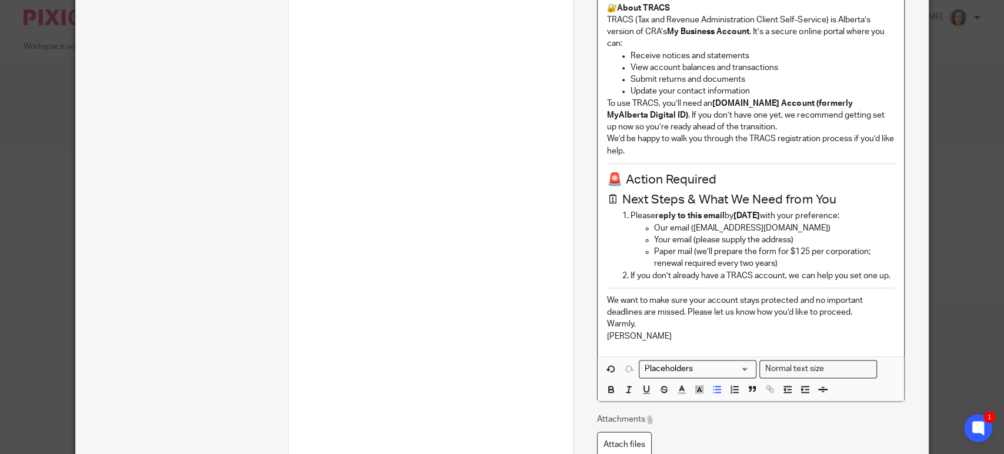
drag, startPoint x: 770, startPoint y: 86, endPoint x: 763, endPoint y: 91, distance: 8.5
click at [770, 87] on p "Update your contact information" at bounding box center [763, 91] width 264 height 12
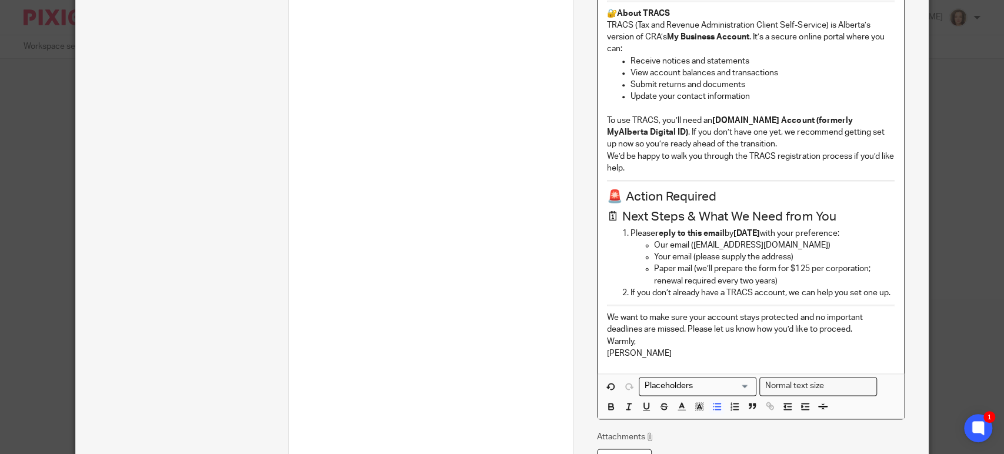
scroll to position [870, 0]
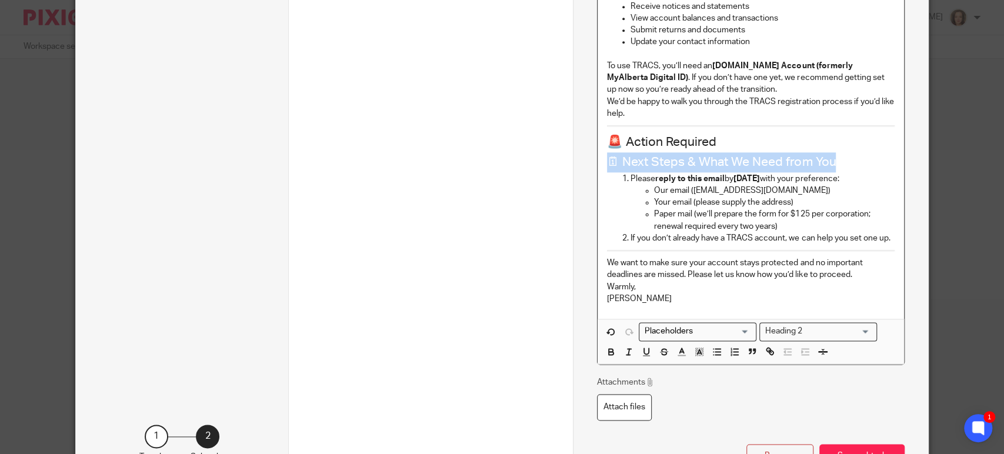
drag, startPoint x: 820, startPoint y: 158, endPoint x: 607, endPoint y: 165, distance: 212.5
click at [607, 165] on h2 "🗓 Next Steps & What We Need from You" at bounding box center [751, 162] width 288 height 20
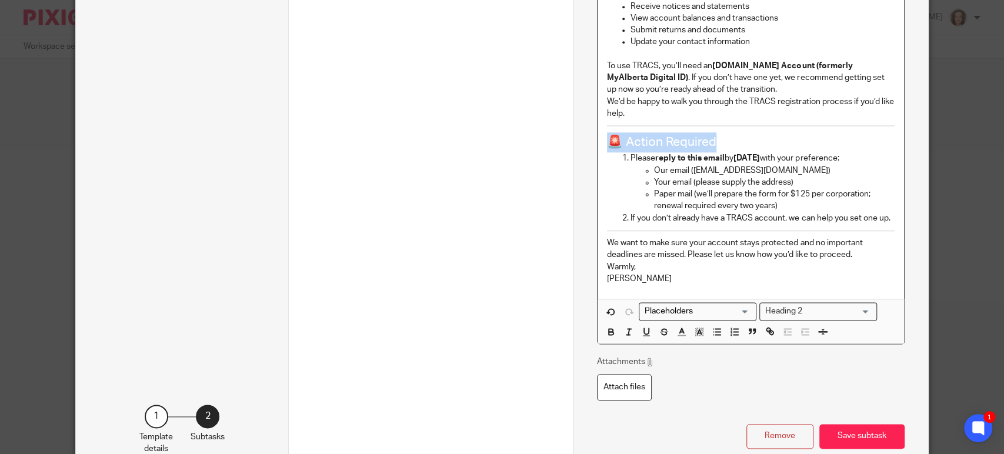
drag, startPoint x: 712, startPoint y: 141, endPoint x: 581, endPoint y: 141, distance: 130.6
click at [800, 318] on div "Heading 2" at bounding box center [815, 310] width 111 height 15
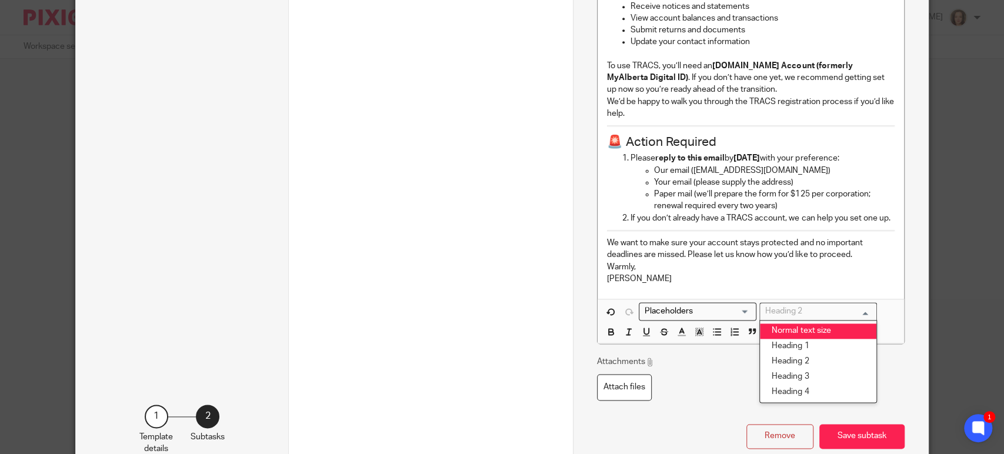
click at [798, 339] on li "Normal text size" at bounding box center [818, 331] width 117 height 15
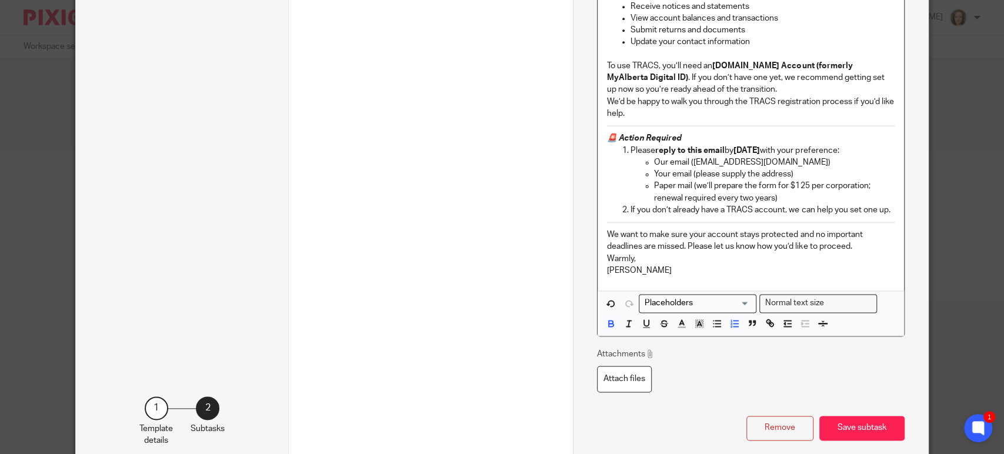
drag, startPoint x: 767, startPoint y: 147, endPoint x: 824, endPoint y: 148, distance: 57.1
click at [760, 148] on strong "Monday, October 6, 2025" at bounding box center [747, 151] width 26 height 8
click at [861, 253] on p "We want to make sure your account stays protected and no important deadlines ar…" at bounding box center [751, 241] width 288 height 24
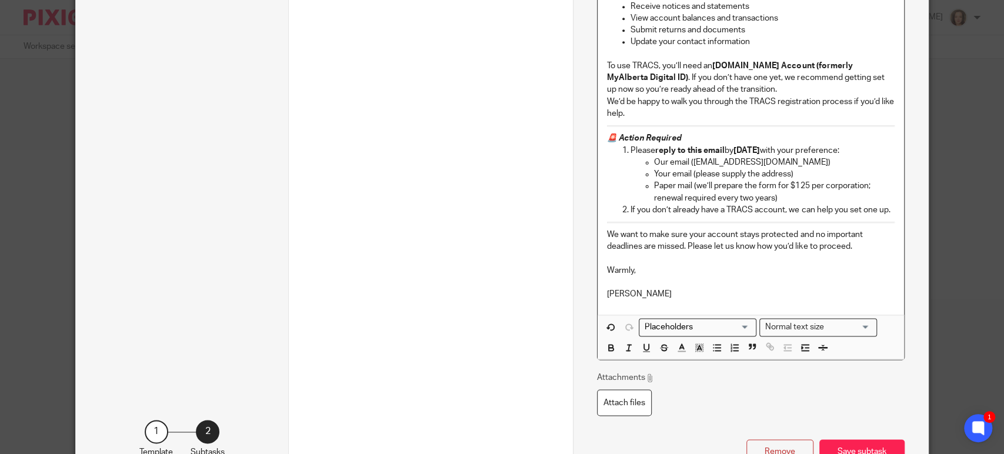
click at [645, 300] on p "Jeanette" at bounding box center [751, 294] width 288 height 12
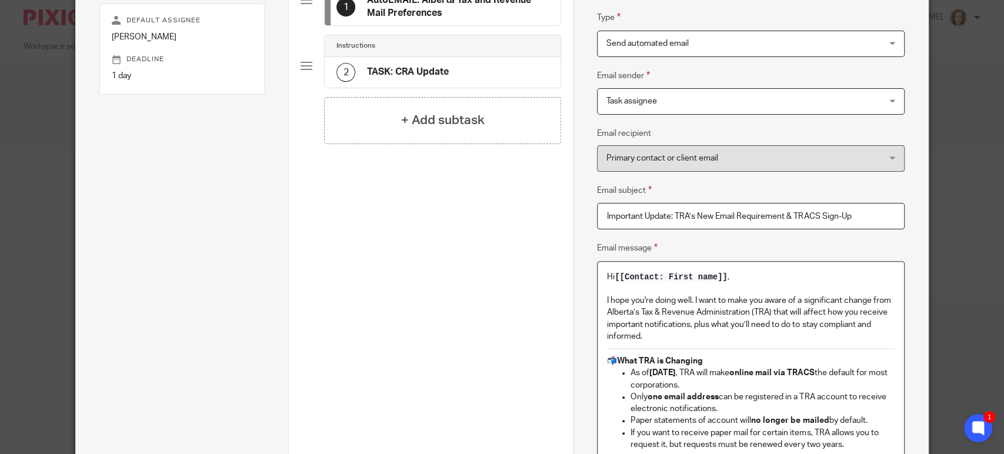
scroll to position [134, 0]
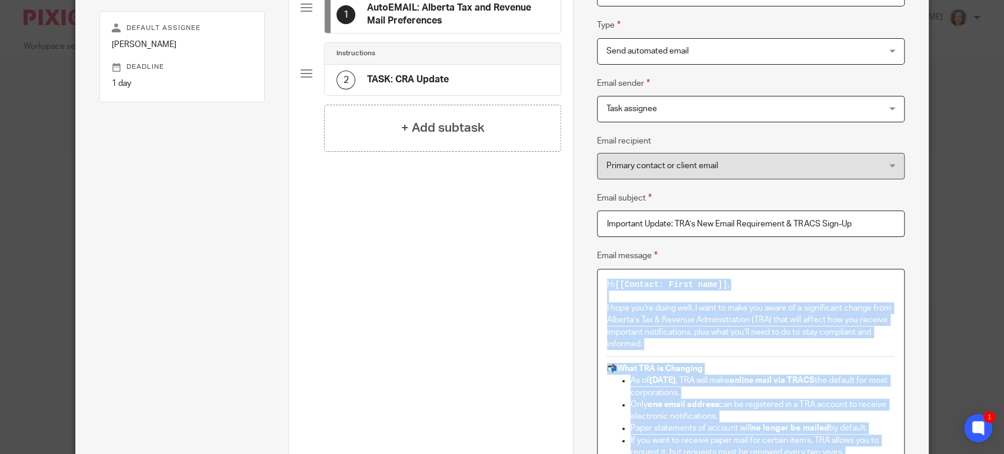
copy div "Hi [[Contact: First name]] , I hope you're doing well. I want to make you aware…"
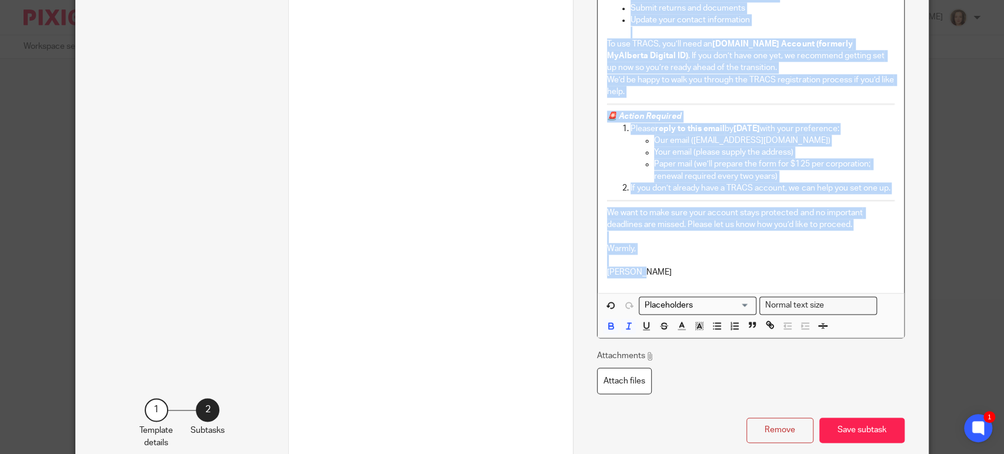
scroll to position [967, 0]
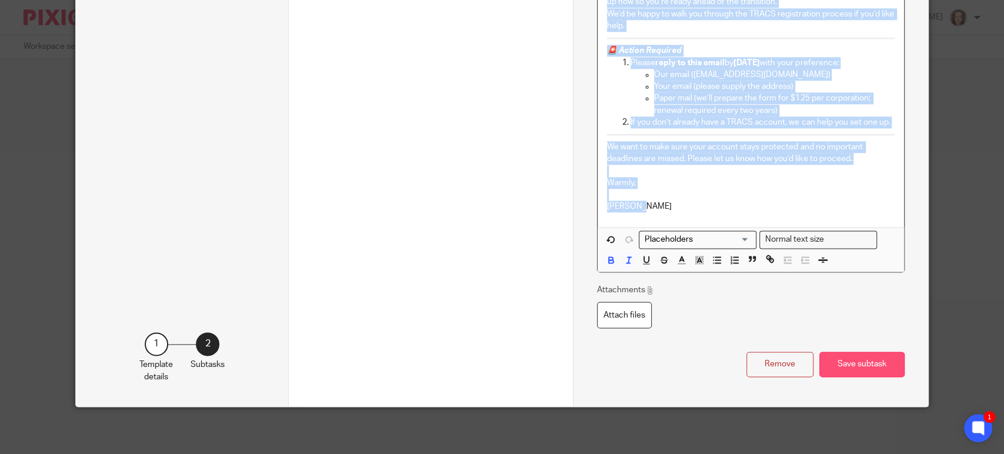
click at [858, 367] on button "Save subtask" at bounding box center [862, 364] width 85 height 25
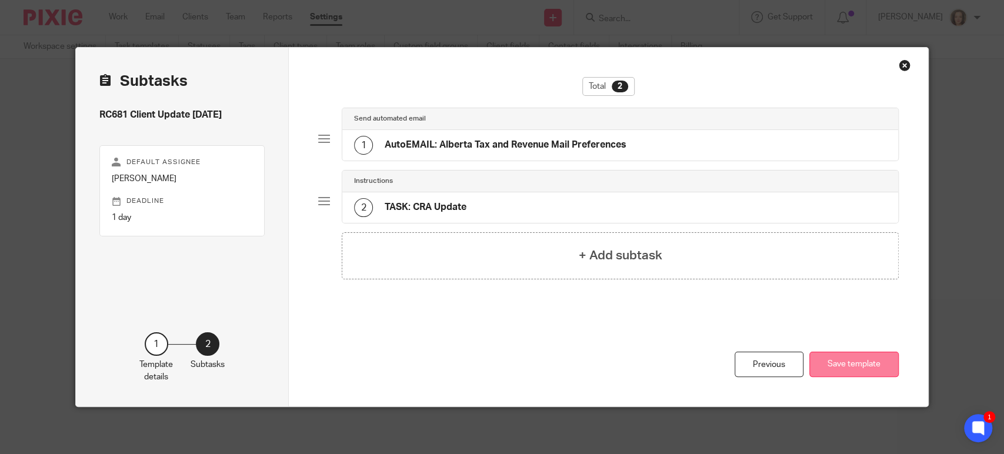
click at [828, 361] on button "Save template" at bounding box center [854, 364] width 89 height 25
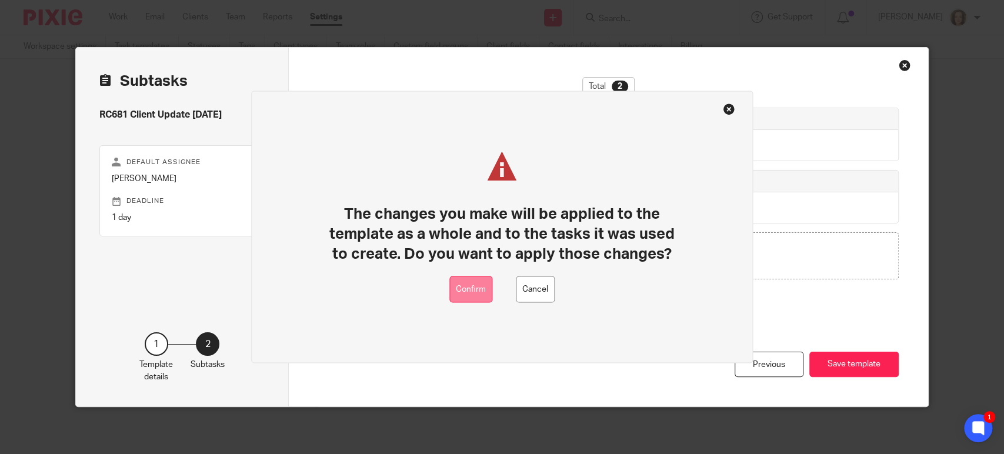
click at [480, 290] on button "Confirm" at bounding box center [471, 290] width 43 height 26
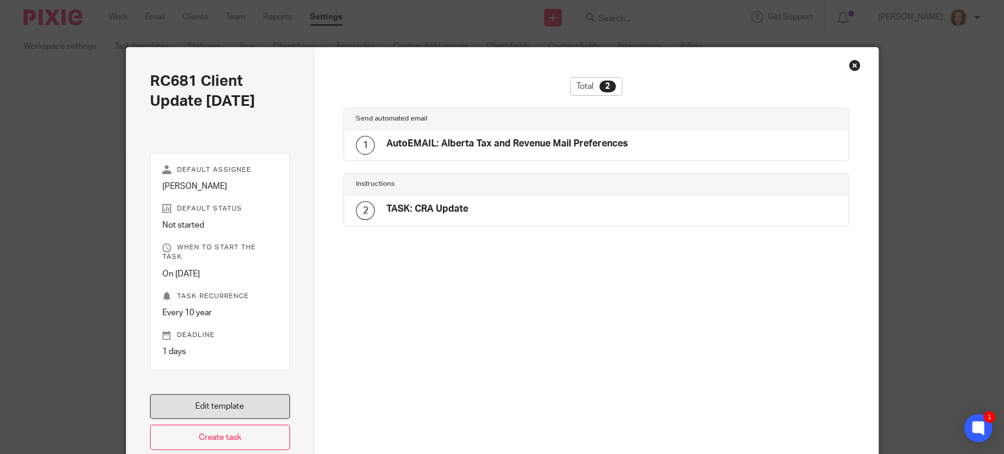
click at [206, 394] on link "Edit template" at bounding box center [220, 406] width 141 height 25
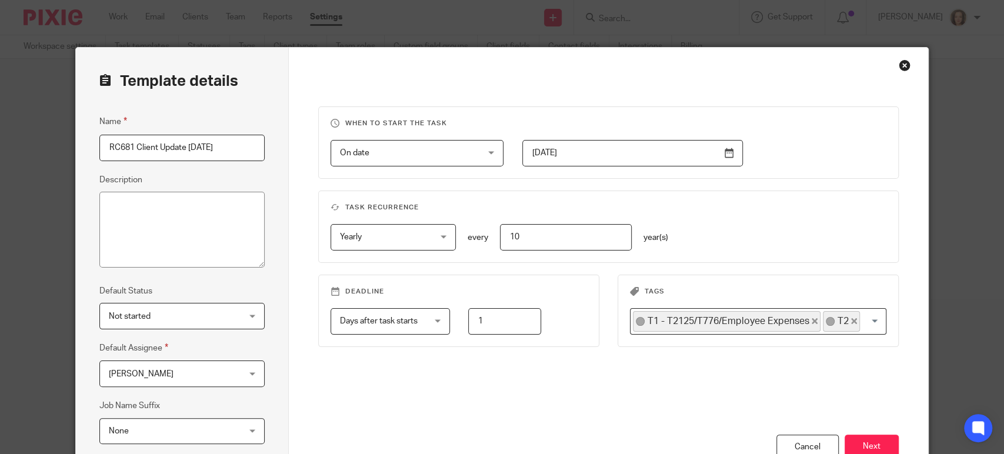
click at [127, 147] on input "RC681 Client Update [DATE]" at bounding box center [181, 148] width 165 height 26
drag, startPoint x: 132, startPoint y: 145, endPoint x: 56, endPoint y: 145, distance: 75.9
click at [56, 145] on div "Template details Name RC681 Client Update [DATE] Description Default Status Not…" at bounding box center [502, 227] width 1004 height 454
drag, startPoint x: 189, startPoint y: 146, endPoint x: 200, endPoint y: 149, distance: 11.7
click at [191, 147] on input "TRA mail Client Update [DATE]" at bounding box center [181, 148] width 165 height 26
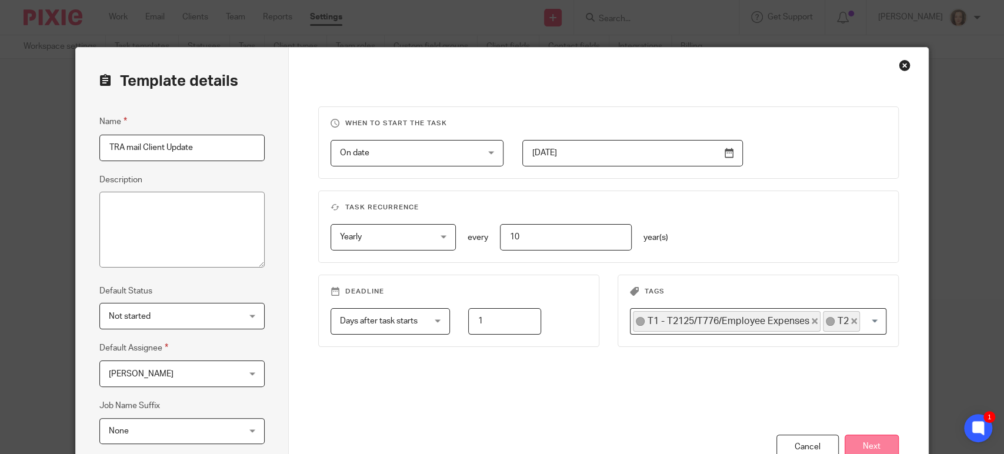
type input "TRA mail Client Update"
click at [858, 441] on button "Next" at bounding box center [872, 447] width 54 height 25
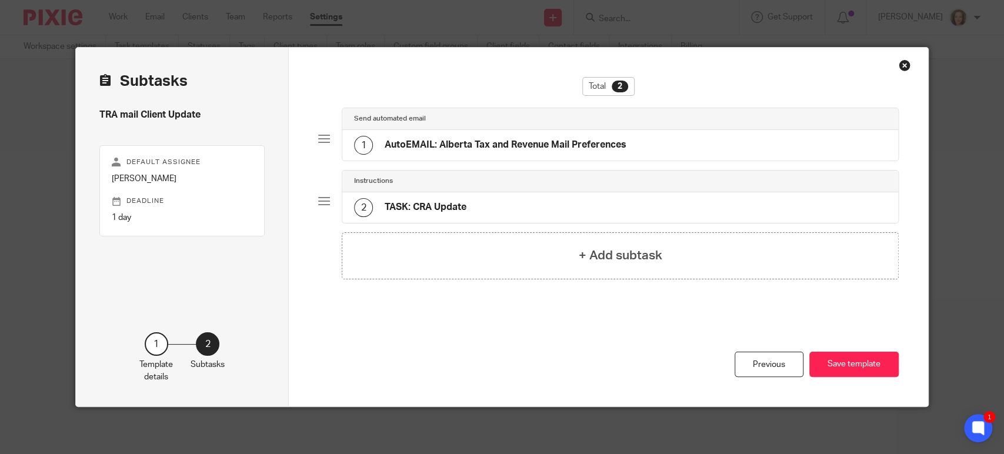
click at [486, 140] on h4 "AutoEMAIL: Alberta Tax and Revenue Mail Preferences" at bounding box center [506, 145] width 242 height 12
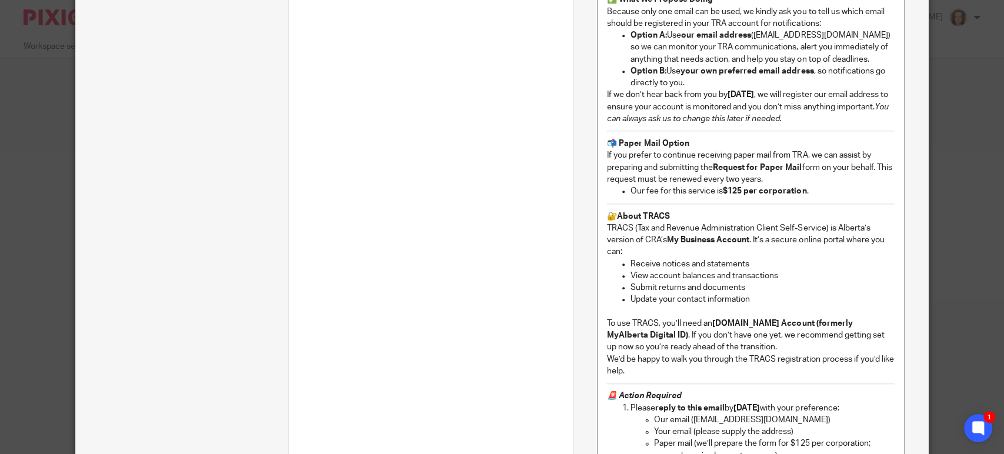
scroll to position [833, 0]
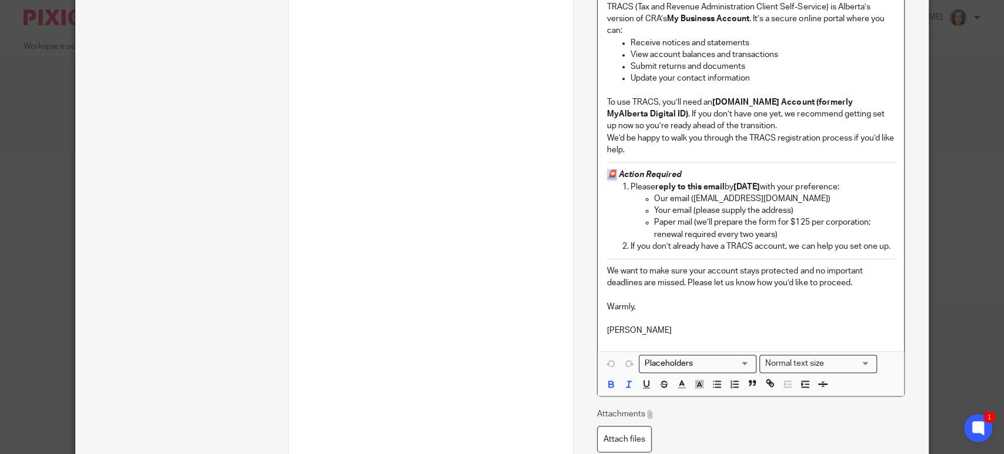
drag, startPoint x: 609, startPoint y: 173, endPoint x: 601, endPoint y: 173, distance: 7.6
drag, startPoint x: 683, startPoint y: 228, endPoint x: 684, endPoint y: 244, distance: 15.3
click at [683, 229] on p "Paper mail (we’ll prepare the form for $125 per corporation; renewal required e…" at bounding box center [774, 229] width 241 height 24
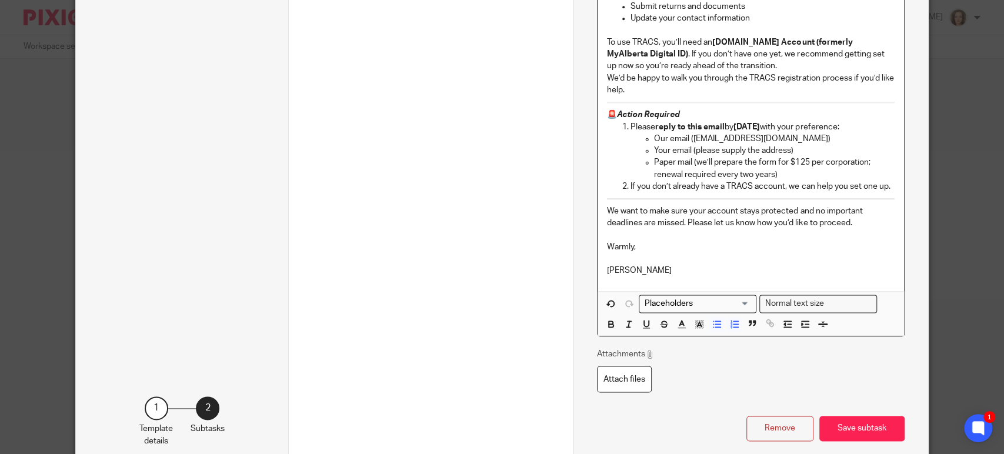
scroll to position [967, 0]
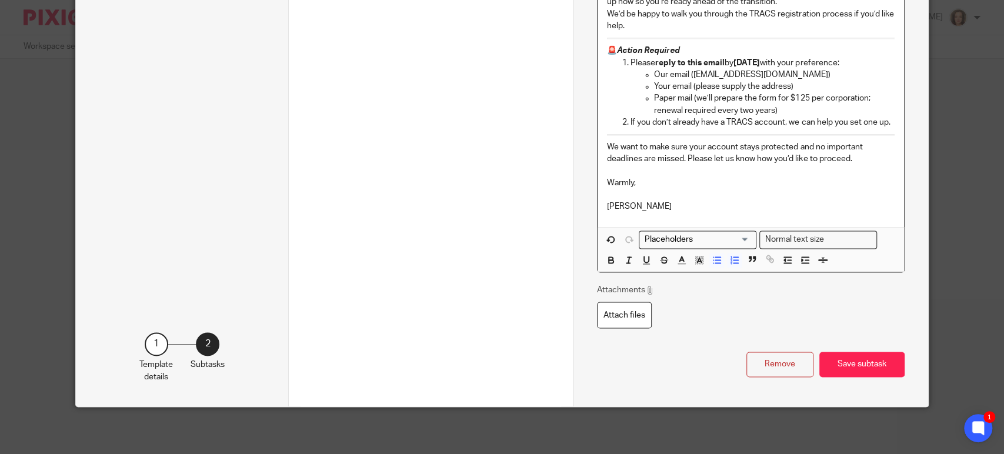
click at [850, 356] on button "Save subtask" at bounding box center [862, 364] width 85 height 25
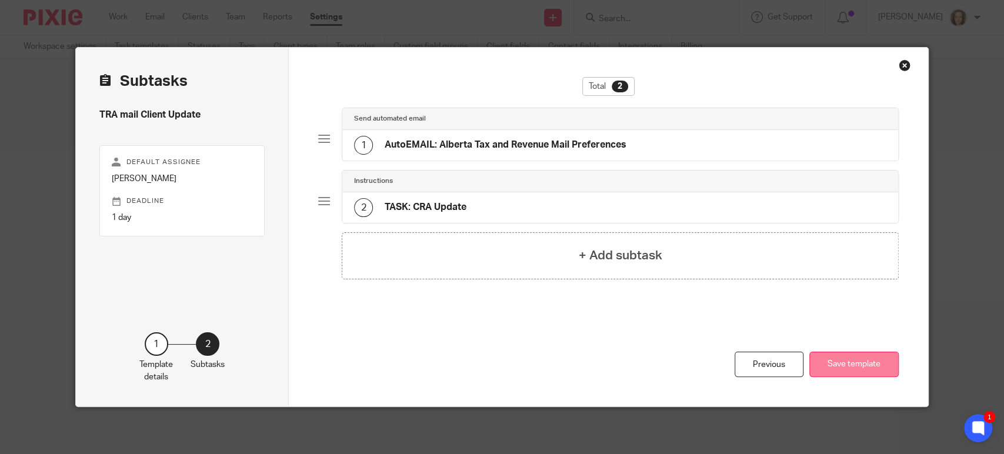
click at [844, 362] on button "Save template" at bounding box center [854, 364] width 89 height 25
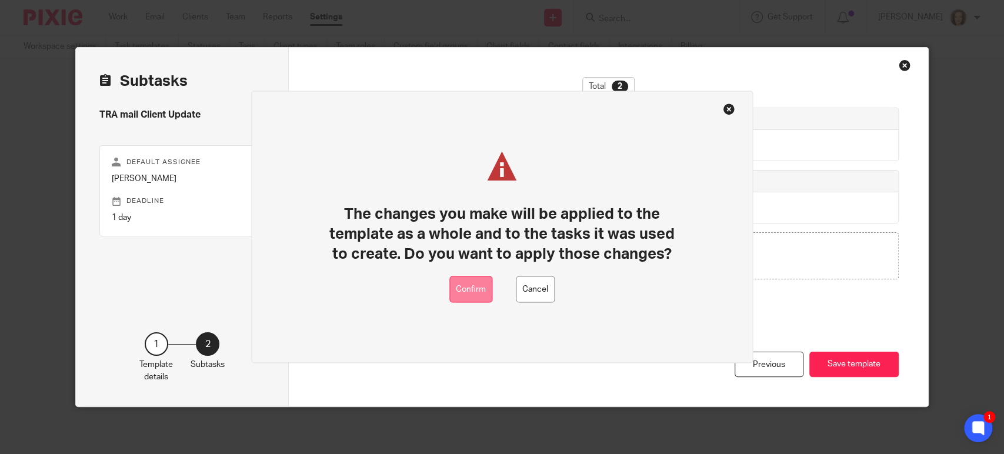
click at [465, 293] on button "Confirm" at bounding box center [471, 290] width 43 height 26
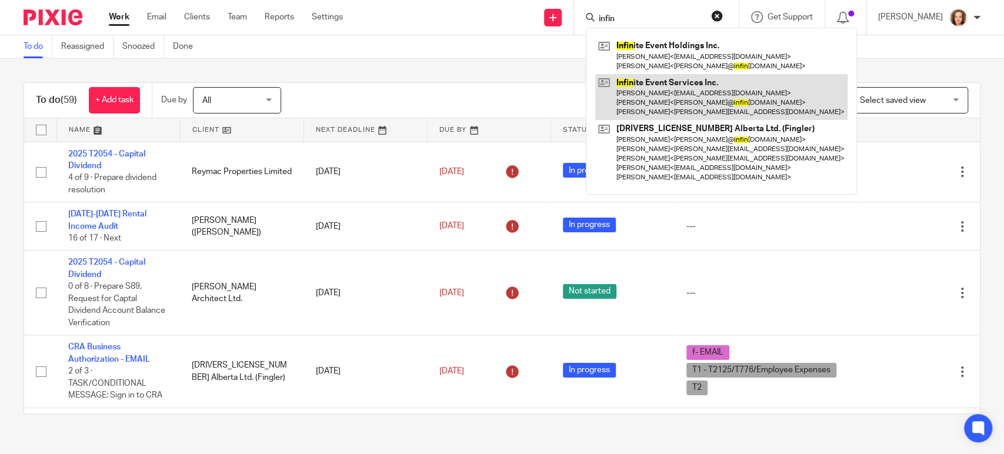
type input "infin"
click at [688, 98] on link at bounding box center [721, 97] width 252 height 46
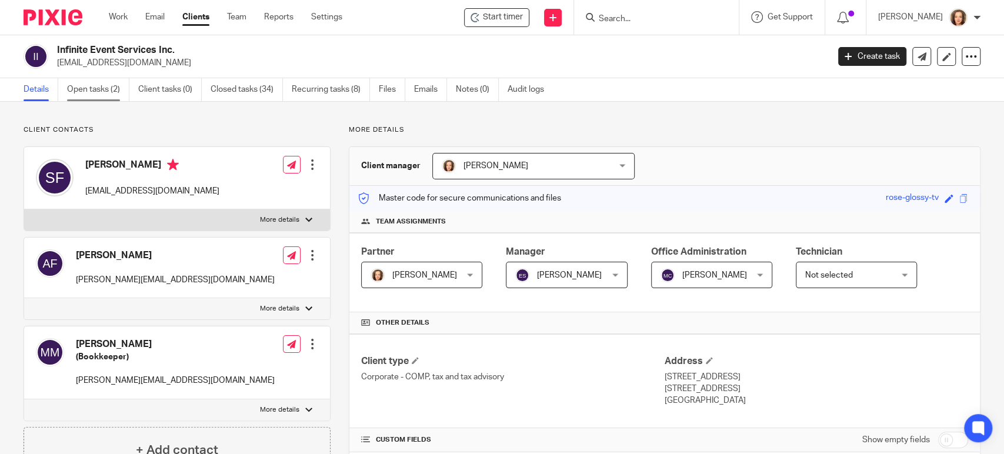
click at [100, 91] on link "Open tasks (2)" at bounding box center [98, 89] width 62 height 23
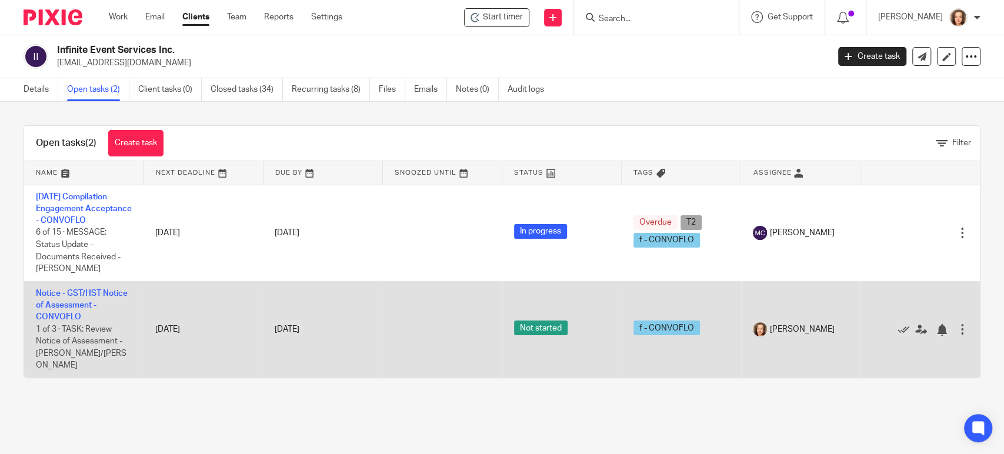
click at [85, 300] on td "Notice - GST/HST Notice of Assessment - CONVOFLO 1 of 3 · TASK: Review Notice o…" at bounding box center [83, 329] width 119 height 96
click at [88, 303] on link "Notice - GST/HST Notice of Assessment - CONVOFLO" at bounding box center [82, 305] width 92 height 32
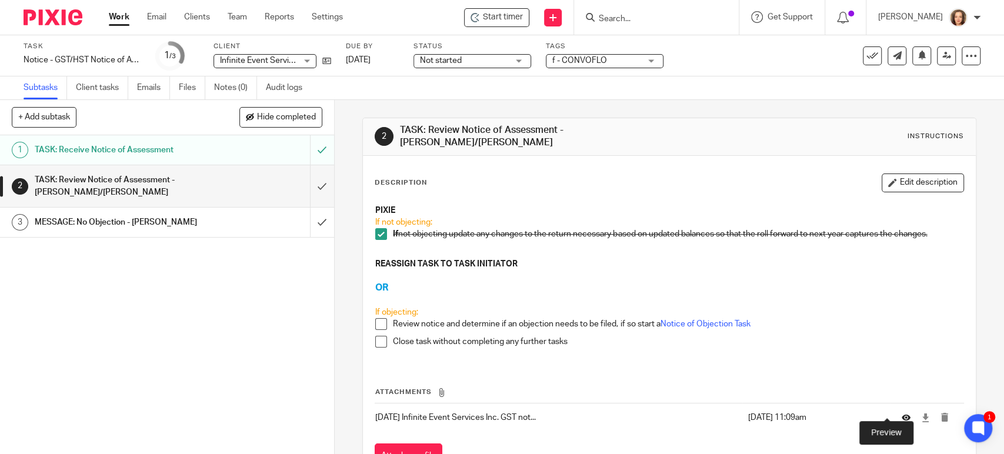
click at [902, 414] on icon at bounding box center [906, 418] width 9 height 9
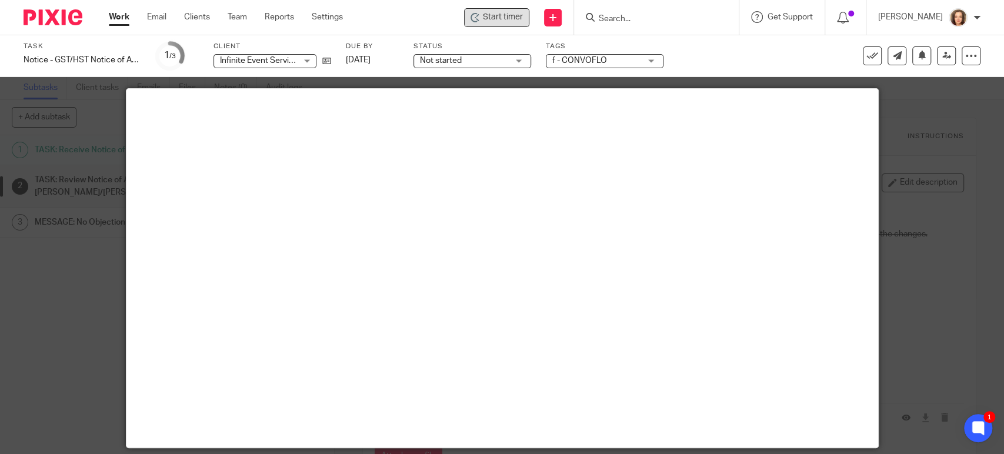
click at [514, 18] on span "Start timer" at bounding box center [503, 17] width 40 height 12
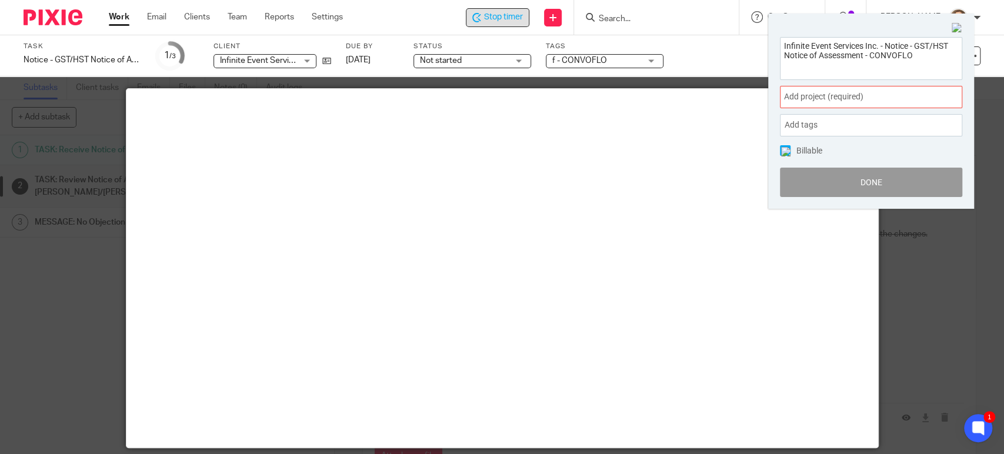
drag, startPoint x: 807, startPoint y: 24, endPoint x: 733, endPoint y: 8, distance: 75.9
click at [734, 8] on body "Work Email Clients Team Reports Settings Work Email Clients Team Reports Settin…" at bounding box center [502, 227] width 1004 height 454
click at [957, 24] on img at bounding box center [957, 28] width 11 height 11
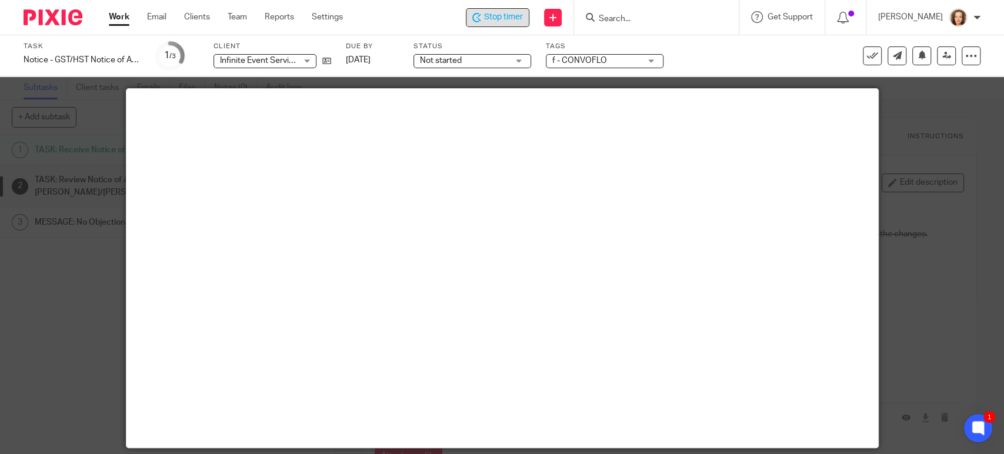
click at [904, 278] on div at bounding box center [502, 227] width 1004 height 454
click at [48, 268] on div at bounding box center [502, 227] width 1004 height 454
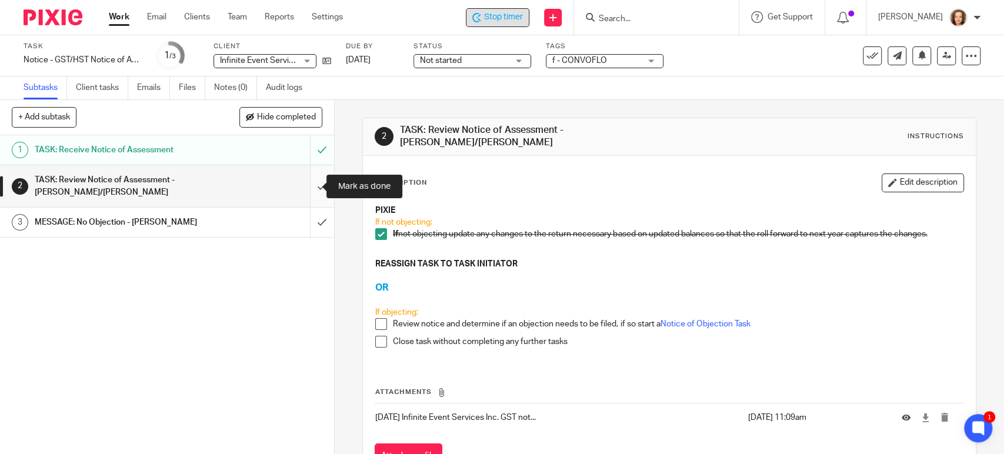
click at [309, 184] on input "submit" at bounding box center [167, 186] width 334 height 42
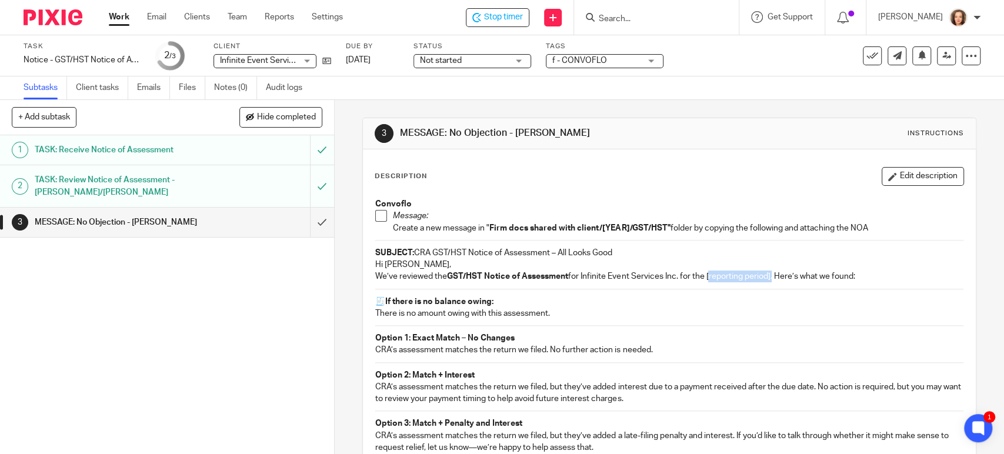
drag, startPoint x: 705, startPoint y: 277, endPoint x: 770, endPoint y: 278, distance: 64.7
click at [770, 278] on p "We’ve reviewed the GST/HST Notice of Assessment for Infinite Event Services Inc…" at bounding box center [669, 277] width 588 height 12
click at [886, 175] on button "Edit description" at bounding box center [923, 176] width 82 height 19
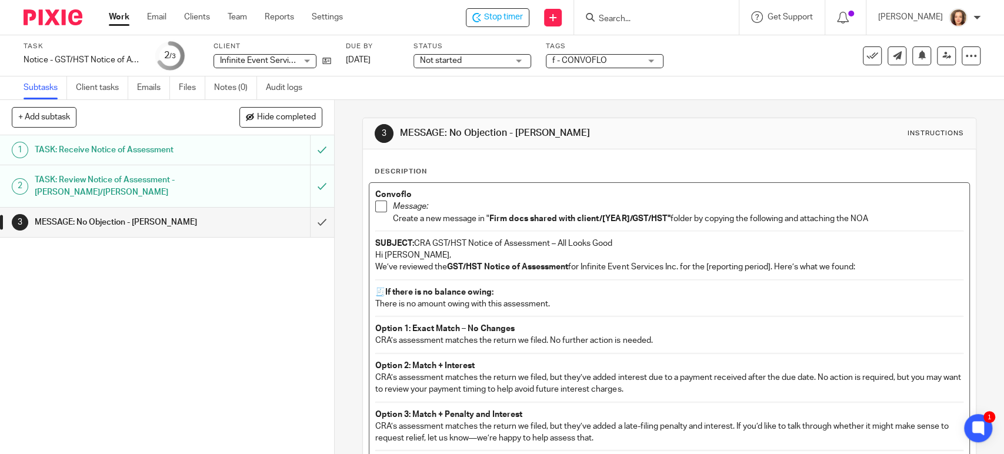
click at [597, 220] on strong "Firm docs shared with client/[YEAR]/GST/HST"" at bounding box center [580, 219] width 181 height 8
click at [624, 217] on strong "Firm docs shared with client/[YEAR]/GST/HST"" at bounding box center [580, 219] width 181 height 8
drag, startPoint x: 704, startPoint y: 265, endPoint x: 759, endPoint y: 267, distance: 54.7
click at [764, 266] on p "We’ve reviewed the GST/HST Notice of Assessment for Infinite Event Services Inc…" at bounding box center [669, 267] width 588 height 12
click at [758, 267] on p "We’ve reviewed the GST/HST Notice of Assessment for Infinite Event Services Inc…" at bounding box center [669, 267] width 588 height 12
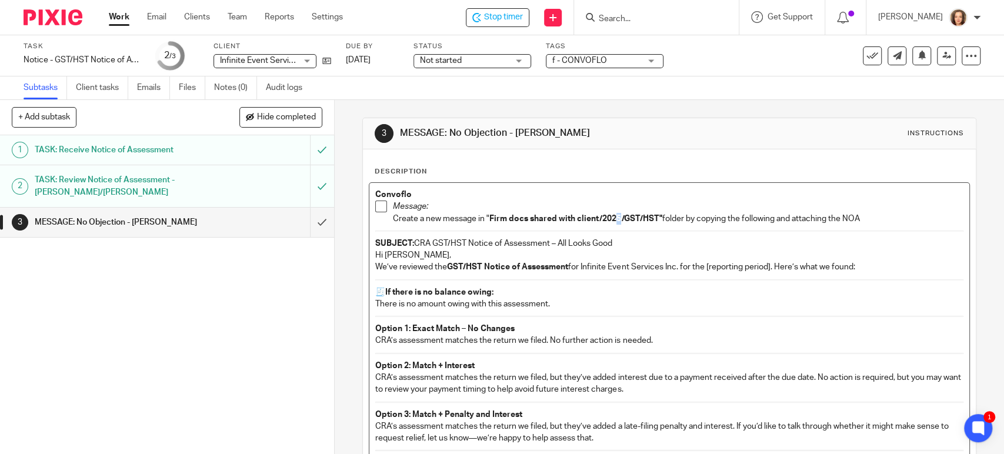
click at [617, 219] on strong "Firm docs shared with client/2025/GST/HST"" at bounding box center [576, 219] width 172 height 8
drag, startPoint x: 711, startPoint y: 267, endPoint x: 770, endPoint y: 268, distance: 58.9
click at [770, 268] on p "We’ve reviewed the GST/HST Notice of Assessment for Infinite Event Services Inc…" at bounding box center [669, 267] width 588 height 12
click at [521, 265] on strong "GST/HST Notice of Assessment" at bounding box center [507, 267] width 121 height 8
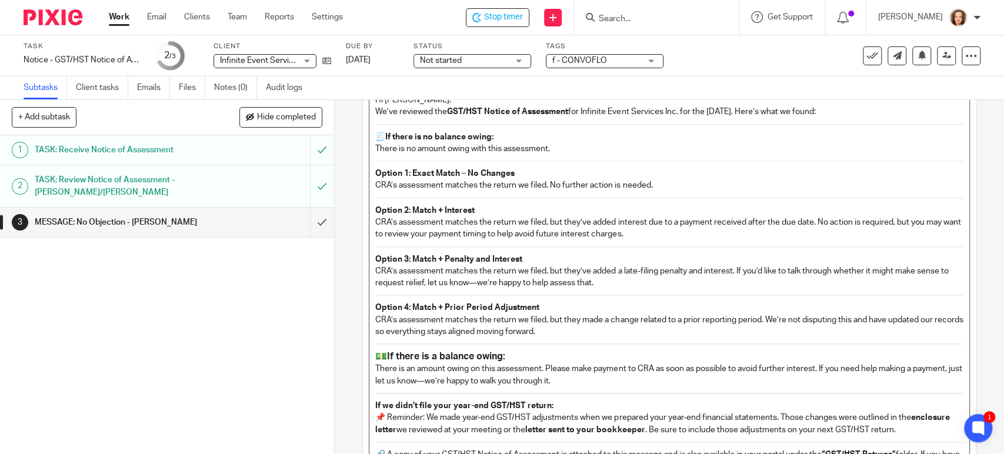
scroll to position [279, 0]
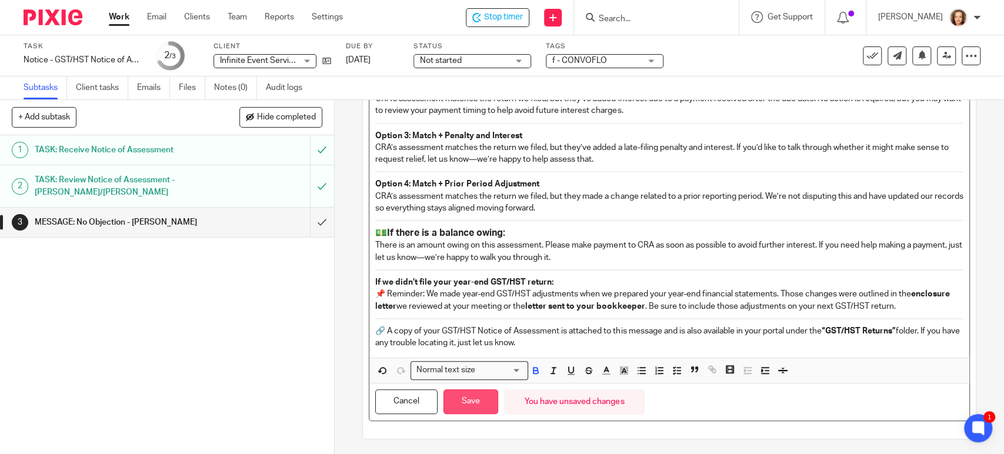
click at [465, 407] on button "Save" at bounding box center [471, 402] width 55 height 25
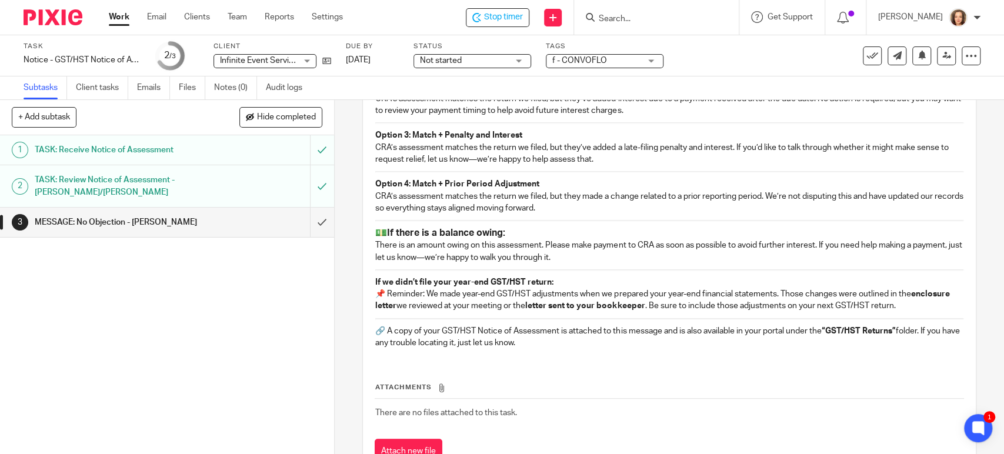
click at [197, 184] on h1 "TASK: Review Notice of Assessment - [PERSON_NAME]/[PERSON_NAME]" at bounding box center [123, 186] width 176 height 30
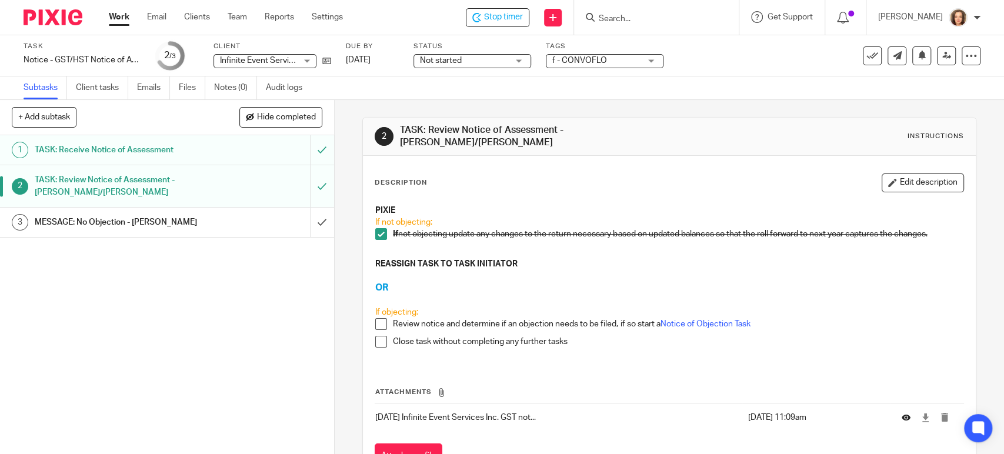
scroll to position [44, 0]
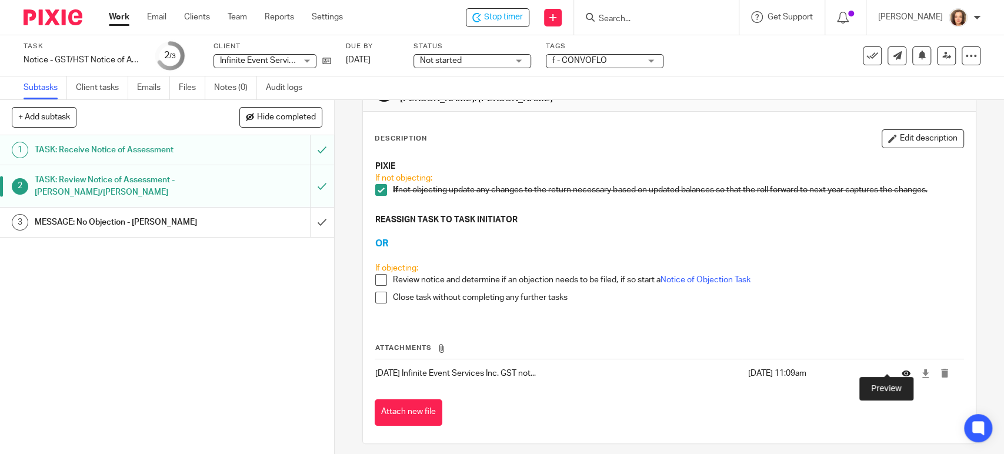
click at [902, 370] on icon at bounding box center [906, 374] width 9 height 9
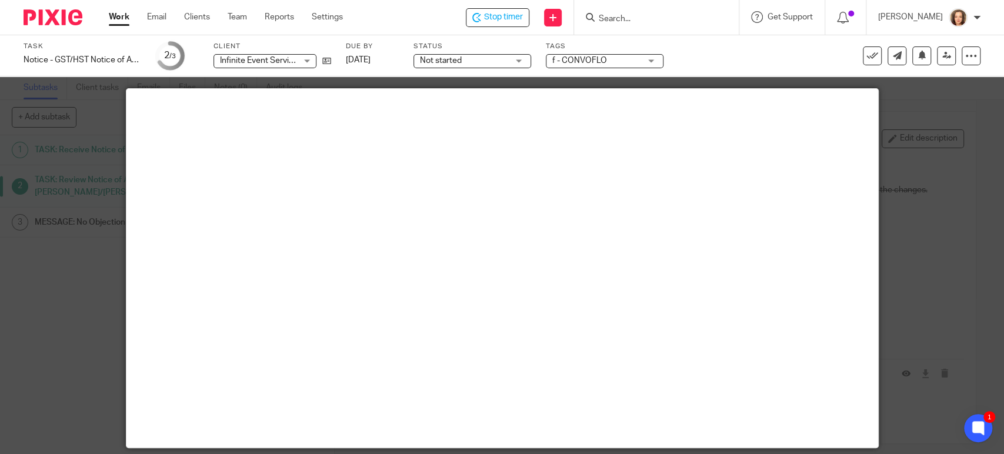
click at [71, 277] on div at bounding box center [502, 227] width 1004 height 454
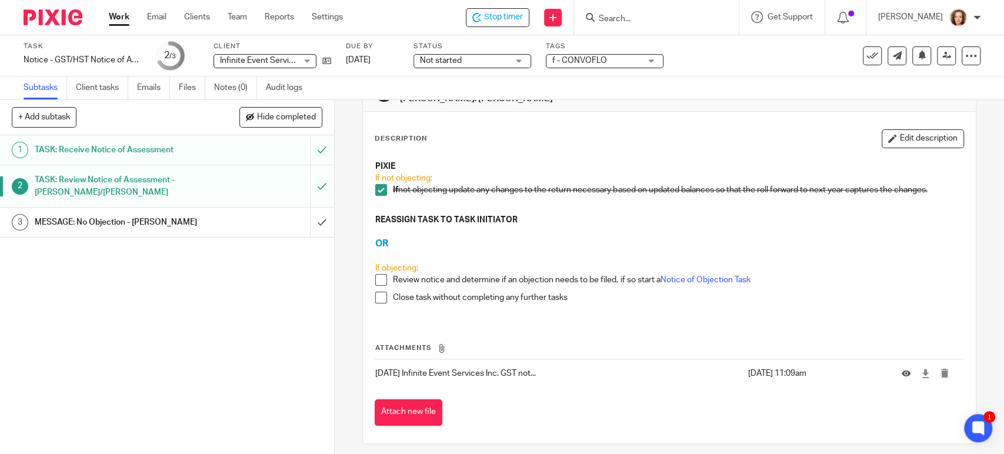
click at [202, 224] on div "MESSAGE: No Objection - [PERSON_NAME]" at bounding box center [167, 223] width 264 height 18
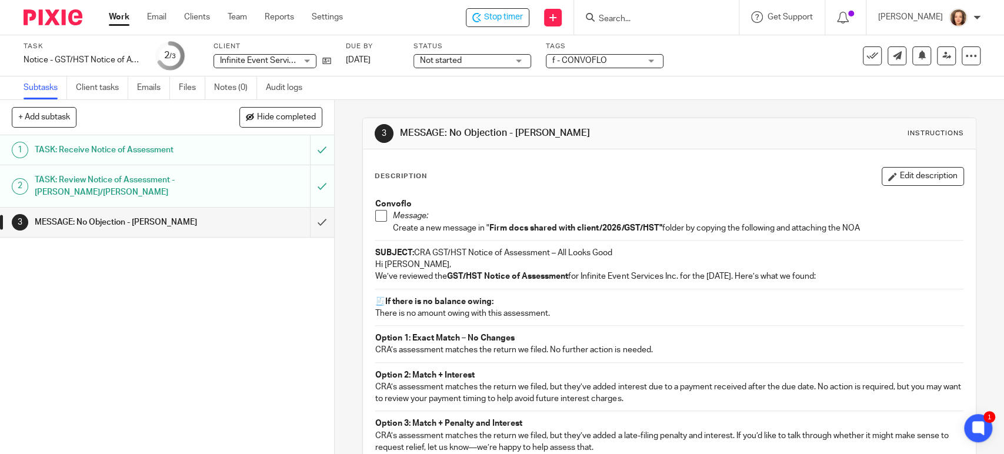
click at [521, 279] on strong "GST/HST Notice of Assessment" at bounding box center [507, 276] width 121 height 8
drag, startPoint x: 516, startPoint y: 274, endPoint x: 609, endPoint y: 258, distance: 94.4
click at [520, 273] on strong "GST/HST Notice of Assessment" at bounding box center [507, 276] width 121 height 8
click at [911, 174] on button "Edit description" at bounding box center [923, 176] width 82 height 19
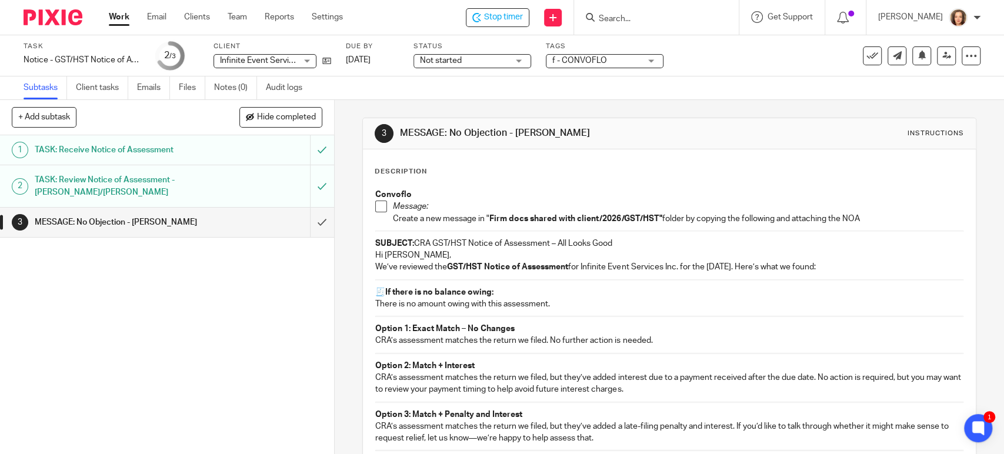
click at [570, 269] on p "We’ve reviewed the GST/HST Notice of Assessment for Infinite Event Services Inc…" at bounding box center [669, 267] width 588 height 12
click at [519, 267] on strong "GST/HST Notice of Assessment" at bounding box center [507, 267] width 121 height 8
drag, startPoint x: 510, startPoint y: 291, endPoint x: 365, endPoint y: 284, distance: 144.3
click at [370, 284] on div "Convoflo Message: Create a new message in " Firm docs shared with client/2026/G…" at bounding box center [670, 410] width 600 height 454
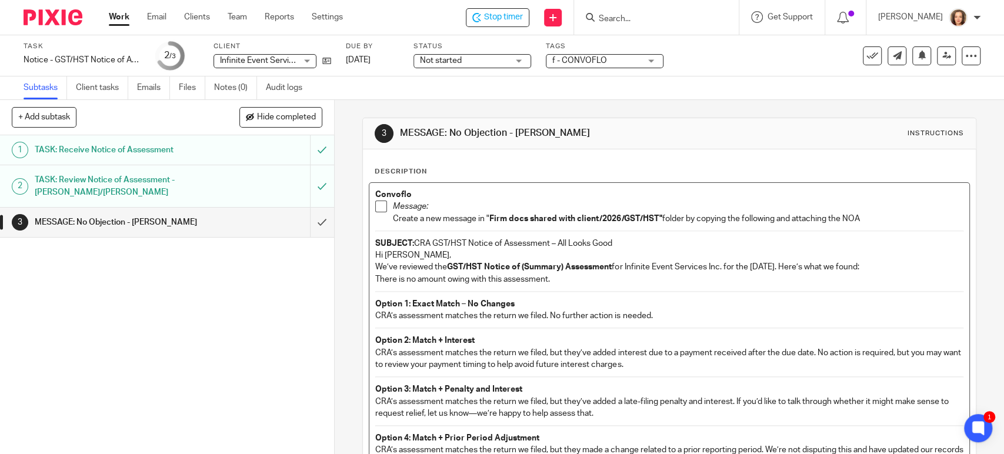
click at [551, 279] on p "There is no amount owing with this assessment." at bounding box center [669, 280] width 588 height 12
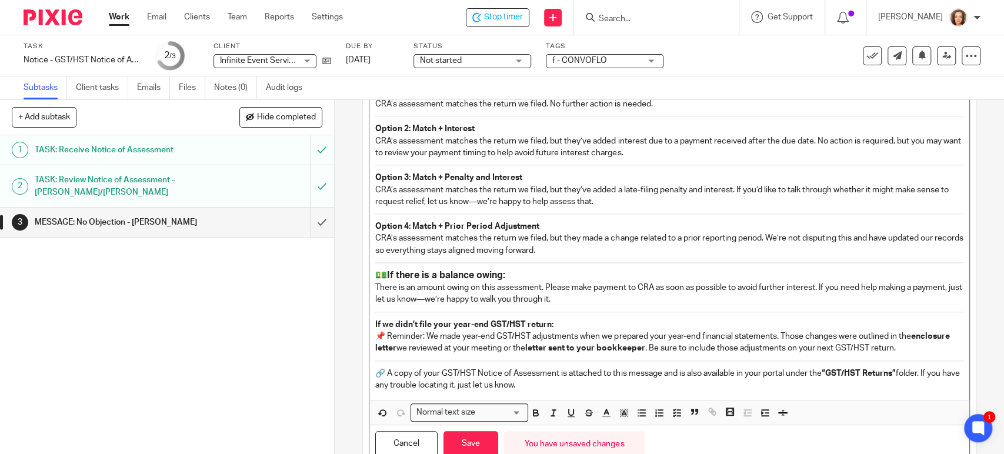
scroll to position [254, 0]
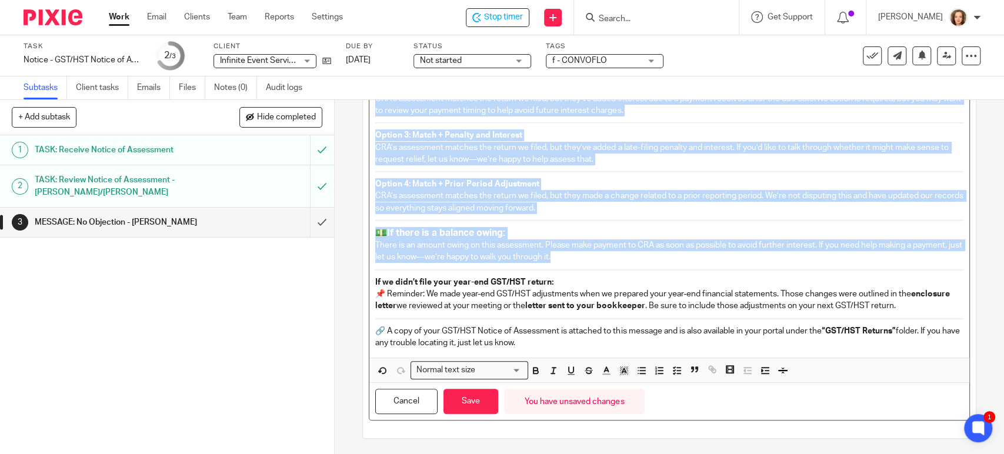
click at [606, 255] on p "There is an amount owing on this assessment. Please make payment to CRA as soon…" at bounding box center [669, 251] width 588 height 24
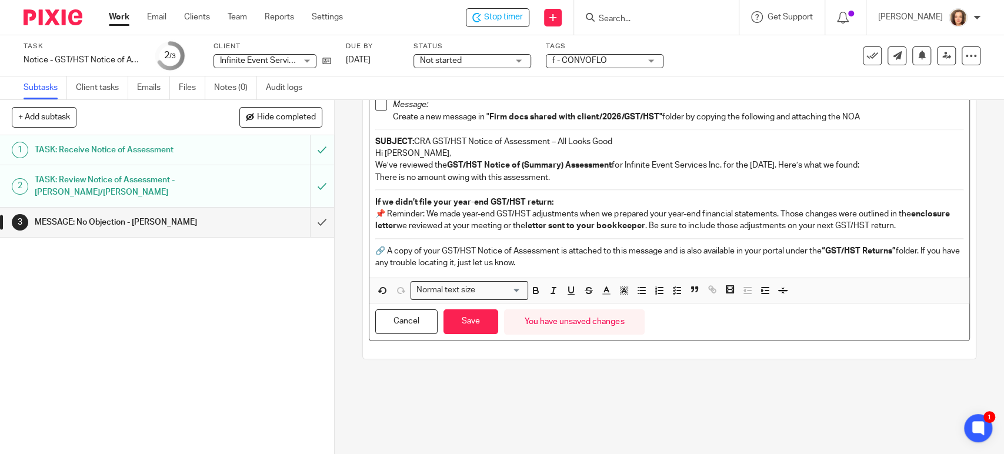
scroll to position [109, 0]
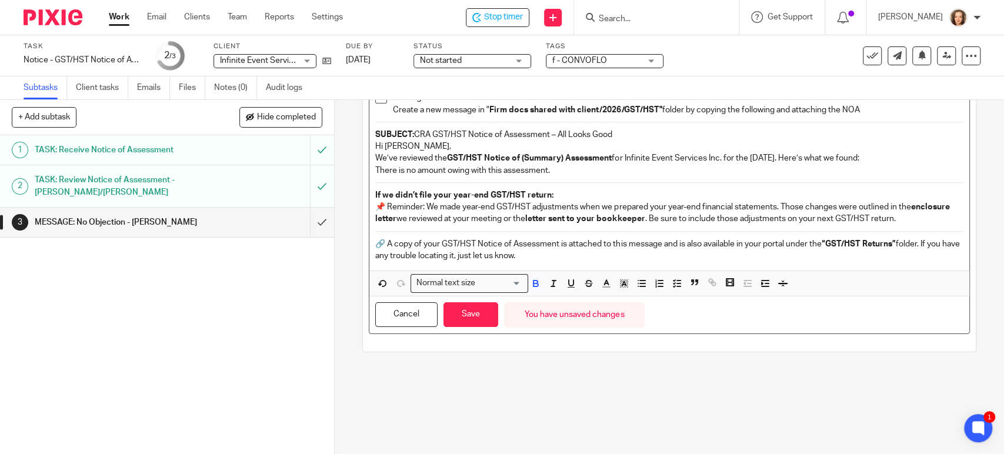
click at [371, 178] on div "Convoflo Message: Create a new message in " Firm docs shared with client/2026/G…" at bounding box center [670, 172] width 600 height 197
click at [935, 218] on div "Convoflo Message: Create a new message in " Firm docs shared with client/2026/G…" at bounding box center [670, 172] width 600 height 197
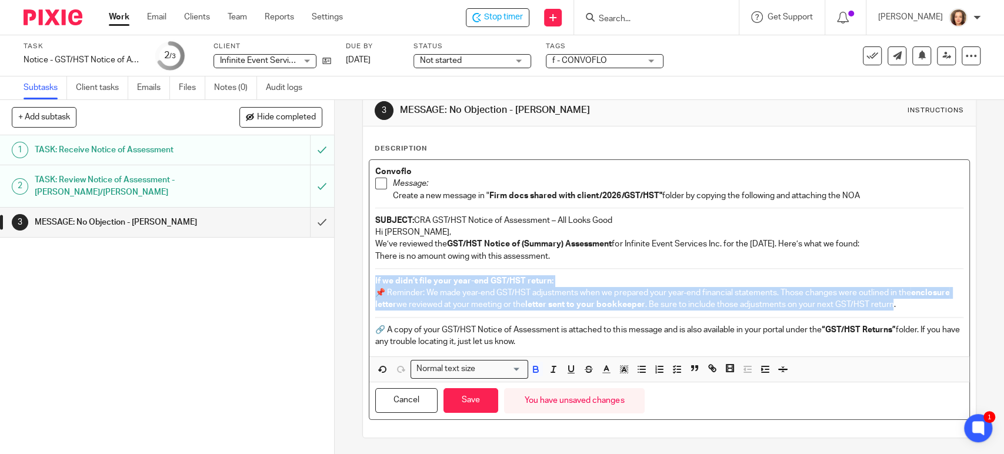
drag, startPoint x: 932, startPoint y: 307, endPoint x: 359, endPoint y: 274, distance: 574.0
click at [363, 274] on div "Description Convoflo Message: Create a new message in " Firm docs shared with c…" at bounding box center [669, 282] width 613 height 311
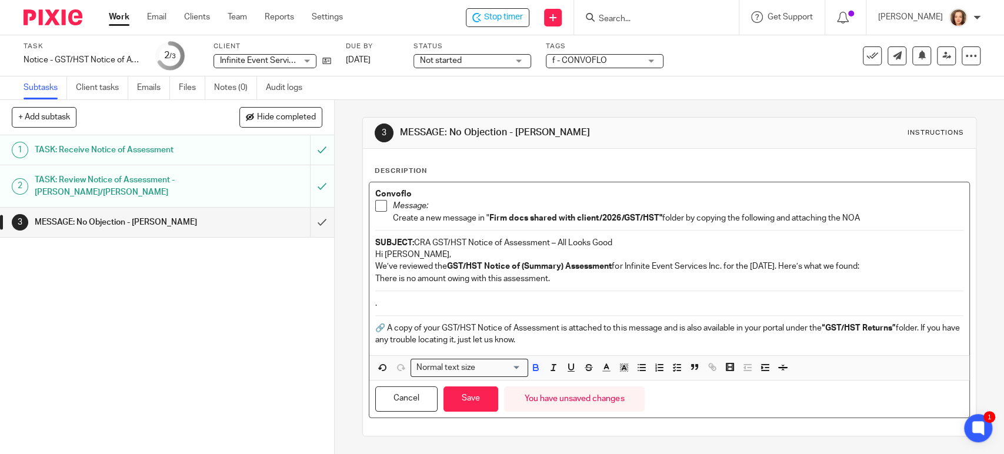
scroll to position [0, 0]
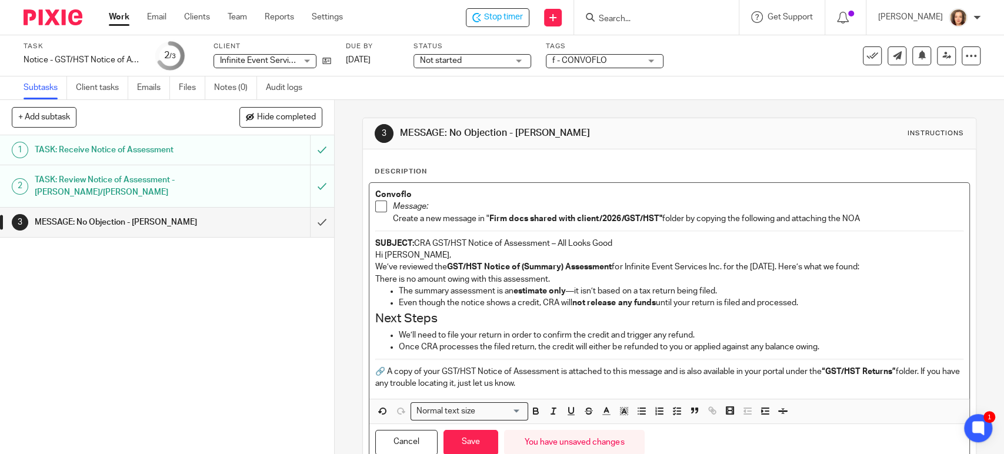
click at [375, 275] on p "There is no amount owing with this assessment." at bounding box center [669, 280] width 588 height 12
click at [637, 413] on icon "button" at bounding box center [642, 411] width 11 height 11
click at [441, 313] on h2 "Next Steps" at bounding box center [669, 319] width 588 height 20
click at [515, 408] on input "Search for option" at bounding box center [489, 411] width 64 height 12
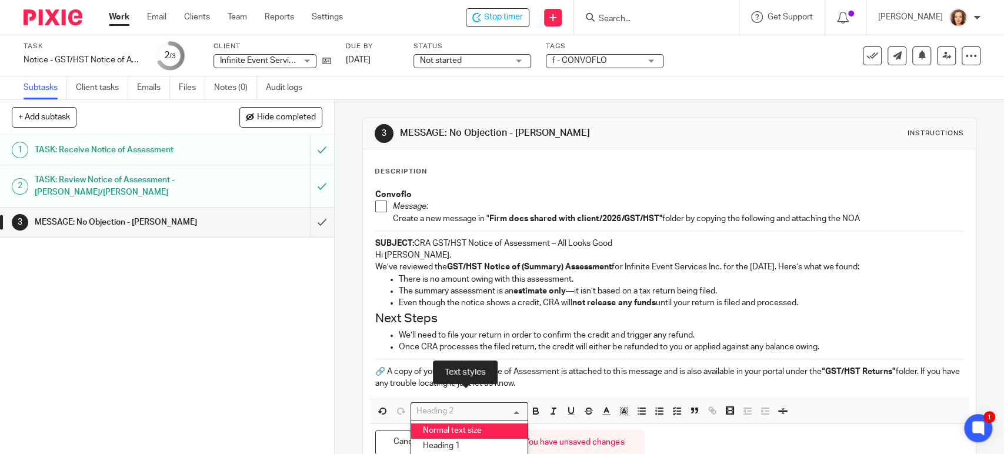
click at [462, 430] on li "Normal text size" at bounding box center [469, 431] width 117 height 15
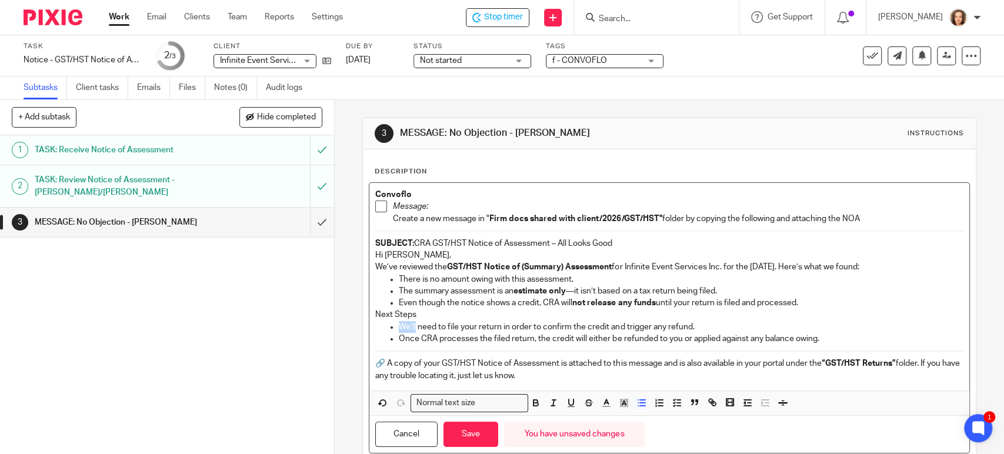
drag, startPoint x: 395, startPoint y: 324, endPoint x: 411, endPoint y: 323, distance: 15.9
click at [411, 323] on p "We’ll need to file your return in order to confirm the credit and trigger any r…" at bounding box center [681, 327] width 564 height 12
drag, startPoint x: 581, startPoint y: 335, endPoint x: 606, endPoint y: 336, distance: 24.7
click at [606, 336] on p "Once CRA processes the filed return, the credit will either be refunded to you …" at bounding box center [681, 339] width 564 height 12
drag, startPoint x: 652, startPoint y: 340, endPoint x: 801, endPoint y: 347, distance: 149.6
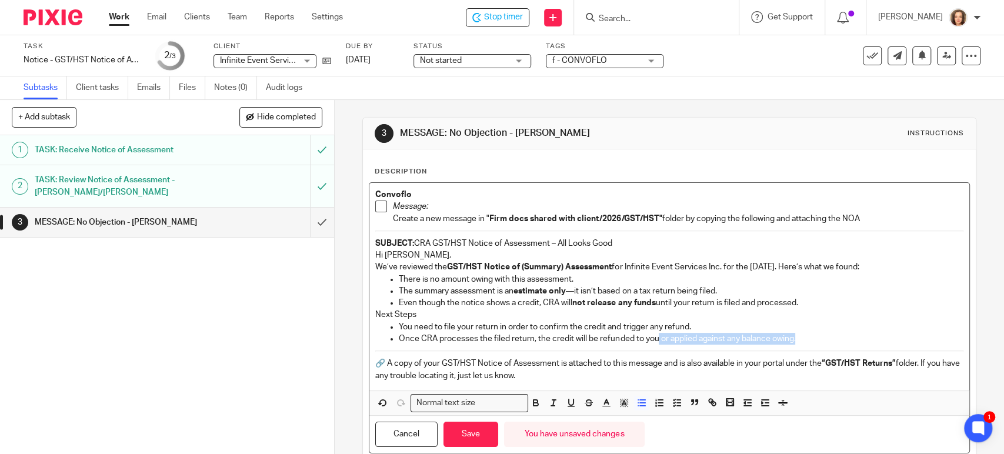
click at [801, 347] on div "Convoflo Message: Create a new message in " Firm docs shared with client/2026/G…" at bounding box center [670, 287] width 600 height 208
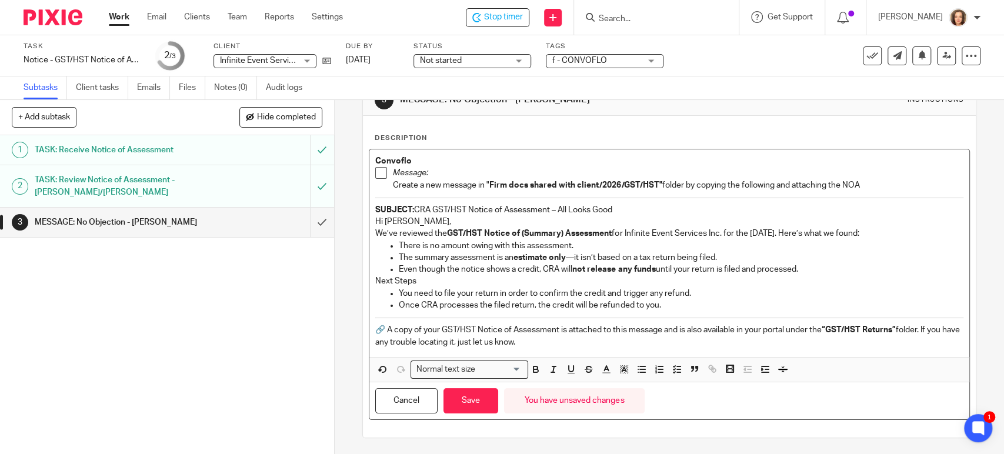
click at [420, 217] on p "Hi Sheldon," at bounding box center [669, 222] width 588 height 12
click at [455, 402] on button "Save" at bounding box center [471, 400] width 55 height 25
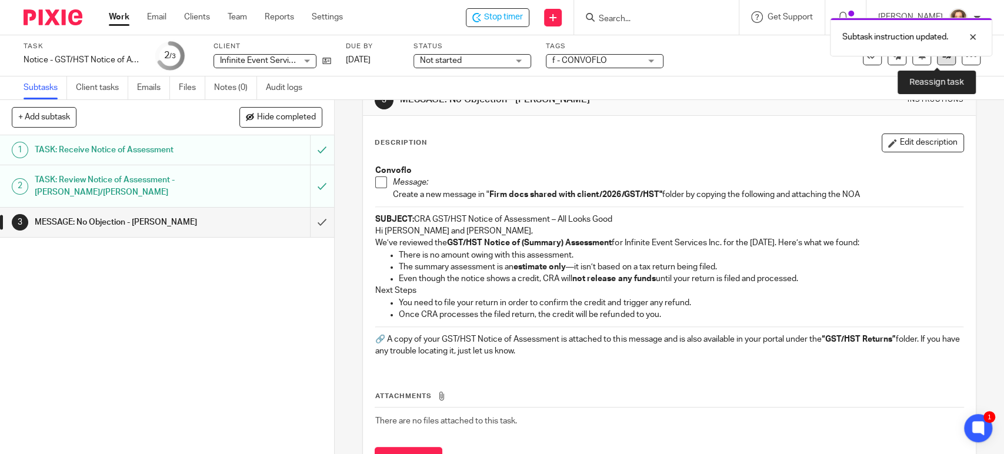
click at [943, 58] on icon at bounding box center [947, 55] width 9 height 9
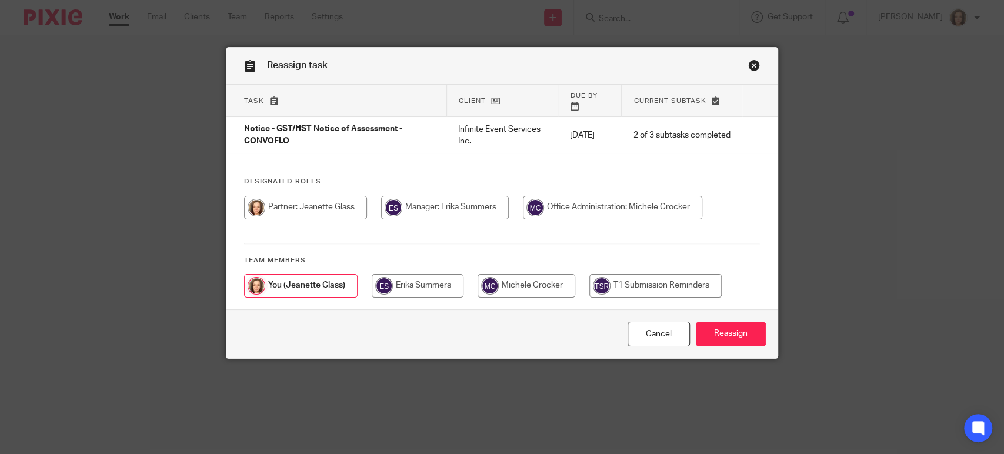
click at [583, 196] on input "radio" at bounding box center [612, 208] width 179 height 24
radio input "true"
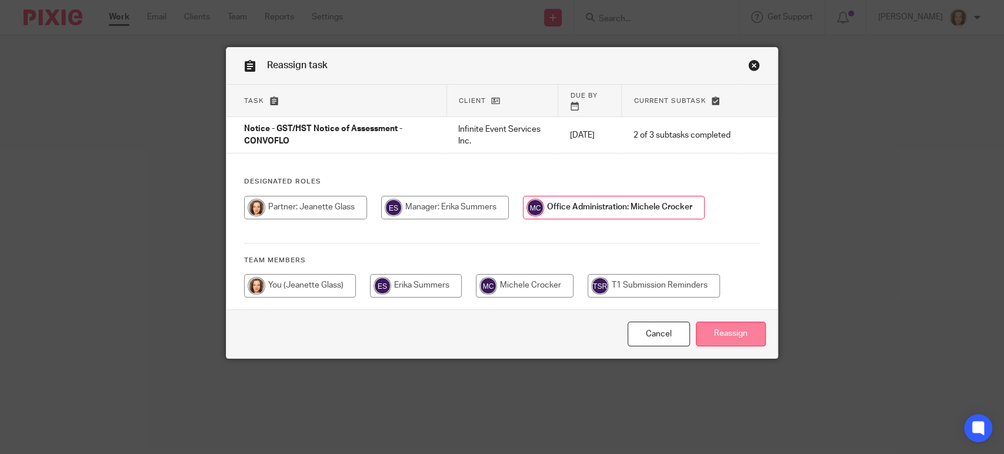
click at [728, 324] on input "Reassign" at bounding box center [731, 334] width 70 height 25
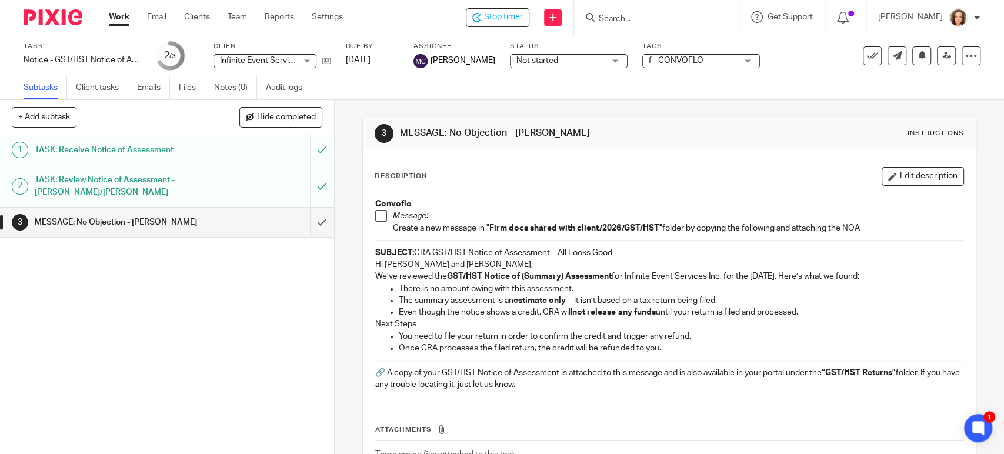
click at [116, 305] on div "1 TASK: Receive Notice of Assessment 2 TASK: Review Notice of Assessment - [PER…" at bounding box center [167, 294] width 334 height 319
click at [481, 18] on icon at bounding box center [476, 17] width 9 height 9
click at [505, 168] on div "Description Edit description" at bounding box center [669, 176] width 589 height 19
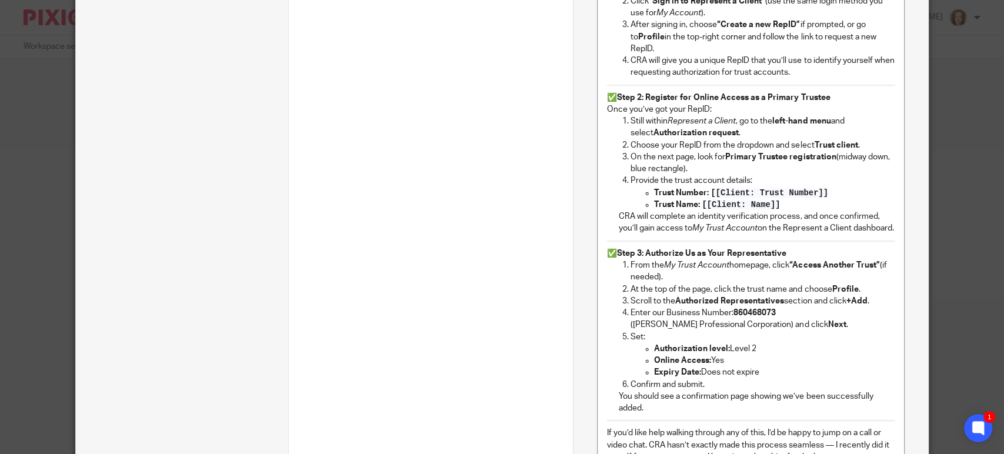
scroll to position [758, 0]
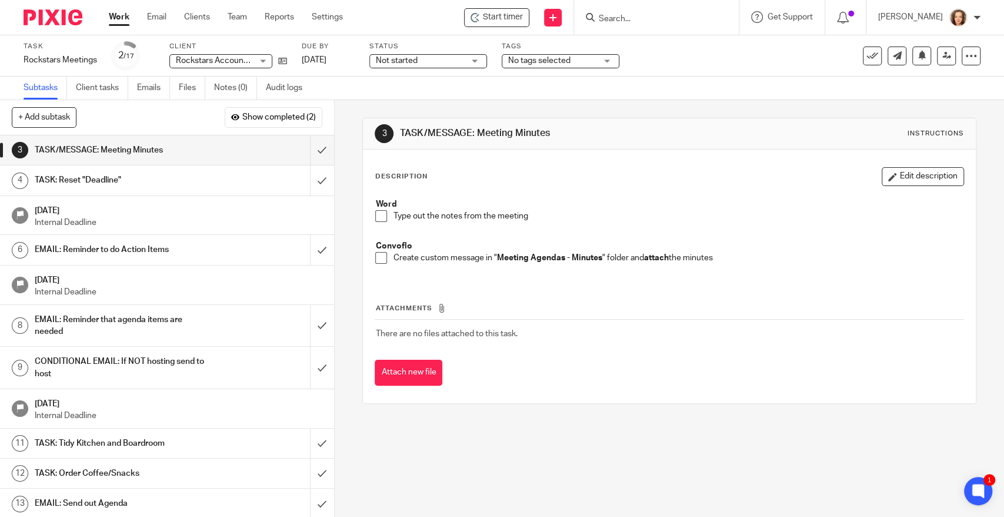
click at [626, 15] on input "Search" at bounding box center [651, 19] width 106 height 11
type input "k"
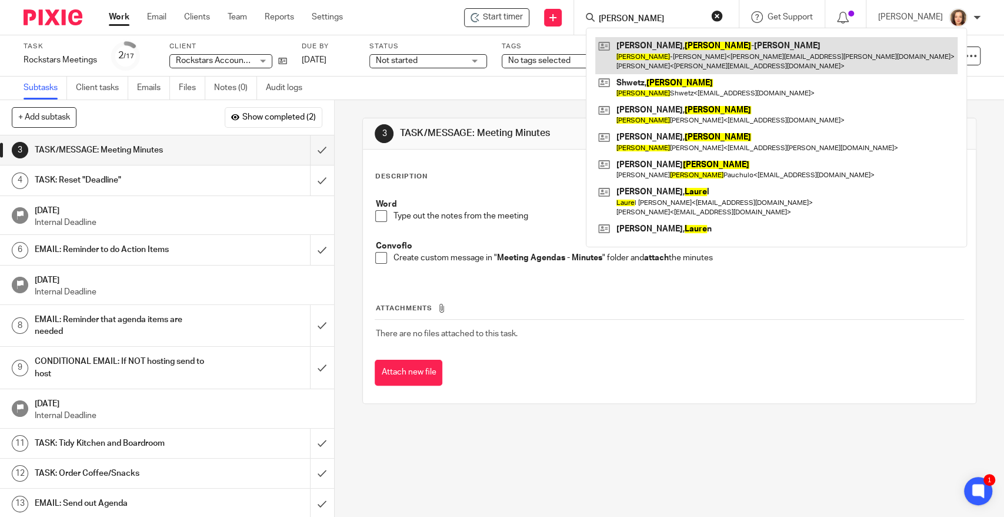
type input "[PERSON_NAME]"
click at [697, 61] on link at bounding box center [776, 55] width 362 height 36
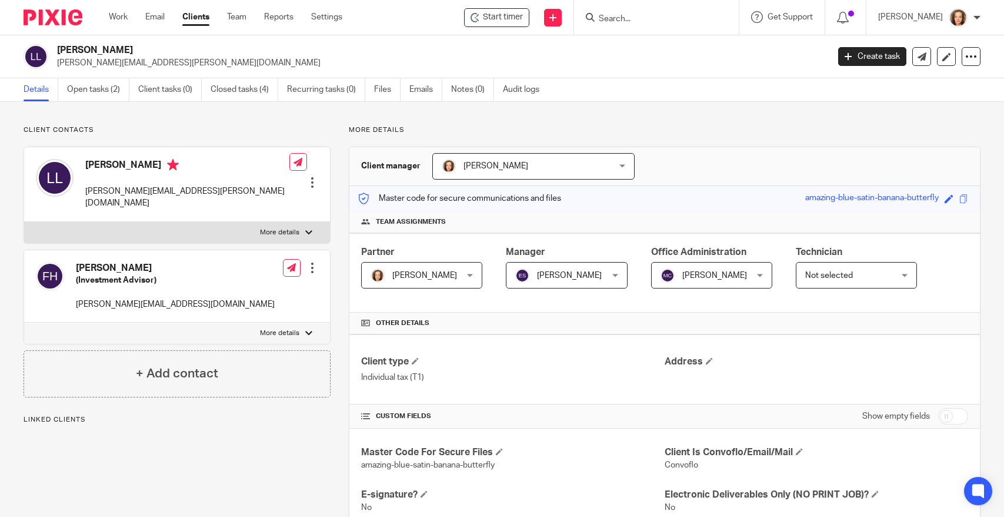
click at [88, 92] on link "Open tasks (2)" at bounding box center [98, 89] width 62 height 23
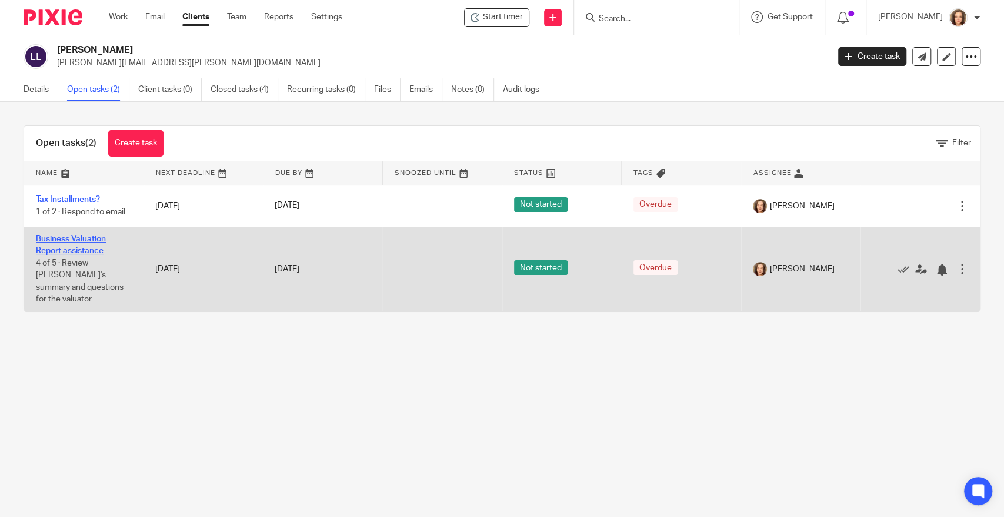
click at [65, 235] on link "Business Valuation Report assistance" at bounding box center [71, 245] width 70 height 20
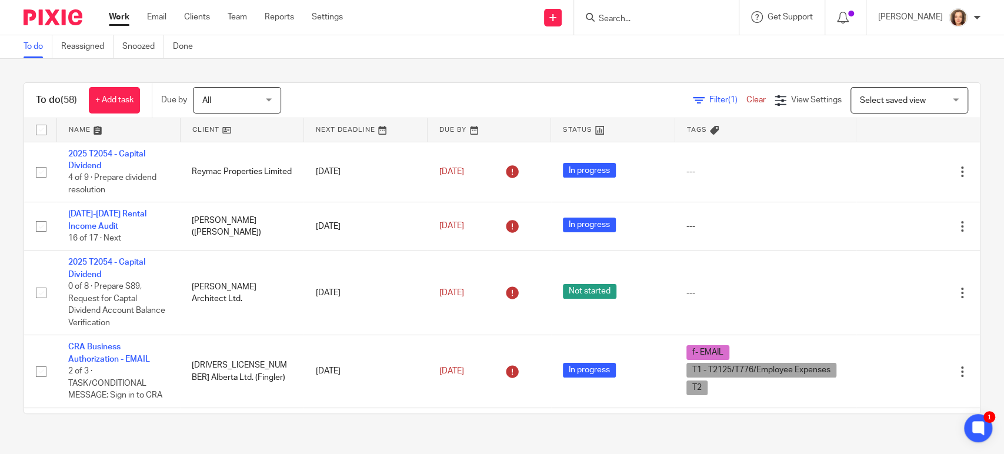
click at [646, 18] on input "Search" at bounding box center [651, 19] width 106 height 11
click at [557, 19] on icon at bounding box center [553, 17] width 7 height 7
click at [560, 86] on link "Add client" at bounding box center [561, 89] width 72 height 17
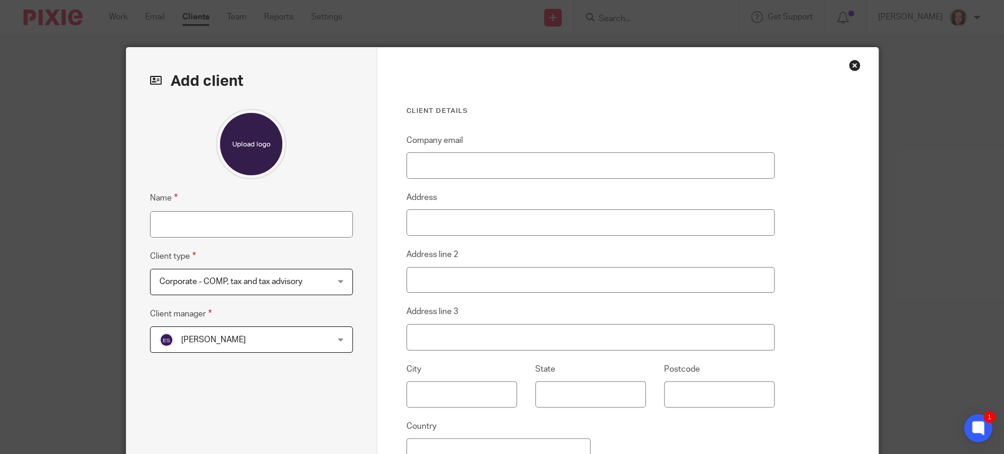
click at [849, 66] on div "Close this dialog window" at bounding box center [855, 65] width 12 height 12
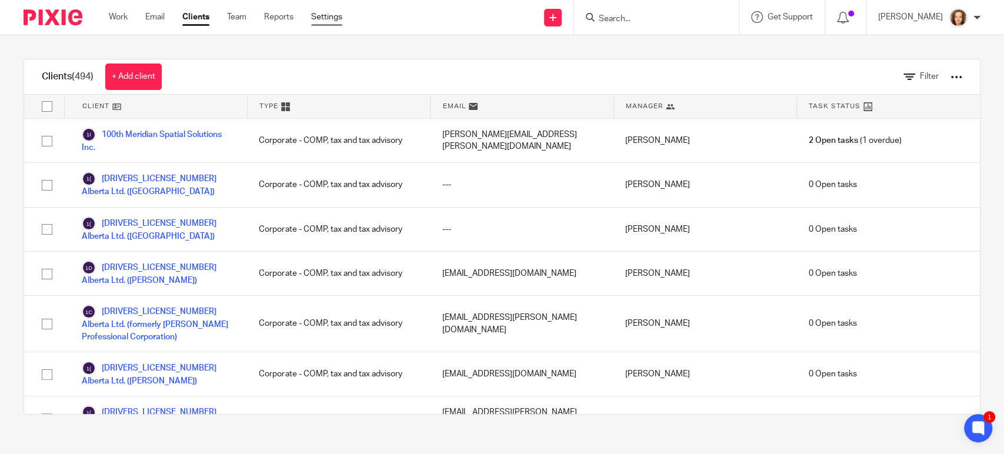
click at [325, 13] on link "Settings" at bounding box center [326, 17] width 31 height 12
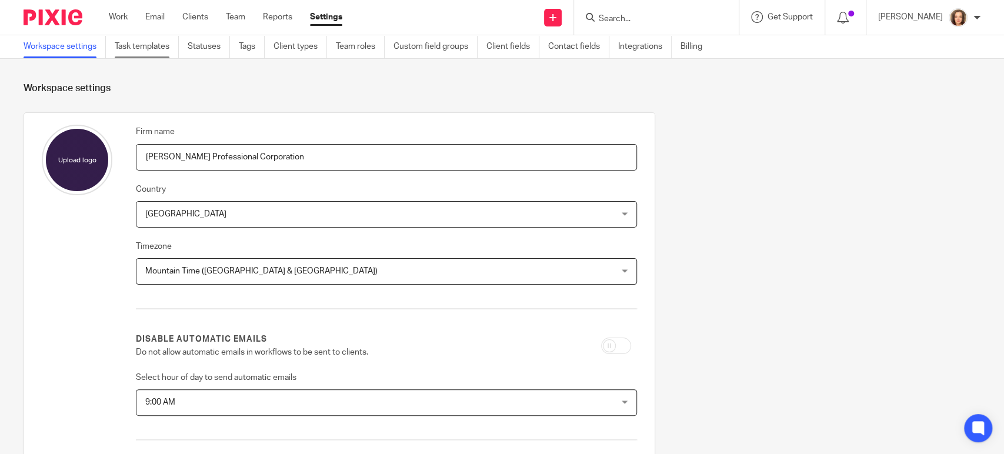
click at [147, 49] on link "Task templates" at bounding box center [147, 46] width 64 height 23
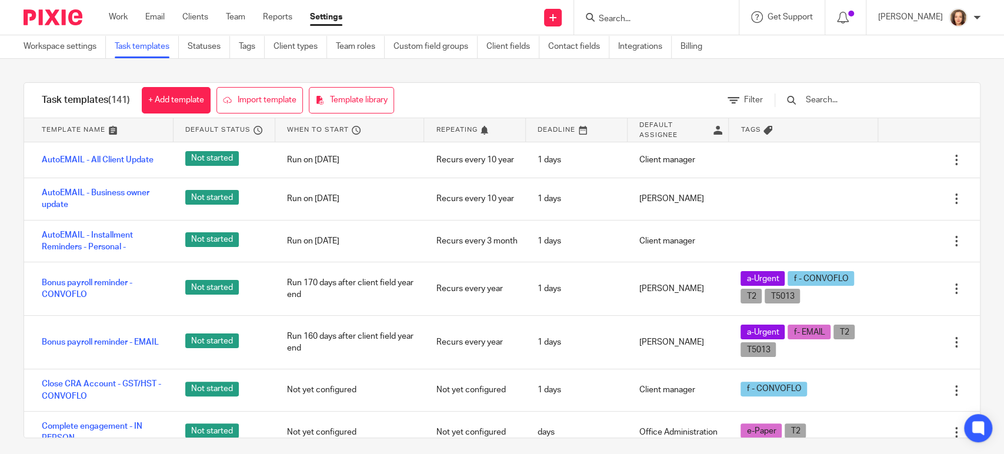
click at [837, 102] on input "text" at bounding box center [873, 100] width 137 height 13
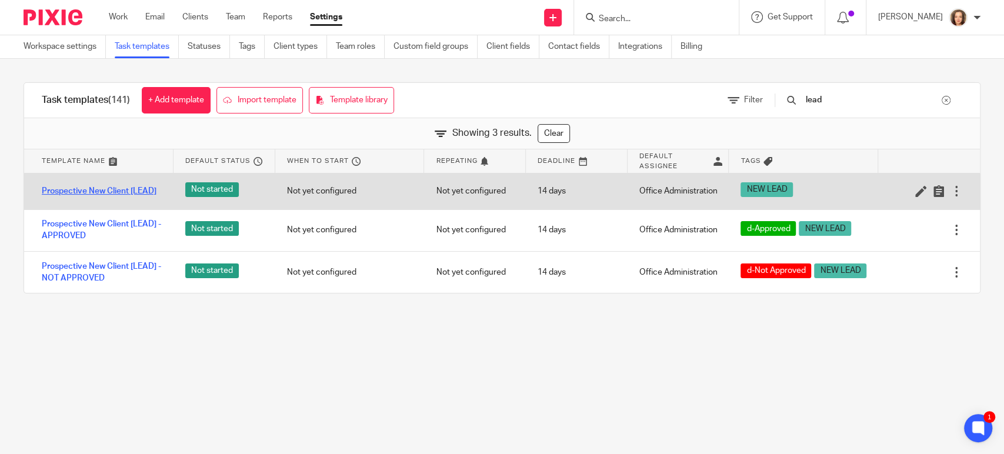
type input "lead"
click at [84, 193] on link "Prospective New Client [LEAD]" at bounding box center [99, 191] width 115 height 12
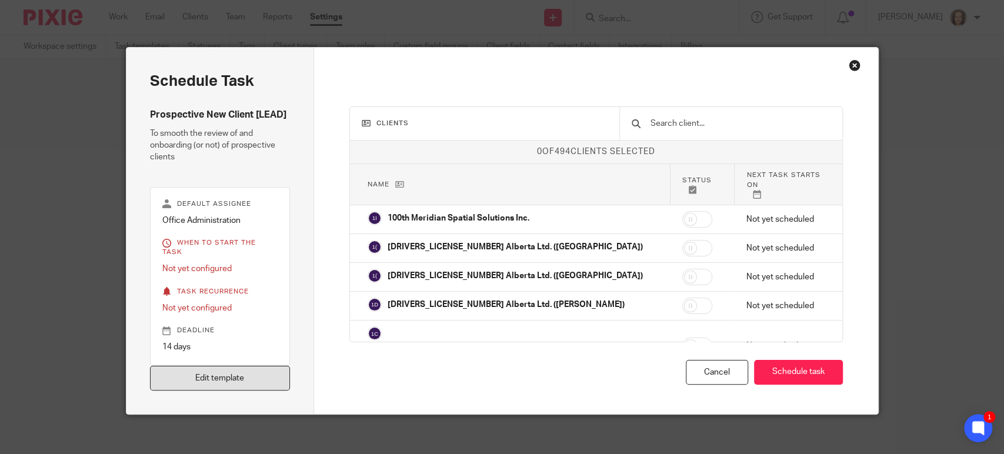
click at [232, 373] on link "Edit template" at bounding box center [220, 378] width 141 height 25
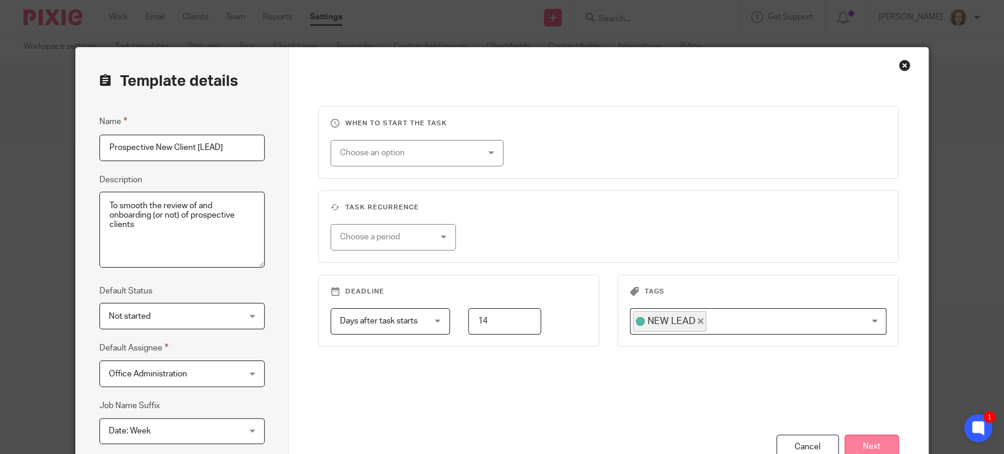
click at [867, 440] on button "Next" at bounding box center [872, 447] width 54 height 25
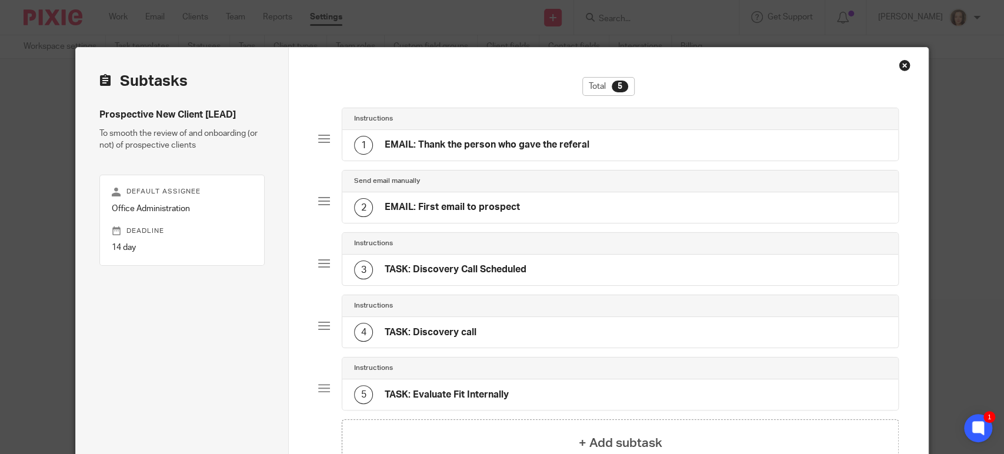
click at [524, 144] on h4 "EMAIL: Thank the person who gave the referal" at bounding box center [487, 145] width 205 height 12
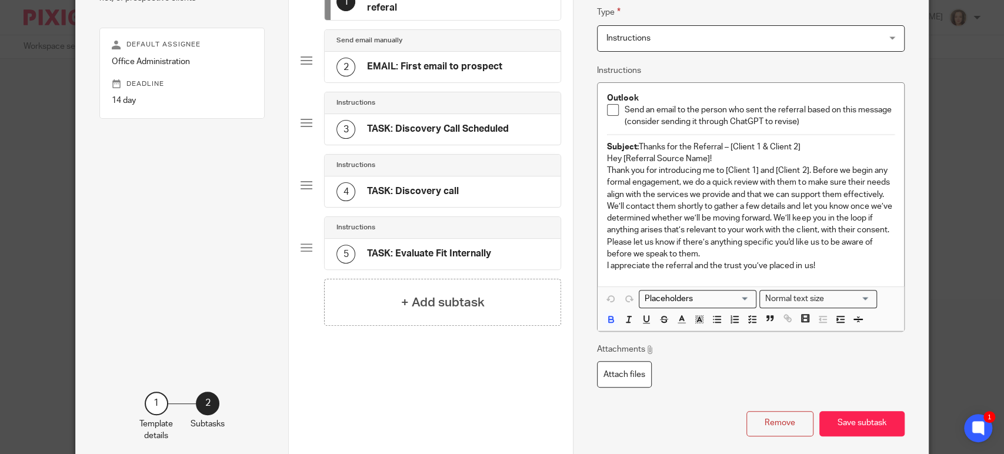
scroll to position [179, 0]
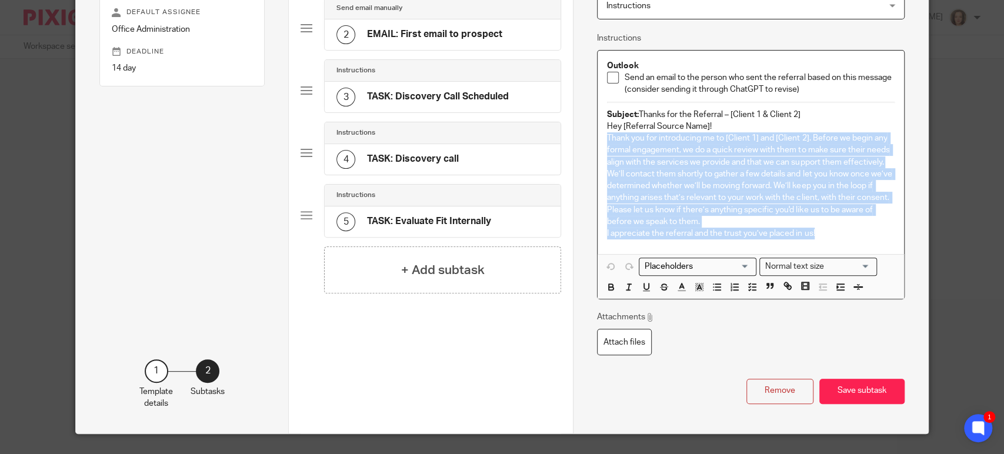
drag, startPoint x: 604, startPoint y: 135, endPoint x: 836, endPoint y: 231, distance: 250.1
click at [836, 231] on div "Outlook Send an email to the person who sent the referral based on this message…" at bounding box center [751, 153] width 307 height 204
copy div "Thank you for introducing me to [Client 1] and [Client 2]. Before we begin any …"
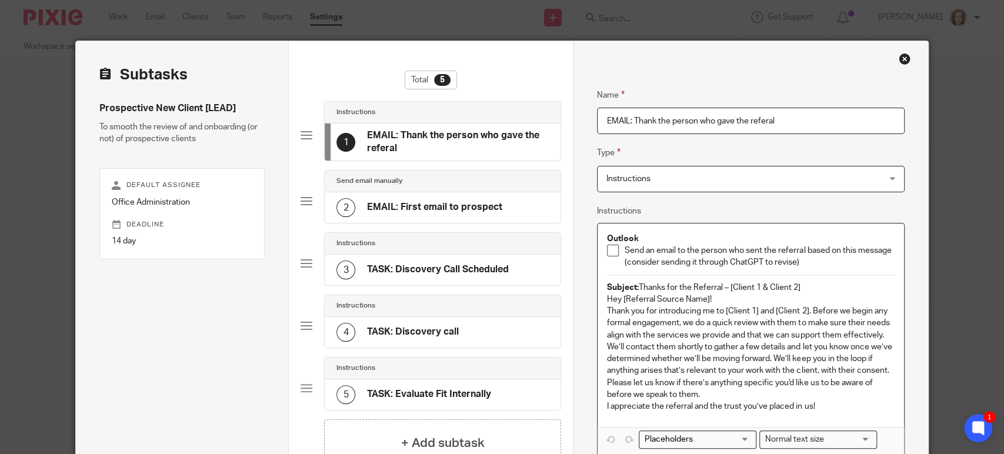
scroll to position [0, 0]
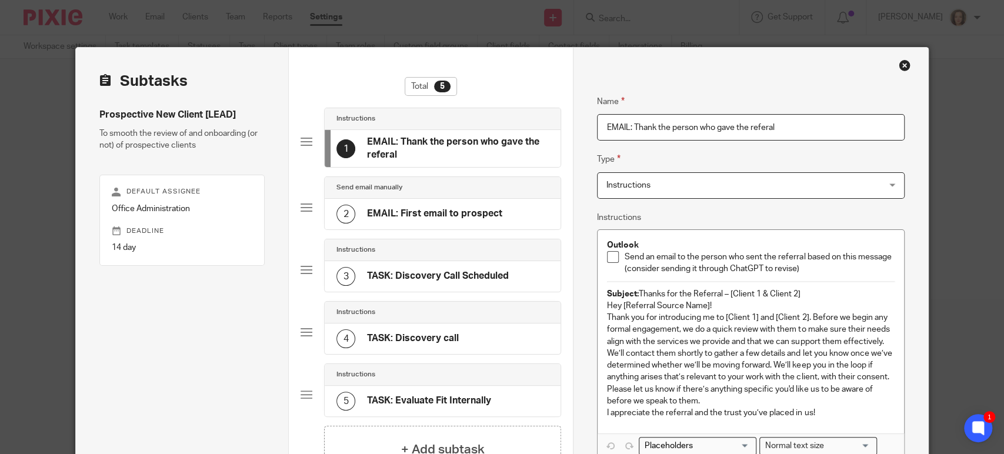
click at [900, 64] on div "Close this dialog window" at bounding box center [905, 65] width 12 height 12
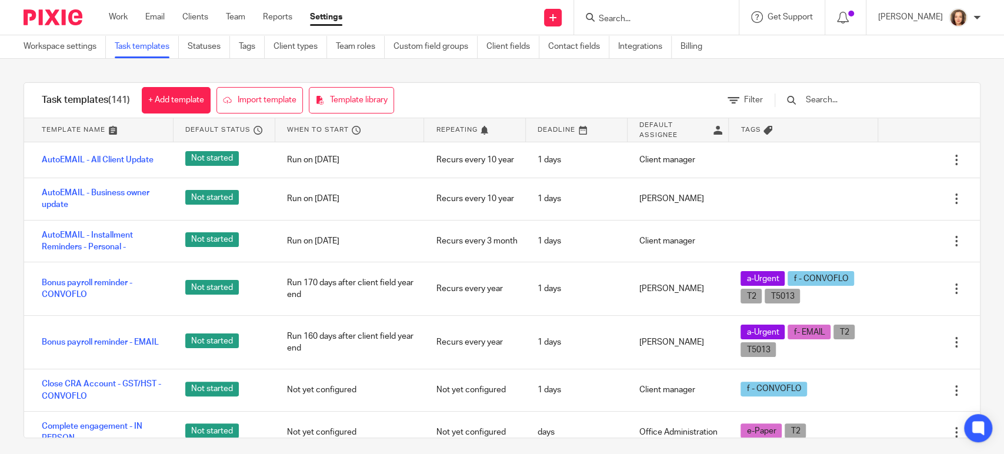
click at [860, 101] on input "text" at bounding box center [873, 100] width 137 height 13
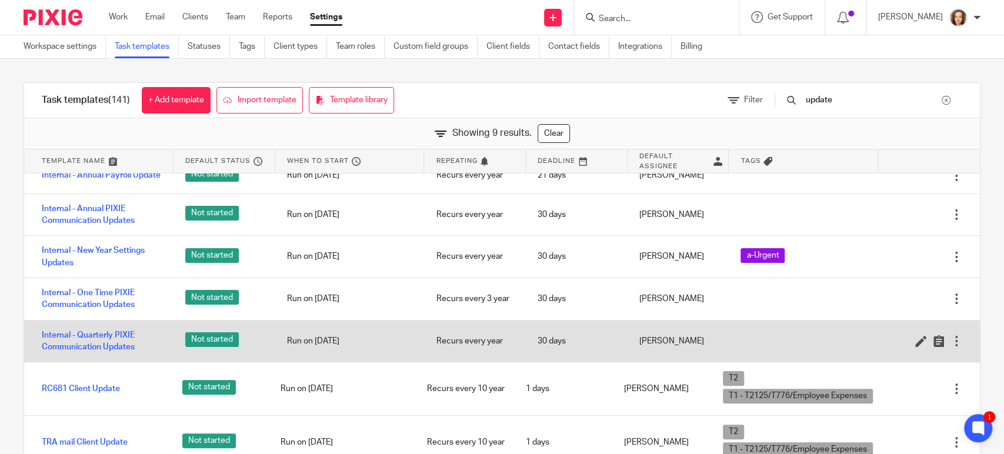
scroll to position [38, 0]
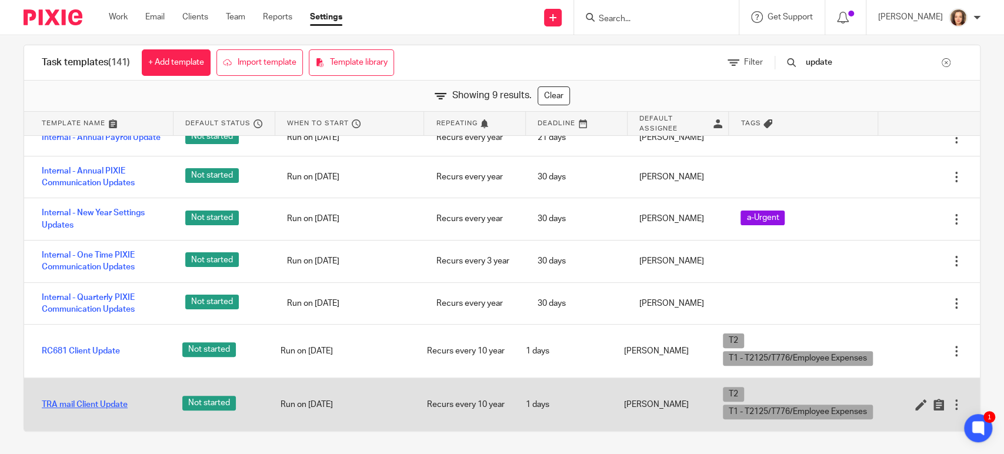
type input "update"
click at [88, 401] on link "TRA mail Client Update" at bounding box center [85, 405] width 86 height 12
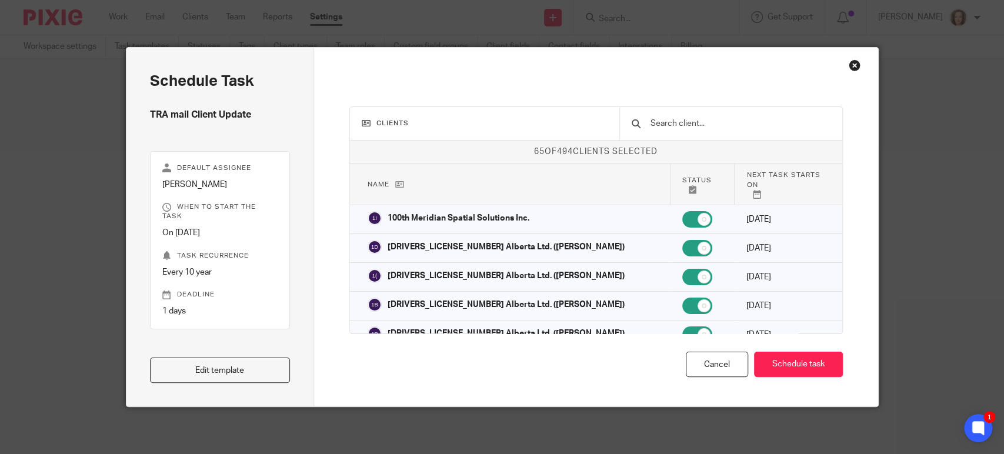
click at [192, 354] on div "Edit template" at bounding box center [220, 356] width 141 height 54
click at [201, 363] on link "Edit template" at bounding box center [220, 370] width 141 height 25
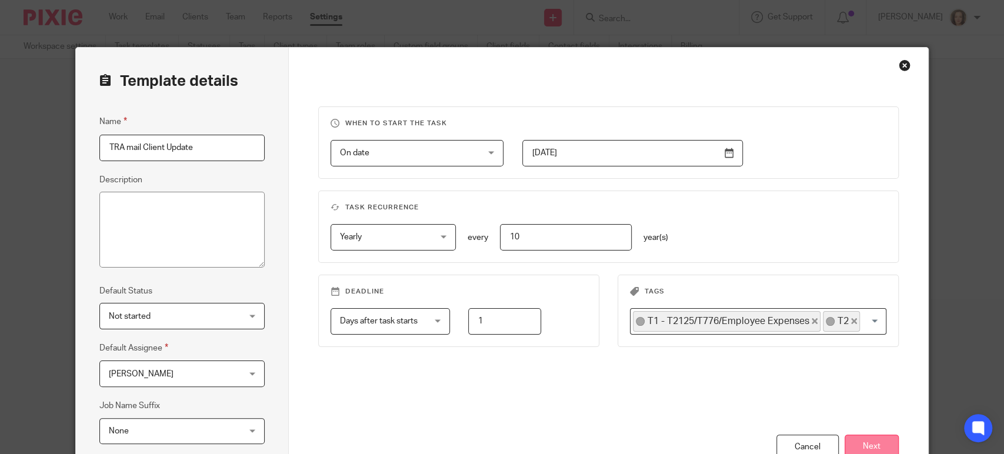
click at [869, 445] on button "Next" at bounding box center [872, 447] width 54 height 25
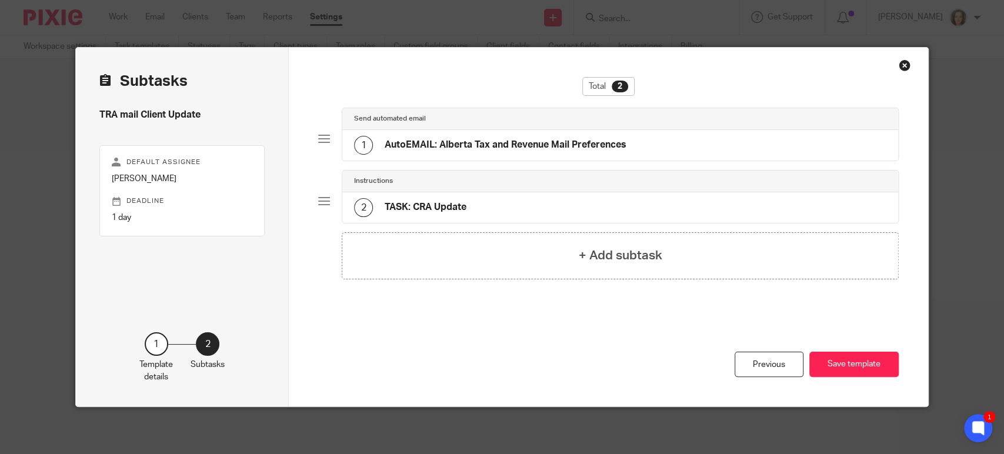
click at [605, 145] on h4 "AutoEMAIL: Alberta Tax and Revenue Mail Preferences" at bounding box center [506, 145] width 242 height 12
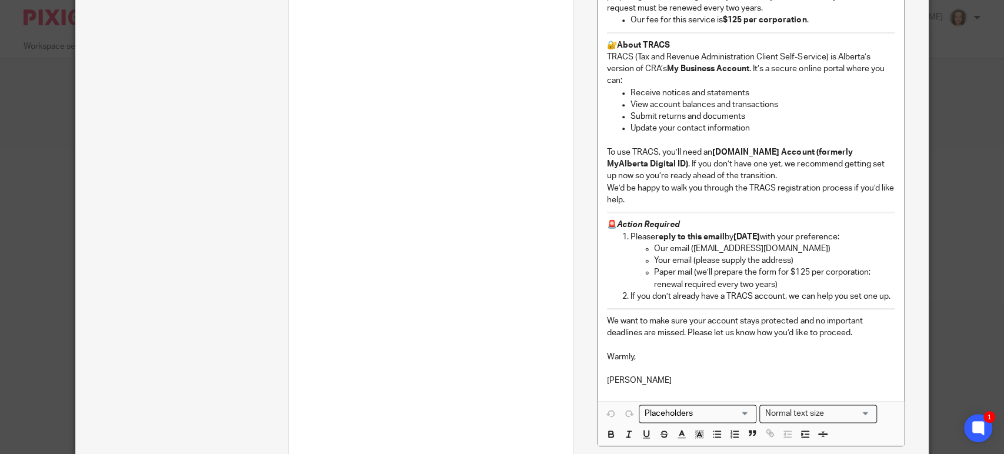
scroll to position [784, 0]
click at [688, 254] on p "Our email (tranotifications@balance.cpa)" at bounding box center [774, 248] width 241 height 12
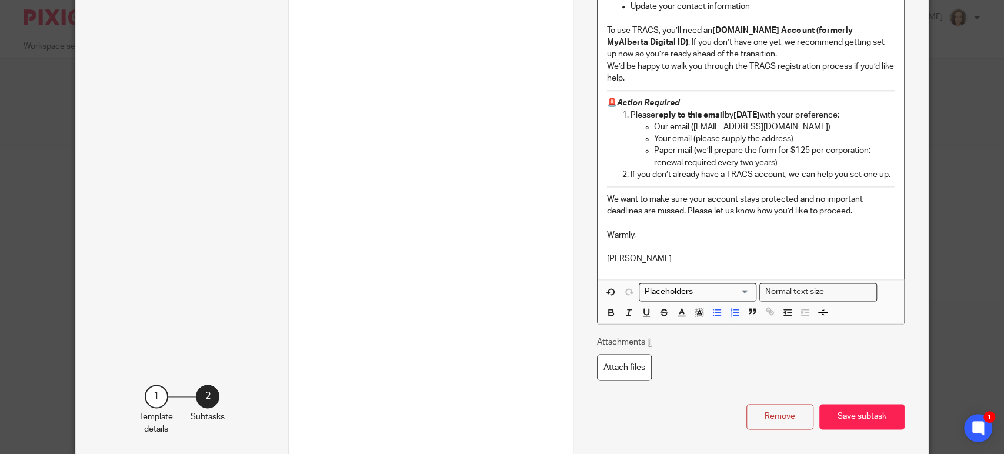
scroll to position [967, 0]
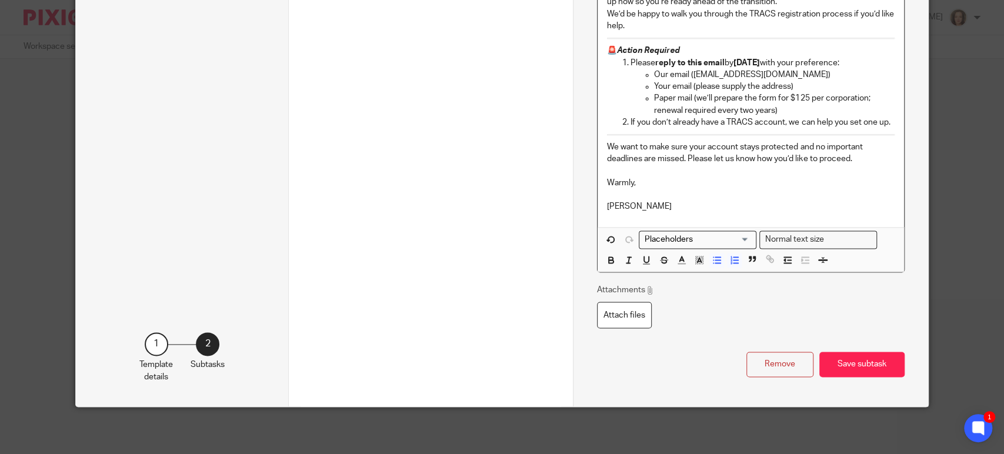
click at [854, 362] on button "Save subtask" at bounding box center [862, 364] width 85 height 25
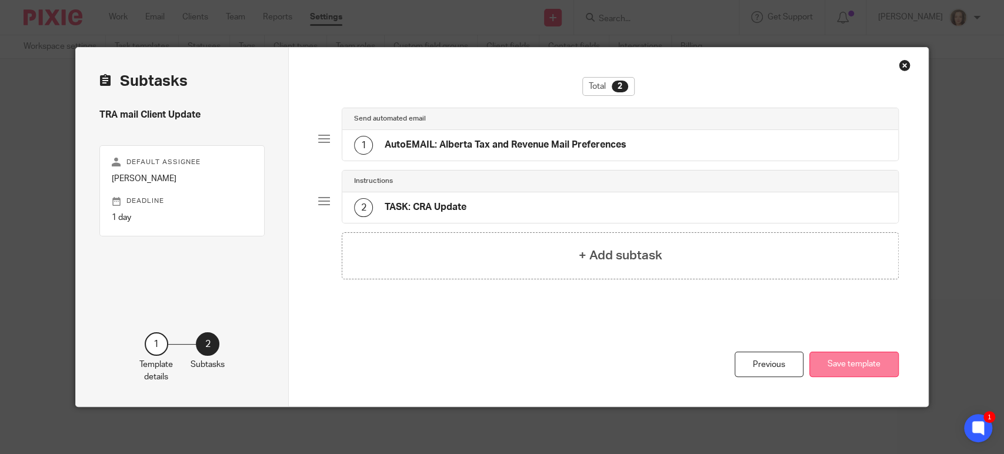
click at [833, 362] on button "Save template" at bounding box center [854, 364] width 89 height 25
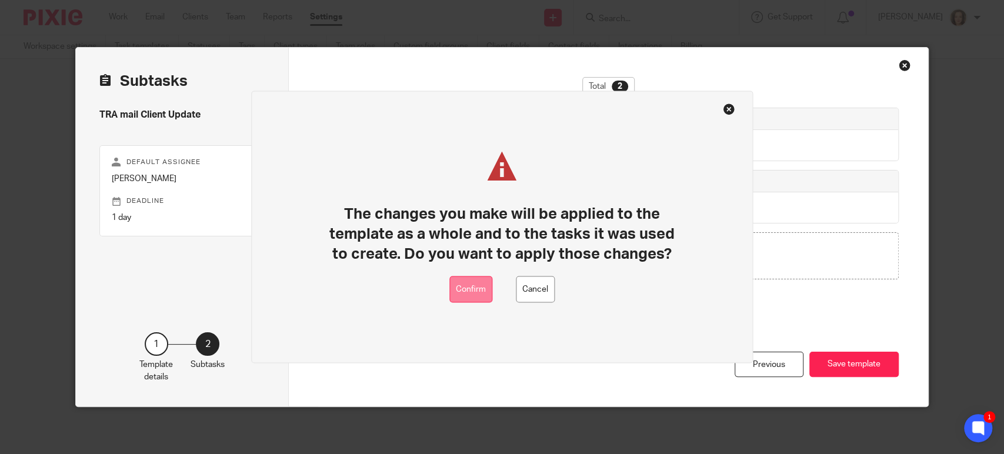
click at [472, 292] on button "Confirm" at bounding box center [471, 290] width 43 height 26
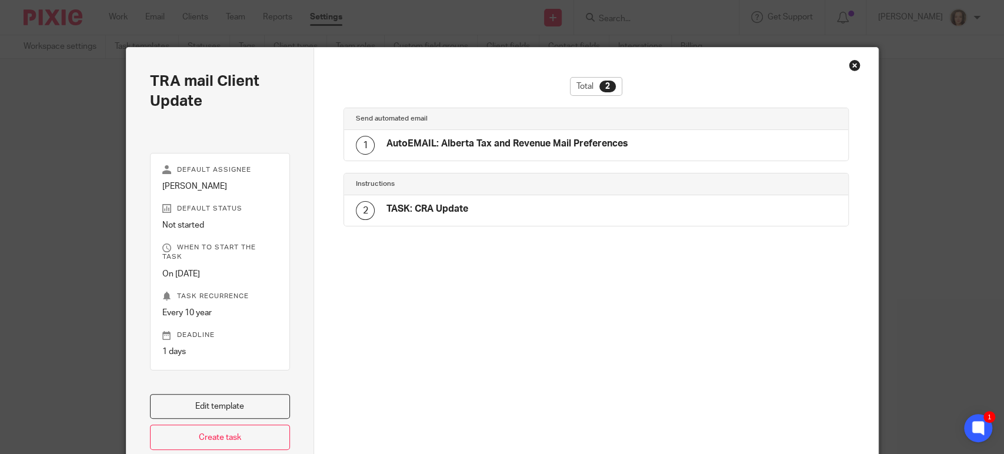
click at [444, 314] on div "Total 2 Send automated email 1 AutoEMAIL: Alberta Tax and Revenue Mail Preferen…" at bounding box center [596, 224] width 505 height 294
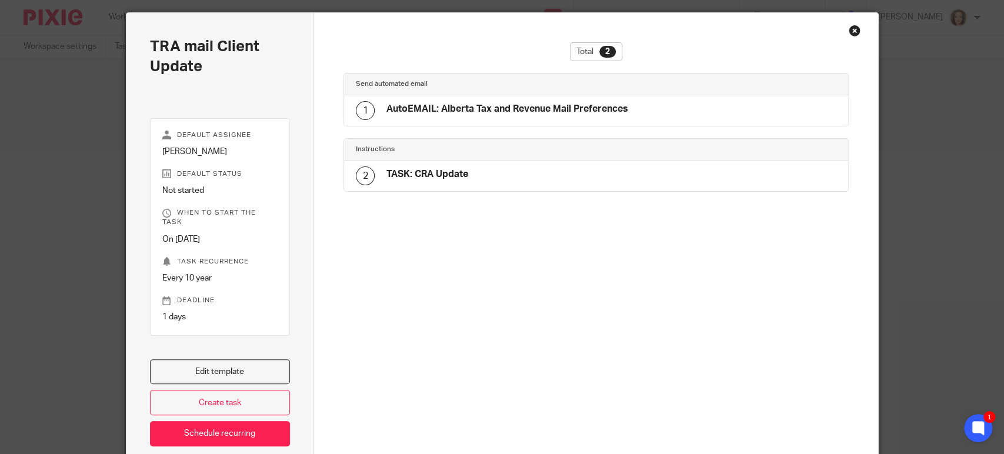
scroll to position [88, 0]
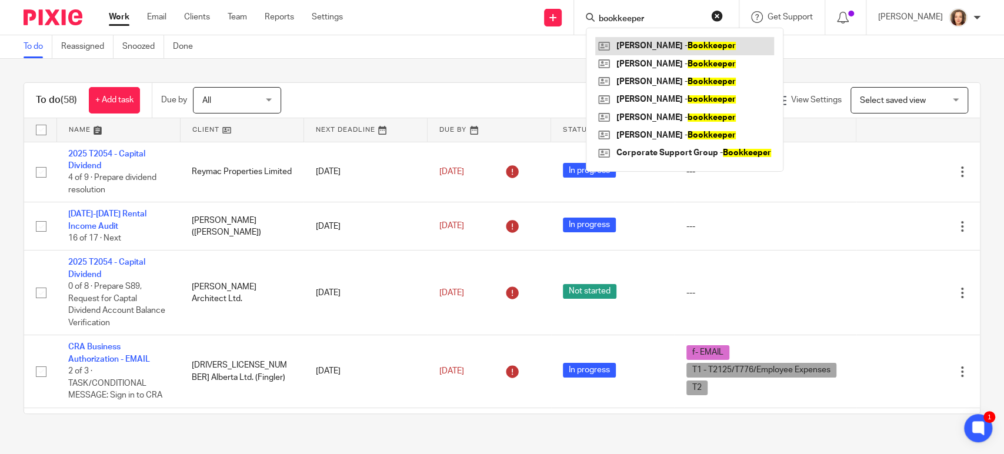
type input "bookkeeper"
click at [645, 46] on link at bounding box center [684, 46] width 179 height 18
